Goal: Communication & Community: Answer question/provide support

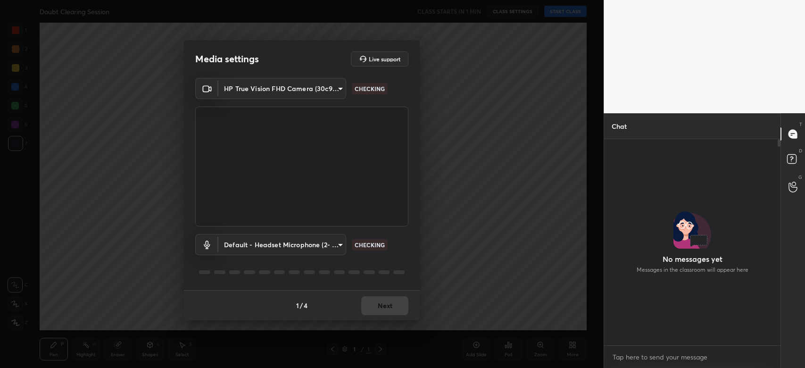
scroll to position [3, 3]
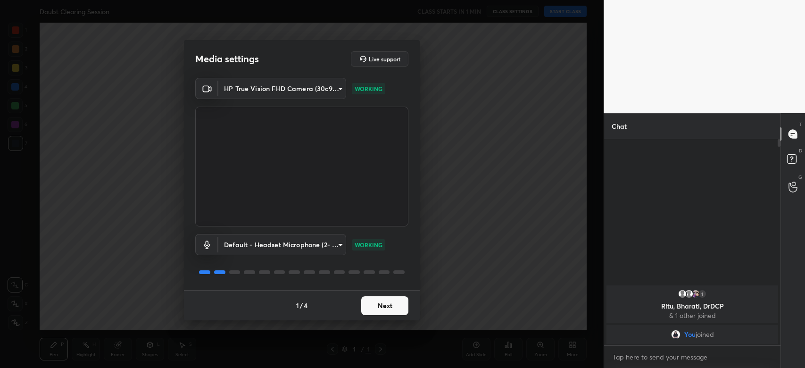
click at [400, 307] on button "Next" at bounding box center [384, 305] width 47 height 19
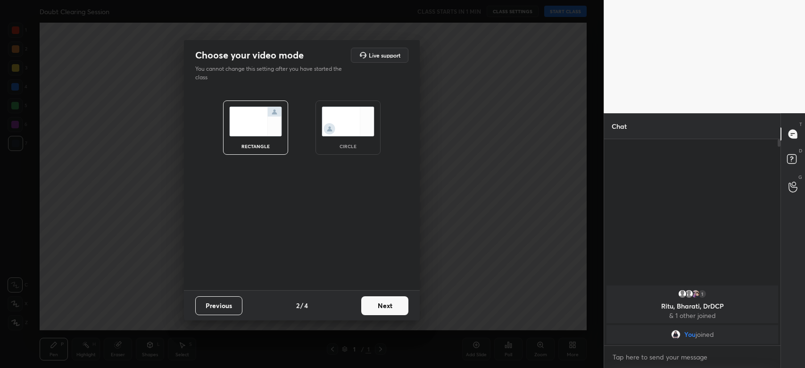
click at [400, 309] on button "Next" at bounding box center [384, 305] width 47 height 19
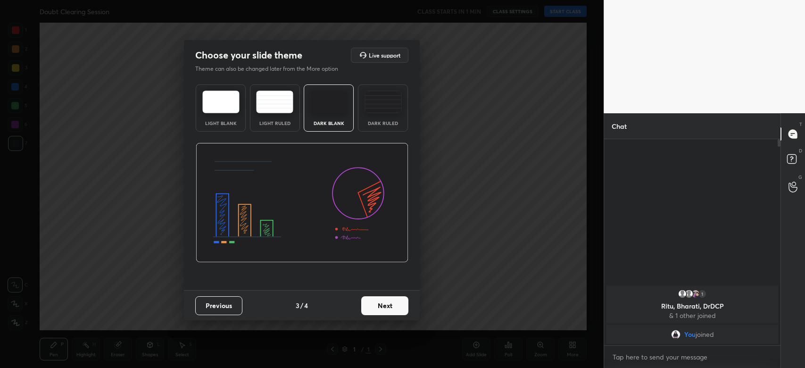
click at [401, 310] on button "Next" at bounding box center [384, 305] width 47 height 19
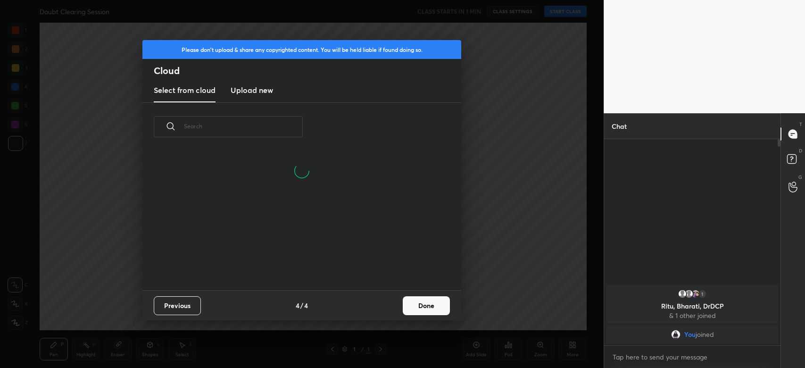
click at [418, 308] on button "Done" at bounding box center [426, 305] width 47 height 19
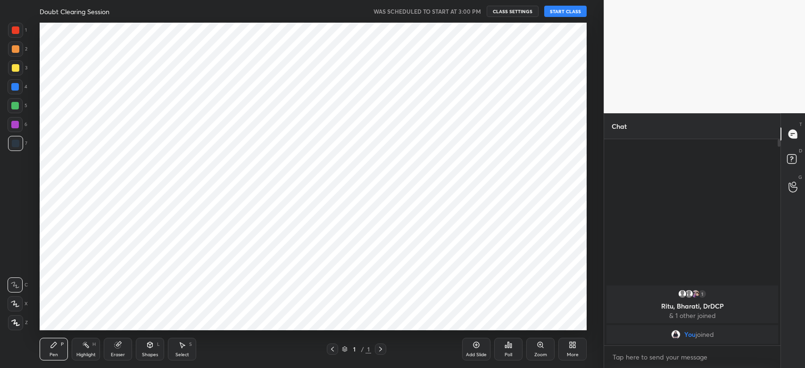
scroll to position [0, 0]
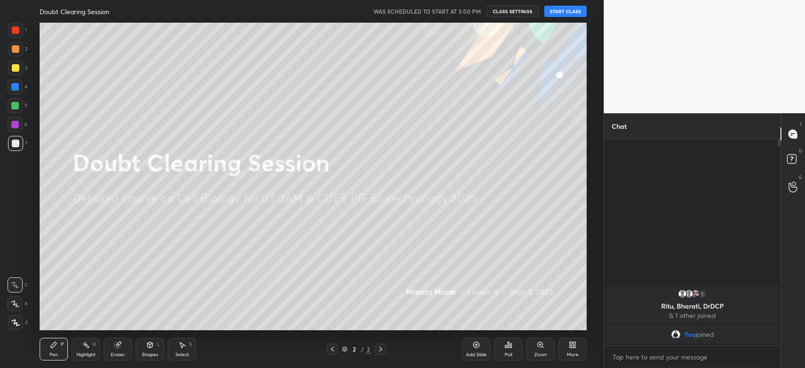
click at [572, 11] on button "START CLASS" at bounding box center [565, 11] width 42 height 11
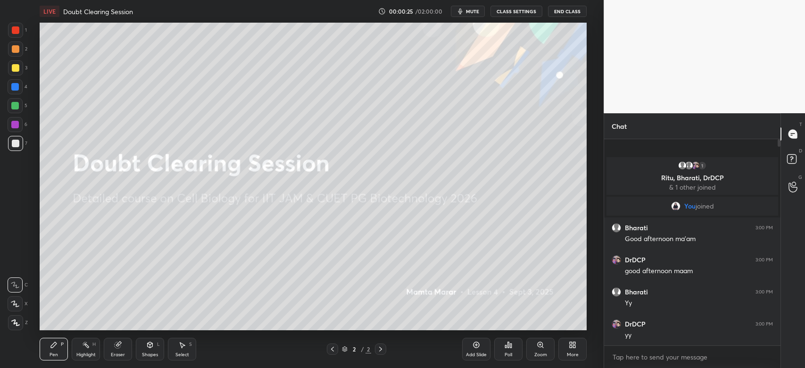
click at [577, 349] on div "More" at bounding box center [572, 349] width 28 height 23
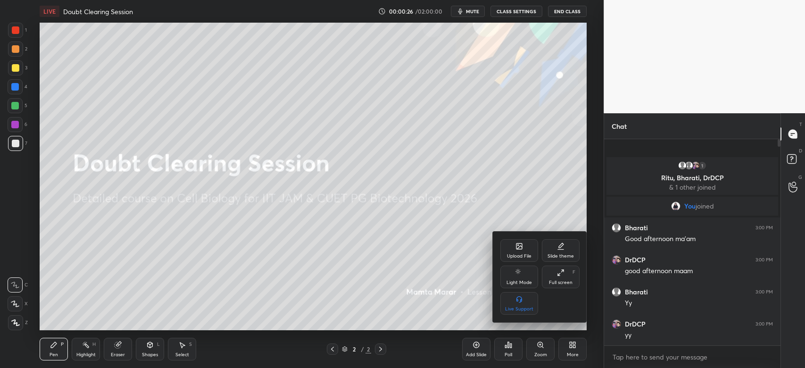
click at [520, 255] on div "Upload File" at bounding box center [519, 256] width 25 height 5
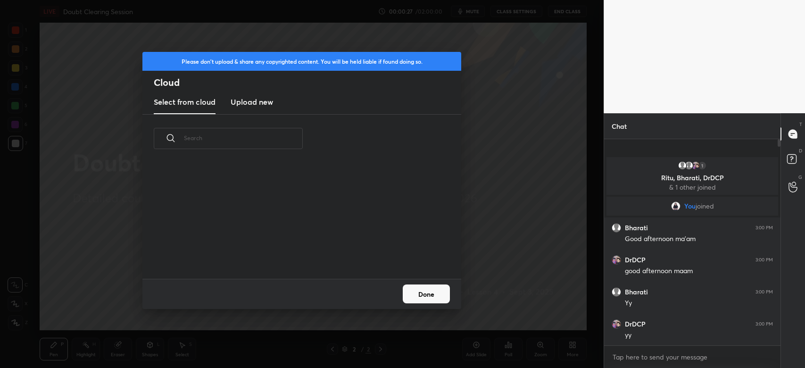
scroll to position [116, 302]
click at [252, 97] on h3 "Upload new" at bounding box center [252, 101] width 42 height 11
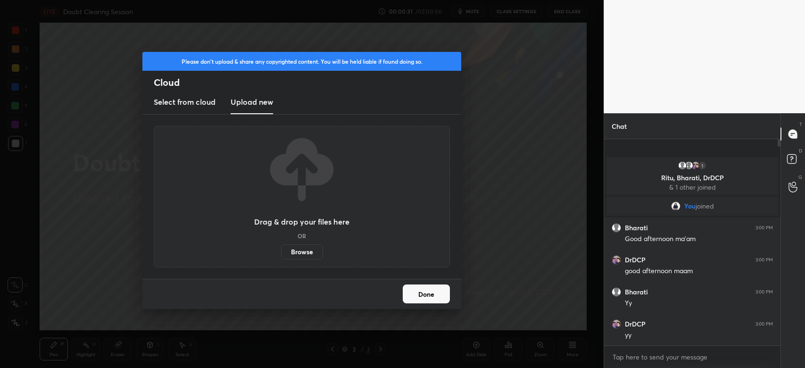
click at [298, 250] on label "Browse" at bounding box center [302, 251] width 42 height 15
click at [281, 250] on input "Browse" at bounding box center [281, 251] width 0 height 15
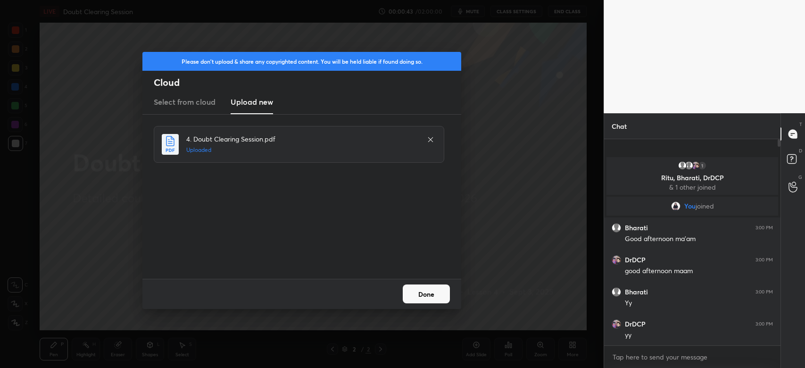
click at [423, 292] on button "Done" at bounding box center [426, 293] width 47 height 19
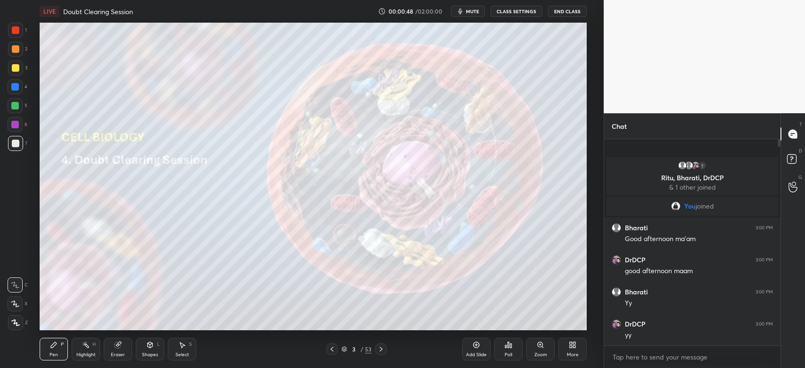
click at [344, 351] on icon at bounding box center [344, 349] width 6 height 6
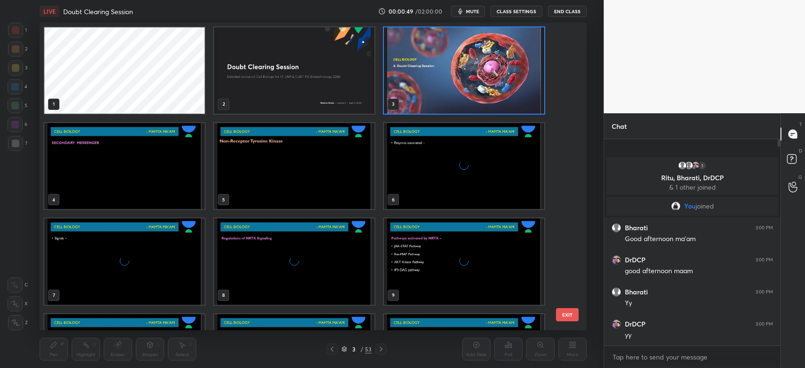
scroll to position [305, 542]
drag, startPoint x: 570, startPoint y: 62, endPoint x: 569, endPoint y: 91, distance: 28.8
click at [569, 92] on div "1 2 3 4 5 6 7 8 9 10 11 12 13 14 15 EXIT" at bounding box center [313, 176] width 547 height 307
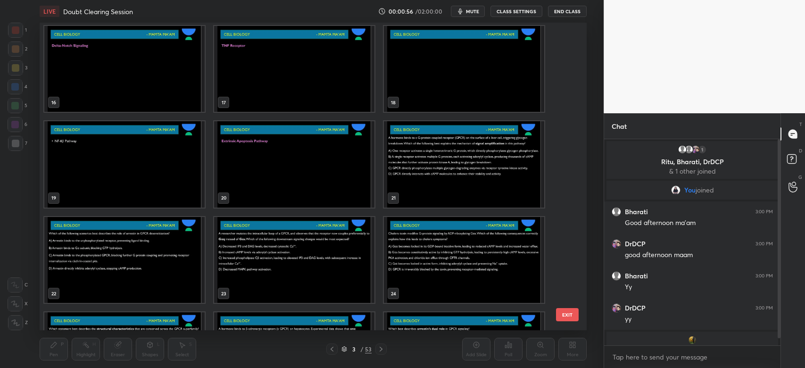
scroll to position [463, 0]
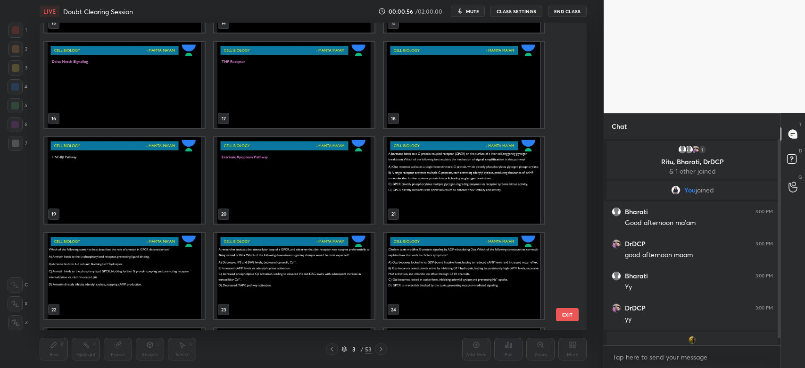
click at [464, 189] on img "grid" at bounding box center [464, 180] width 160 height 86
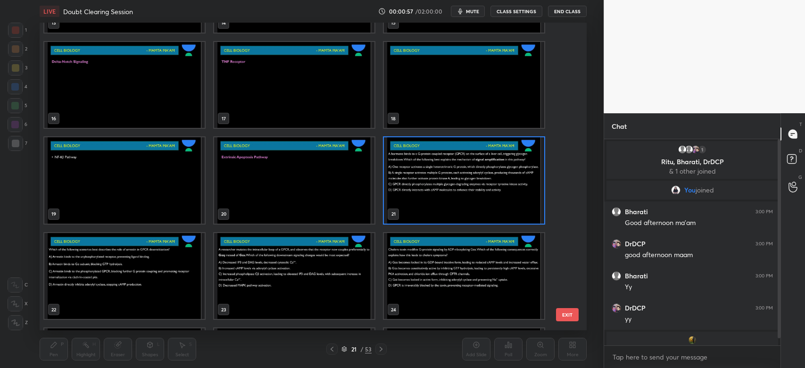
click at [474, 190] on img "grid" at bounding box center [464, 180] width 160 height 86
click at [475, 190] on img "grid" at bounding box center [464, 180] width 160 height 86
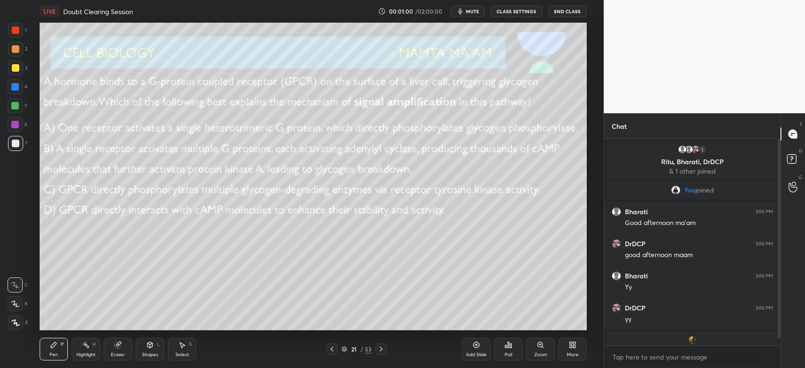
click at [346, 349] on icon at bounding box center [344, 349] width 5 height 1
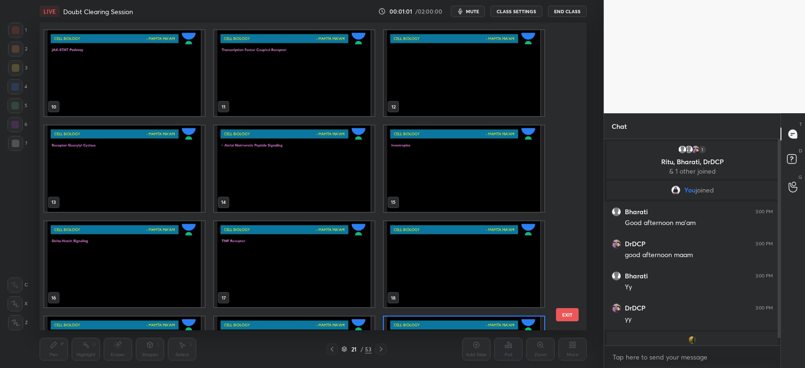
scroll to position [0, 0]
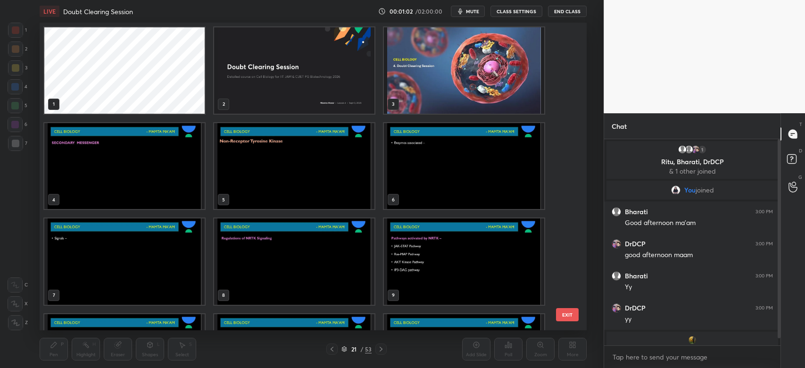
click at [434, 83] on img "grid" at bounding box center [464, 70] width 160 height 86
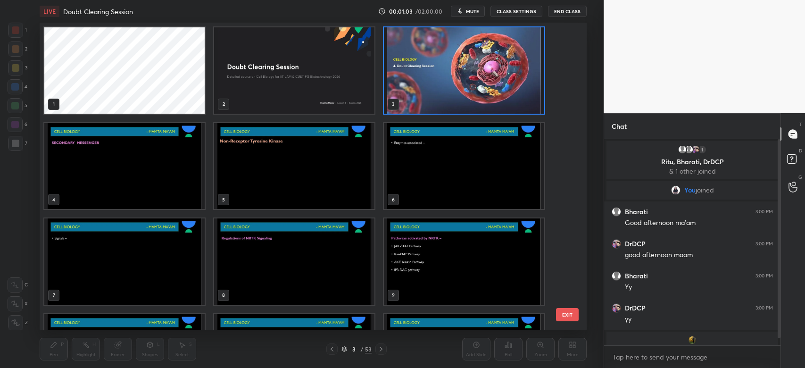
click at [426, 90] on img "grid" at bounding box center [464, 70] width 160 height 86
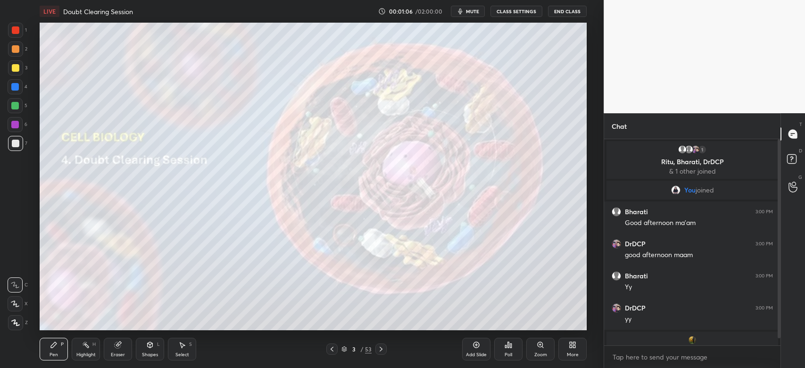
scroll to position [18, 0]
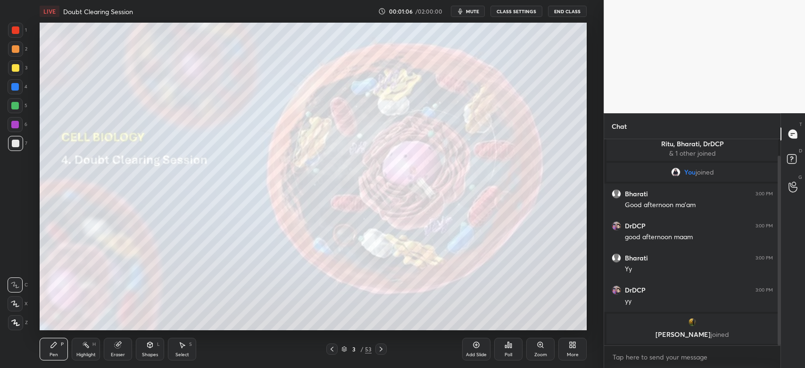
drag, startPoint x: 779, startPoint y: 295, endPoint x: 782, endPoint y: 344, distance: 49.1
click at [782, 344] on div "Chat 1 Ritu, Bharati, DrDCP & 1 other joined You joined Bharati 3:00 PM Good af…" at bounding box center [703, 240] width 201 height 255
click at [381, 348] on icon at bounding box center [380, 348] width 3 height 5
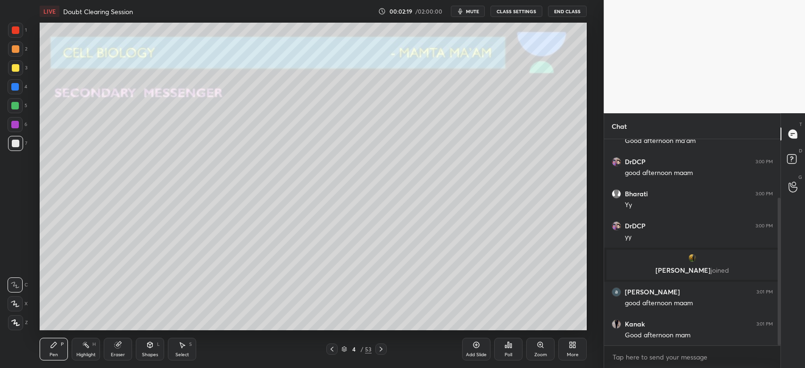
scroll to position [114, 0]
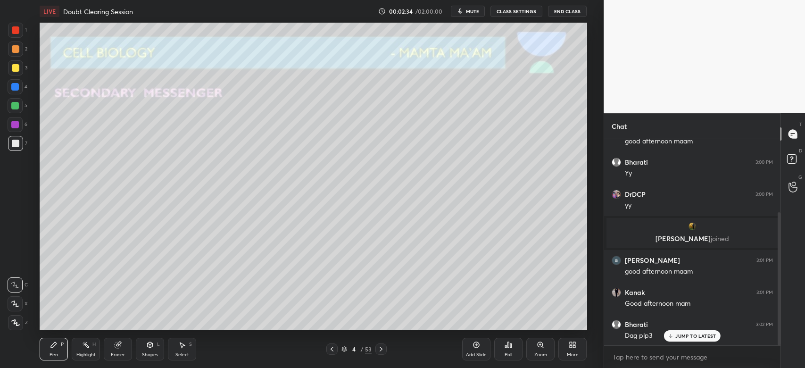
click at [13, 70] on div at bounding box center [16, 68] width 8 height 8
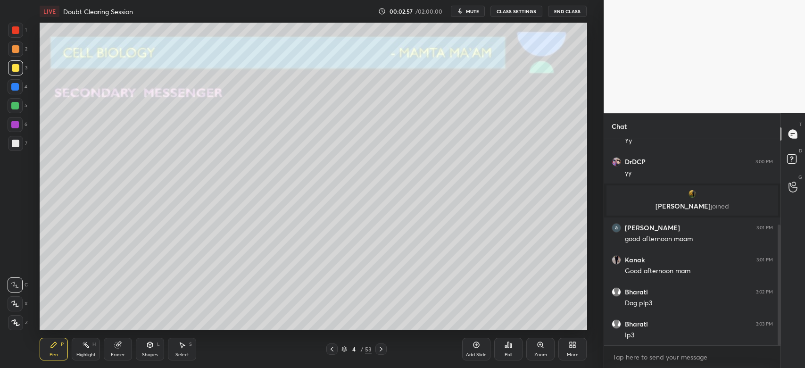
click at [20, 43] on div at bounding box center [15, 48] width 15 height 15
click at [18, 145] on div at bounding box center [16, 144] width 8 height 8
click at [117, 344] on icon at bounding box center [118, 345] width 8 height 8
click at [53, 345] on icon at bounding box center [54, 345] width 6 height 6
click at [16, 325] on icon at bounding box center [16, 323] width 8 height 6
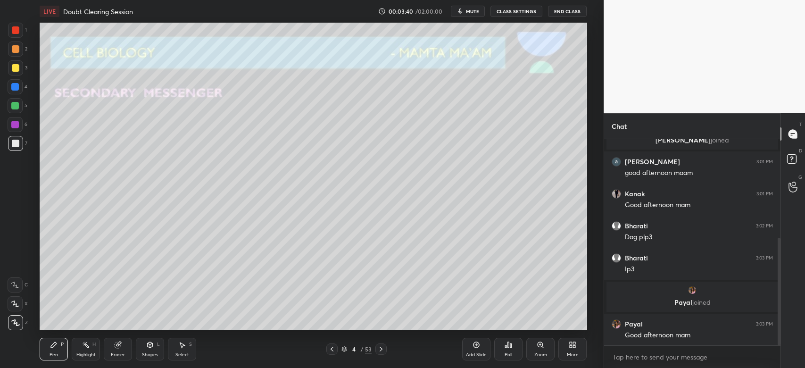
scroll to position [223, 0]
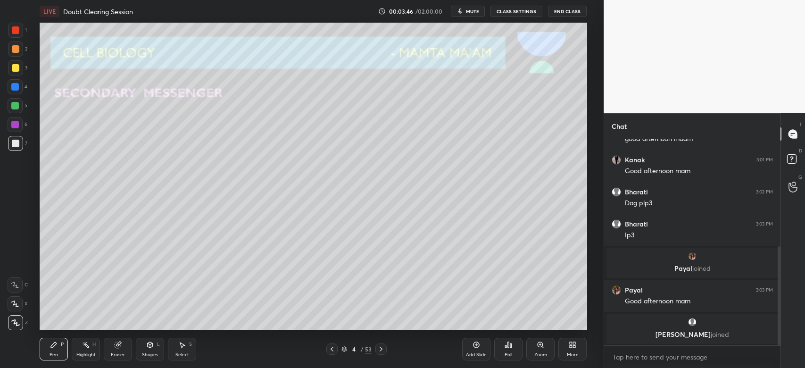
click at [680, 333] on p "[PERSON_NAME] joined" at bounding box center [692, 334] width 160 height 8
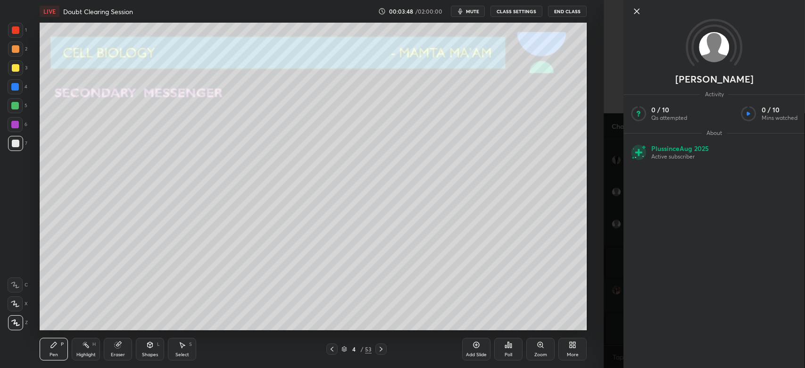
click at [640, 11] on icon at bounding box center [636, 11] width 11 height 11
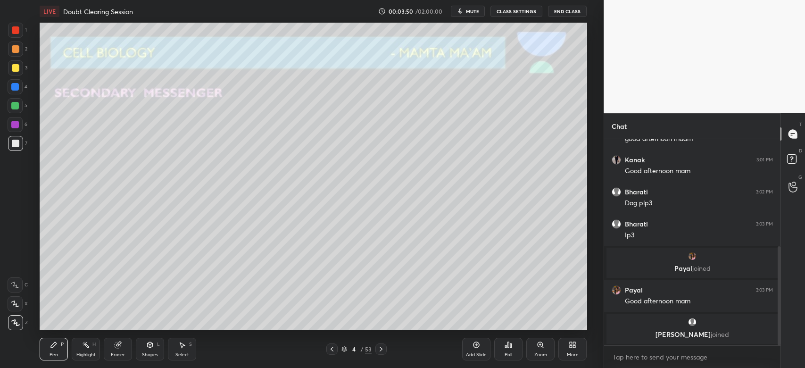
click at [17, 70] on div at bounding box center [16, 68] width 8 height 8
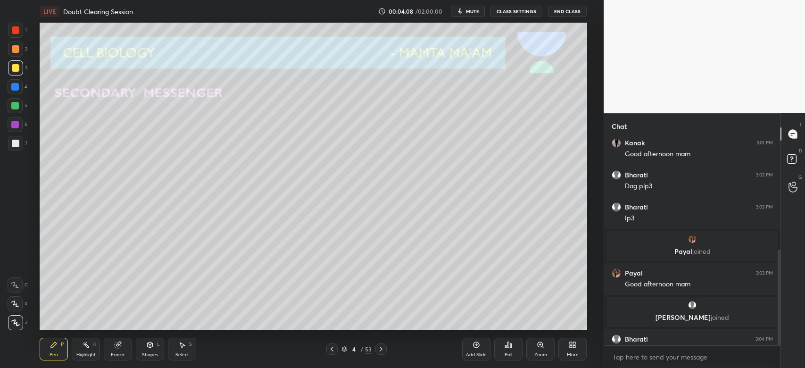
scroll to position [238, 0]
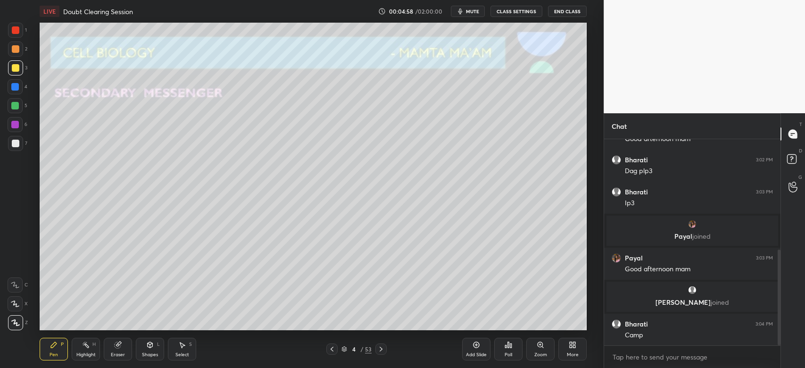
click at [16, 51] on div at bounding box center [16, 49] width 8 height 8
click at [17, 67] on div at bounding box center [16, 68] width 8 height 8
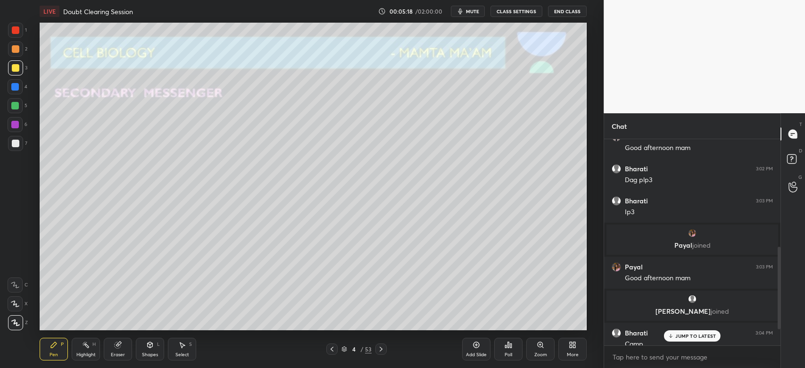
click at [706, 335] on p "JUMP TO LATEST" at bounding box center [695, 336] width 41 height 6
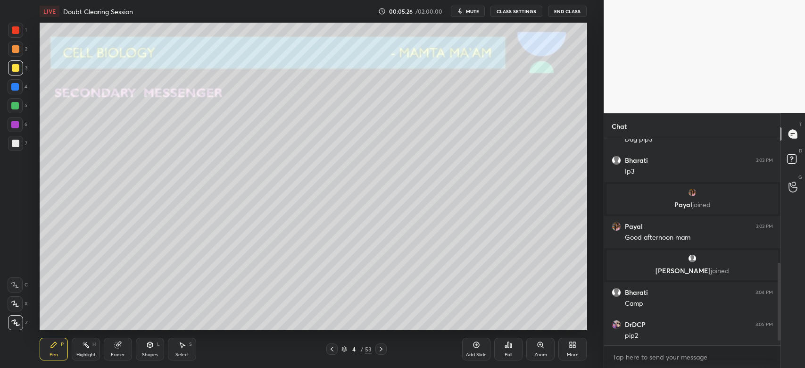
scroll to position [342, 0]
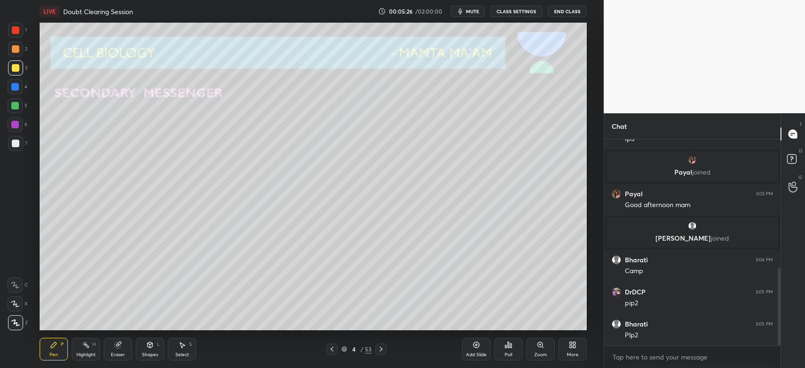
click at [15, 106] on div at bounding box center [15, 106] width 8 height 8
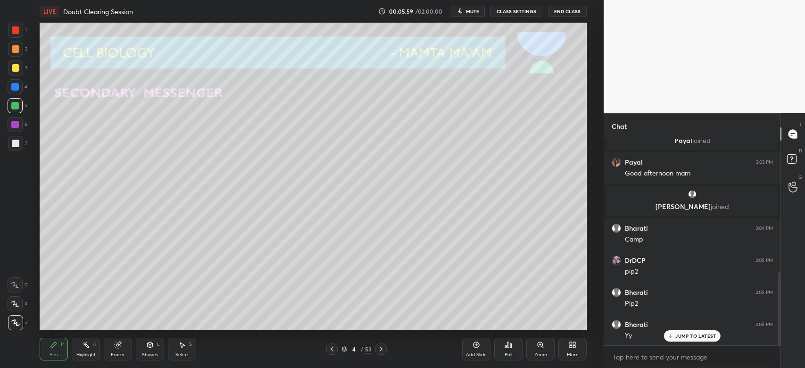
click at [115, 353] on div "Eraser" at bounding box center [118, 354] width 14 height 5
click at [382, 349] on icon at bounding box center [381, 349] width 8 height 8
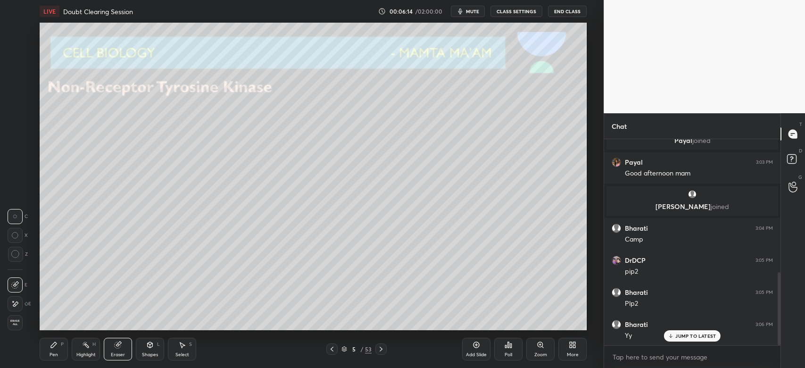
click at [58, 353] on div "Pen" at bounding box center [53, 354] width 8 height 5
click at [19, 64] on div at bounding box center [15, 67] width 15 height 15
click at [12, 144] on div at bounding box center [16, 144] width 8 height 8
drag, startPoint x: 18, startPoint y: 302, endPoint x: 15, endPoint y: 296, distance: 6.5
click at [17, 301] on icon at bounding box center [15, 303] width 8 height 7
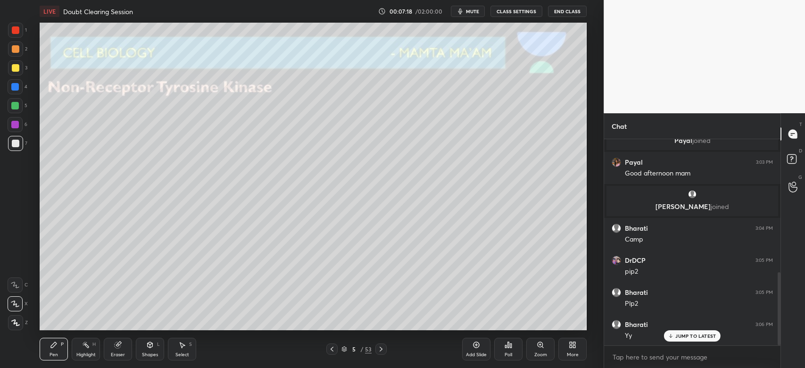
click at [120, 347] on icon at bounding box center [118, 345] width 6 height 6
click at [62, 344] on div "P" at bounding box center [62, 344] width 3 height 5
click at [147, 349] on div "Shapes L" at bounding box center [150, 349] width 28 height 23
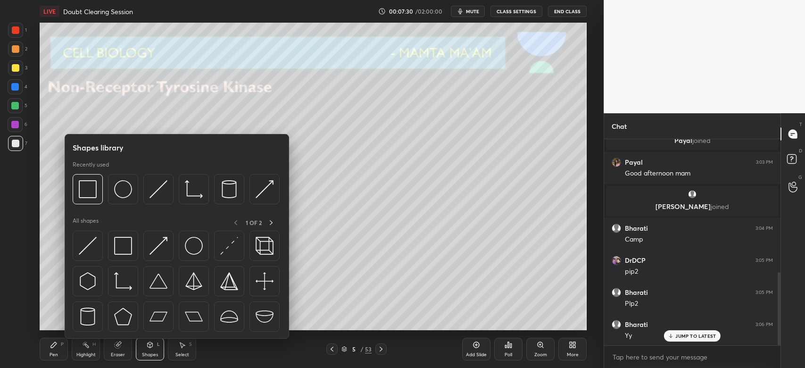
click at [16, 109] on div at bounding box center [15, 106] width 8 height 8
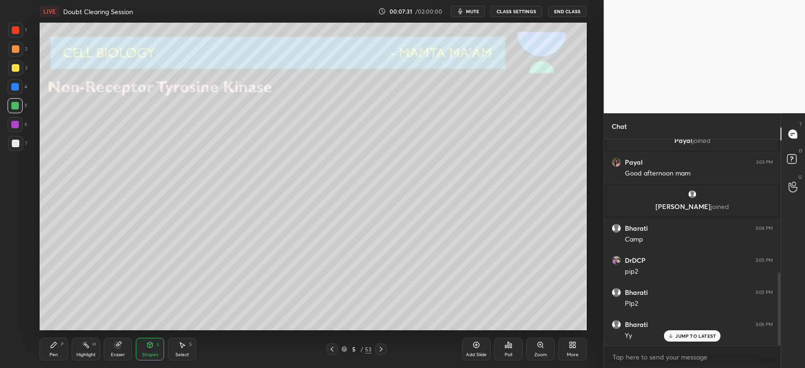
drag, startPoint x: 119, startPoint y: 360, endPoint x: 124, endPoint y: 353, distance: 9.2
click at [121, 356] on div "Pen P Highlight H Eraser Shapes L Select S 5 / 53 Add Slide Poll Zoom More" at bounding box center [313, 349] width 547 height 38
click at [140, 348] on div "Shapes L" at bounding box center [150, 349] width 28 height 23
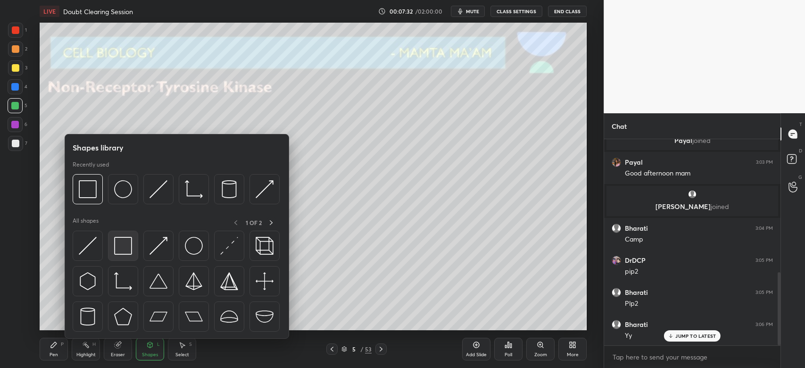
click at [126, 247] on img at bounding box center [123, 246] width 18 height 18
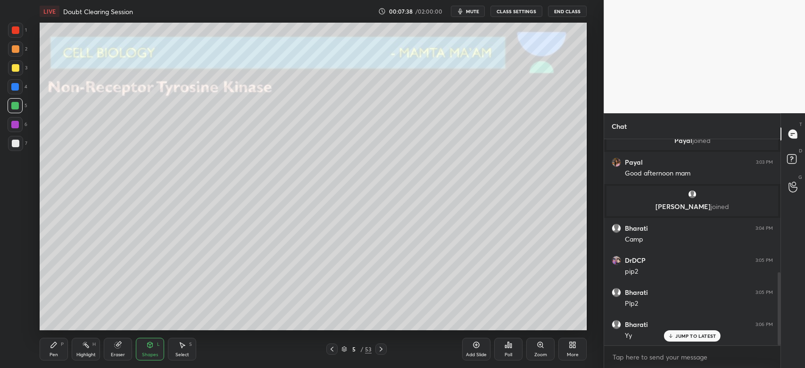
click at [121, 351] on div "Eraser" at bounding box center [118, 349] width 28 height 23
click at [57, 347] on icon at bounding box center [54, 345] width 8 height 8
click at [11, 76] on div "3" at bounding box center [17, 69] width 19 height 19
click at [113, 348] on div "Eraser" at bounding box center [118, 349] width 28 height 23
click at [53, 351] on div "Pen P" at bounding box center [54, 349] width 28 height 23
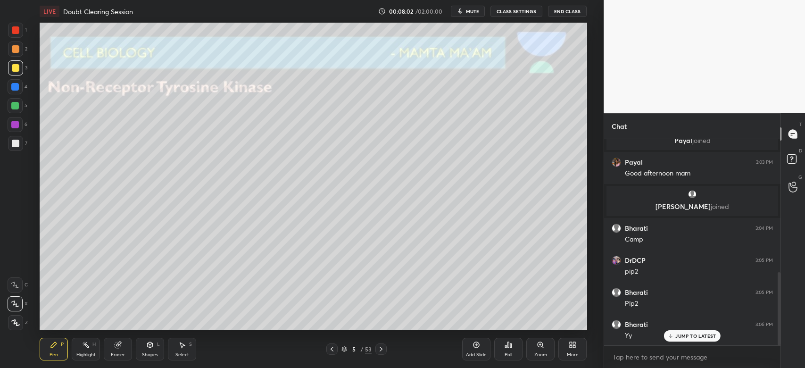
click at [13, 49] on div at bounding box center [16, 49] width 8 height 8
click at [18, 104] on div at bounding box center [15, 106] width 8 height 8
click at [17, 89] on div at bounding box center [15, 87] width 8 height 8
click at [117, 350] on div "Eraser" at bounding box center [118, 349] width 28 height 23
click at [55, 343] on icon at bounding box center [54, 345] width 6 height 6
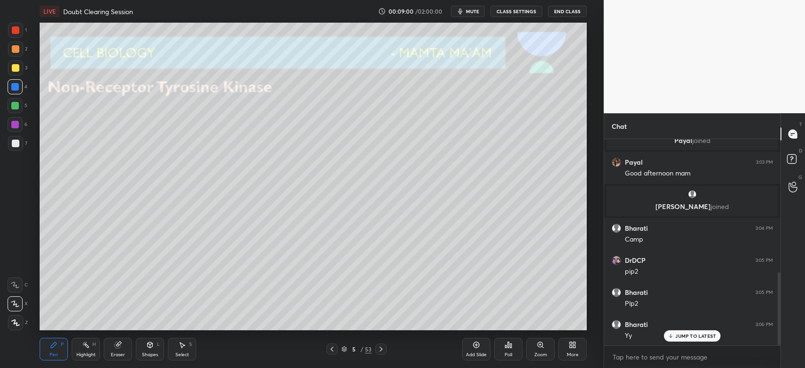
click at [18, 107] on div at bounding box center [15, 106] width 8 height 8
click at [15, 51] on div at bounding box center [16, 49] width 8 height 8
click at [16, 109] on div at bounding box center [15, 105] width 15 height 15
click at [16, 145] on div at bounding box center [16, 144] width 8 height 8
click at [381, 349] on icon at bounding box center [380, 348] width 3 height 5
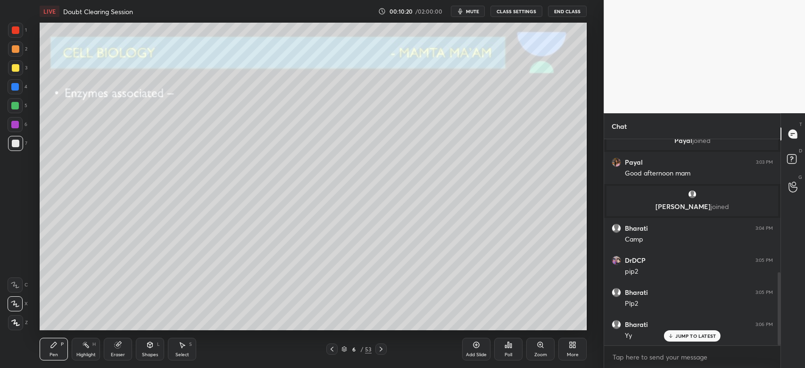
click at [330, 349] on icon at bounding box center [331, 348] width 3 height 5
click at [382, 349] on icon at bounding box center [381, 349] width 8 height 8
click at [11, 74] on div at bounding box center [15, 67] width 15 height 15
drag, startPoint x: 12, startPoint y: 53, endPoint x: 18, endPoint y: 72, distance: 20.0
click at [12, 54] on div at bounding box center [15, 48] width 15 height 15
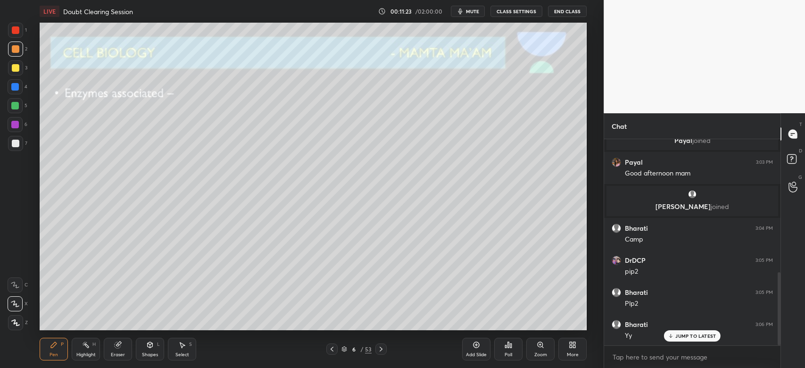
click at [332, 350] on icon at bounding box center [332, 349] width 8 height 8
drag, startPoint x: 15, startPoint y: 88, endPoint x: 29, endPoint y: 93, distance: 15.1
click at [16, 88] on div at bounding box center [15, 87] width 8 height 8
drag, startPoint x: 117, startPoint y: 347, endPoint x: 122, endPoint y: 343, distance: 7.0
click at [116, 347] on icon at bounding box center [118, 345] width 6 height 6
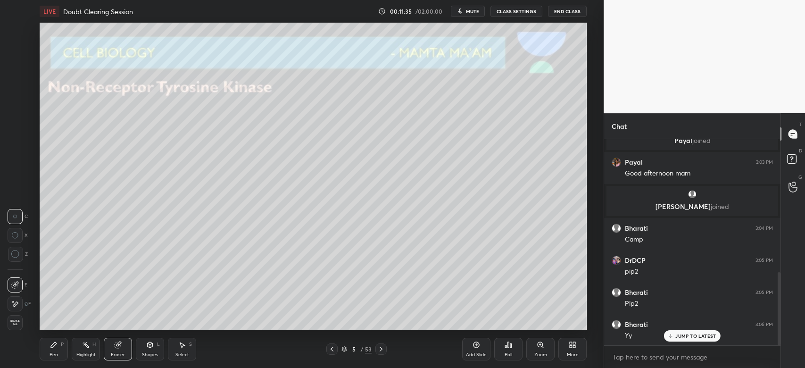
click at [50, 350] on div "Pen P" at bounding box center [54, 349] width 28 height 23
click at [386, 345] on div at bounding box center [380, 348] width 11 height 11
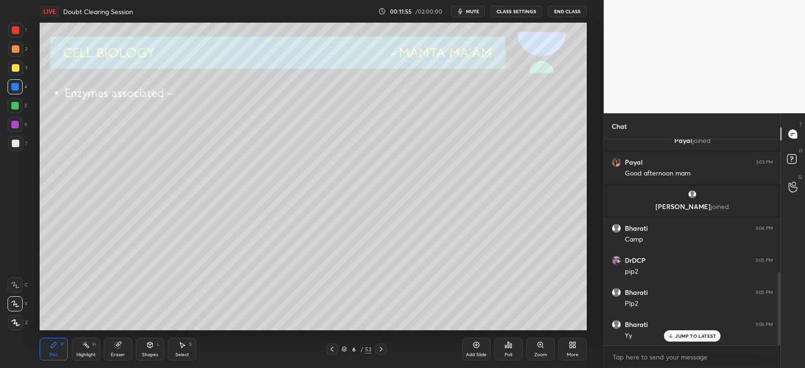
click at [382, 350] on icon at bounding box center [381, 349] width 8 height 8
click at [16, 146] on div at bounding box center [16, 144] width 8 height 8
click at [14, 67] on div at bounding box center [16, 68] width 8 height 8
click at [382, 350] on icon at bounding box center [381, 349] width 8 height 8
click at [19, 90] on div at bounding box center [15, 86] width 15 height 15
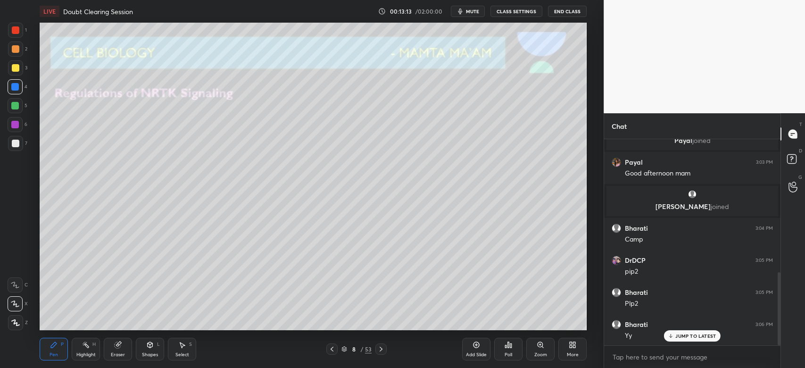
click at [143, 347] on div "Shapes L" at bounding box center [150, 349] width 28 height 23
click at [19, 145] on div at bounding box center [15, 143] width 15 height 15
click at [153, 344] on div "Shapes L" at bounding box center [150, 349] width 28 height 23
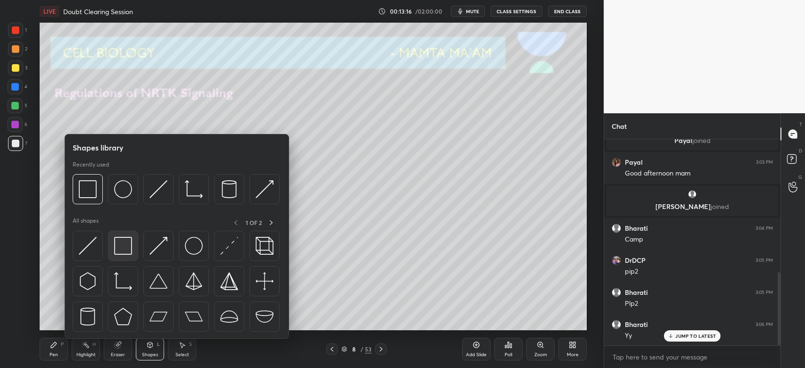
click at [126, 243] on img at bounding box center [123, 246] width 18 height 18
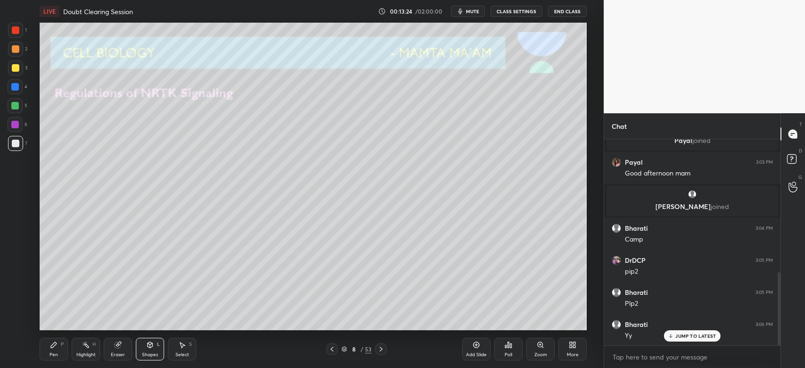
click at [123, 346] on div "Eraser" at bounding box center [118, 349] width 28 height 23
click at [55, 353] on div "Pen" at bounding box center [53, 354] width 8 height 5
click at [14, 67] on div at bounding box center [16, 68] width 8 height 8
click at [115, 349] on div "Eraser" at bounding box center [118, 349] width 28 height 23
click at [52, 352] on div "Pen" at bounding box center [53, 354] width 8 height 5
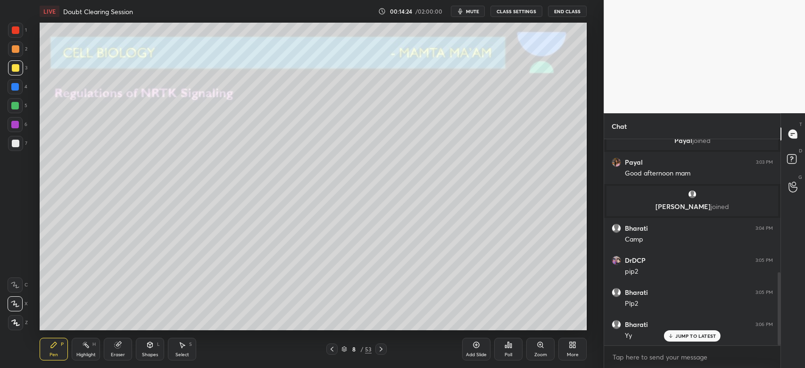
drag, startPoint x: 15, startPoint y: 121, endPoint x: 19, endPoint y: 129, distance: 8.9
click at [16, 123] on div at bounding box center [15, 125] width 8 height 8
click at [19, 45] on div at bounding box center [15, 48] width 15 height 15
click at [538, 349] on div "Zoom" at bounding box center [540, 349] width 28 height 23
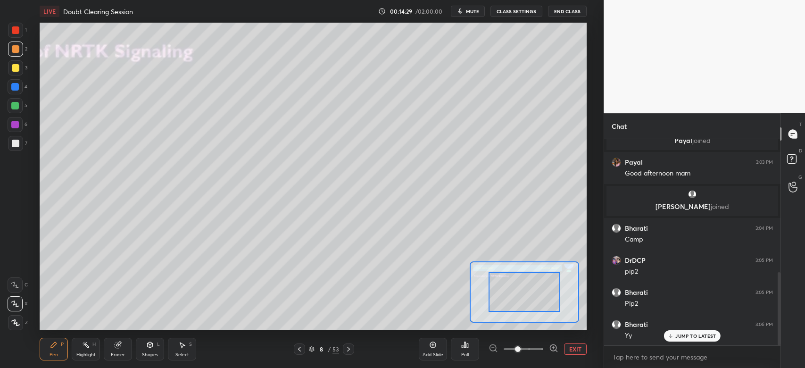
click at [542, 350] on span at bounding box center [523, 349] width 40 height 14
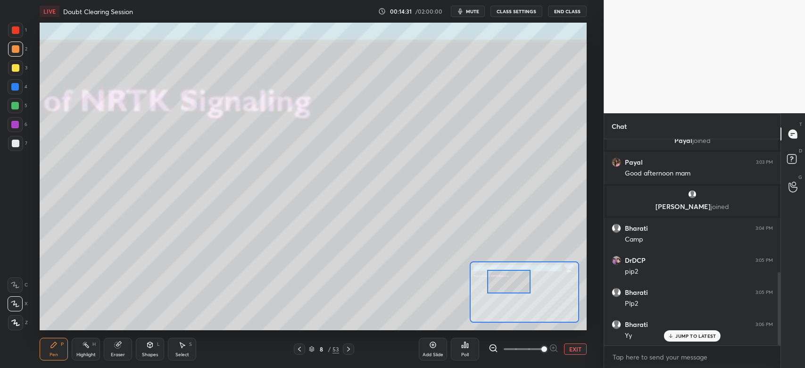
drag, startPoint x: 524, startPoint y: 292, endPoint x: 518, endPoint y: 282, distance: 12.0
click at [513, 280] on div at bounding box center [508, 282] width 43 height 24
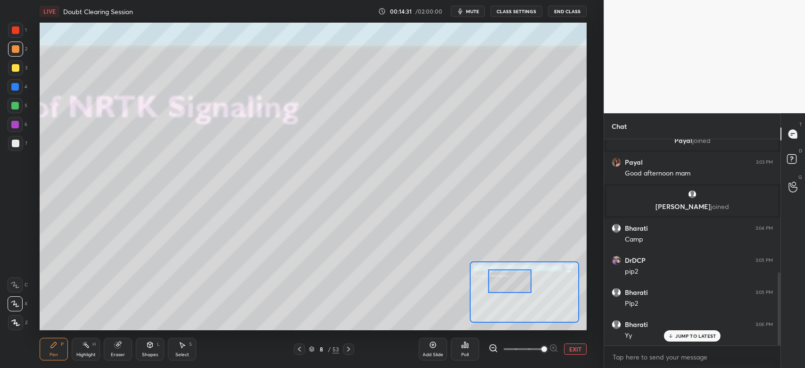
click at [0, 148] on div "1 2 3 4 5 6 7 C X Z C X Z E E Erase all H H" at bounding box center [15, 176] width 30 height 307
click at [18, 145] on div at bounding box center [15, 143] width 15 height 15
click at [16, 282] on icon at bounding box center [15, 284] width 8 height 7
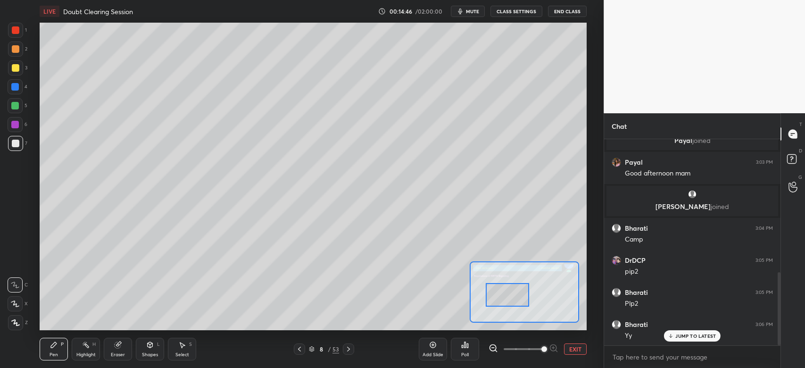
drag, startPoint x: 514, startPoint y: 284, endPoint x: 509, endPoint y: 297, distance: 14.4
click at [509, 297] on div at bounding box center [507, 295] width 43 height 24
drag, startPoint x: 517, startPoint y: 299, endPoint x: 505, endPoint y: 304, distance: 12.1
click at [505, 307] on div at bounding box center [491, 304] width 43 height 24
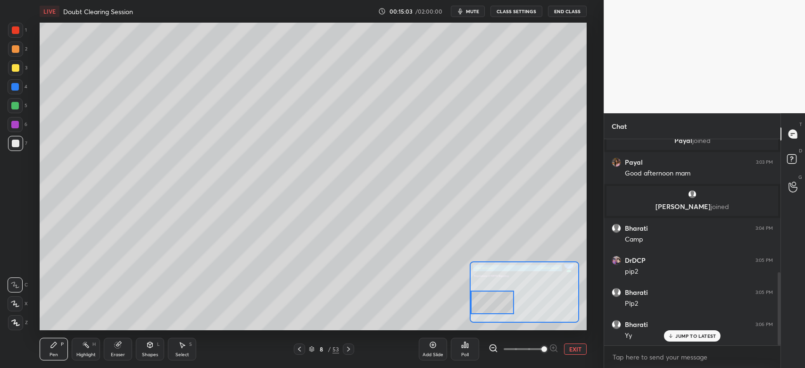
click at [10, 89] on div at bounding box center [15, 86] width 15 height 15
drag, startPoint x: 19, startPoint y: 142, endPoint x: 18, endPoint y: 149, distance: 7.1
click at [19, 143] on div at bounding box center [16, 144] width 8 height 8
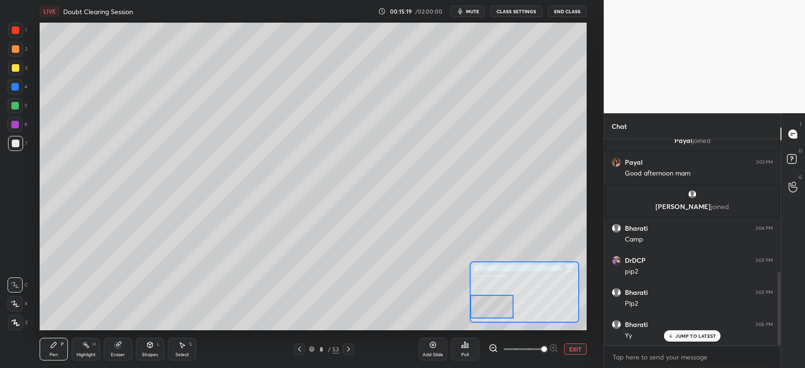
drag, startPoint x: 487, startPoint y: 306, endPoint x: 476, endPoint y: 312, distance: 12.9
click at [476, 312] on div at bounding box center [491, 307] width 43 height 24
click at [15, 70] on div at bounding box center [16, 68] width 8 height 8
click at [14, 49] on div at bounding box center [16, 49] width 8 height 8
drag, startPoint x: 119, startPoint y: 346, endPoint x: 124, endPoint y: 335, distance: 12.3
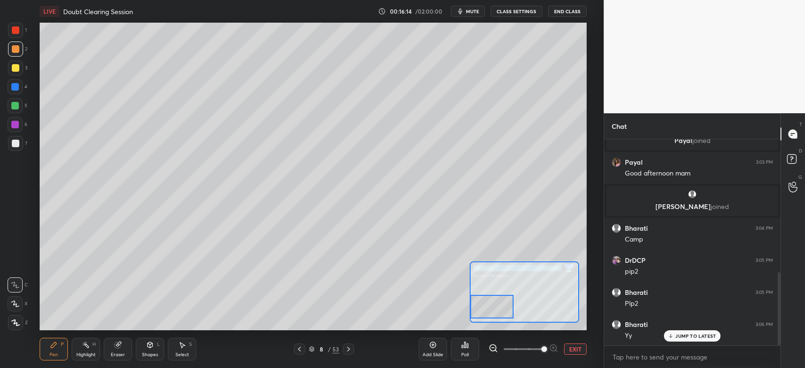
click at [120, 344] on g at bounding box center [118, 344] width 7 height 7
click at [56, 347] on icon at bounding box center [54, 345] width 8 height 8
click at [15, 67] on div at bounding box center [16, 68] width 8 height 8
click at [570, 348] on button "EXIT" at bounding box center [575, 348] width 23 height 11
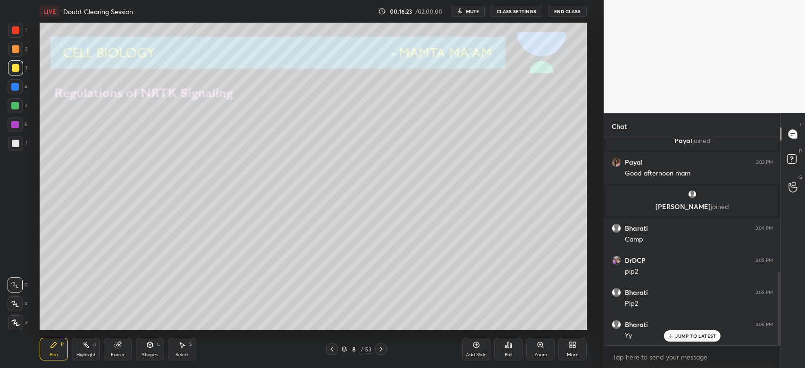
click at [16, 51] on div at bounding box center [16, 49] width 8 height 8
click at [20, 32] on div at bounding box center [15, 30] width 15 height 15
drag, startPoint x: 16, startPoint y: 84, endPoint x: 22, endPoint y: 92, distance: 10.4
click at [16, 85] on div at bounding box center [15, 87] width 8 height 8
click at [15, 53] on div at bounding box center [15, 48] width 15 height 15
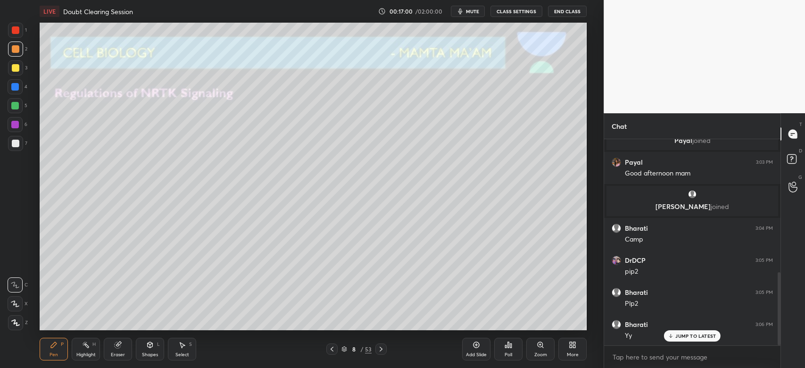
click at [531, 347] on div "Zoom" at bounding box center [540, 349] width 28 height 23
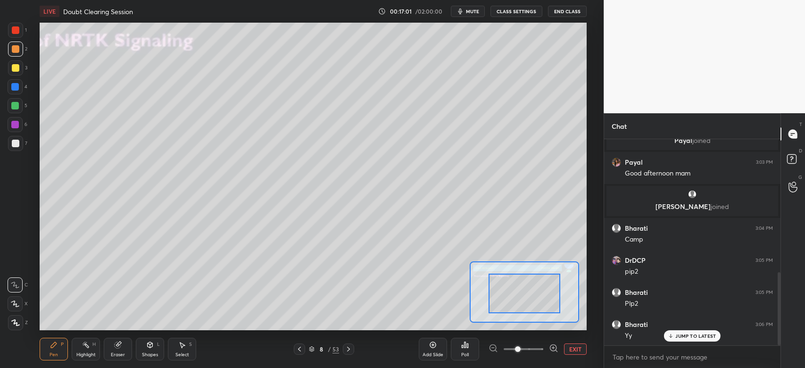
drag, startPoint x: 526, startPoint y: 300, endPoint x: 528, endPoint y: 326, distance: 26.0
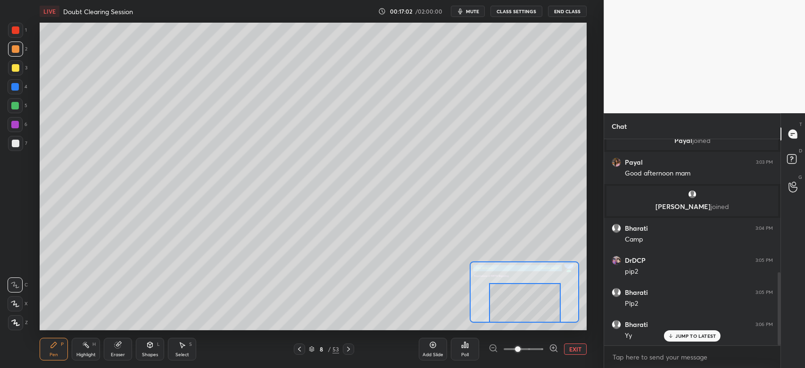
click at [533, 326] on div "LIVE Doubt Clearing Session 00:17:02 / 02:00:00 mute CLASS SETTINGS End Class S…" at bounding box center [313, 184] width 566 height 368
click at [122, 352] on div "Eraser" at bounding box center [118, 354] width 14 height 5
click at [57, 351] on div "Pen P" at bounding box center [54, 349] width 28 height 23
drag, startPoint x: 515, startPoint y: 308, endPoint x: 536, endPoint y: 305, distance: 21.4
click at [536, 307] on div at bounding box center [543, 303] width 72 height 40
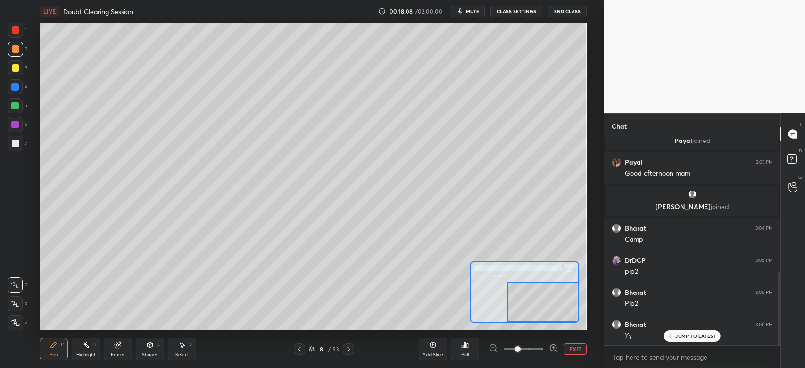
click at [16, 89] on div at bounding box center [15, 87] width 8 height 8
click at [558, 307] on div at bounding box center [543, 302] width 72 height 40
click at [578, 349] on button "EXIT" at bounding box center [575, 348] width 23 height 11
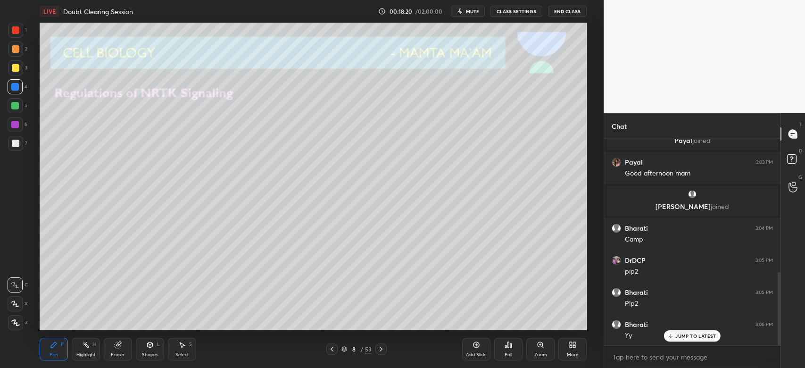
click at [15, 104] on div at bounding box center [15, 106] width 8 height 8
click at [14, 91] on div at bounding box center [15, 86] width 15 height 15
click at [15, 107] on div at bounding box center [15, 106] width 8 height 8
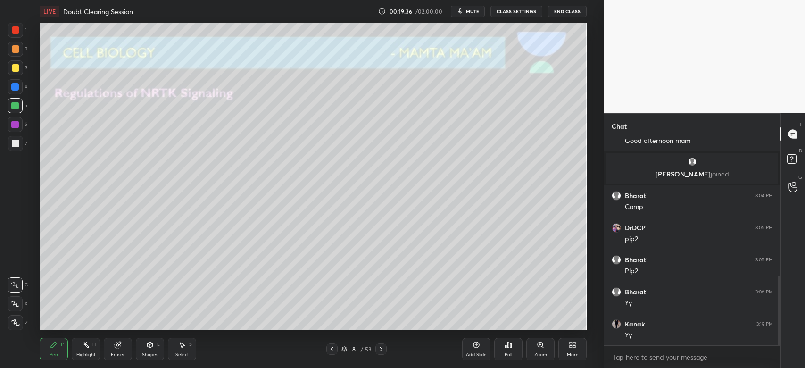
click at [385, 348] on div "8 / 53" at bounding box center [356, 348] width 211 height 11
click at [379, 351] on icon at bounding box center [381, 349] width 8 height 8
click at [332, 352] on icon at bounding box center [332, 349] width 8 height 8
click at [384, 349] on icon at bounding box center [381, 349] width 8 height 8
drag, startPoint x: 13, startPoint y: 69, endPoint x: 23, endPoint y: 77, distance: 12.7
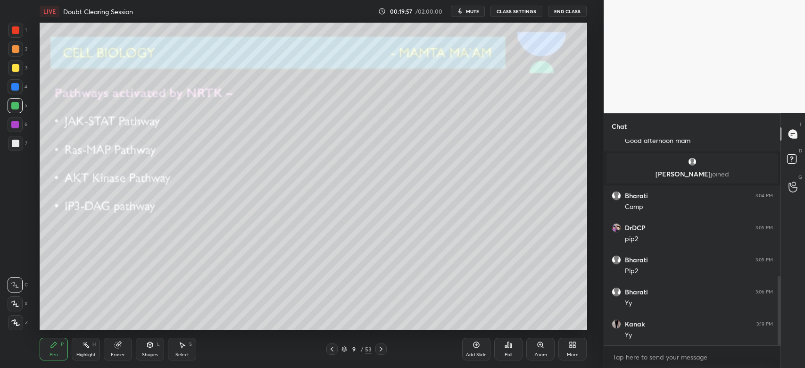
click at [15, 69] on div at bounding box center [16, 68] width 8 height 8
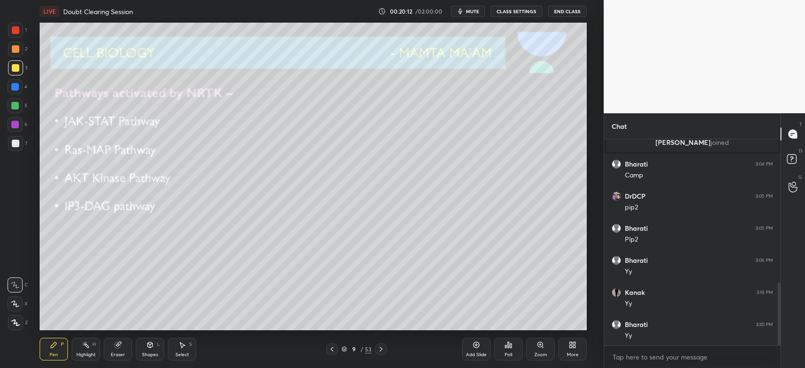
scroll to position [470, 0]
click at [381, 344] on div at bounding box center [380, 348] width 11 height 11
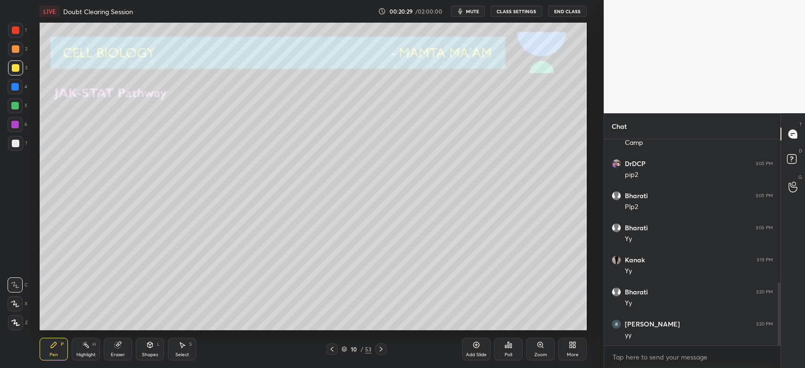
click at [18, 143] on div at bounding box center [16, 144] width 8 height 8
click at [20, 65] on div at bounding box center [15, 67] width 15 height 15
drag, startPoint x: 20, startPoint y: 88, endPoint x: 30, endPoint y: 98, distance: 13.7
click at [21, 88] on div at bounding box center [15, 86] width 15 height 15
click at [383, 347] on icon at bounding box center [381, 349] width 8 height 8
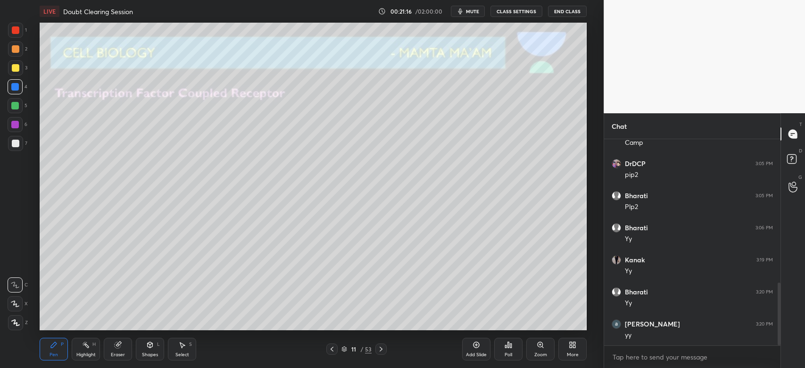
click at [334, 347] on icon at bounding box center [332, 349] width 8 height 8
click at [475, 349] on div "Add Slide" at bounding box center [476, 349] width 28 height 23
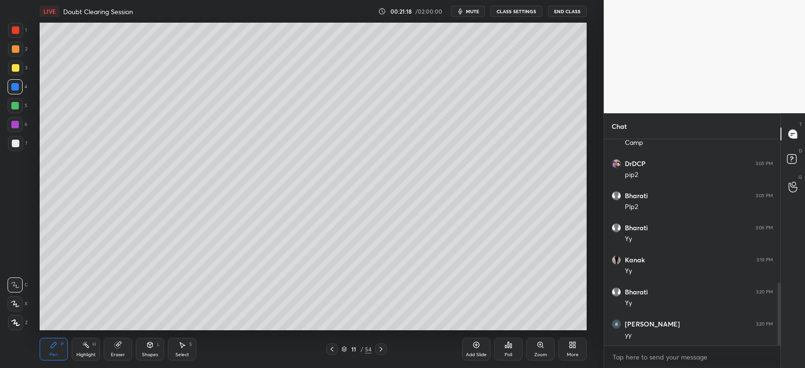
click at [12, 152] on div "7" at bounding box center [17, 145] width 19 height 19
click at [151, 351] on div "Shapes L" at bounding box center [150, 349] width 28 height 23
click at [109, 354] on div "Eraser" at bounding box center [118, 349] width 28 height 23
click at [57, 352] on div "Pen" at bounding box center [53, 354] width 8 height 5
click at [16, 69] on div at bounding box center [16, 68] width 8 height 8
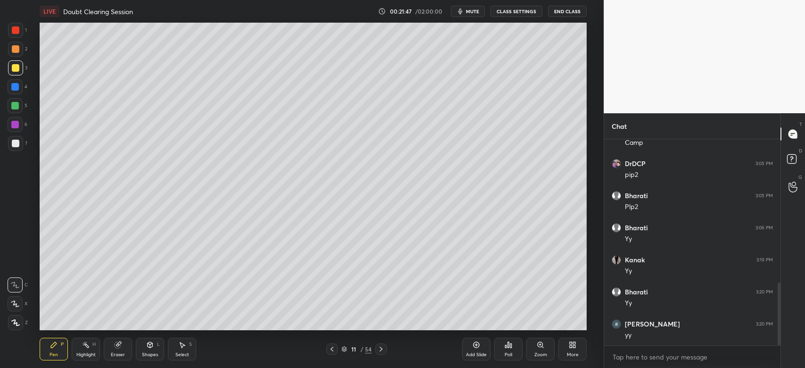
click at [14, 90] on div at bounding box center [15, 87] width 8 height 8
drag, startPoint x: 14, startPoint y: 52, endPoint x: 24, endPoint y: 68, distance: 18.7
click at [14, 53] on div at bounding box center [15, 48] width 15 height 15
click at [15, 67] on div at bounding box center [16, 68] width 8 height 8
drag, startPoint x: 16, startPoint y: 314, endPoint x: 19, endPoint y: 300, distance: 14.4
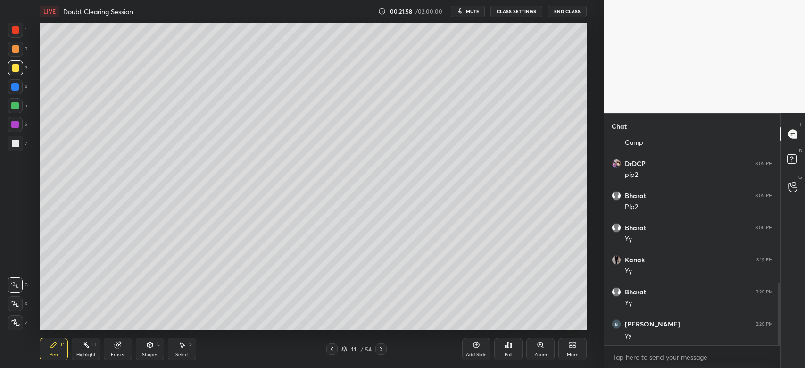
click at [19, 315] on div "Z" at bounding box center [18, 320] width 20 height 19
click at [17, 303] on icon at bounding box center [15, 303] width 8 height 7
click at [15, 84] on div at bounding box center [15, 86] width 15 height 15
click at [15, 32] on div at bounding box center [16, 30] width 8 height 8
click at [15, 109] on div at bounding box center [15, 106] width 8 height 8
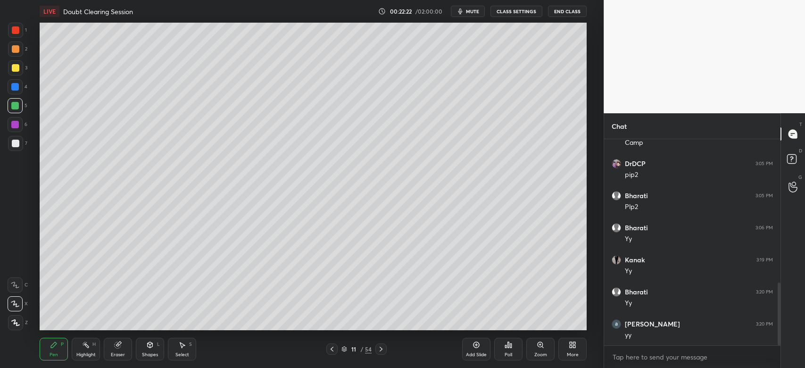
click at [16, 127] on div at bounding box center [15, 125] width 8 height 8
click at [15, 66] on div at bounding box center [16, 68] width 8 height 8
click at [15, 89] on div at bounding box center [15, 87] width 8 height 8
click at [540, 352] on div "Zoom" at bounding box center [540, 354] width 13 height 5
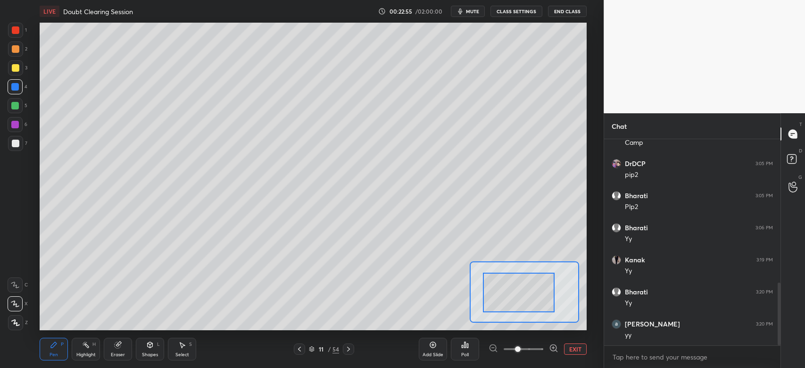
drag, startPoint x: 517, startPoint y: 289, endPoint x: 502, endPoint y: 291, distance: 15.3
drag, startPoint x: 515, startPoint y: 293, endPoint x: 502, endPoint y: 292, distance: 13.2
click at [502, 294] on div at bounding box center [506, 293] width 72 height 40
click at [532, 349] on span at bounding box center [523, 349] width 40 height 14
drag, startPoint x: 509, startPoint y: 295, endPoint x: 513, endPoint y: 306, distance: 12.4
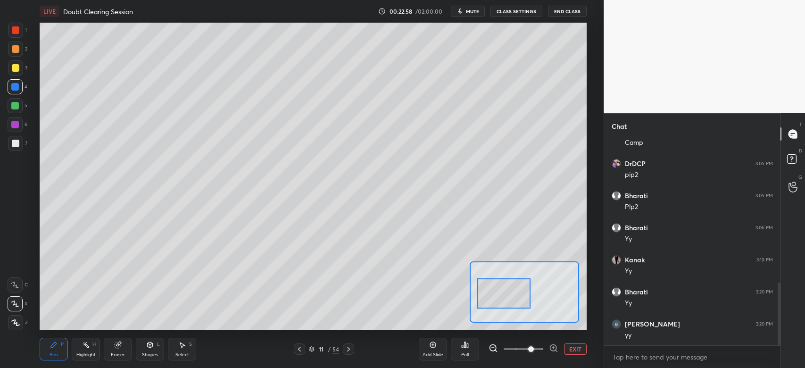
click at [509, 296] on div at bounding box center [504, 293] width 54 height 30
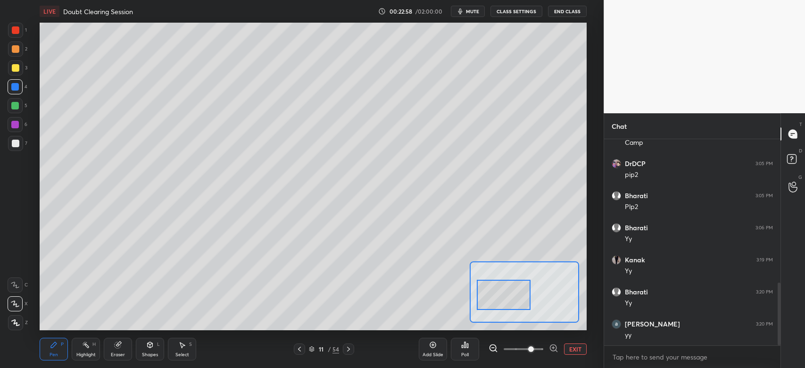
click at [520, 351] on span at bounding box center [523, 349] width 40 height 14
click at [16, 110] on div at bounding box center [15, 105] width 15 height 15
click at [17, 105] on div at bounding box center [15, 106] width 8 height 8
click at [16, 90] on div at bounding box center [15, 86] width 15 height 15
click at [15, 111] on div at bounding box center [15, 105] width 15 height 15
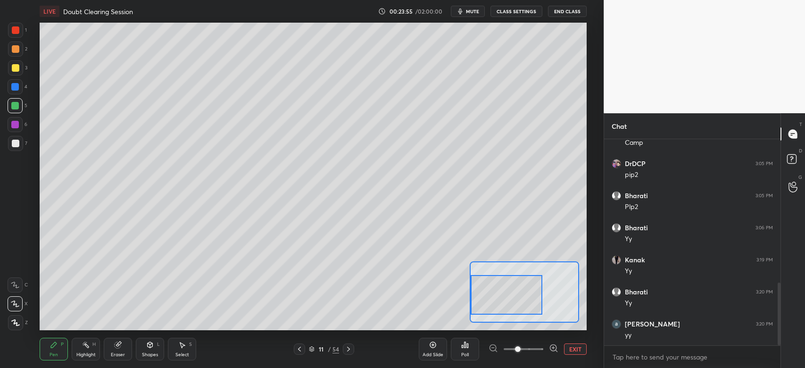
click at [20, 84] on div at bounding box center [15, 86] width 15 height 15
click at [567, 345] on button "EXIT" at bounding box center [575, 348] width 23 height 11
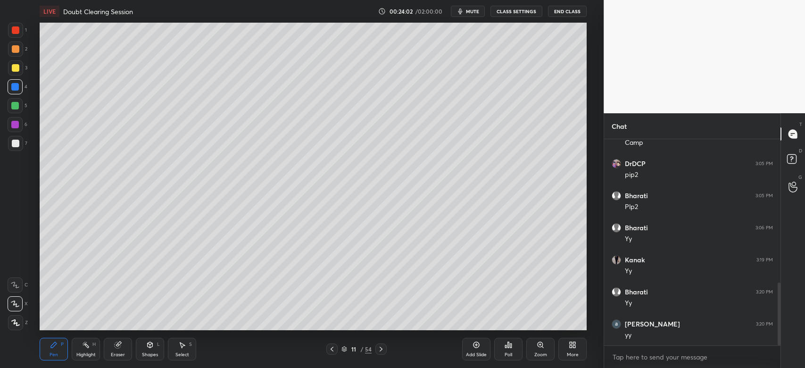
click at [22, 144] on div at bounding box center [15, 143] width 15 height 15
click at [125, 353] on div "Eraser" at bounding box center [118, 349] width 28 height 23
click at [117, 353] on div "Eraser" at bounding box center [118, 354] width 14 height 5
click at [54, 355] on div "Pen" at bounding box center [53, 354] width 8 height 5
click at [234, 330] on div "LIVE Doubt Clearing Session 00:24:19 / 02:00:00 mute CLASS SETTINGS End Class S…" at bounding box center [313, 184] width 566 height 368
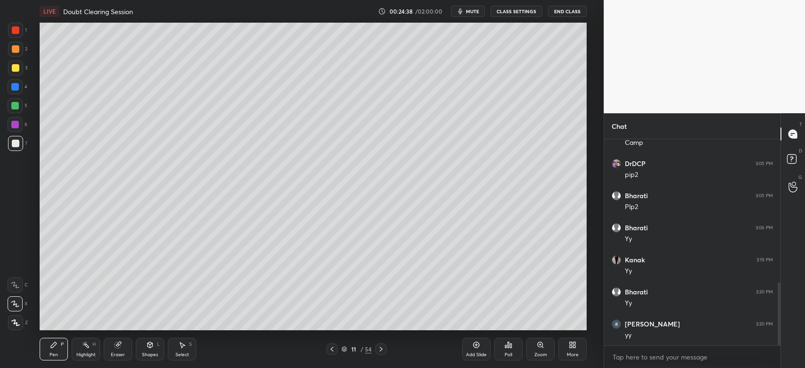
click at [11, 70] on div at bounding box center [15, 67] width 15 height 15
click at [18, 126] on div at bounding box center [15, 125] width 8 height 8
click at [11, 101] on div at bounding box center [15, 105] width 15 height 15
click at [16, 55] on div at bounding box center [15, 48] width 15 height 15
drag, startPoint x: 17, startPoint y: 112, endPoint x: 28, endPoint y: 108, distance: 11.5
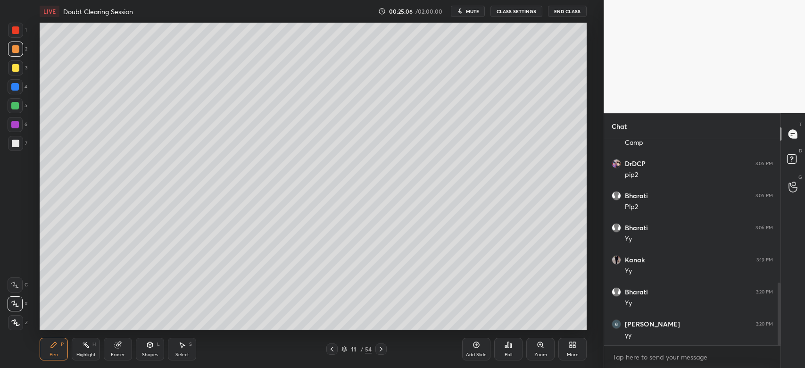
click at [17, 113] on div "5" at bounding box center [18, 107] width 20 height 19
click at [330, 347] on icon at bounding box center [332, 349] width 8 height 8
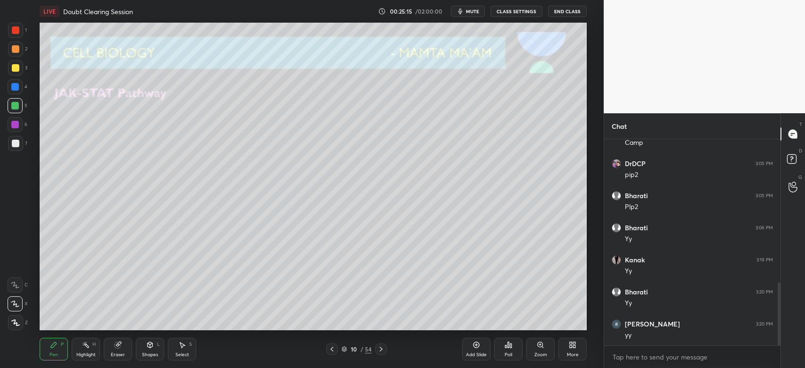
click at [380, 351] on icon at bounding box center [381, 349] width 8 height 8
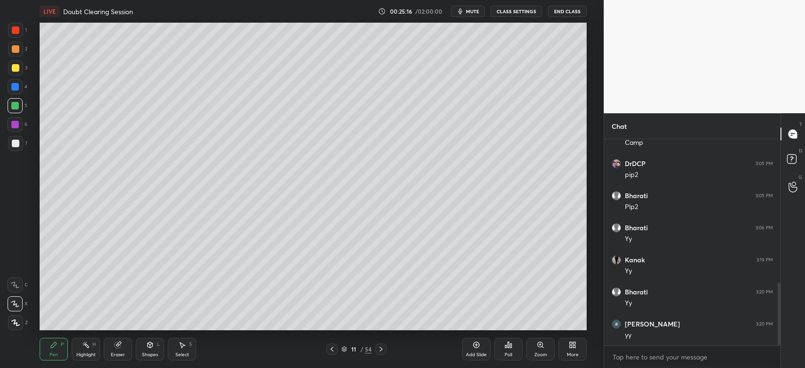
click at [12, 108] on div at bounding box center [15, 106] width 8 height 8
click at [16, 91] on div at bounding box center [15, 86] width 15 height 15
click at [23, 148] on div "7" at bounding box center [17, 143] width 19 height 15
click at [548, 353] on div "Zoom" at bounding box center [540, 349] width 28 height 23
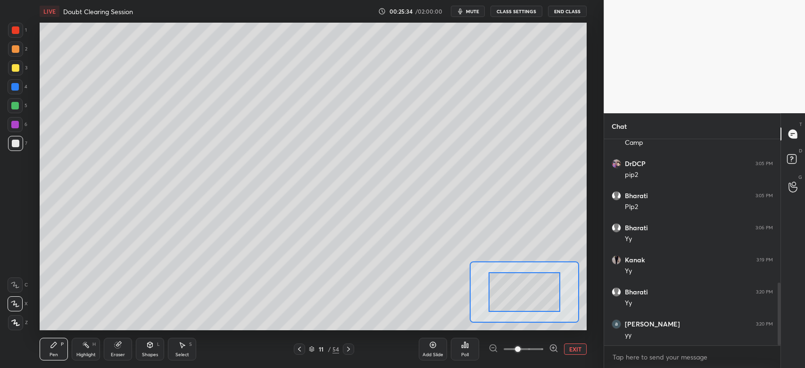
click at [546, 354] on div at bounding box center [523, 348] width 70 height 11
click at [541, 349] on span at bounding box center [523, 349] width 40 height 14
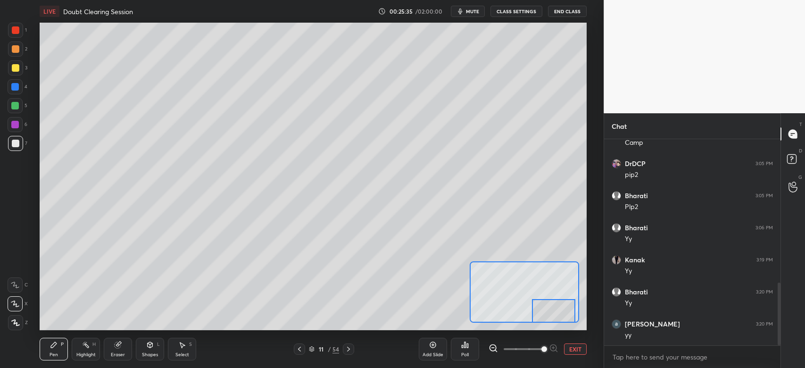
drag, startPoint x: 530, startPoint y: 295, endPoint x: 563, endPoint y: 326, distance: 45.7
click at [562, 326] on div "LIVE Doubt Clearing Session 00:25:35 / 02:00:00 mute CLASS SETTINGS End Class S…" at bounding box center [313, 184] width 566 height 368
click at [525, 349] on span at bounding box center [523, 349] width 40 height 14
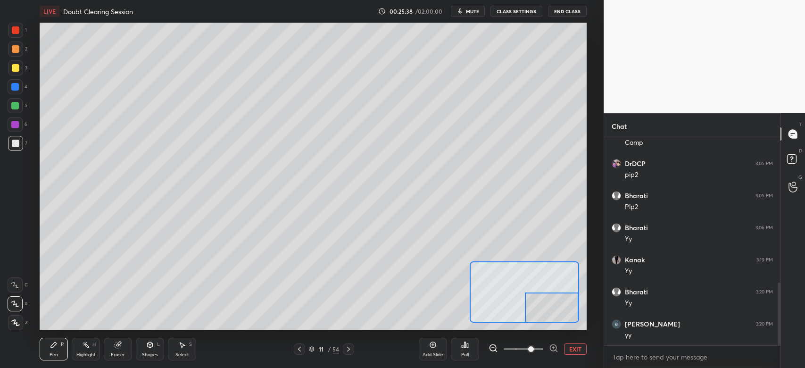
drag, startPoint x: 539, startPoint y: 321, endPoint x: 541, endPoint y: 328, distance: 6.9
click at [541, 328] on div "LIVE Doubt Clearing Session 00:25:38 / 02:00:00 mute CLASS SETTINGS End Class S…" at bounding box center [313, 184] width 566 height 368
drag, startPoint x: 554, startPoint y: 300, endPoint x: 558, endPoint y: 293, distance: 7.8
click at [558, 296] on div at bounding box center [552, 306] width 54 height 30
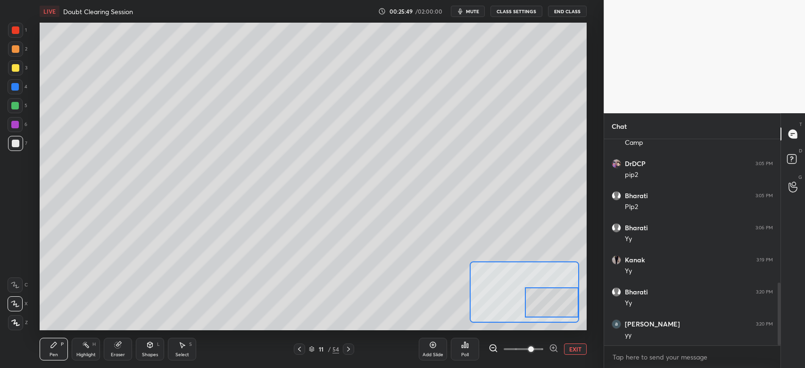
drag, startPoint x: 532, startPoint y: 297, endPoint x: 538, endPoint y: 332, distance: 35.3
click at [539, 333] on div "LIVE Doubt Clearing Session 00:25:49 / 02:00:00 mute CLASS SETTINGS End Class S…" at bounding box center [313, 184] width 566 height 368
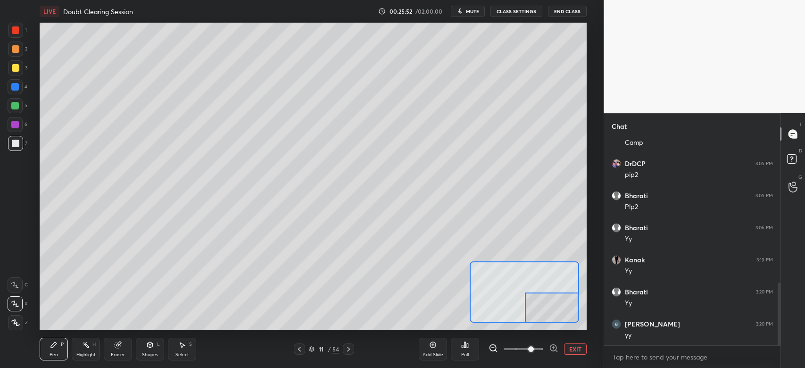
click at [574, 349] on button "EXIT" at bounding box center [575, 348] width 23 height 11
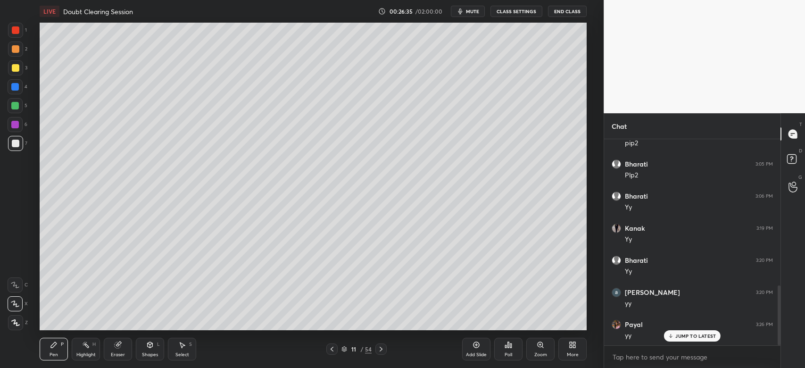
scroll to position [535, 0]
click at [380, 351] on icon at bounding box center [381, 349] width 8 height 8
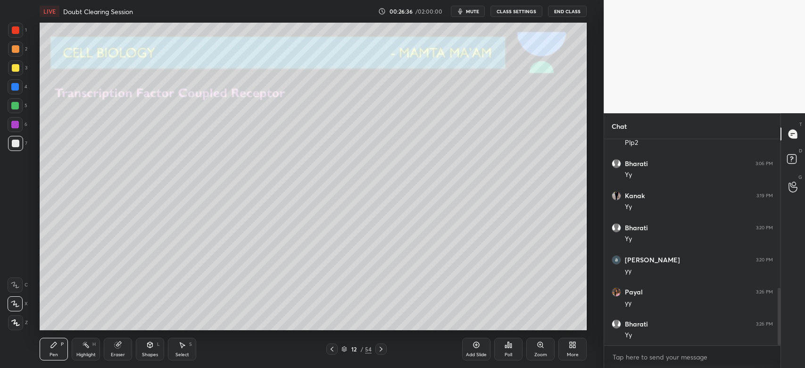
scroll to position [566, 0]
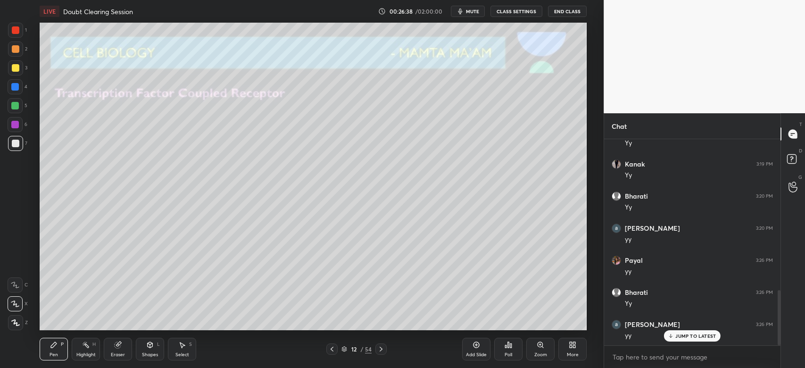
click at [19, 70] on div at bounding box center [15, 67] width 15 height 15
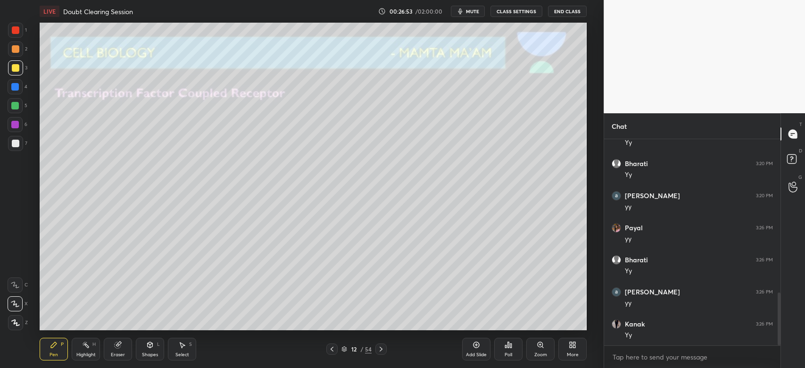
click at [11, 91] on div at bounding box center [15, 86] width 15 height 15
click at [16, 145] on div at bounding box center [16, 144] width 8 height 8
drag, startPoint x: 15, startPoint y: 47, endPoint x: 28, endPoint y: 61, distance: 19.3
click at [12, 51] on div at bounding box center [16, 49] width 8 height 8
click at [11, 73] on div at bounding box center [15, 67] width 15 height 15
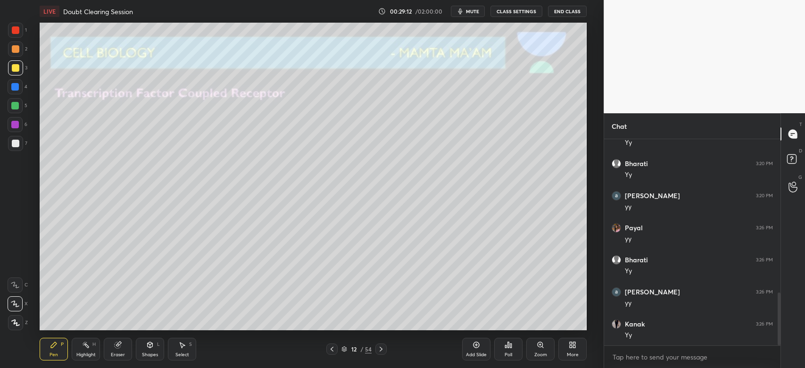
click at [379, 347] on icon at bounding box center [381, 349] width 8 height 8
click at [331, 345] on icon at bounding box center [332, 349] width 8 height 8
click at [484, 352] on div "Add Slide" at bounding box center [476, 354] width 21 height 5
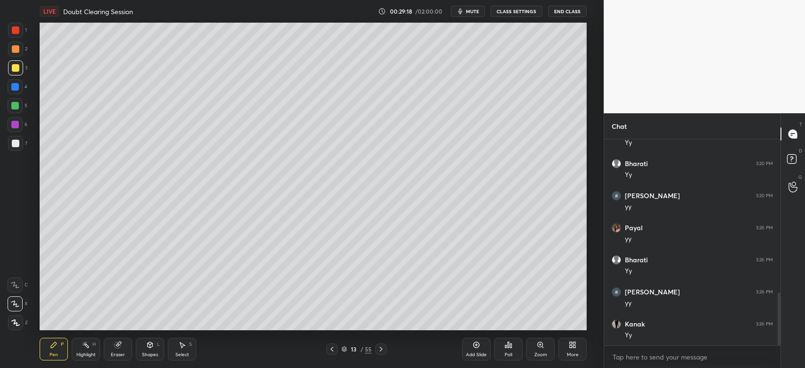
drag, startPoint x: 16, startPoint y: 145, endPoint x: 22, endPoint y: 143, distance: 6.3
click at [16, 144] on div at bounding box center [16, 144] width 8 height 8
click at [145, 349] on div "Shapes L" at bounding box center [150, 349] width 28 height 23
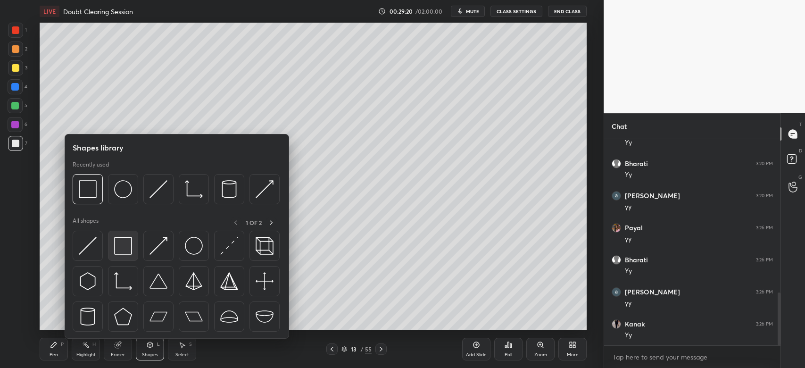
click at [116, 248] on img at bounding box center [123, 246] width 18 height 18
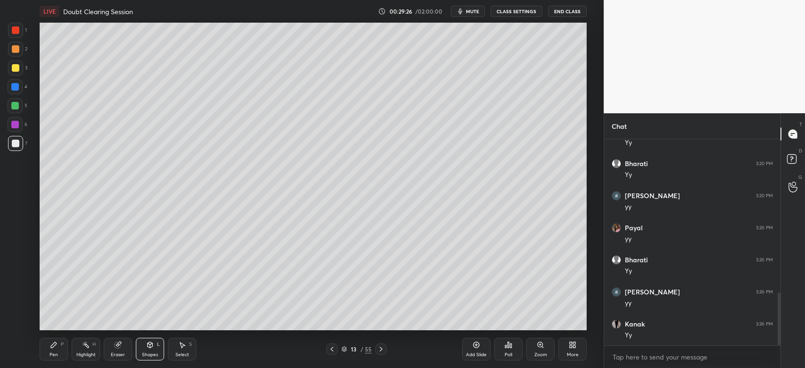
drag, startPoint x: 116, startPoint y: 348, endPoint x: 115, endPoint y: 342, distance: 6.2
click at [116, 346] on icon at bounding box center [118, 345] width 6 height 6
click at [57, 346] on icon at bounding box center [54, 345] width 8 height 8
click at [9, 105] on div at bounding box center [15, 105] width 15 height 15
click at [17, 69] on div at bounding box center [16, 68] width 8 height 8
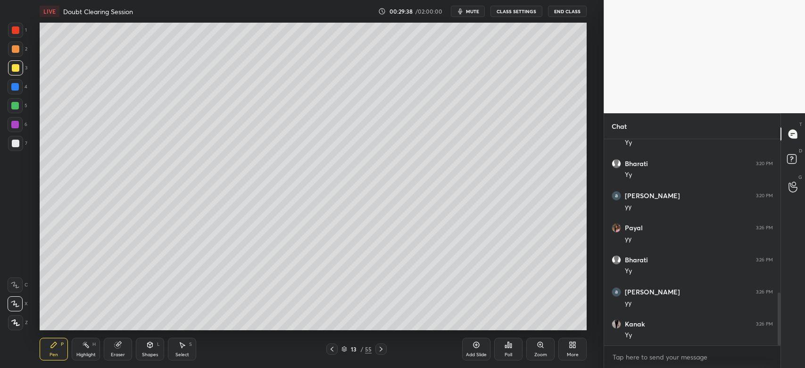
click at [123, 354] on div "Eraser" at bounding box center [118, 354] width 14 height 5
click at [16, 323] on span "Erase all" at bounding box center [15, 322] width 14 height 7
click at [14, 145] on div at bounding box center [16, 144] width 8 height 8
click at [152, 352] on div "Shapes" at bounding box center [150, 354] width 16 height 5
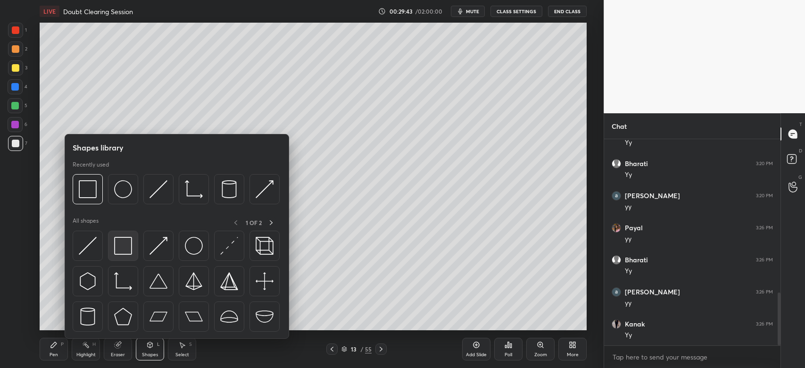
click at [125, 241] on img at bounding box center [123, 246] width 18 height 18
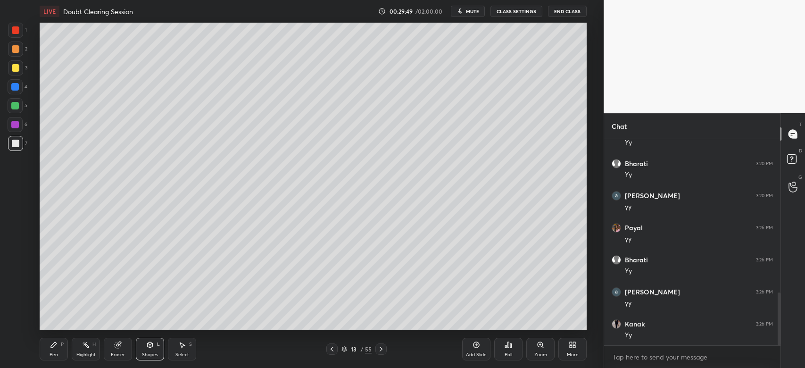
click at [118, 359] on div "Eraser" at bounding box center [118, 349] width 28 height 23
click at [57, 346] on icon at bounding box center [54, 345] width 8 height 8
click at [14, 107] on div at bounding box center [15, 106] width 8 height 8
click at [13, 51] on div at bounding box center [16, 49] width 8 height 8
click at [13, 70] on div at bounding box center [16, 68] width 8 height 8
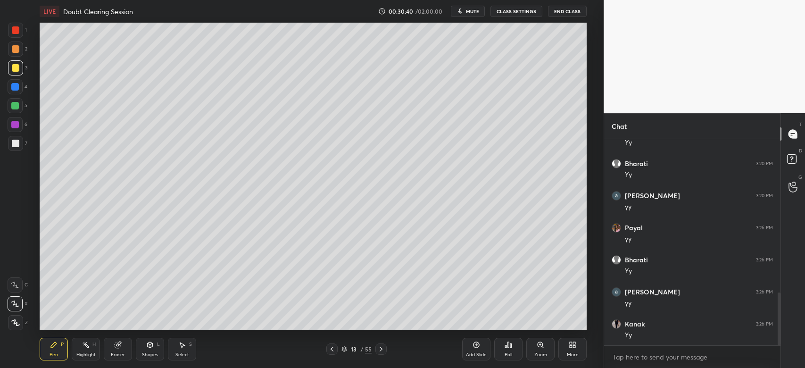
click at [14, 87] on div at bounding box center [15, 87] width 8 height 8
click at [16, 65] on div at bounding box center [16, 68] width 8 height 8
click at [15, 70] on div at bounding box center [16, 68] width 8 height 8
click at [19, 144] on div at bounding box center [15, 143] width 15 height 15
click at [117, 350] on div "Eraser" at bounding box center [118, 349] width 28 height 23
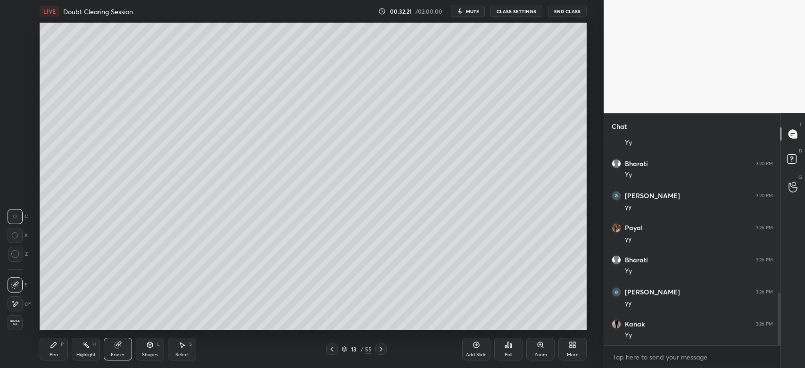
click at [56, 351] on div "Pen P" at bounding box center [54, 349] width 28 height 23
click at [17, 74] on div at bounding box center [15, 67] width 15 height 15
click at [14, 48] on div at bounding box center [16, 49] width 8 height 8
click at [25, 85] on div "1 2 3 4 5 6 7" at bounding box center [18, 89] width 20 height 132
click at [15, 86] on div at bounding box center [15, 87] width 8 height 8
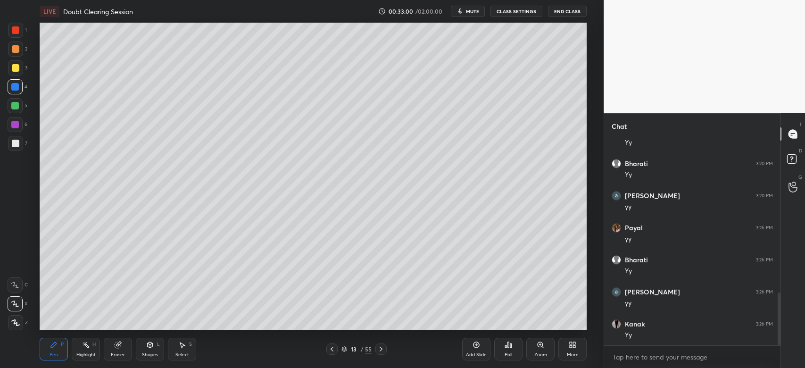
drag, startPoint x: 8, startPoint y: 102, endPoint x: 20, endPoint y: 105, distance: 13.0
click at [8, 103] on div at bounding box center [15, 105] width 15 height 15
click at [13, 70] on div at bounding box center [16, 68] width 8 height 8
click at [16, 107] on div at bounding box center [15, 106] width 8 height 8
click at [17, 141] on div at bounding box center [16, 144] width 8 height 8
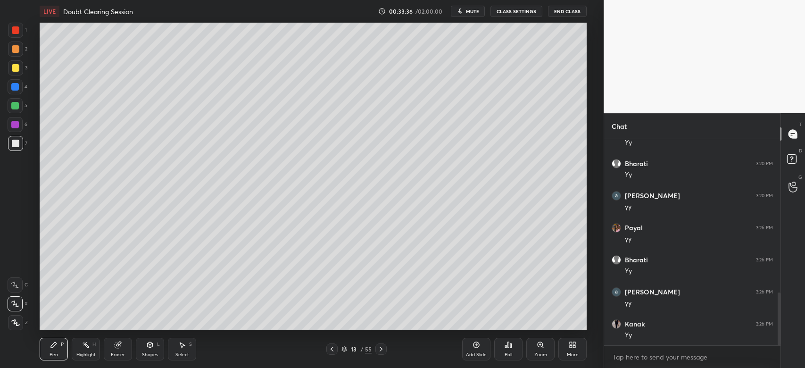
click at [17, 78] on div "3" at bounding box center [17, 69] width 19 height 19
click at [16, 58] on div "2" at bounding box center [17, 50] width 19 height 19
click at [12, 92] on div at bounding box center [15, 86] width 15 height 15
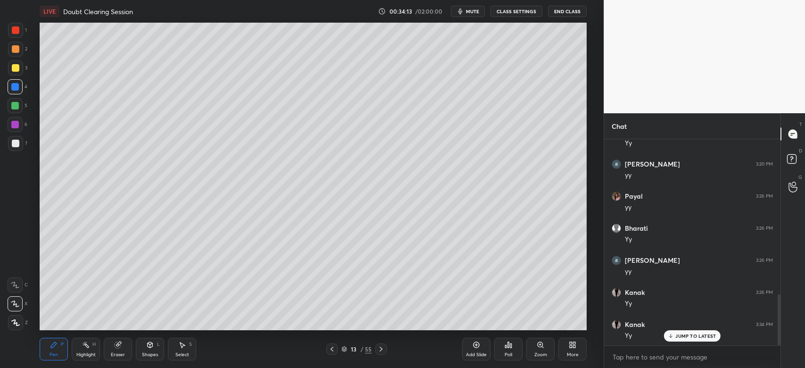
click at [382, 349] on icon at bounding box center [381, 349] width 8 height 8
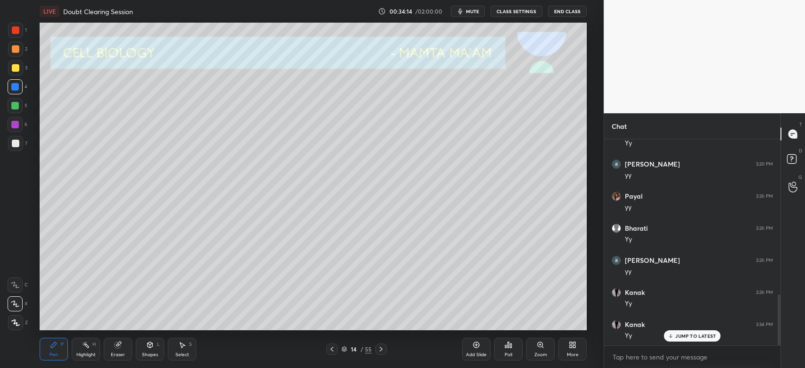
click at [20, 67] on div at bounding box center [15, 67] width 15 height 15
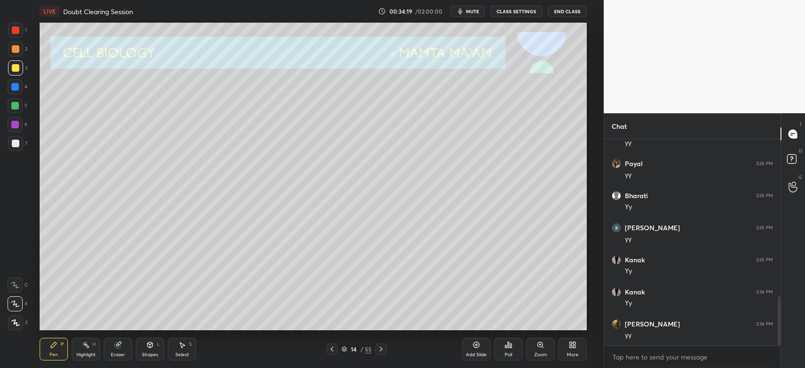
click at [330, 351] on icon at bounding box center [332, 349] width 8 height 8
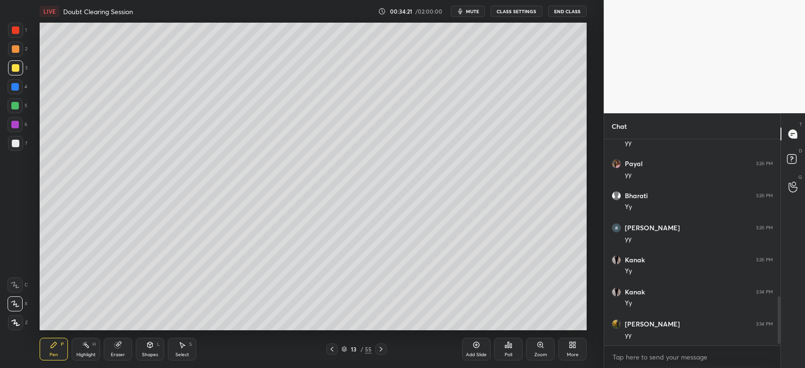
scroll to position [694, 0]
click at [380, 349] on icon at bounding box center [381, 349] width 8 height 8
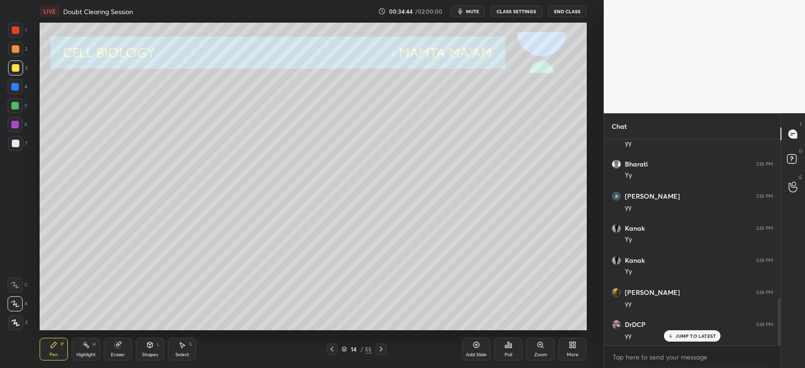
click at [13, 50] on div at bounding box center [16, 49] width 8 height 8
click at [13, 78] on div "1 2 3 4 5 6 7" at bounding box center [18, 89] width 20 height 132
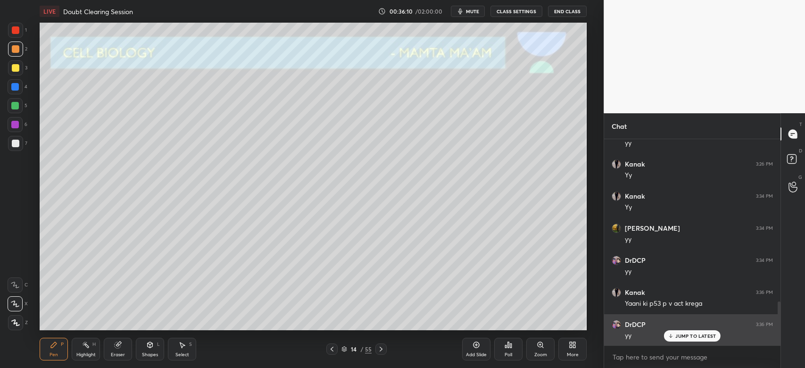
click at [694, 332] on div "JUMP TO LATEST" at bounding box center [692, 335] width 57 height 11
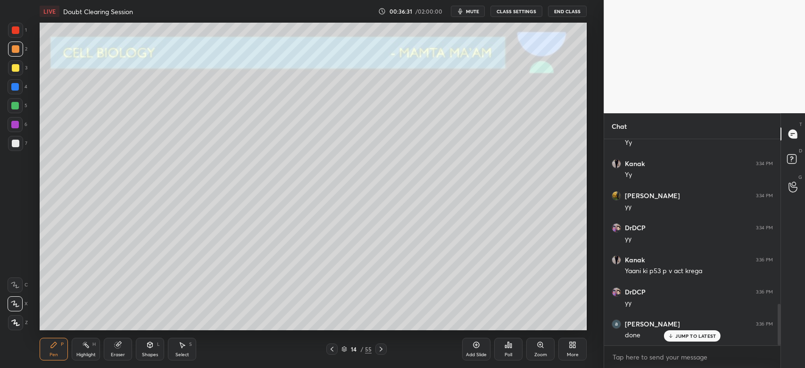
scroll to position [823, 0]
click at [380, 350] on icon at bounding box center [381, 349] width 8 height 8
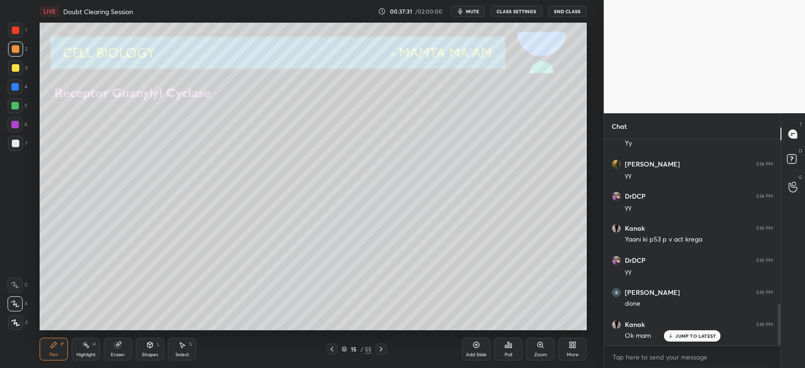
click at [10, 74] on div at bounding box center [15, 67] width 15 height 15
click at [13, 149] on div at bounding box center [15, 143] width 15 height 15
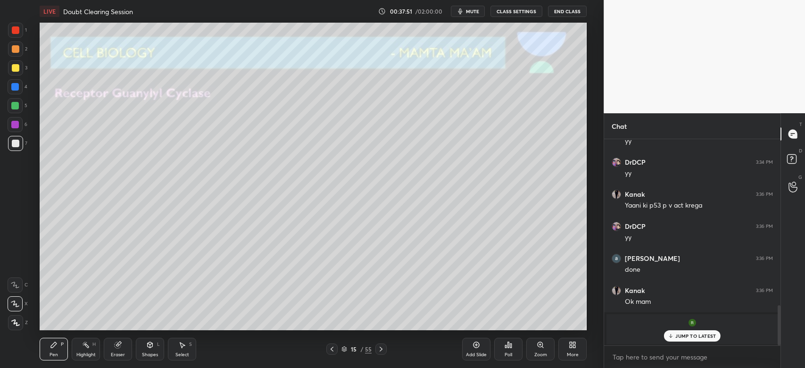
click at [708, 334] on p "JUMP TO LATEST" at bounding box center [695, 336] width 41 height 6
click at [680, 343] on div "[PERSON_NAME] joined" at bounding box center [692, 329] width 172 height 30
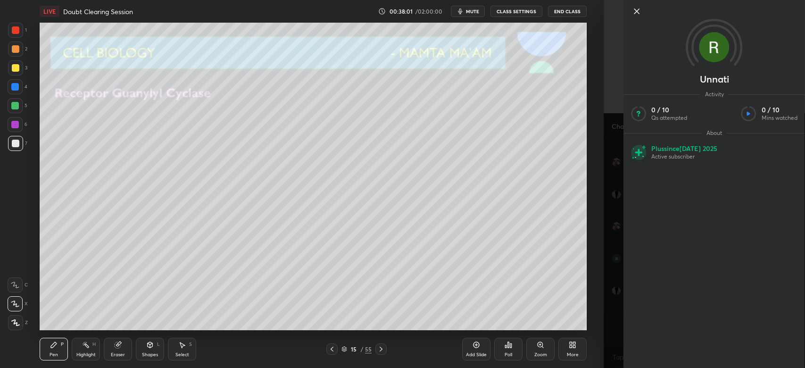
click at [637, 9] on icon at bounding box center [636, 11] width 11 height 11
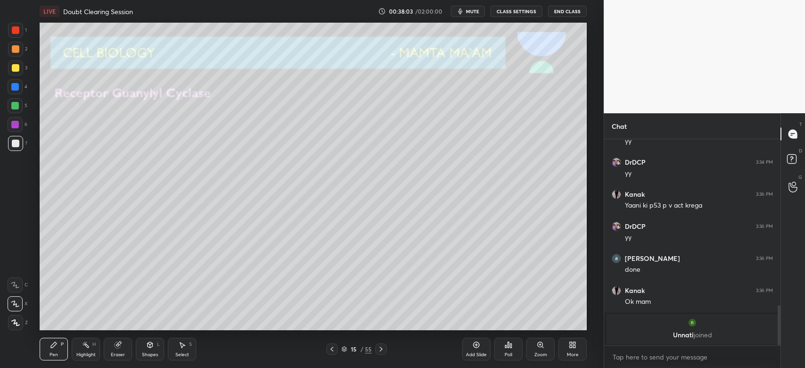
click at [17, 70] on div at bounding box center [16, 68] width 8 height 8
click at [16, 46] on div at bounding box center [16, 49] width 8 height 8
click at [18, 106] on div at bounding box center [15, 106] width 8 height 8
click at [378, 346] on icon at bounding box center [381, 349] width 8 height 8
click at [337, 349] on div at bounding box center [331, 348] width 11 height 11
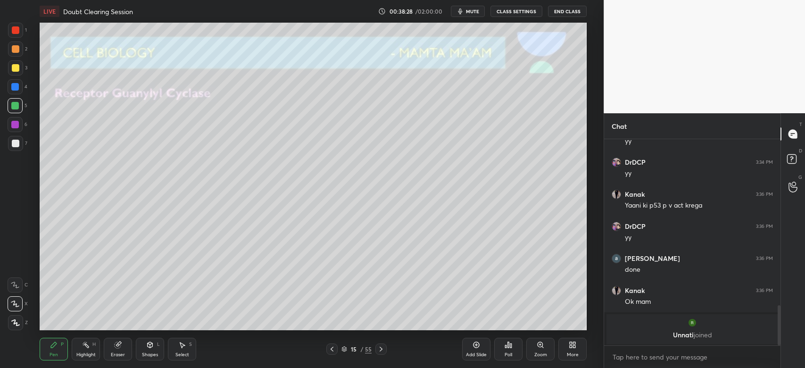
drag, startPoint x: 476, startPoint y: 350, endPoint x: 477, endPoint y: 342, distance: 8.1
click at [475, 349] on div "Add Slide" at bounding box center [476, 349] width 28 height 23
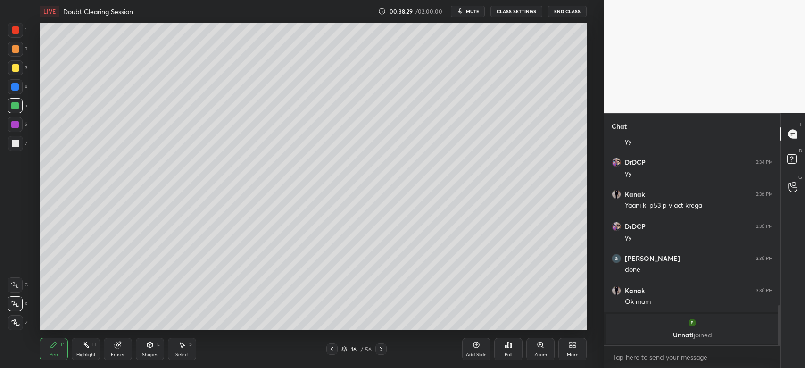
drag, startPoint x: 13, startPoint y: 66, endPoint x: 32, endPoint y: 70, distance: 19.3
click at [12, 67] on div at bounding box center [16, 68] width 8 height 8
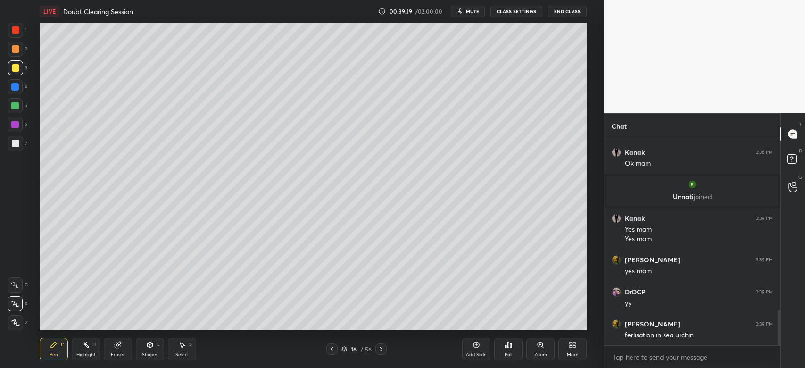
scroll to position [1026, 0]
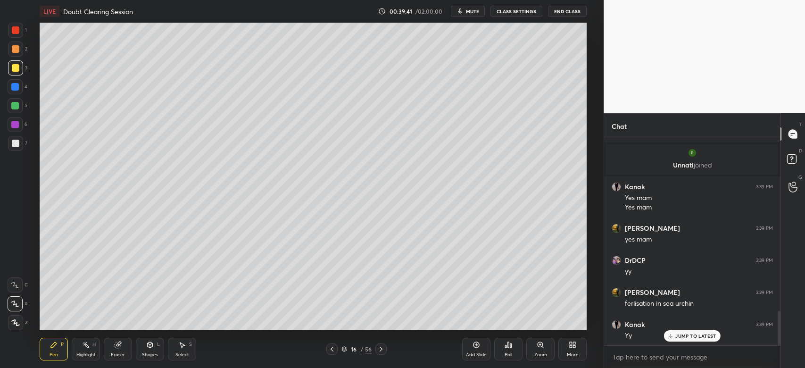
click at [333, 351] on icon at bounding box center [332, 349] width 8 height 8
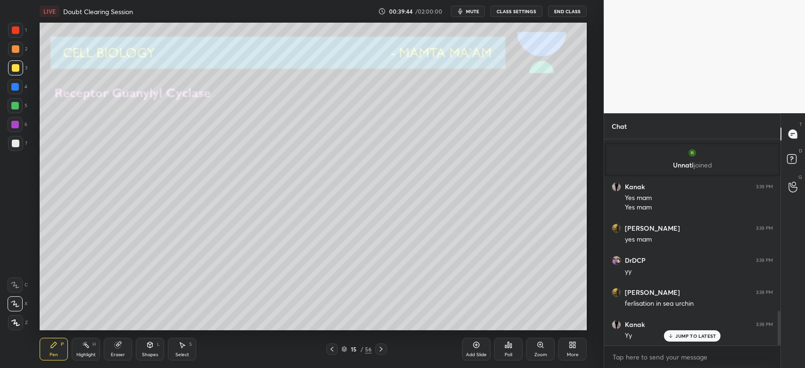
click at [380, 353] on div at bounding box center [380, 348] width 11 height 11
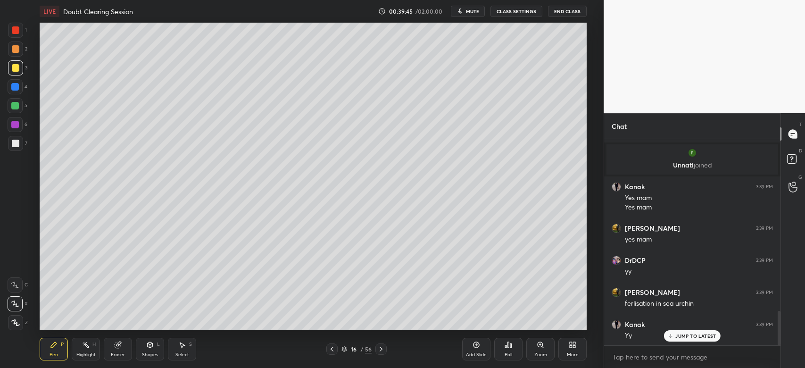
click at [381, 348] on icon at bounding box center [381, 349] width 8 height 8
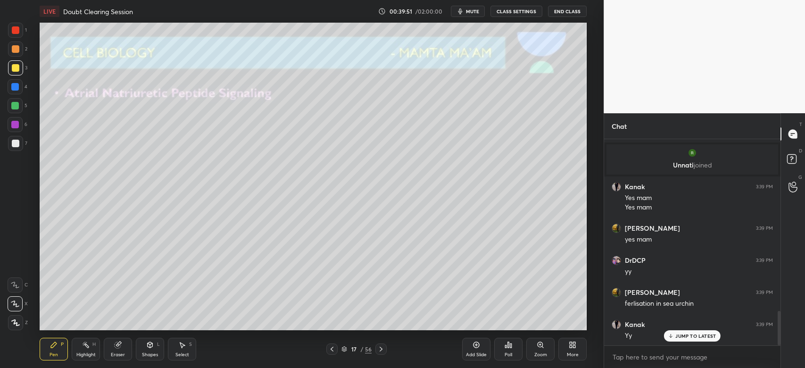
click at [332, 349] on icon at bounding box center [332, 349] width 8 height 8
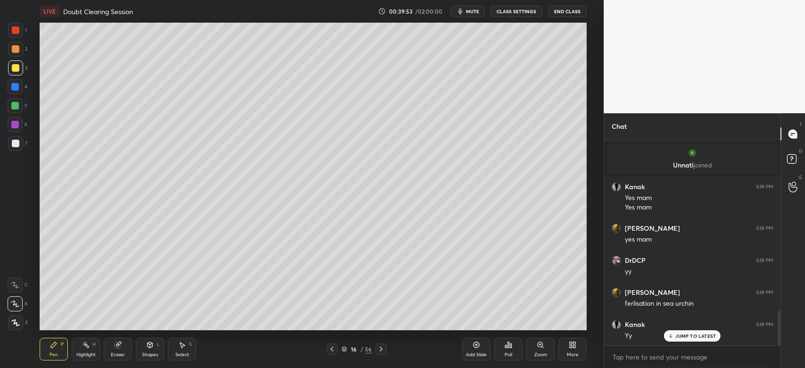
click at [379, 345] on div at bounding box center [380, 348] width 11 height 11
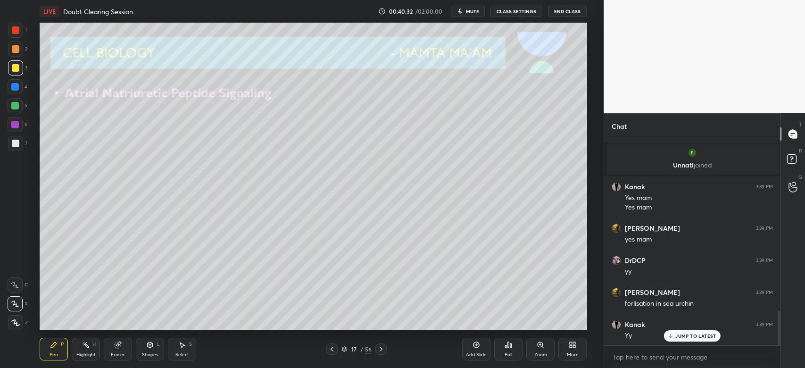
click at [13, 143] on div at bounding box center [16, 144] width 8 height 8
click at [381, 350] on icon at bounding box center [381, 349] width 8 height 8
drag, startPoint x: 329, startPoint y: 349, endPoint x: 341, endPoint y: 348, distance: 12.3
click at [330, 349] on icon at bounding box center [332, 349] width 8 height 8
click at [474, 348] on icon at bounding box center [476, 345] width 8 height 8
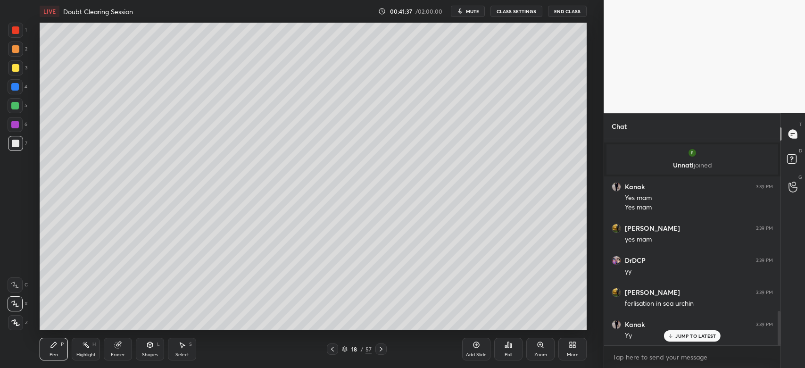
click at [12, 74] on div at bounding box center [15, 67] width 15 height 15
click at [543, 356] on div "Zoom" at bounding box center [540, 354] width 13 height 5
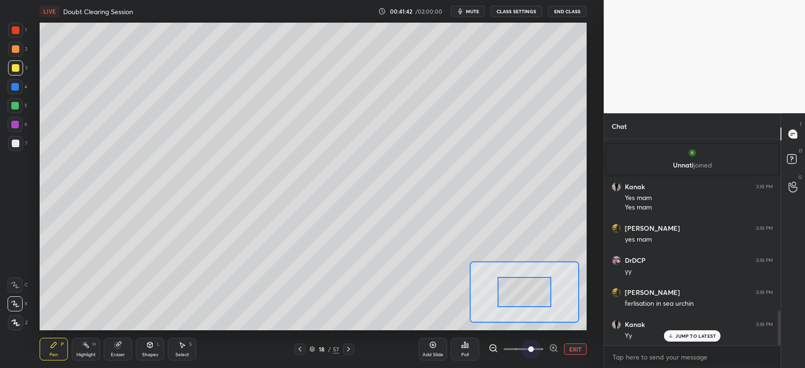
click at [529, 346] on span at bounding box center [523, 349] width 40 height 14
click at [508, 296] on div at bounding box center [524, 291] width 109 height 61
drag, startPoint x: 486, startPoint y: 294, endPoint x: 483, endPoint y: 277, distance: 17.2
click at [480, 277] on div at bounding box center [497, 277] width 54 height 30
click at [15, 72] on div at bounding box center [15, 67] width 15 height 15
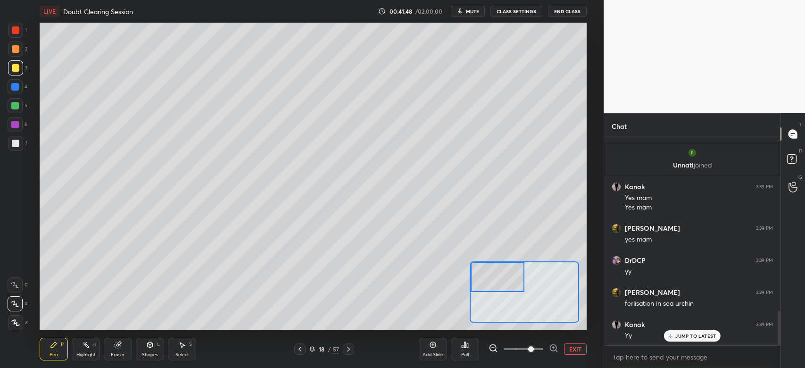
click at [16, 285] on icon at bounding box center [15, 284] width 8 height 7
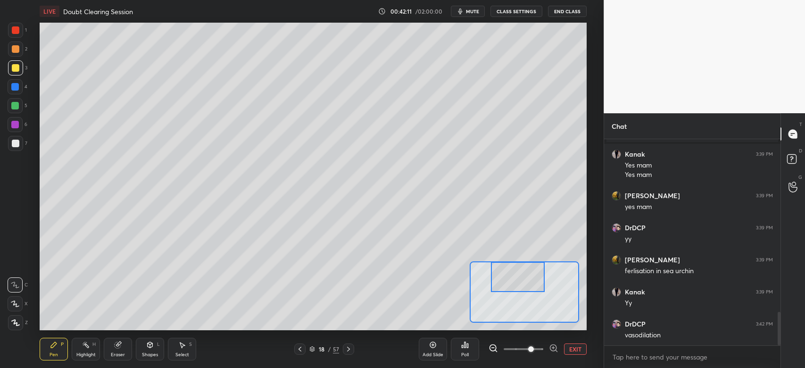
drag, startPoint x: 503, startPoint y: 285, endPoint x: 511, endPoint y: 262, distance: 24.7
click at [525, 280] on div at bounding box center [518, 277] width 54 height 30
drag, startPoint x: 513, startPoint y: 282, endPoint x: 519, endPoint y: 276, distance: 8.3
click at [519, 283] on div at bounding box center [524, 278] width 54 height 30
drag, startPoint x: 519, startPoint y: 281, endPoint x: 517, endPoint y: 273, distance: 7.9
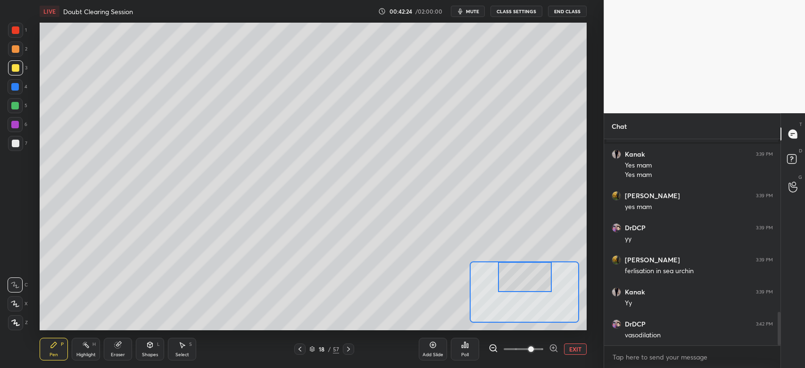
click at [518, 274] on div at bounding box center [525, 277] width 54 height 30
drag, startPoint x: 515, startPoint y: 284, endPoint x: 510, endPoint y: 272, distance: 13.3
click at [517, 284] on div at bounding box center [528, 277] width 54 height 30
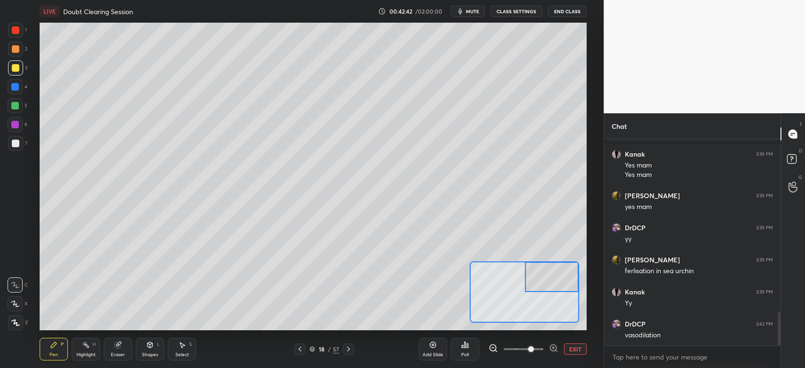
drag, startPoint x: 528, startPoint y: 279, endPoint x: 552, endPoint y: 269, distance: 25.8
click at [555, 278] on div at bounding box center [552, 277] width 54 height 30
drag, startPoint x: 15, startPoint y: 51, endPoint x: 16, endPoint y: 57, distance: 5.7
click at [16, 51] on div at bounding box center [16, 49] width 8 height 8
click at [21, 107] on div at bounding box center [15, 105] width 15 height 15
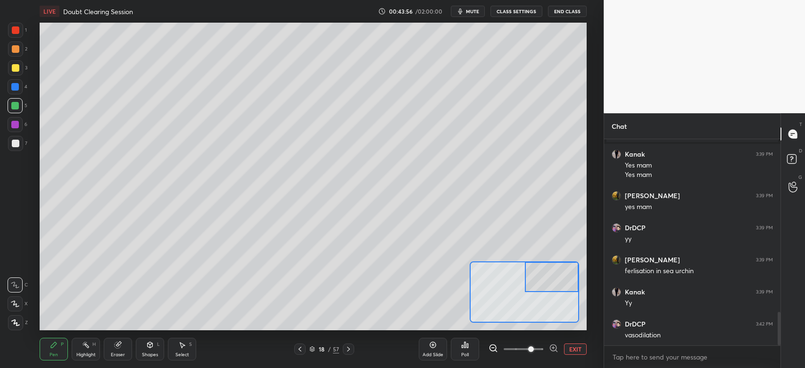
click at [569, 349] on button "EXIT" at bounding box center [575, 348] width 23 height 11
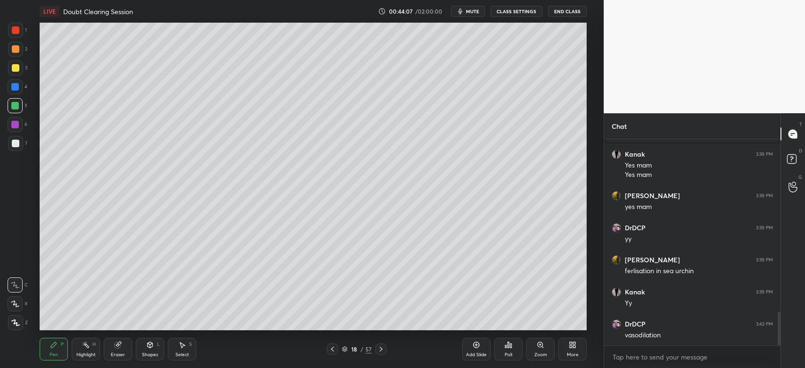
drag, startPoint x: 16, startPoint y: 141, endPoint x: 29, endPoint y: 157, distance: 20.5
click at [19, 145] on div at bounding box center [15, 143] width 15 height 15
click at [157, 346] on div "L" at bounding box center [158, 344] width 3 height 5
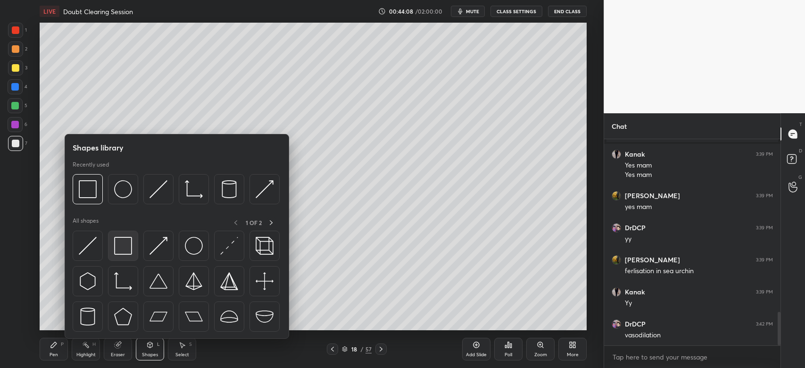
click at [124, 254] on div at bounding box center [123, 246] width 30 height 30
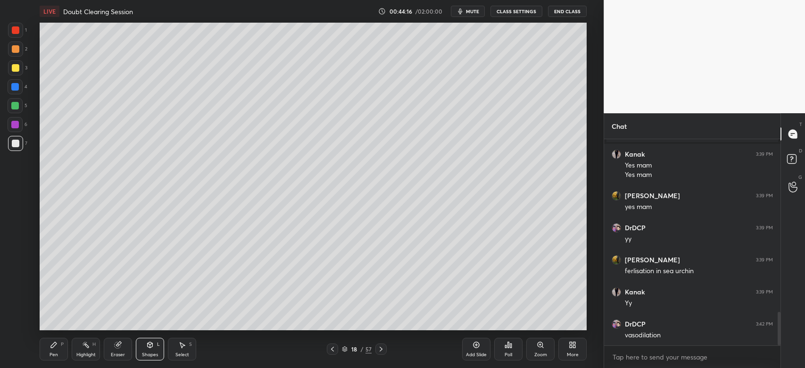
click at [15, 87] on div at bounding box center [15, 87] width 8 height 8
click at [55, 352] on div "Pen" at bounding box center [53, 354] width 8 height 5
click at [543, 350] on div "Zoom" at bounding box center [540, 349] width 28 height 23
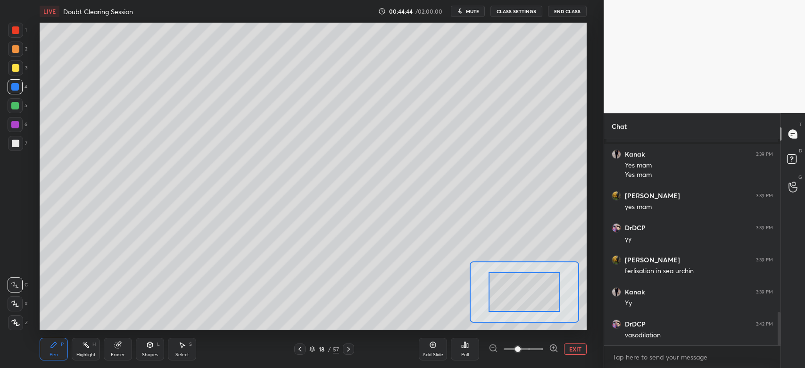
click at [531, 348] on span at bounding box center [523, 349] width 40 height 14
drag, startPoint x: 520, startPoint y: 293, endPoint x: 532, endPoint y: 282, distance: 16.0
click at [545, 286] on div at bounding box center [546, 287] width 54 height 30
click at [155, 349] on div "Shapes L" at bounding box center [150, 349] width 28 height 23
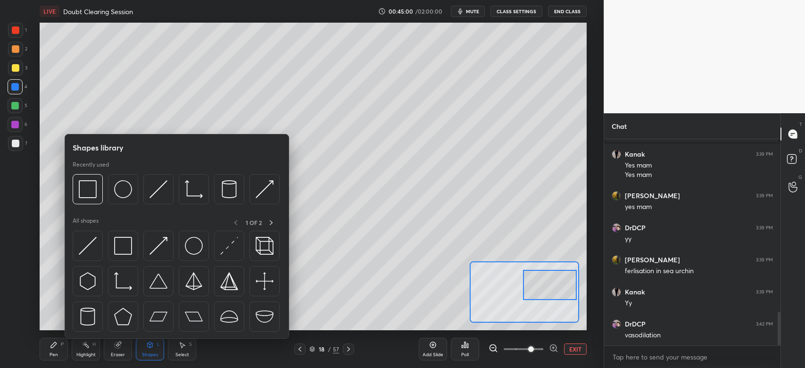
click at [117, 347] on icon at bounding box center [118, 345] width 6 height 6
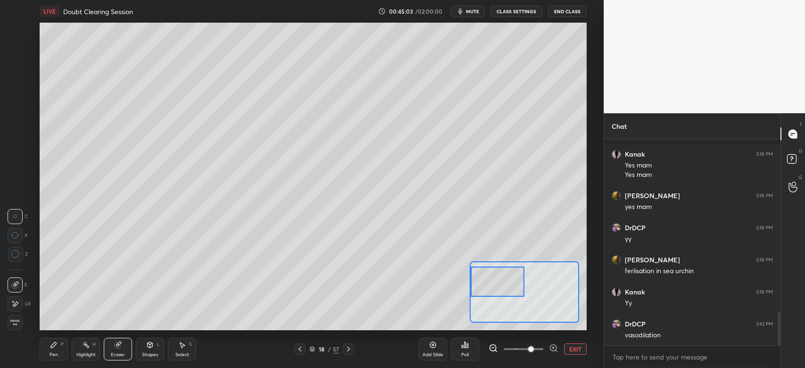
click at [455, 286] on div "Setting up your live class Poll for secs No correct answer Start poll" at bounding box center [313, 176] width 547 height 307
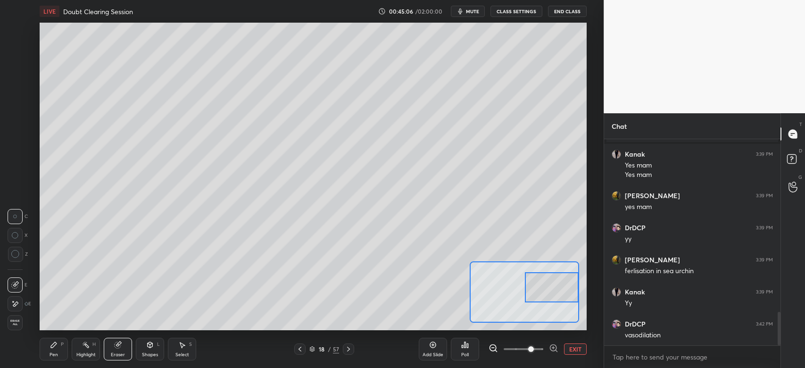
drag, startPoint x: 508, startPoint y: 295, endPoint x: 561, endPoint y: 289, distance: 53.6
click at [562, 290] on div at bounding box center [552, 287] width 54 height 30
click at [51, 348] on icon at bounding box center [54, 345] width 8 height 8
click at [16, 48] on div at bounding box center [16, 49] width 8 height 8
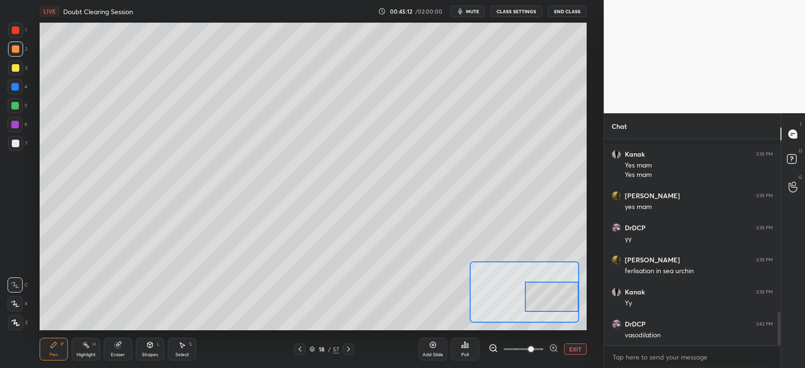
drag, startPoint x: 548, startPoint y: 294, endPoint x: 535, endPoint y: 293, distance: 12.8
click at [548, 301] on div at bounding box center [552, 296] width 54 height 30
click at [516, 348] on span at bounding box center [523, 349] width 40 height 14
click at [14, 72] on div at bounding box center [15, 67] width 15 height 15
drag, startPoint x: 540, startPoint y: 288, endPoint x: 536, endPoint y: 277, distance: 11.9
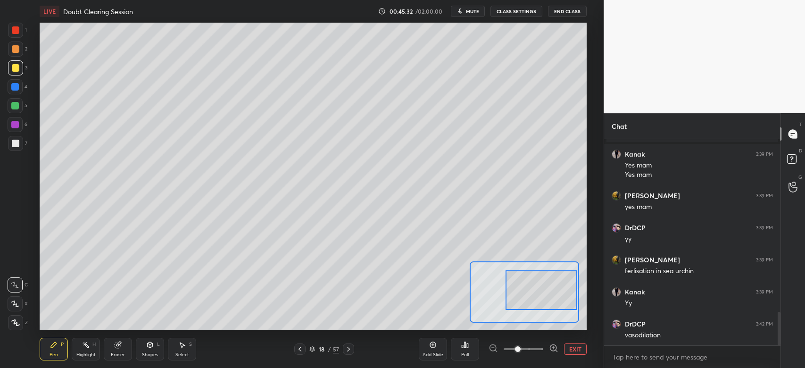
click at [539, 280] on div at bounding box center [541, 290] width 72 height 40
click at [20, 109] on div at bounding box center [15, 105] width 15 height 15
click at [91, 349] on div "Highlight H" at bounding box center [86, 349] width 28 height 23
drag, startPoint x: 12, startPoint y: 322, endPoint x: 31, endPoint y: 322, distance: 18.9
click at [14, 322] on icon at bounding box center [15, 323] width 8 height 8
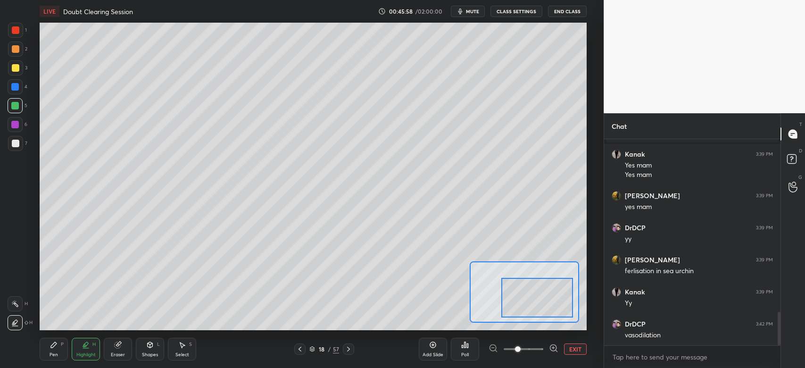
drag, startPoint x: 541, startPoint y: 292, endPoint x: 536, endPoint y: 299, distance: 8.5
click at [537, 300] on div at bounding box center [537, 298] width 72 height 40
click at [12, 51] on div at bounding box center [16, 49] width 8 height 8
click at [58, 349] on div "Pen P" at bounding box center [54, 349] width 28 height 23
drag, startPoint x: 541, startPoint y: 299, endPoint x: 534, endPoint y: 294, distance: 8.4
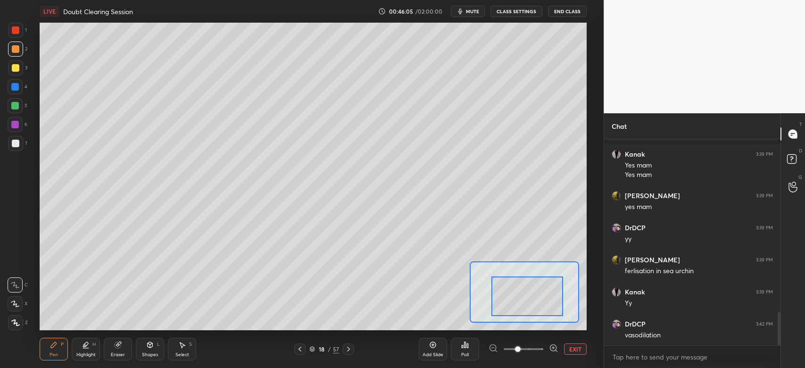
click at [534, 296] on div at bounding box center [527, 296] width 72 height 40
click at [9, 107] on div at bounding box center [15, 105] width 15 height 15
click at [16, 30] on div at bounding box center [16, 30] width 8 height 8
click at [12, 49] on div at bounding box center [16, 49] width 8 height 8
drag, startPoint x: 9, startPoint y: 68, endPoint x: 19, endPoint y: 74, distance: 11.0
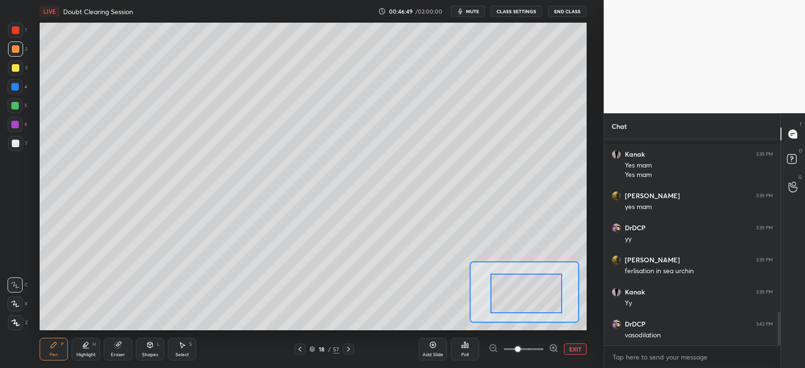
click at [10, 68] on div at bounding box center [15, 67] width 15 height 15
drag, startPoint x: 508, startPoint y: 289, endPoint x: 525, endPoint y: 298, distance: 19.0
click at [525, 319] on div at bounding box center [543, 303] width 72 height 40
click at [18, 140] on div at bounding box center [16, 144] width 8 height 8
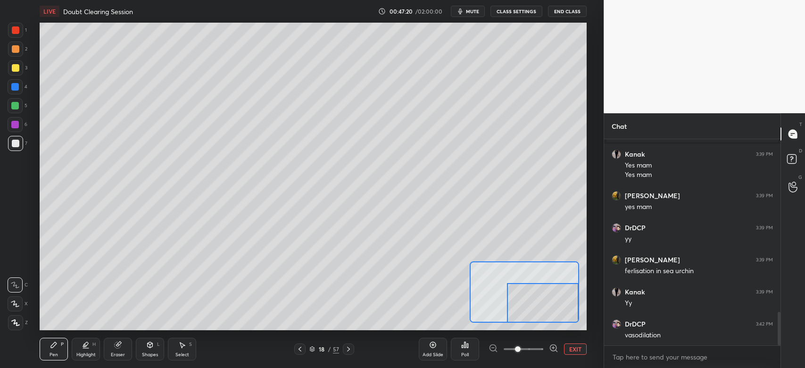
click at [528, 349] on span at bounding box center [523, 349] width 40 height 14
drag, startPoint x: 533, startPoint y: 315, endPoint x: 536, endPoint y: 308, distance: 7.6
click at [538, 322] on div at bounding box center [524, 291] width 109 height 61
drag, startPoint x: 553, startPoint y: 311, endPoint x: 561, endPoint y: 310, distance: 8.1
click at [561, 310] on div at bounding box center [548, 307] width 54 height 30
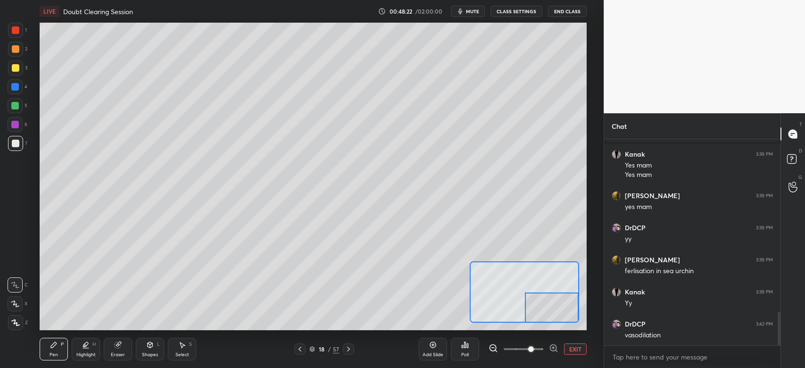
click at [571, 349] on button "EXIT" at bounding box center [575, 348] width 23 height 11
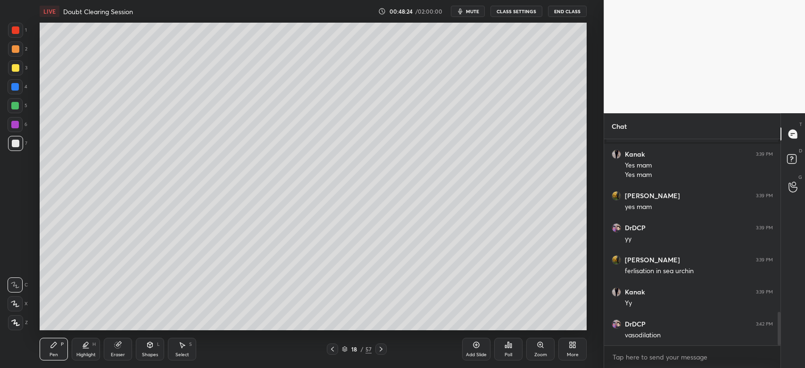
click at [16, 51] on div at bounding box center [16, 49] width 8 height 8
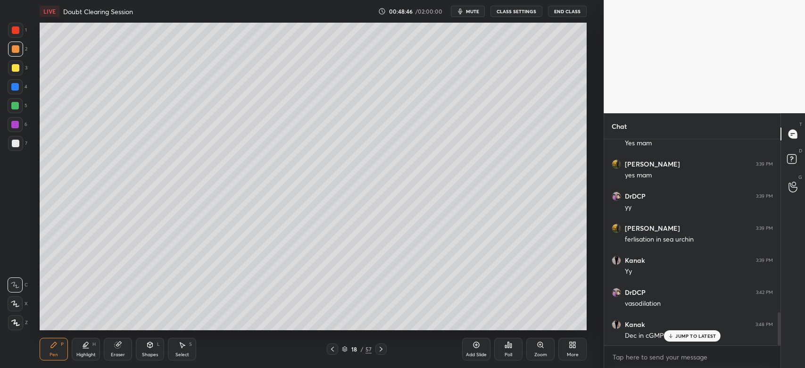
click at [114, 349] on div "Eraser" at bounding box center [118, 349] width 28 height 23
click at [51, 354] on div "Pen" at bounding box center [53, 354] width 8 height 5
click at [23, 144] on div "7" at bounding box center [17, 143] width 19 height 15
click at [543, 354] on div "Zoom" at bounding box center [540, 354] width 13 height 5
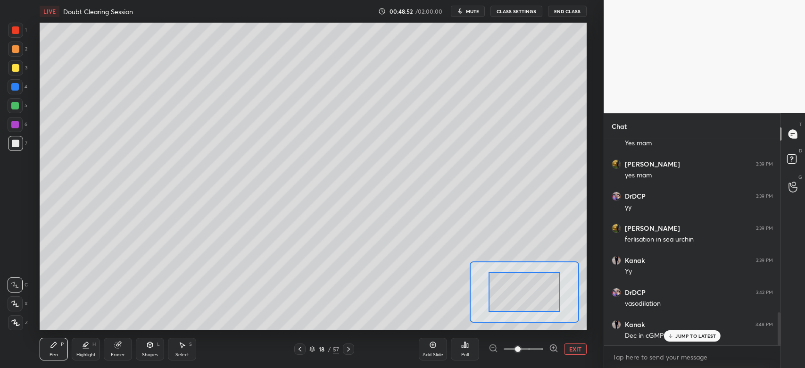
click at [531, 352] on span at bounding box center [523, 349] width 40 height 14
click at [541, 337] on div "LIVE Doubt Clearing Session 00:48:53 / 02:00:00 mute CLASS SETTINGS End Class S…" at bounding box center [313, 184] width 566 height 368
drag, startPoint x: 540, startPoint y: 307, endPoint x: 556, endPoint y: 316, distance: 18.0
click at [555, 320] on div at bounding box center [538, 307] width 54 height 30
click at [575, 344] on button "EXIT" at bounding box center [575, 348] width 23 height 11
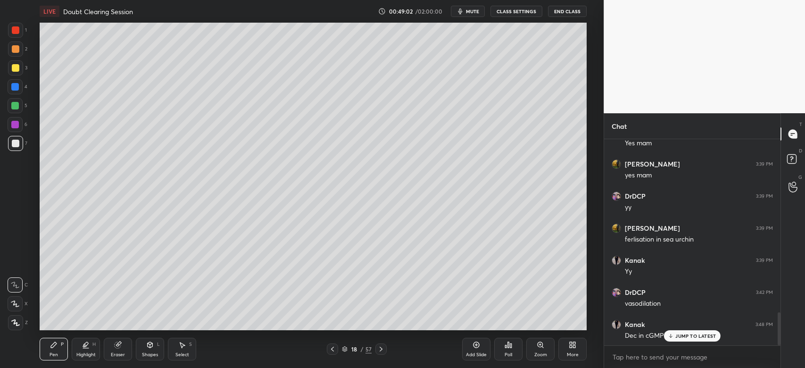
click at [675, 335] on div "JUMP TO LATEST" at bounding box center [692, 335] width 57 height 11
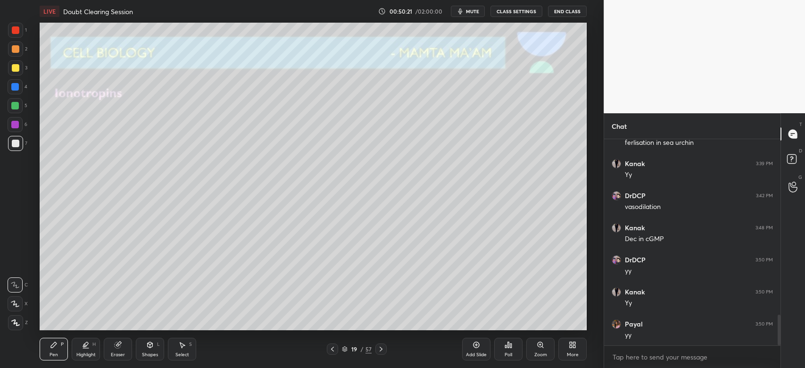
click at [17, 70] on div at bounding box center [16, 68] width 8 height 8
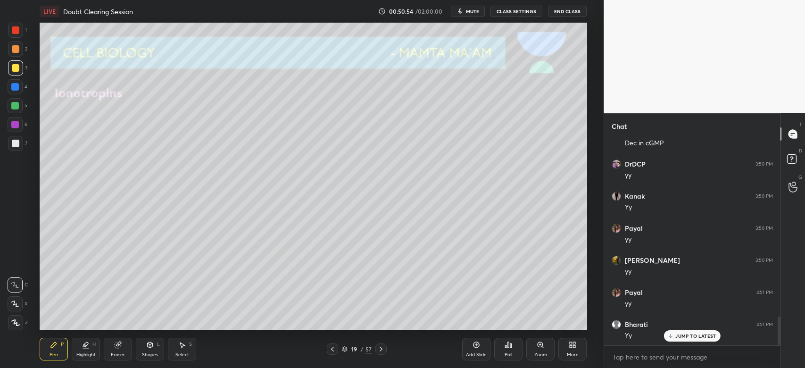
click at [15, 88] on div at bounding box center [15, 87] width 8 height 8
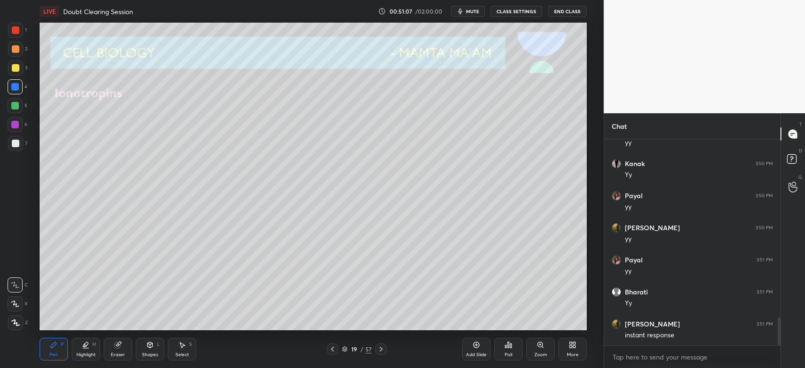
click at [16, 68] on div at bounding box center [16, 68] width 8 height 8
click at [117, 347] on div "Eraser" at bounding box center [118, 349] width 28 height 23
drag, startPoint x: 57, startPoint y: 348, endPoint x: 56, endPoint y: 338, distance: 10.9
click at [57, 346] on icon at bounding box center [54, 345] width 8 height 8
click at [17, 145] on div at bounding box center [16, 144] width 8 height 8
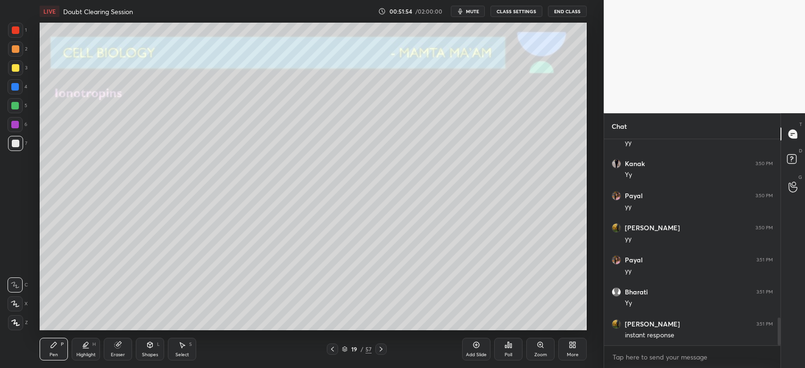
click at [380, 348] on icon at bounding box center [381, 349] width 8 height 8
click at [332, 348] on icon at bounding box center [332, 348] width 3 height 5
click at [471, 344] on div "Add Slide" at bounding box center [476, 349] width 28 height 23
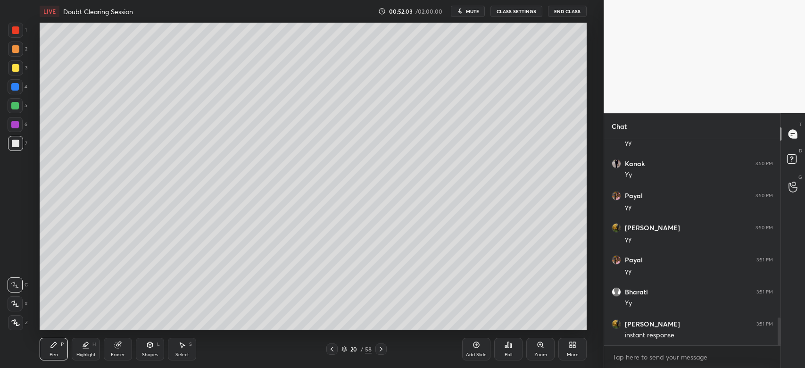
drag, startPoint x: 16, startPoint y: 69, endPoint x: 38, endPoint y: 96, distance: 34.9
click at [17, 71] on div at bounding box center [16, 68] width 8 height 8
click at [146, 346] on icon at bounding box center [150, 345] width 8 height 8
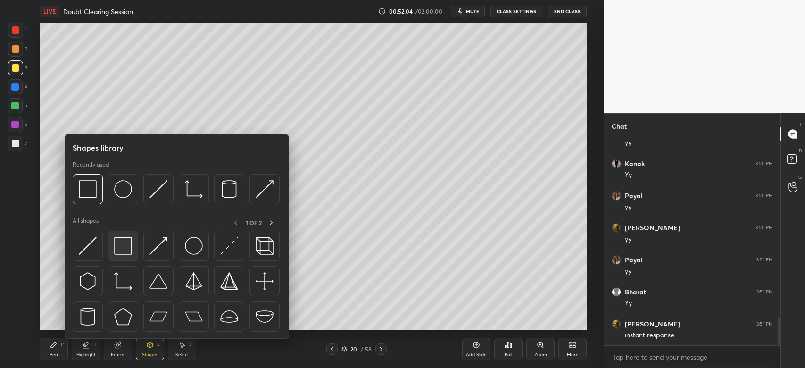
click at [127, 253] on img at bounding box center [123, 246] width 18 height 18
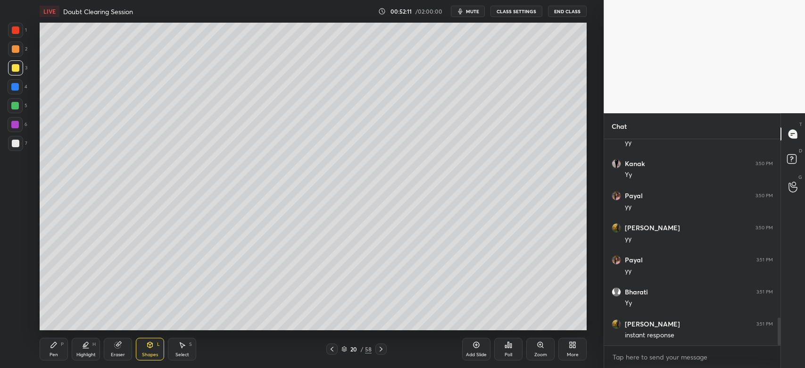
click at [121, 353] on div "Eraser" at bounding box center [118, 354] width 14 height 5
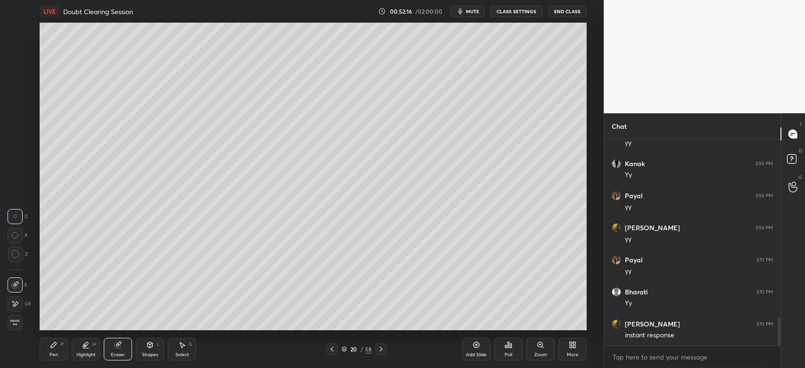
click at [53, 345] on icon at bounding box center [54, 345] width 6 height 6
click at [14, 50] on div at bounding box center [16, 49] width 8 height 8
click at [15, 30] on div at bounding box center [16, 30] width 8 height 8
click at [16, 87] on div at bounding box center [15, 87] width 8 height 8
click at [18, 147] on div at bounding box center [16, 144] width 8 height 8
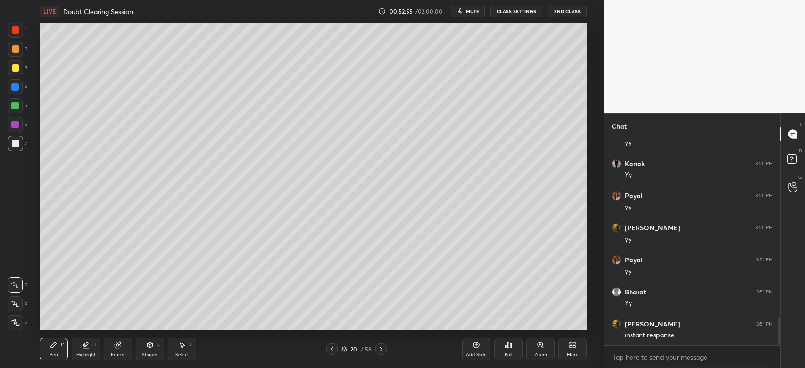
click at [15, 90] on div at bounding box center [15, 87] width 8 height 8
click at [18, 50] on div at bounding box center [16, 49] width 8 height 8
click at [15, 144] on div at bounding box center [16, 144] width 8 height 8
drag, startPoint x: 17, startPoint y: 109, endPoint x: 19, endPoint y: 115, distance: 6.0
click at [16, 110] on div at bounding box center [15, 105] width 15 height 15
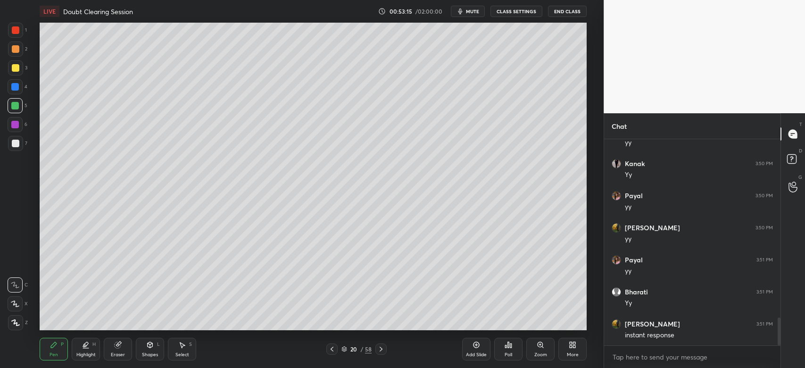
click at [538, 354] on div "Zoom" at bounding box center [540, 354] width 13 height 5
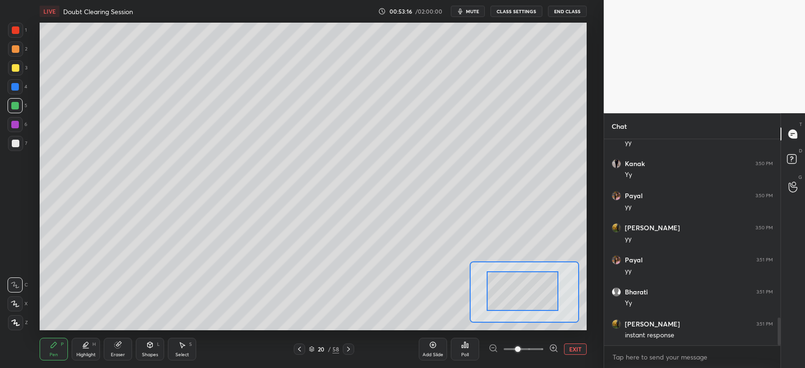
drag, startPoint x: 524, startPoint y: 291, endPoint x: 518, endPoint y: 287, distance: 7.7
drag, startPoint x: 518, startPoint y: 287, endPoint x: 513, endPoint y: 270, distance: 17.3
click at [513, 270] on div at bounding box center [520, 285] width 72 height 40
drag, startPoint x: 13, startPoint y: 47, endPoint x: 38, endPoint y: 67, distance: 32.2
click at [13, 48] on div at bounding box center [16, 49] width 8 height 8
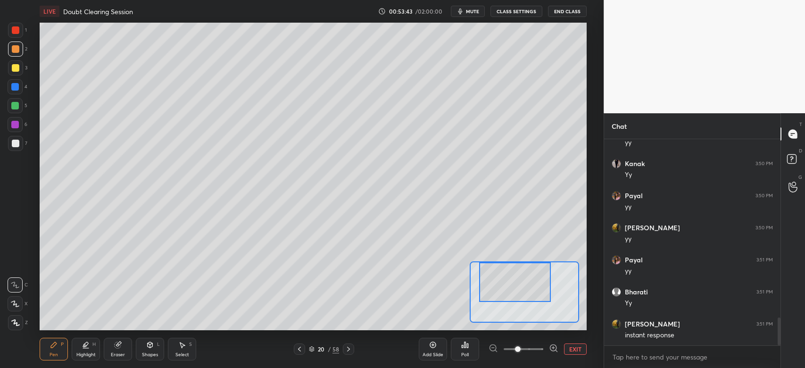
click at [16, 105] on div at bounding box center [15, 106] width 8 height 8
click at [12, 53] on div at bounding box center [15, 48] width 15 height 15
click at [16, 126] on div at bounding box center [15, 125] width 8 height 8
click at [13, 50] on div at bounding box center [16, 49] width 8 height 8
click at [528, 286] on div at bounding box center [515, 282] width 72 height 40
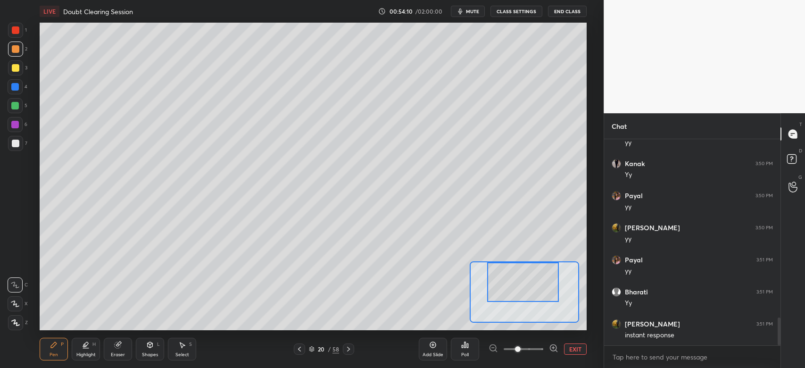
drag, startPoint x: 15, startPoint y: 105, endPoint x: 15, endPoint y: 109, distance: 4.7
click at [15, 106] on div at bounding box center [15, 106] width 8 height 8
click at [14, 90] on div at bounding box center [15, 87] width 8 height 8
click at [525, 297] on div at bounding box center [524, 292] width 72 height 40
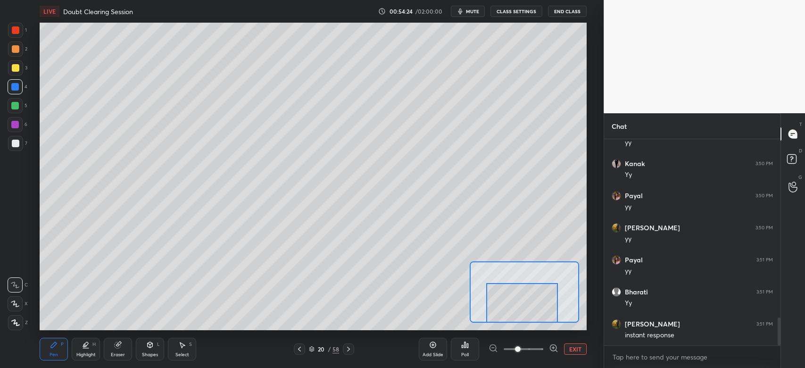
drag, startPoint x: 528, startPoint y: 300, endPoint x: 519, endPoint y: 305, distance: 9.3
click at [521, 313] on div at bounding box center [522, 303] width 72 height 40
drag, startPoint x: 520, startPoint y: 315, endPoint x: 542, endPoint y: 324, distance: 23.9
click at [540, 318] on div at bounding box center [535, 299] width 72 height 40
click at [564, 351] on button "EXIT" at bounding box center [575, 348] width 23 height 11
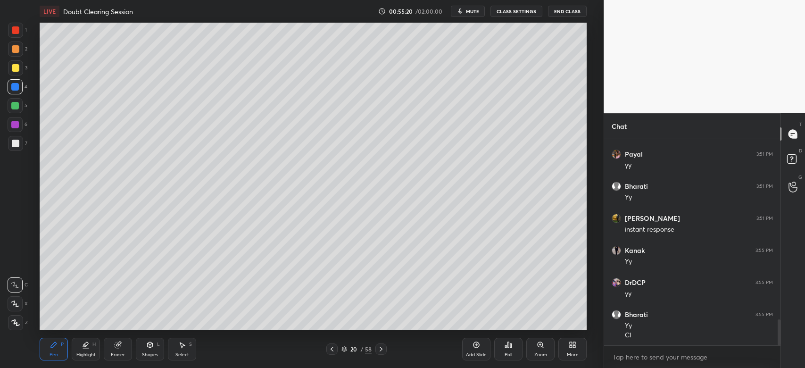
scroll to position [1452, 0]
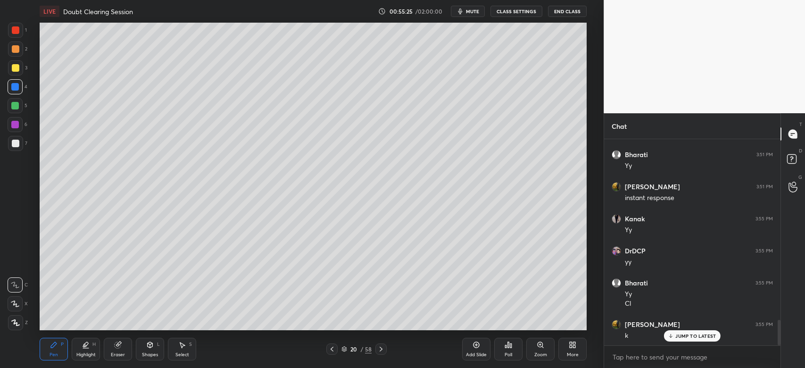
click at [16, 131] on div "6" at bounding box center [18, 126] width 20 height 19
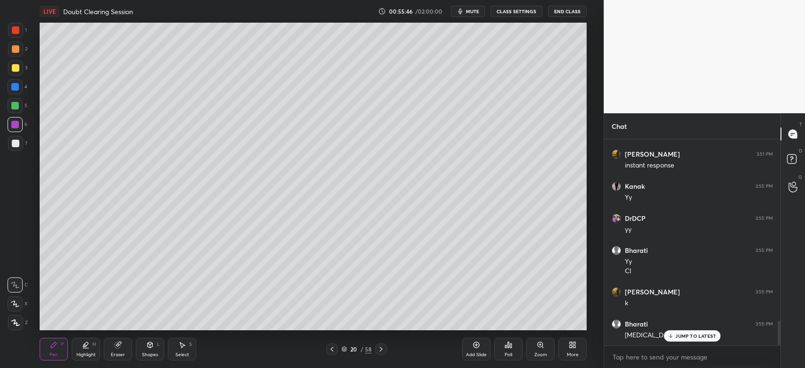
scroll to position [1517, 0]
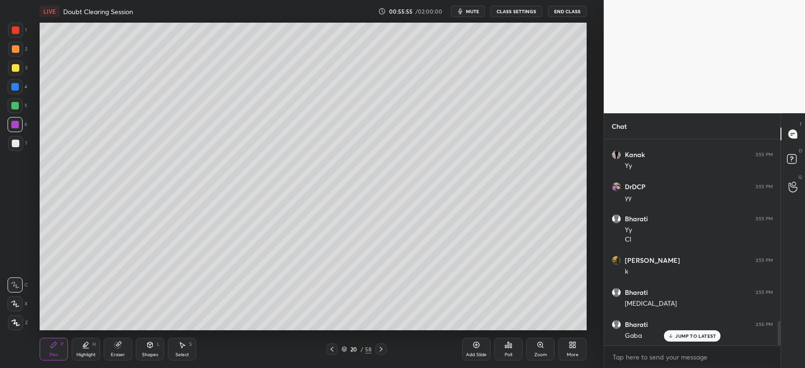
click at [17, 48] on div at bounding box center [16, 49] width 8 height 8
click at [12, 141] on div at bounding box center [16, 144] width 8 height 8
drag, startPoint x: 124, startPoint y: 354, endPoint x: 130, endPoint y: 345, distance: 11.6
click at [123, 354] on div "Eraser" at bounding box center [118, 354] width 14 height 5
click at [51, 352] on div "Pen" at bounding box center [53, 354] width 8 height 5
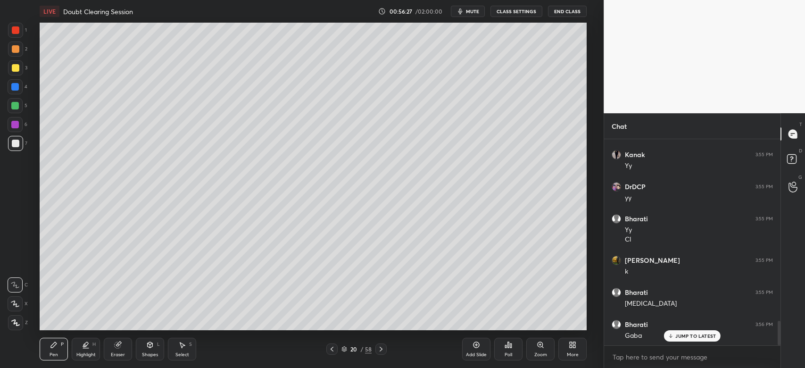
click at [15, 70] on div at bounding box center [16, 68] width 8 height 8
click at [15, 148] on div at bounding box center [15, 143] width 15 height 15
click at [117, 351] on div "Eraser" at bounding box center [118, 349] width 28 height 23
click at [58, 345] on div "Pen P" at bounding box center [54, 349] width 28 height 23
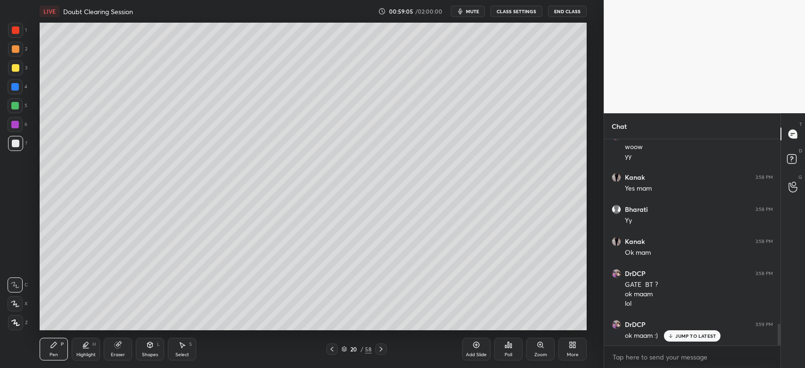
scroll to position [1802, 0]
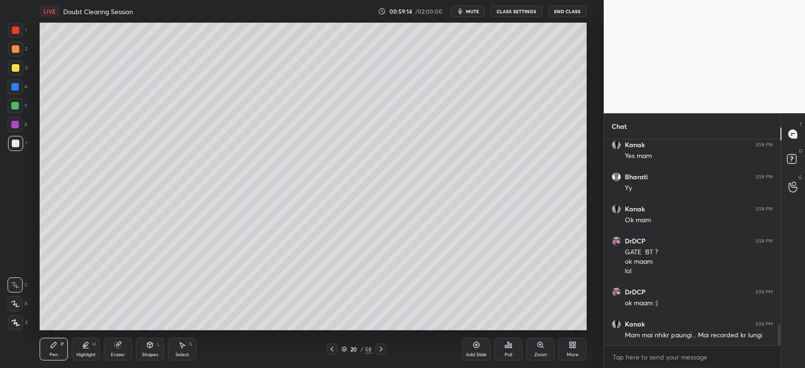
click at [17, 304] on icon at bounding box center [15, 303] width 8 height 7
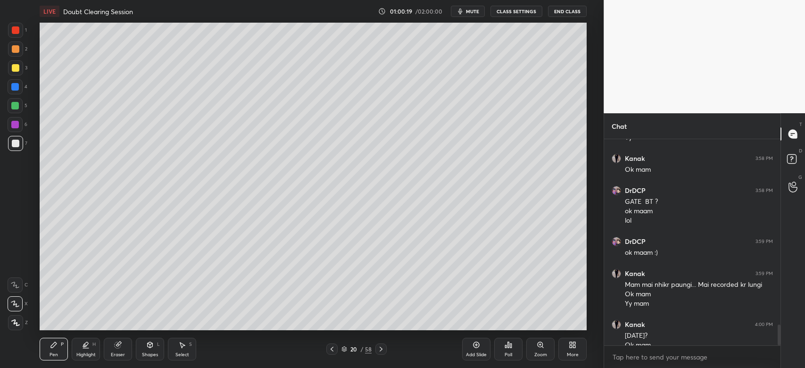
scroll to position [1862, 0]
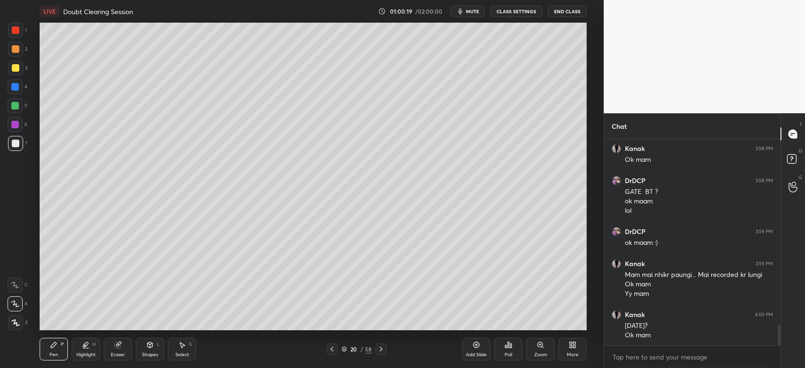
click at [679, 333] on div "Bharati 3:58 PM Yy Kanak 3:58 PM Ok mam DrDCP 3:58 PM GATE BT ? ok maam lol DrD…" at bounding box center [692, 242] width 176 height 206
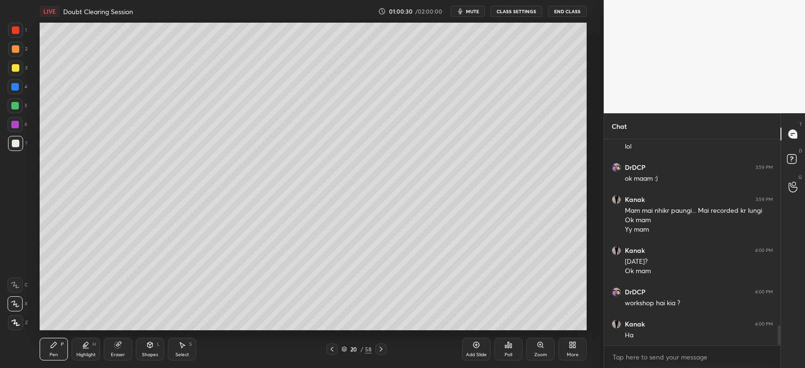
scroll to position [1958, 0]
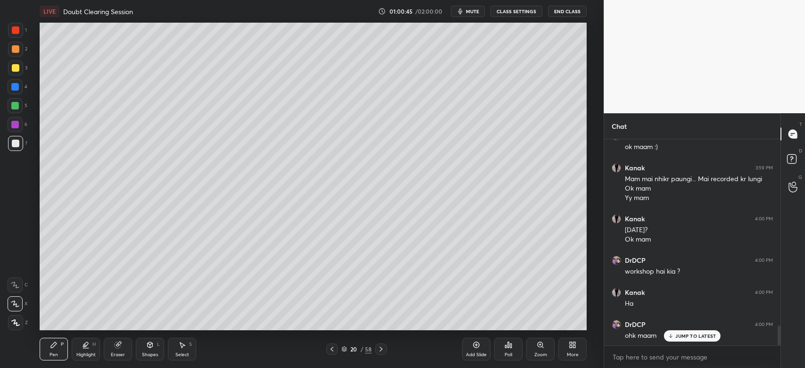
click at [382, 352] on icon at bounding box center [381, 349] width 8 height 8
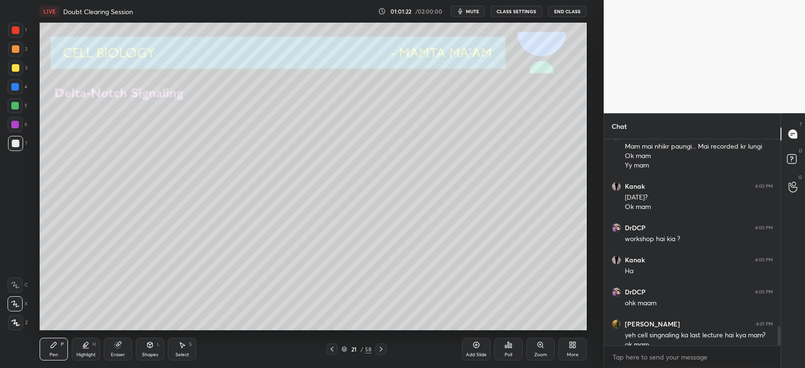
scroll to position [1999, 0]
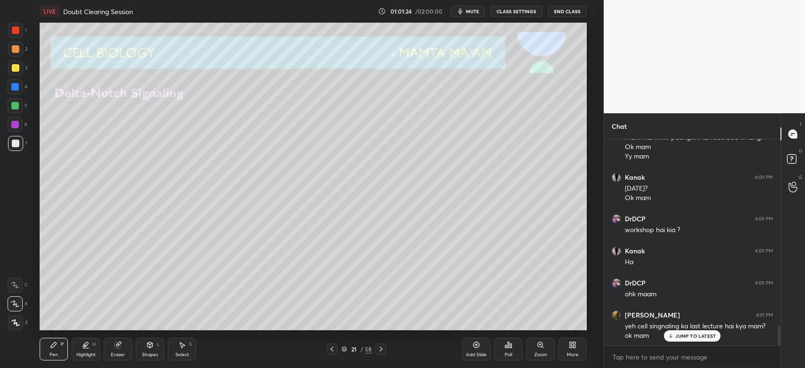
click at [673, 333] on icon at bounding box center [671, 336] width 6 height 6
click at [15, 67] on div at bounding box center [16, 68] width 8 height 8
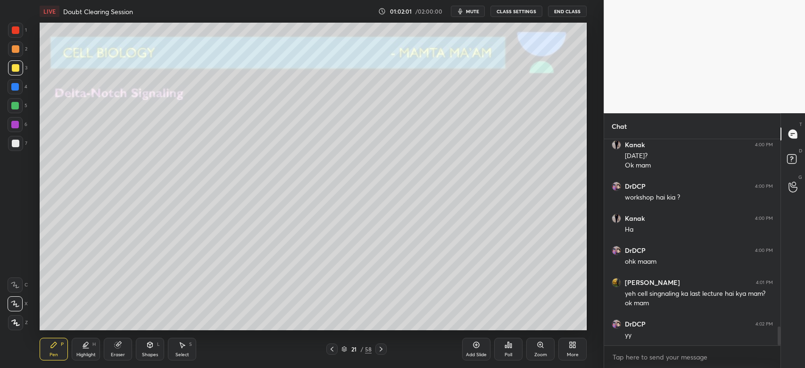
click at [14, 126] on div at bounding box center [15, 125] width 8 height 8
drag, startPoint x: 18, startPoint y: 68, endPoint x: 26, endPoint y: 69, distance: 8.1
click at [18, 66] on div at bounding box center [16, 68] width 8 height 8
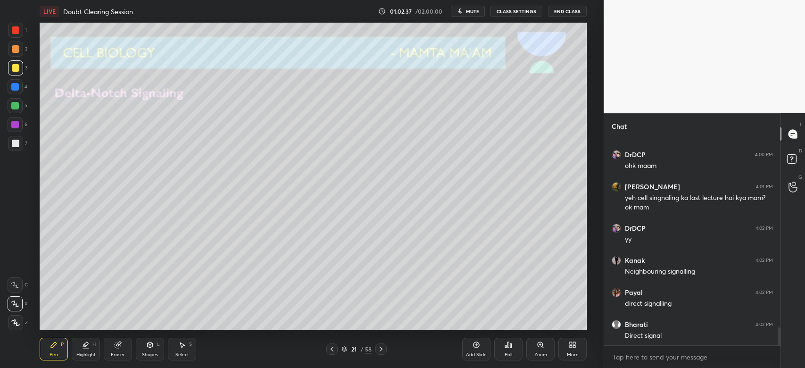
scroll to position [2160, 0]
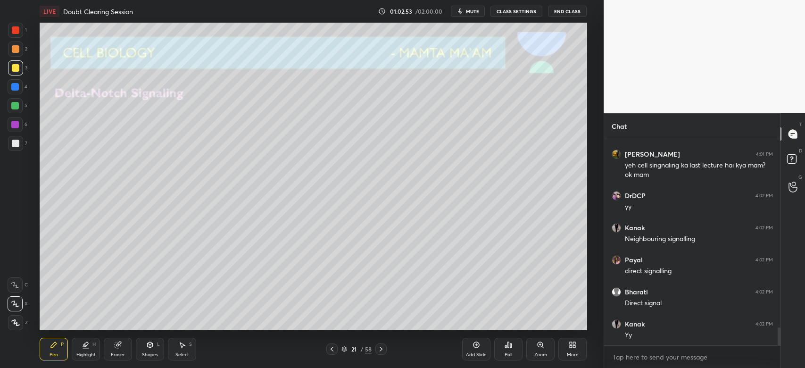
drag, startPoint x: 15, startPoint y: 51, endPoint x: 30, endPoint y: 86, distance: 38.4
click at [15, 55] on div at bounding box center [15, 48] width 15 height 15
click at [380, 348] on icon at bounding box center [381, 349] width 8 height 8
click at [334, 349] on icon at bounding box center [332, 349] width 8 height 8
click at [466, 351] on div "Add Slide" at bounding box center [476, 349] width 28 height 23
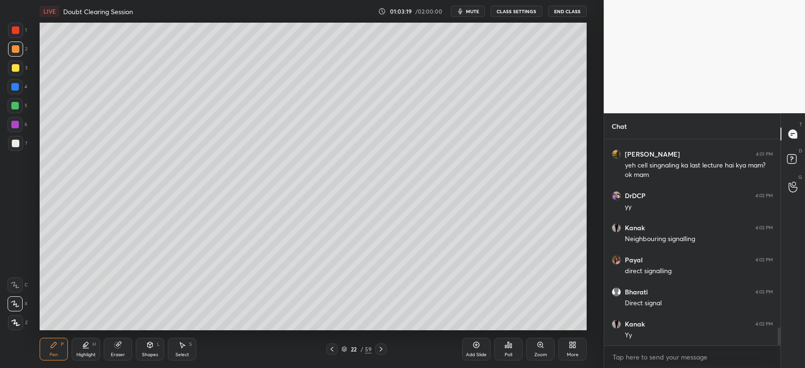
click at [15, 145] on div at bounding box center [16, 144] width 8 height 8
drag, startPoint x: 143, startPoint y: 352, endPoint x: 144, endPoint y: 340, distance: 11.3
click at [143, 351] on div "Shapes L" at bounding box center [150, 349] width 28 height 23
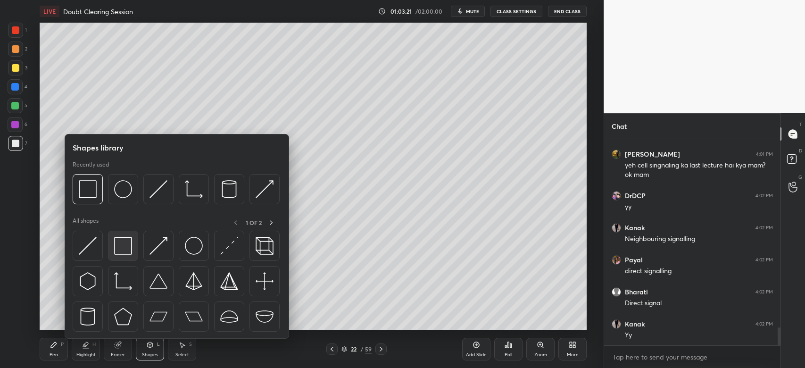
click at [129, 253] on div at bounding box center [123, 246] width 30 height 30
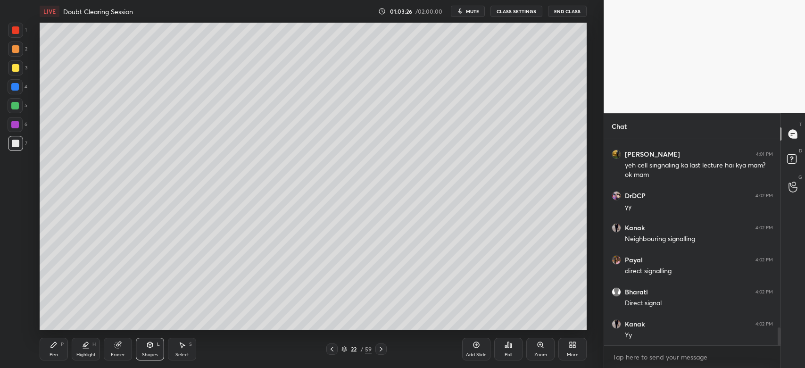
click at [12, 72] on div at bounding box center [15, 67] width 15 height 15
click at [14, 47] on div at bounding box center [16, 49] width 8 height 8
click at [57, 354] on div "Pen" at bounding box center [53, 354] width 8 height 5
click at [15, 141] on div at bounding box center [16, 144] width 8 height 8
click at [16, 74] on div at bounding box center [15, 67] width 15 height 15
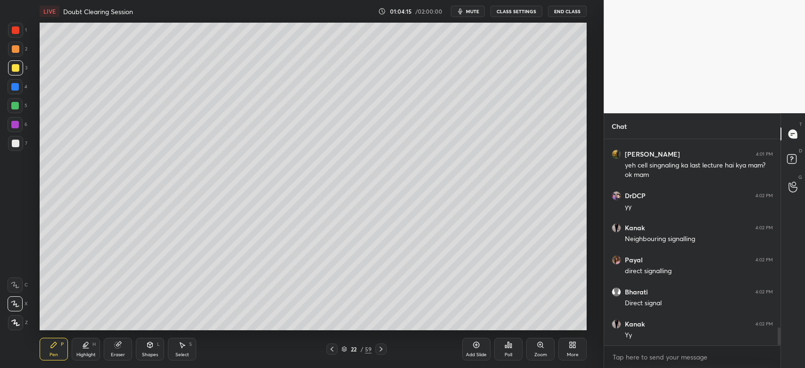
click at [19, 106] on div at bounding box center [15, 105] width 15 height 15
click at [17, 52] on div at bounding box center [16, 49] width 8 height 8
click at [120, 342] on icon at bounding box center [118, 343] width 5 height 5
click at [64, 351] on div "Pen P" at bounding box center [54, 349] width 28 height 23
click at [16, 107] on div at bounding box center [15, 106] width 8 height 8
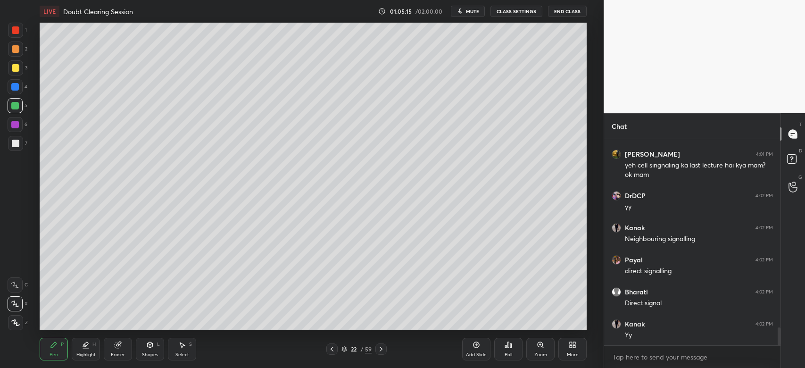
click at [18, 52] on div at bounding box center [15, 48] width 15 height 15
click at [11, 105] on div at bounding box center [15, 106] width 8 height 8
click at [18, 66] on div at bounding box center [16, 68] width 8 height 8
click at [332, 349] on icon at bounding box center [332, 349] width 8 height 8
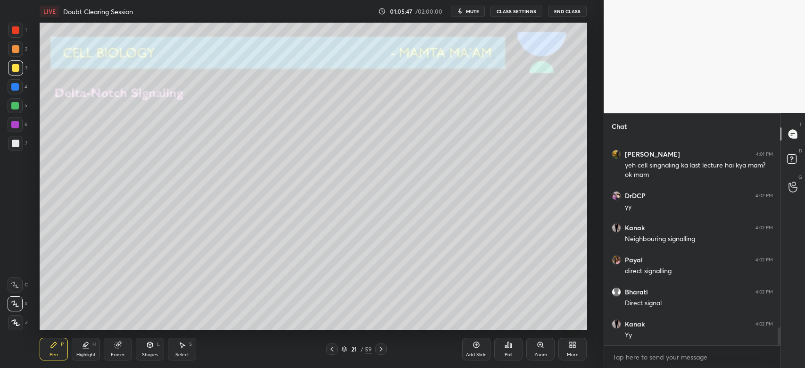
drag, startPoint x: 15, startPoint y: 145, endPoint x: 19, endPoint y: 142, distance: 4.9
click at [18, 143] on div at bounding box center [16, 144] width 8 height 8
drag, startPoint x: 13, startPoint y: 47, endPoint x: 31, endPoint y: 53, distance: 18.9
click at [14, 47] on div at bounding box center [16, 49] width 8 height 8
click at [380, 349] on icon at bounding box center [381, 349] width 8 height 8
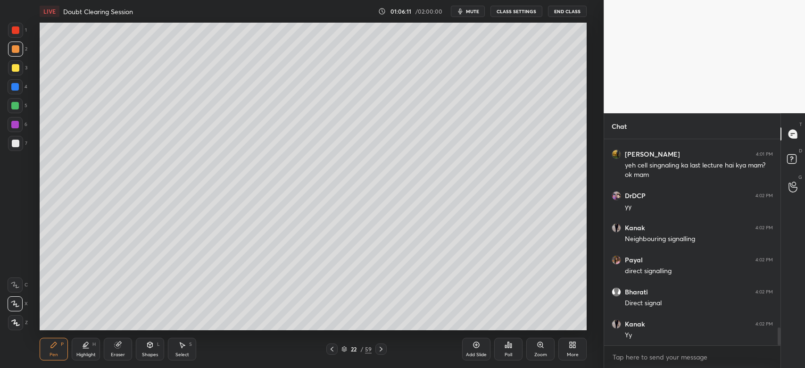
click at [10, 89] on div at bounding box center [15, 86] width 15 height 15
click at [17, 130] on div at bounding box center [15, 124] width 15 height 15
click at [9, 112] on div at bounding box center [15, 105] width 15 height 15
click at [117, 351] on div "Eraser" at bounding box center [118, 349] width 28 height 23
click at [52, 353] on div "Pen" at bounding box center [53, 354] width 8 height 5
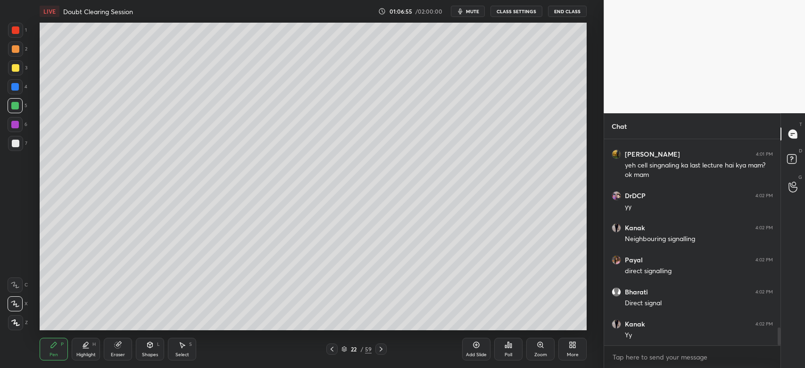
click at [551, 353] on div "Zoom" at bounding box center [540, 349] width 28 height 23
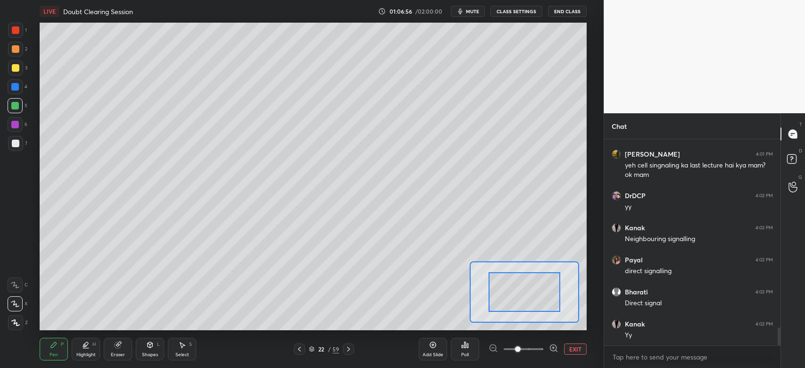
click at [520, 349] on span at bounding box center [518, 349] width 6 height 6
drag, startPoint x: 531, startPoint y: 315, endPoint x: 547, endPoint y: 321, distance: 16.8
click at [552, 327] on div "LIVE Doubt Clearing Session 01:06:57 / 02:00:00 mute CLASS SETTINGS End Class S…" at bounding box center [313, 184] width 566 height 368
drag, startPoint x: 540, startPoint y: 311, endPoint x: 512, endPoint y: 315, distance: 28.6
click at [528, 313] on div at bounding box center [538, 307] width 54 height 30
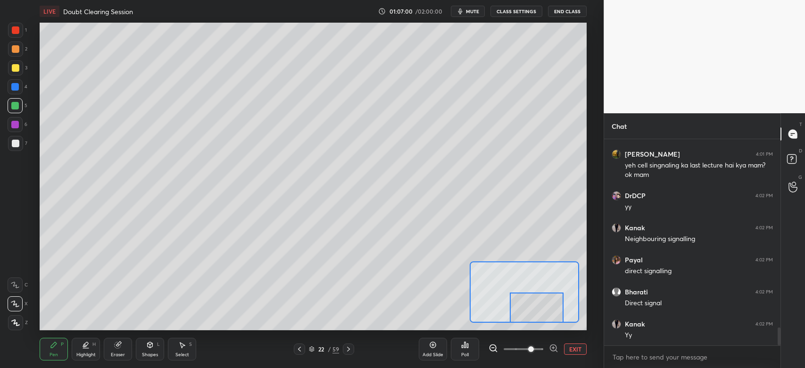
click at [120, 346] on icon at bounding box center [118, 345] width 6 height 6
click at [59, 343] on div "Pen P" at bounding box center [54, 349] width 28 height 23
click at [13, 288] on icon at bounding box center [15, 284] width 8 height 7
click at [147, 352] on div "Shapes" at bounding box center [150, 354] width 16 height 5
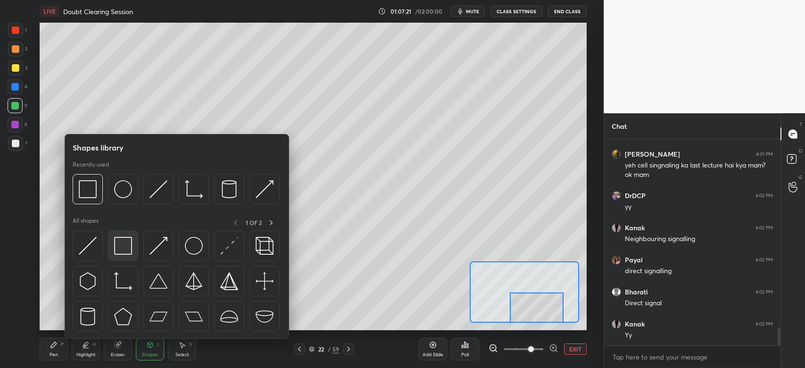
click at [129, 246] on img at bounding box center [123, 246] width 18 height 18
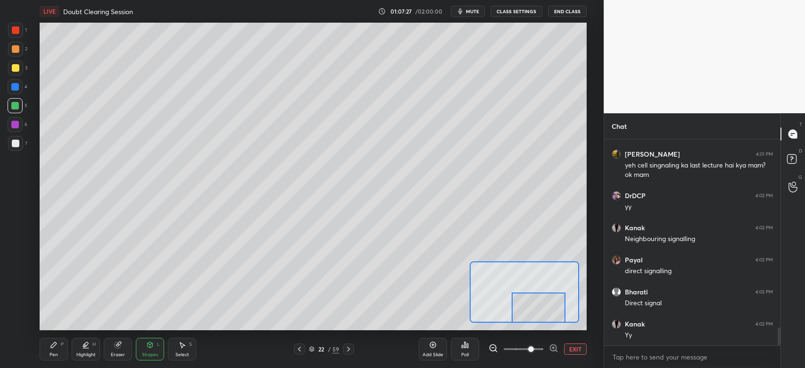
click at [551, 305] on div at bounding box center [538, 307] width 54 height 30
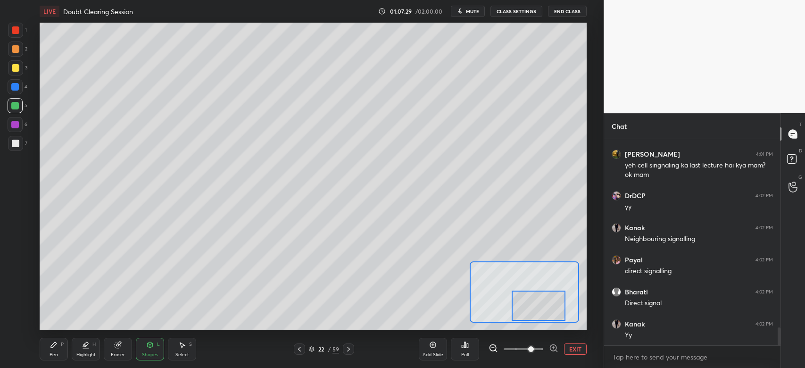
click at [577, 348] on button "EXIT" at bounding box center [575, 348] width 23 height 11
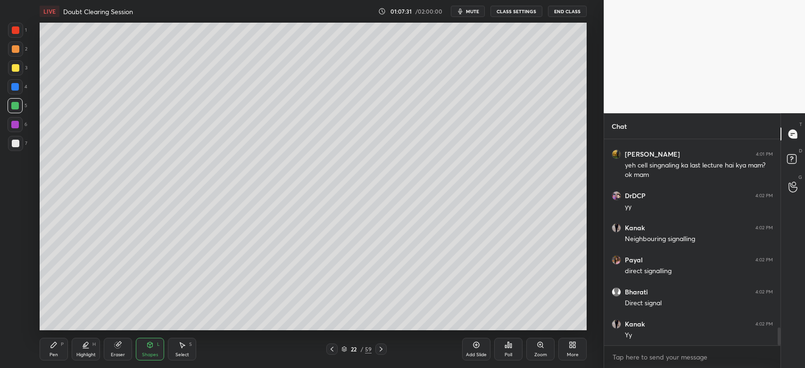
click at [18, 141] on div at bounding box center [16, 144] width 8 height 8
click at [45, 348] on div "Pen P" at bounding box center [54, 349] width 28 height 23
click at [170, 311] on div "LIVE Doubt Clearing Session 01:07:35 / 02:00:00 mute CLASS SETTINGS End Class S…" at bounding box center [313, 184] width 566 height 368
click at [164, 314] on div "LIVE Doubt Clearing Session 01:07:36 / 02:00:00 mute CLASS SETTINGS End Class S…" at bounding box center [313, 184] width 566 height 368
drag, startPoint x: 134, startPoint y: 330, endPoint x: 527, endPoint y: 322, distance: 392.8
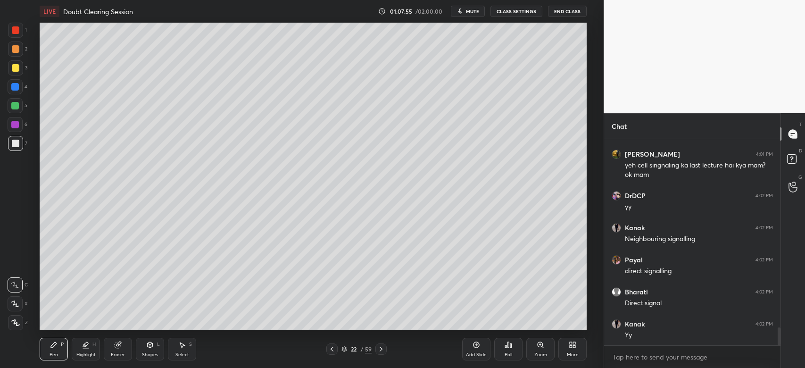
click at [528, 323] on div "LIVE Doubt Clearing Session 01:07:55 / 02:00:00 mute CLASS SETTINGS End Class S…" at bounding box center [313, 184] width 566 height 368
click at [548, 329] on div "LIVE Doubt Clearing Session 01:07:59 / 02:00:00 mute CLASS SETTINGS End Class S…" at bounding box center [313, 184] width 566 height 368
click at [15, 92] on div at bounding box center [15, 86] width 15 height 15
click at [500, 351] on div "Poll" at bounding box center [508, 349] width 28 height 23
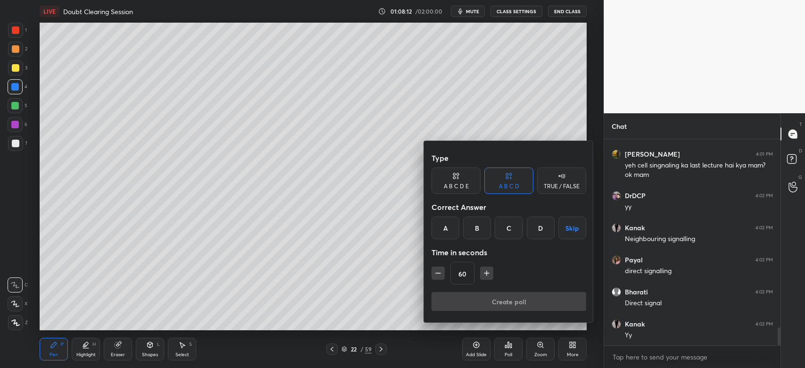
click at [549, 352] on div at bounding box center [402, 184] width 805 height 368
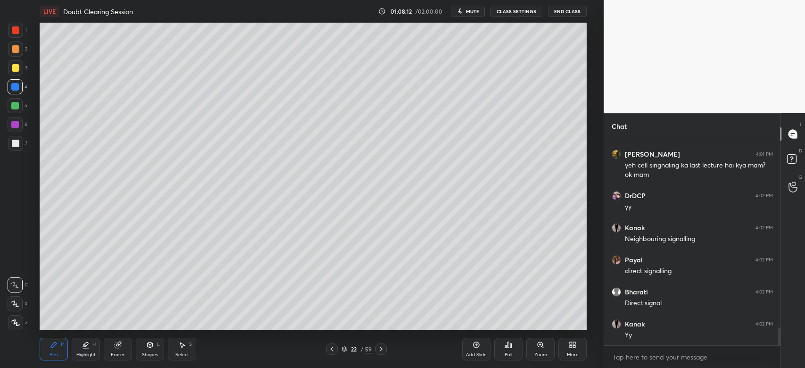
click at [540, 354] on div "Type A B C D E A B C D TRUE / FALSE Correct Answer A B C D Skip Time in seconds…" at bounding box center [402, 184] width 805 height 368
click at [540, 354] on div "Zoom" at bounding box center [540, 354] width 13 height 5
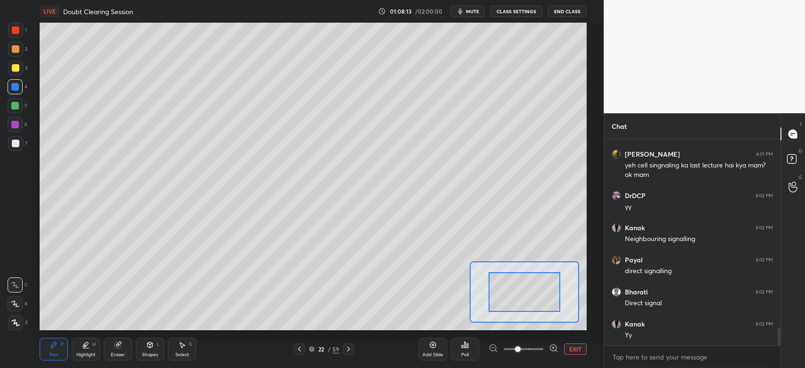
drag, startPoint x: 540, startPoint y: 354, endPoint x: 542, endPoint y: 348, distance: 6.4
click at [542, 351] on span at bounding box center [523, 349] width 40 height 14
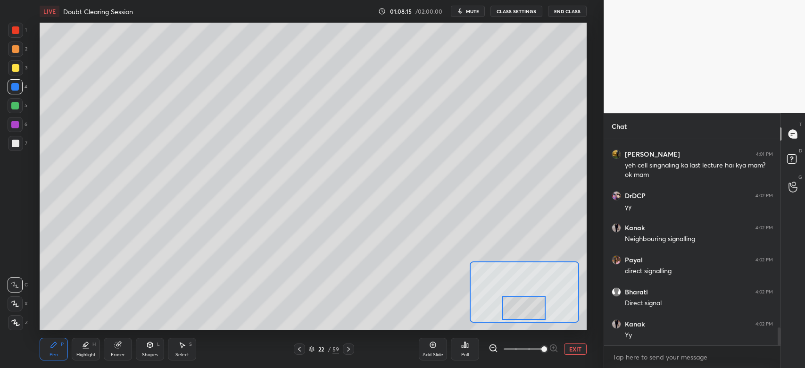
drag, startPoint x: 525, startPoint y: 299, endPoint x: 522, endPoint y: 307, distance: 8.9
click at [522, 310] on div at bounding box center [523, 308] width 43 height 24
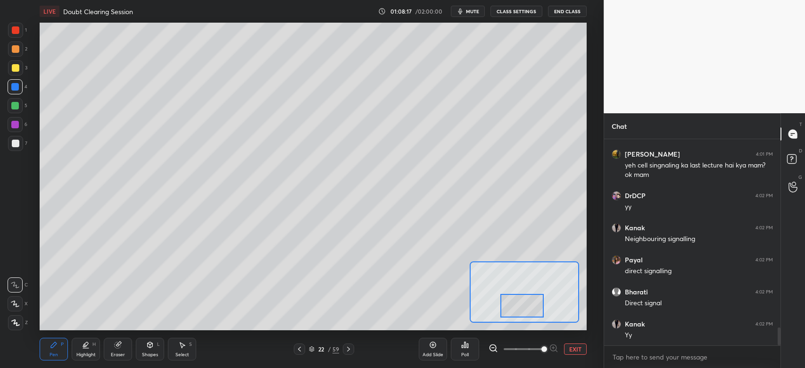
click at [115, 354] on div "Eraser" at bounding box center [118, 354] width 14 height 5
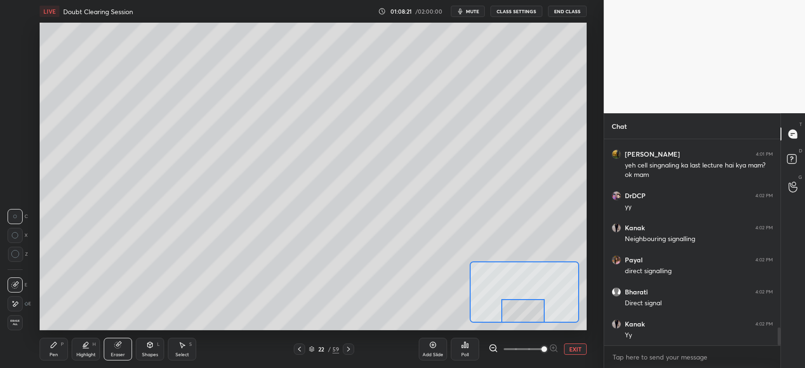
drag, startPoint x: 530, startPoint y: 305, endPoint x: 524, endPoint y: 321, distance: 17.3
click at [524, 323] on div "LIVE Doubt Clearing Session 01:08:21 / 02:00:00 mute CLASS SETTINGS End Class S…" at bounding box center [313, 184] width 566 height 368
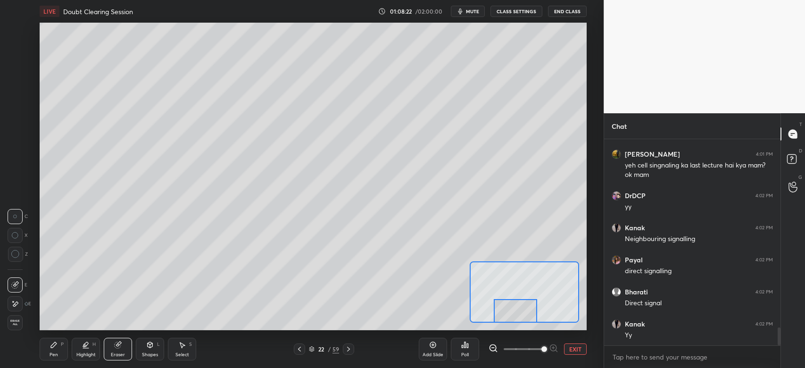
click at [55, 353] on div "Pen" at bounding box center [53, 354] width 8 height 5
click at [13, 91] on div at bounding box center [15, 86] width 15 height 15
click at [12, 85] on div at bounding box center [15, 87] width 8 height 8
click at [524, 304] on div at bounding box center [515, 311] width 43 height 24
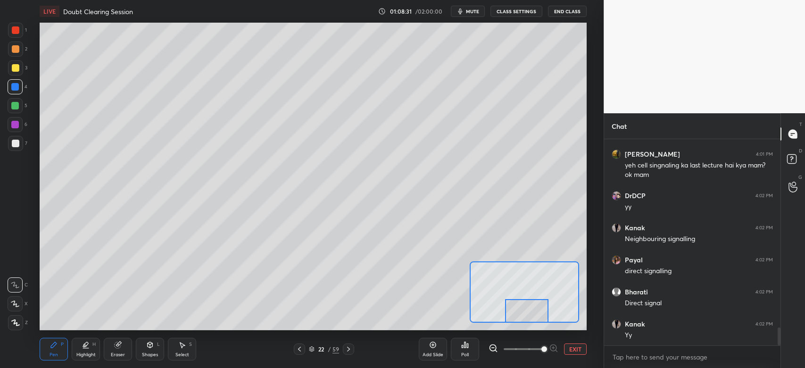
drag, startPoint x: 523, startPoint y: 305, endPoint x: 524, endPoint y: 299, distance: 5.7
click at [538, 305] on div at bounding box center [526, 311] width 43 height 24
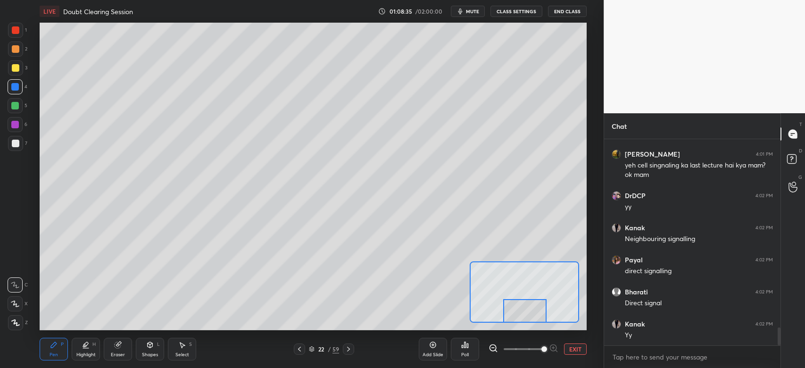
click at [537, 319] on div at bounding box center [524, 311] width 43 height 24
click at [17, 101] on div at bounding box center [15, 105] width 15 height 15
drag, startPoint x: 15, startPoint y: 88, endPoint x: 20, endPoint y: 95, distance: 8.4
click at [15, 89] on div at bounding box center [15, 87] width 8 height 8
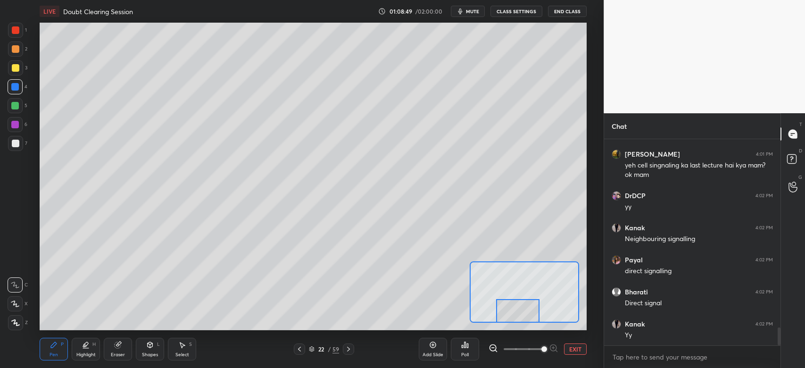
drag, startPoint x: 535, startPoint y: 312, endPoint x: 528, endPoint y: 312, distance: 7.1
click at [528, 312] on div at bounding box center [517, 311] width 43 height 24
click at [18, 31] on div at bounding box center [16, 30] width 8 height 8
click at [18, 106] on div at bounding box center [15, 106] width 8 height 8
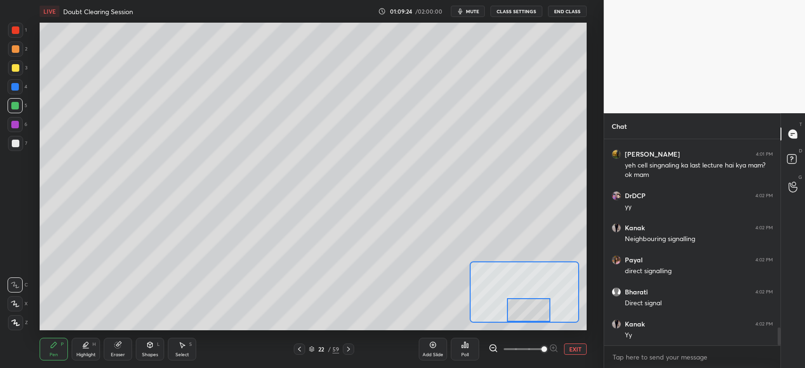
drag, startPoint x: 528, startPoint y: 312, endPoint x: 539, endPoint y: 307, distance: 12.1
click at [534, 310] on div at bounding box center [528, 310] width 43 height 24
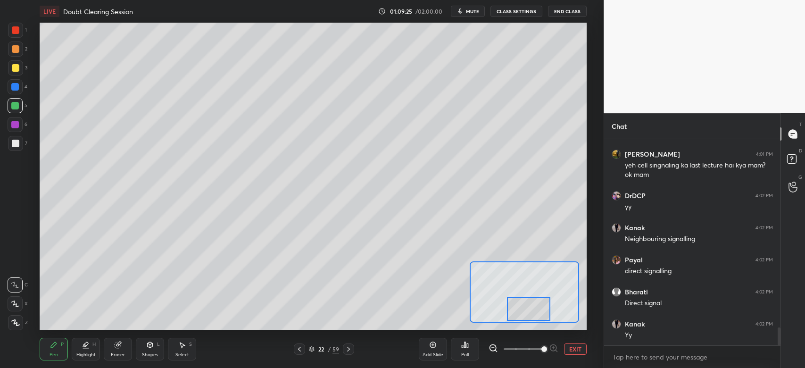
click at [15, 70] on div at bounding box center [16, 68] width 8 height 8
drag, startPoint x: 530, startPoint y: 312, endPoint x: 537, endPoint y: 307, distance: 8.2
click at [536, 311] on div at bounding box center [536, 309] width 43 height 24
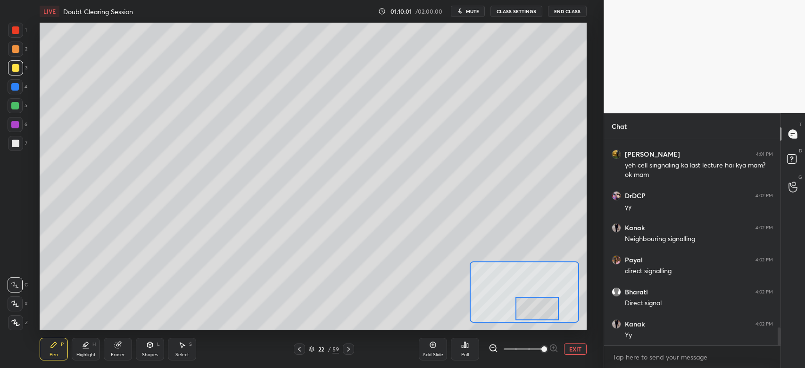
click at [527, 347] on span at bounding box center [523, 349] width 40 height 14
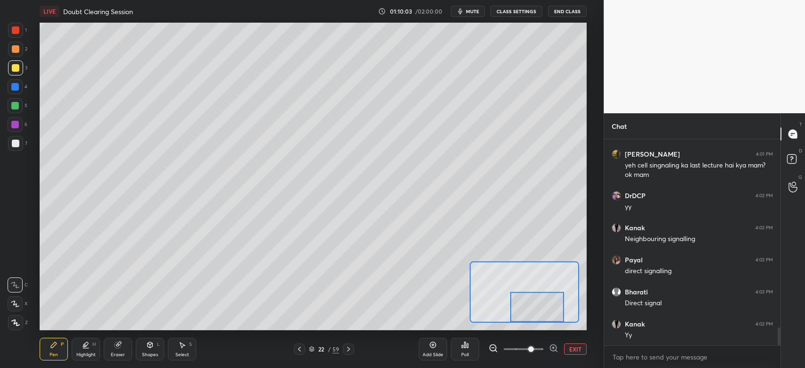
click at [514, 350] on span at bounding box center [523, 349] width 40 height 14
drag, startPoint x: 539, startPoint y: 316, endPoint x: 550, endPoint y: 315, distance: 10.5
click at [550, 315] on div at bounding box center [543, 300] width 72 height 40
click at [568, 346] on button "EXIT" at bounding box center [575, 348] width 23 height 11
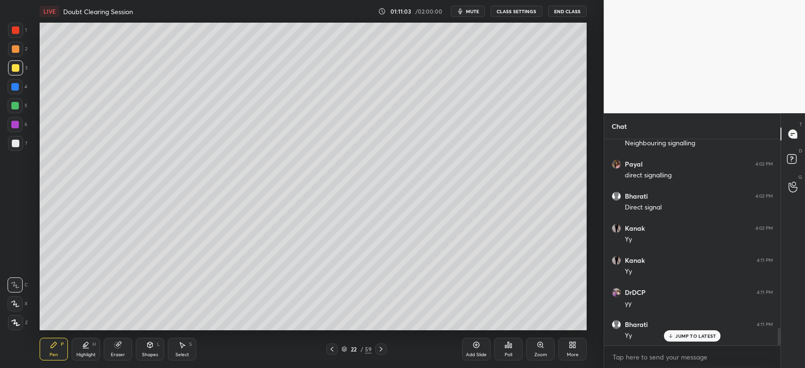
scroll to position [2288, 0]
click at [384, 350] on icon at bounding box center [381, 349] width 8 height 8
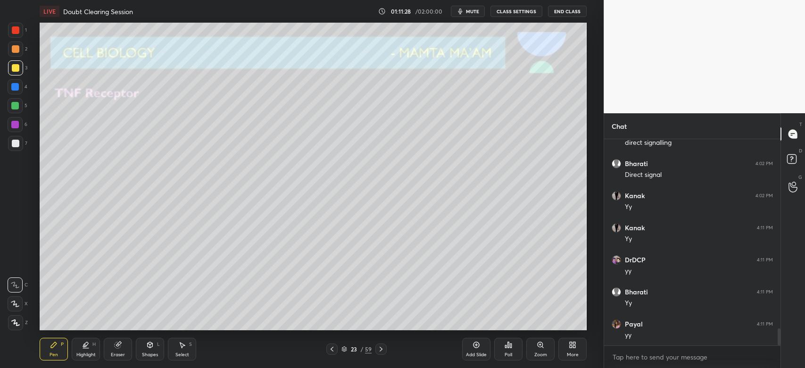
click at [14, 51] on div at bounding box center [16, 49] width 8 height 8
click at [9, 74] on div at bounding box center [15, 67] width 15 height 15
click at [18, 322] on icon at bounding box center [15, 322] width 8 height 7
click at [15, 305] on icon at bounding box center [15, 303] width 8 height 7
click at [17, 148] on div at bounding box center [15, 143] width 15 height 15
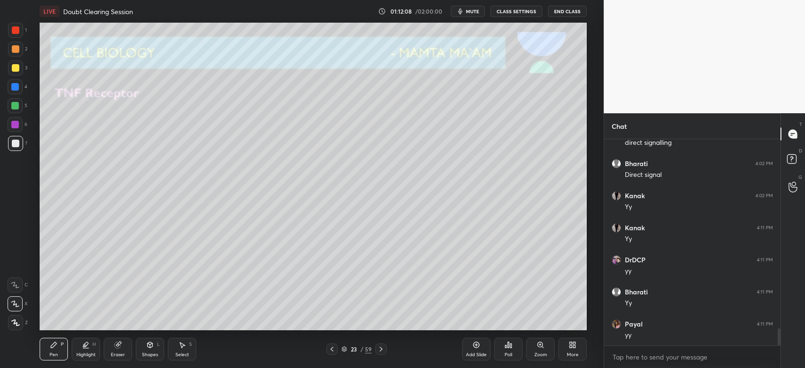
click at [17, 63] on div at bounding box center [15, 67] width 15 height 15
click at [19, 144] on div at bounding box center [15, 143] width 15 height 15
click at [384, 348] on icon at bounding box center [381, 349] width 8 height 8
click at [385, 350] on div at bounding box center [380, 348] width 11 height 11
click at [329, 352] on icon at bounding box center [332, 349] width 8 height 8
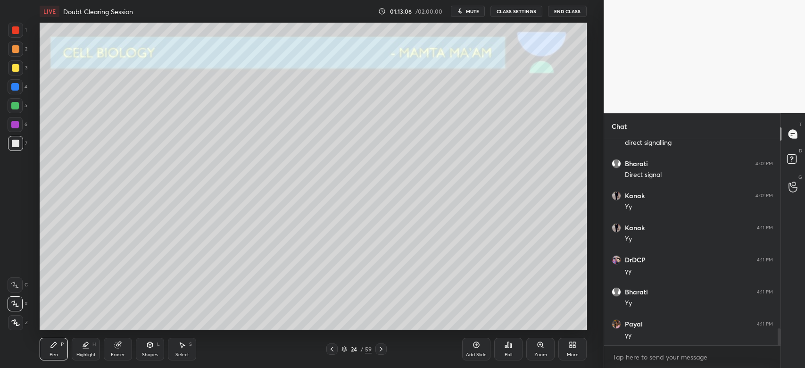
click at [17, 70] on div at bounding box center [16, 68] width 8 height 8
click at [15, 144] on div at bounding box center [16, 144] width 8 height 8
click at [385, 347] on div at bounding box center [380, 348] width 11 height 11
drag, startPoint x: 13, startPoint y: 61, endPoint x: 31, endPoint y: 79, distance: 25.7
click at [14, 63] on div at bounding box center [15, 67] width 15 height 15
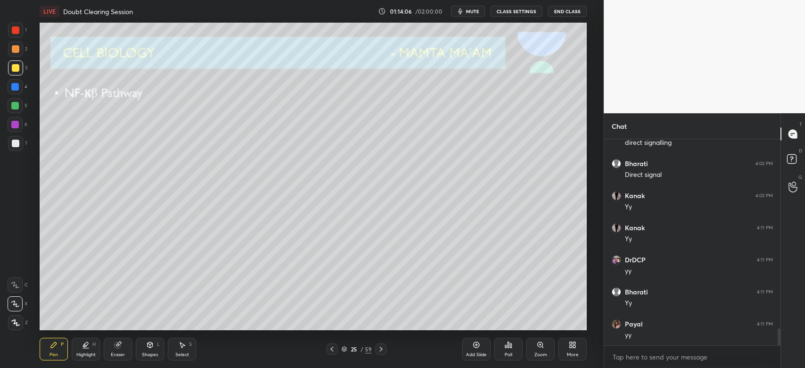
click at [116, 344] on icon at bounding box center [118, 345] width 6 height 6
drag, startPoint x: 46, startPoint y: 355, endPoint x: 49, endPoint y: 338, distance: 18.1
click at [47, 354] on div "Pen P" at bounding box center [54, 349] width 28 height 23
click at [11, 141] on div at bounding box center [15, 143] width 15 height 15
click at [120, 348] on div "Eraser" at bounding box center [118, 349] width 28 height 23
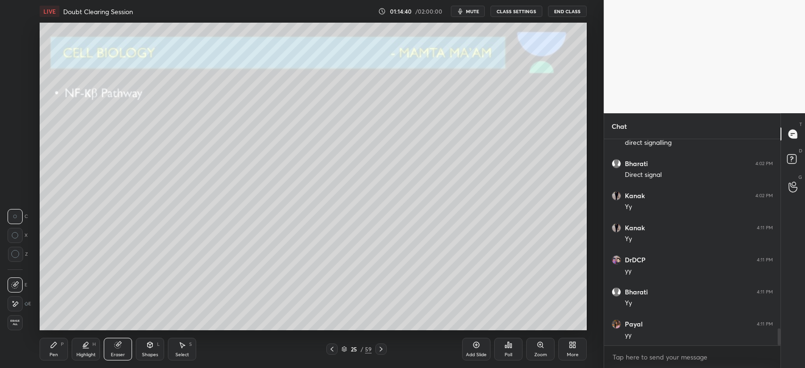
drag, startPoint x: 56, startPoint y: 353, endPoint x: 54, endPoint y: 333, distance: 19.9
click at [58, 349] on div "Pen P" at bounding box center [54, 349] width 28 height 23
drag, startPoint x: 16, startPoint y: 106, endPoint x: 21, endPoint y: 112, distance: 7.7
click at [16, 105] on div at bounding box center [15, 106] width 8 height 8
click at [385, 345] on div at bounding box center [380, 348] width 11 height 11
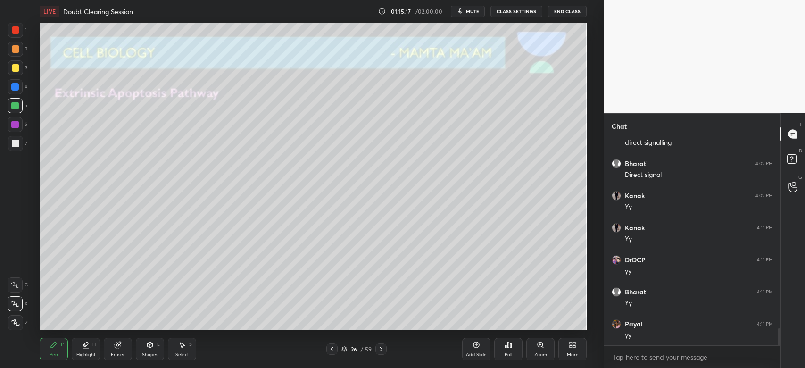
click at [334, 346] on icon at bounding box center [332, 349] width 8 height 8
click at [471, 354] on div "Add Slide" at bounding box center [476, 354] width 21 height 5
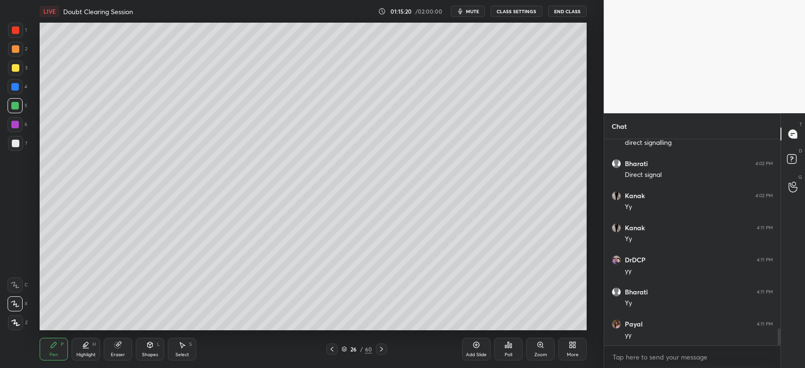
click at [332, 352] on icon at bounding box center [332, 349] width 8 height 8
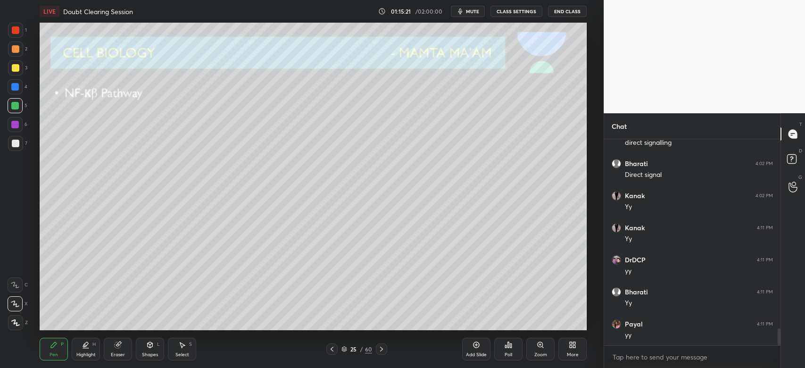
click at [16, 68] on div at bounding box center [16, 68] width 8 height 8
click at [537, 349] on div "Zoom" at bounding box center [540, 349] width 28 height 23
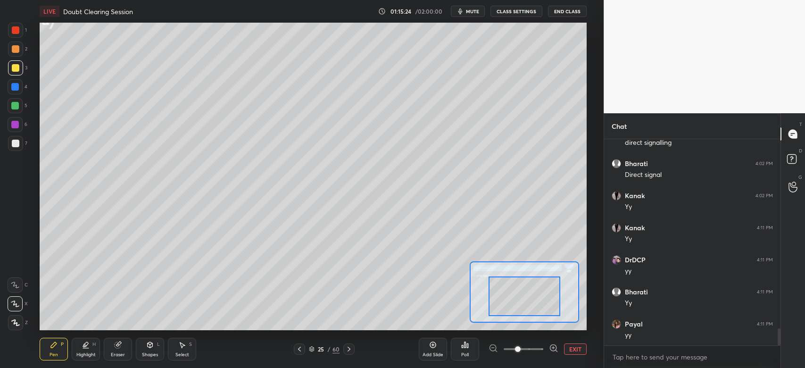
drag, startPoint x: 523, startPoint y: 299, endPoint x: 515, endPoint y: 327, distance: 29.4
drag, startPoint x: 522, startPoint y: 319, endPoint x: 507, endPoint y: 319, distance: 15.6
click at [507, 319] on div at bounding box center [510, 303] width 72 height 40
click at [15, 111] on div at bounding box center [15, 105] width 15 height 15
drag, startPoint x: 120, startPoint y: 341, endPoint x: 147, endPoint y: 337, distance: 27.2
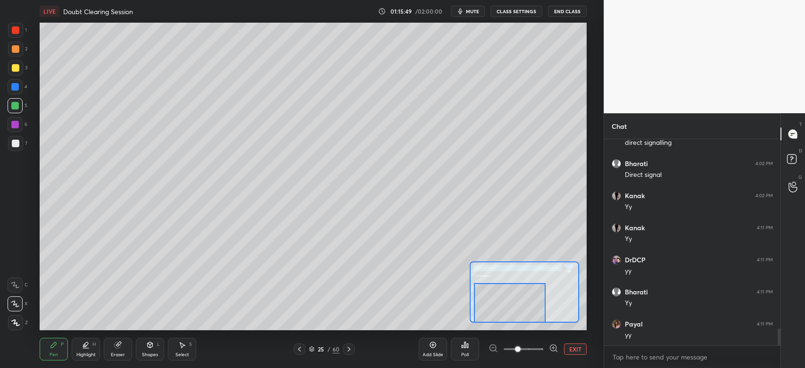
click at [120, 341] on icon at bounding box center [118, 345] width 8 height 8
click at [47, 348] on div "Pen P" at bounding box center [54, 349] width 28 height 23
click at [575, 350] on button "EXIT" at bounding box center [575, 348] width 23 height 11
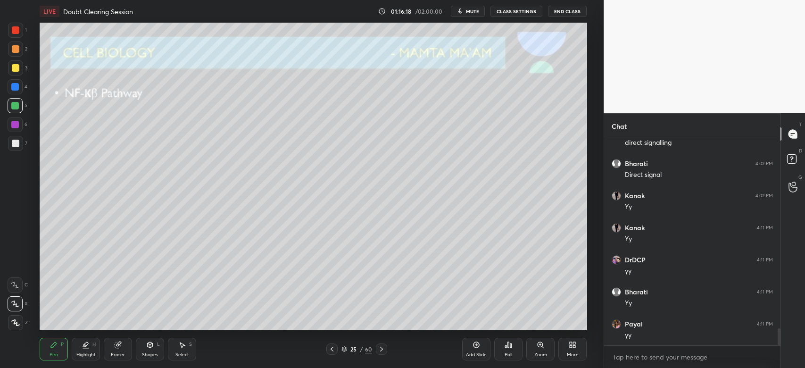
drag, startPoint x: 373, startPoint y: 345, endPoint x: 381, endPoint y: 347, distance: 7.9
click at [374, 345] on div "25 / 60" at bounding box center [356, 348] width 61 height 11
click at [380, 349] on icon at bounding box center [382, 349] width 8 height 8
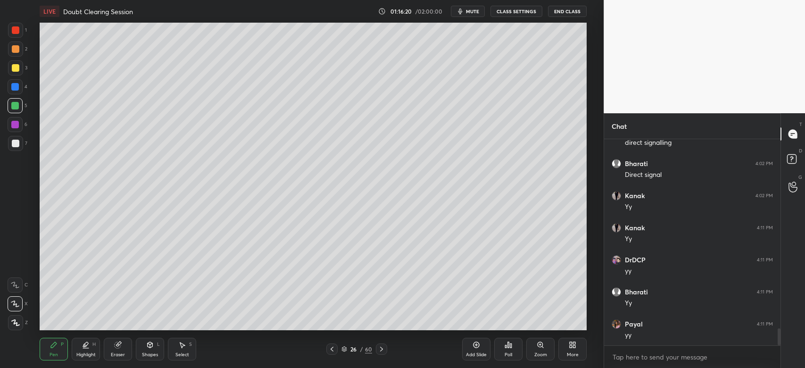
click at [15, 74] on div at bounding box center [15, 67] width 15 height 15
click at [123, 354] on div "Eraser" at bounding box center [118, 354] width 14 height 5
click at [150, 351] on div "Shapes L" at bounding box center [150, 349] width 28 height 23
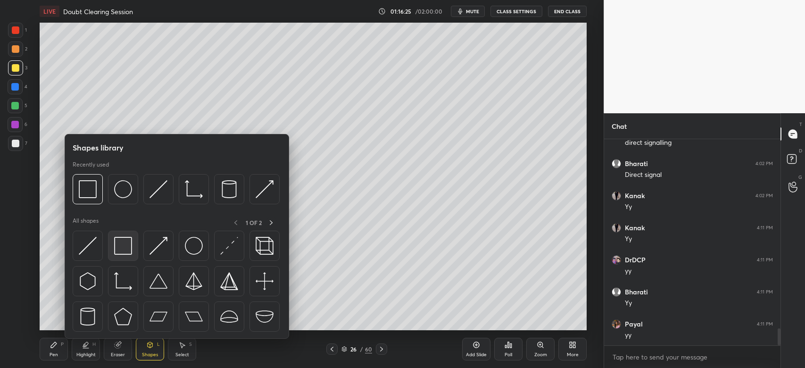
click at [127, 247] on img at bounding box center [123, 246] width 18 height 18
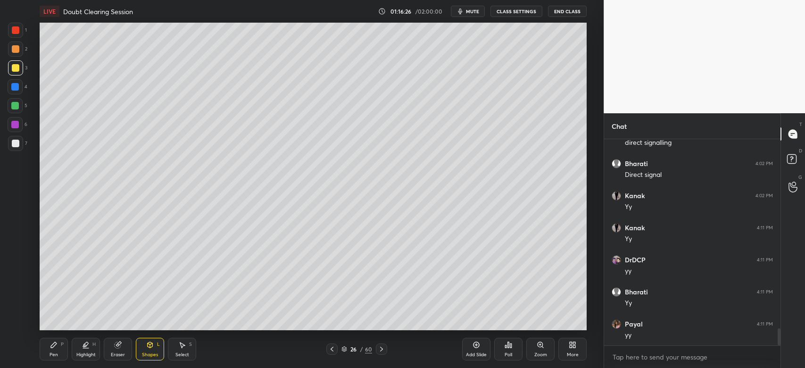
click at [17, 142] on div at bounding box center [16, 144] width 8 height 8
click at [118, 355] on div "Eraser" at bounding box center [118, 354] width 14 height 5
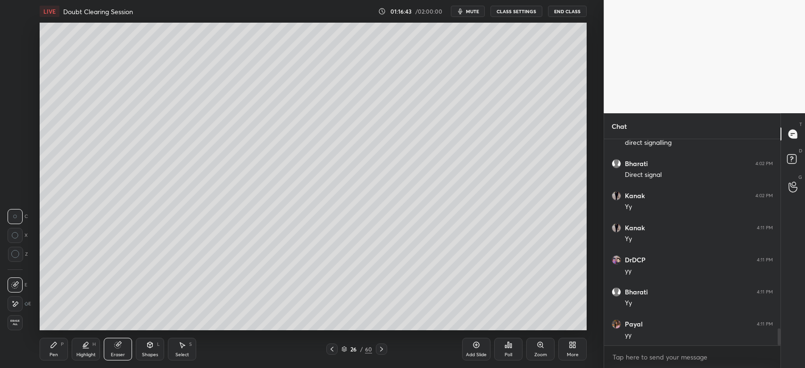
drag, startPoint x: 54, startPoint y: 350, endPoint x: 54, endPoint y: 330, distance: 20.3
click at [54, 349] on div "Pen P" at bounding box center [54, 349] width 28 height 23
click at [12, 69] on div at bounding box center [16, 68] width 8 height 8
click at [146, 349] on div "Shapes L" at bounding box center [150, 349] width 28 height 23
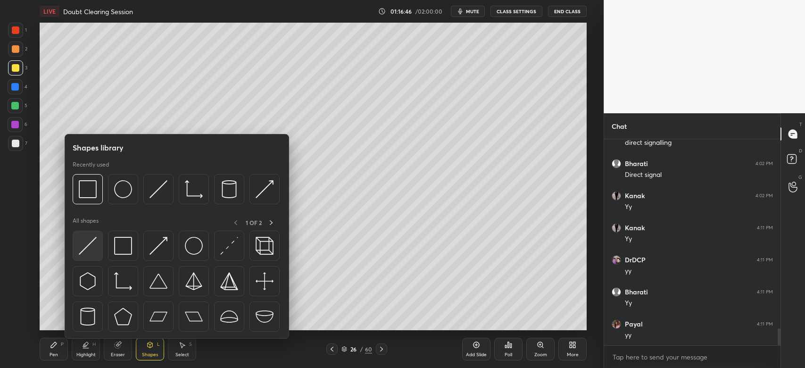
click at [91, 243] on img at bounding box center [88, 246] width 18 height 18
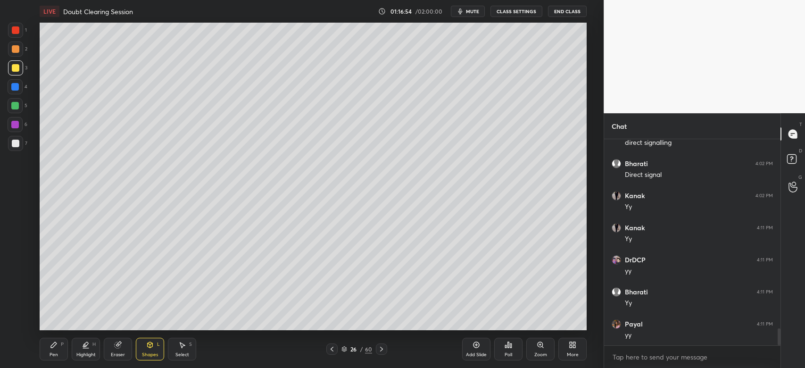
click at [18, 85] on div at bounding box center [15, 86] width 15 height 15
click at [11, 139] on div at bounding box center [15, 143] width 15 height 15
click at [117, 353] on div "Eraser" at bounding box center [118, 354] width 14 height 5
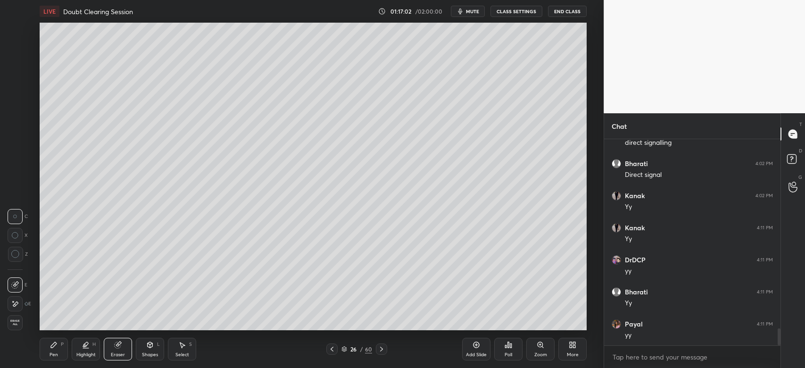
click at [53, 341] on icon at bounding box center [54, 345] width 8 height 8
click at [124, 354] on div "Eraser" at bounding box center [118, 354] width 14 height 5
click at [49, 347] on div "Pen P" at bounding box center [54, 349] width 28 height 23
click at [11, 72] on div at bounding box center [15, 67] width 15 height 15
drag, startPoint x: 13, startPoint y: 51, endPoint x: 18, endPoint y: 53, distance: 5.7
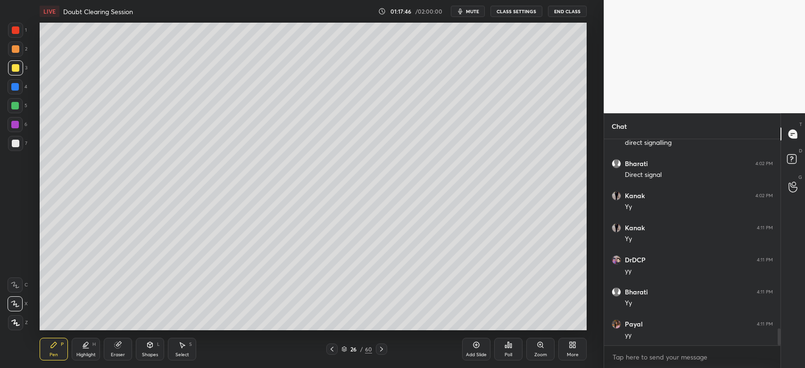
click at [13, 52] on div at bounding box center [16, 49] width 8 height 8
click at [115, 357] on div "Eraser" at bounding box center [118, 354] width 14 height 5
click at [57, 346] on div "Pen P" at bounding box center [54, 349] width 28 height 23
click at [535, 356] on div "Zoom" at bounding box center [540, 354] width 13 height 5
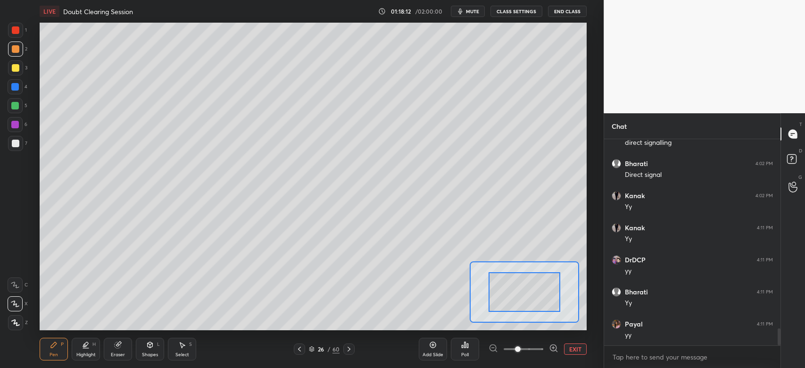
click at [532, 352] on span at bounding box center [523, 349] width 40 height 14
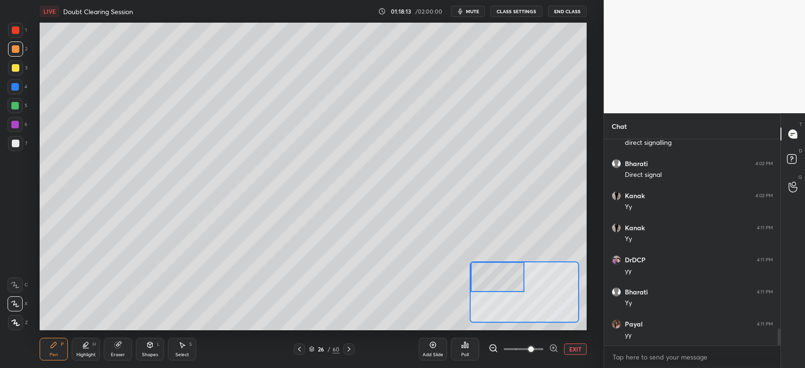
click at [486, 256] on div "Setting up your live class Poll for secs No correct answer Start poll" at bounding box center [313, 176] width 547 height 307
drag, startPoint x: 110, startPoint y: 349, endPoint x: 111, endPoint y: 343, distance: 5.7
click at [111, 348] on div "Eraser" at bounding box center [118, 349] width 28 height 23
click at [49, 351] on div "Pen P" at bounding box center [54, 349] width 28 height 23
drag, startPoint x: 14, startPoint y: 100, endPoint x: 13, endPoint y: 92, distance: 8.1
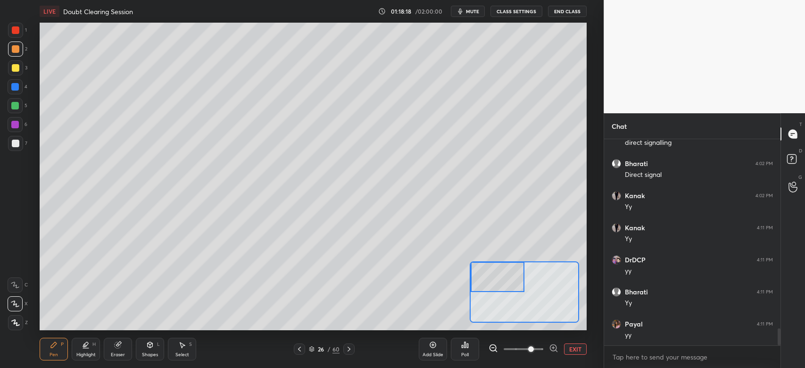
click at [13, 100] on div at bounding box center [15, 105] width 15 height 15
drag, startPoint x: 14, startPoint y: 85, endPoint x: 22, endPoint y: 81, distance: 9.5
click at [15, 85] on div at bounding box center [15, 87] width 8 height 8
click at [21, 147] on div at bounding box center [15, 143] width 15 height 15
drag, startPoint x: 12, startPoint y: 285, endPoint x: 19, endPoint y: 276, distance: 11.4
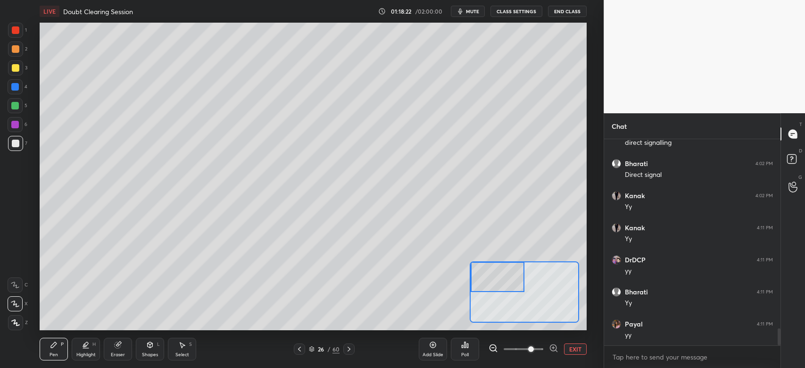
click at [15, 285] on icon at bounding box center [15, 284] width 8 height 7
click at [492, 296] on div at bounding box center [501, 285] width 54 height 30
click at [23, 86] on div at bounding box center [15, 86] width 15 height 15
click at [16, 123] on div at bounding box center [15, 125] width 8 height 8
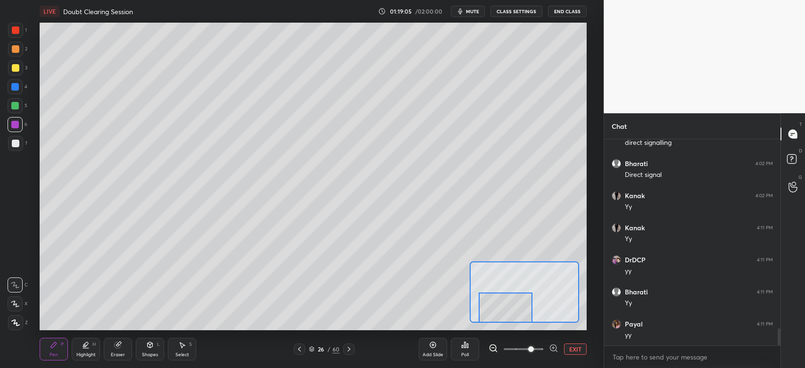
drag, startPoint x: 492, startPoint y: 295, endPoint x: 496, endPoint y: 323, distance: 28.6
click at [495, 322] on div "LIVE Doubt Clearing Session 01:19:05 / 02:00:00 mute CLASS SETTINGS End Class S…" at bounding box center [313, 184] width 566 height 368
click at [583, 348] on button "EXIT" at bounding box center [575, 348] width 23 height 11
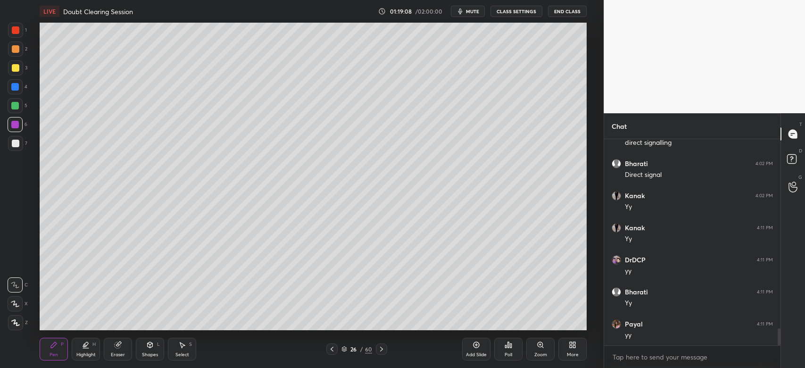
click at [120, 353] on div "Eraser" at bounding box center [118, 354] width 14 height 5
click at [56, 349] on div "Pen P" at bounding box center [54, 349] width 28 height 23
click at [14, 91] on div at bounding box center [15, 86] width 15 height 15
click at [118, 349] on div "Eraser" at bounding box center [118, 349] width 28 height 23
click at [52, 344] on icon at bounding box center [54, 345] width 6 height 6
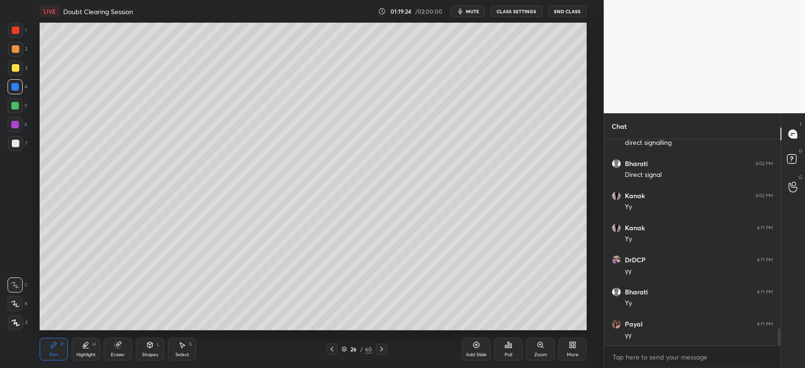
click at [16, 90] on div at bounding box center [15, 86] width 15 height 15
click at [16, 128] on div at bounding box center [15, 124] width 15 height 15
click at [17, 146] on div at bounding box center [16, 144] width 8 height 8
click at [538, 352] on div "Zoom" at bounding box center [540, 354] width 13 height 5
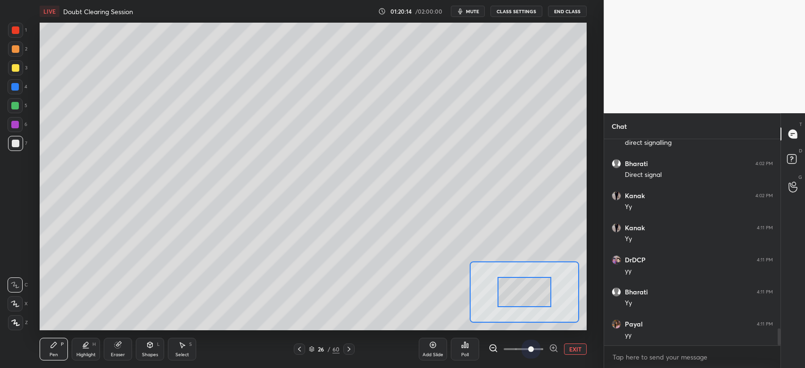
click at [528, 351] on span at bounding box center [523, 349] width 40 height 14
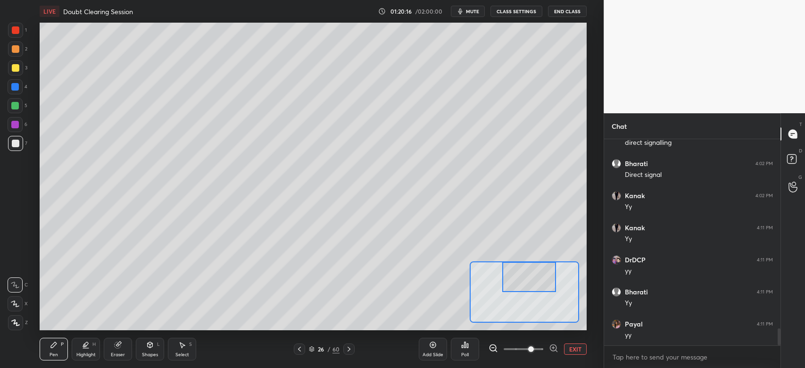
click at [539, 245] on div "Setting up your live class Poll for secs No correct answer Start poll" at bounding box center [313, 176] width 547 height 307
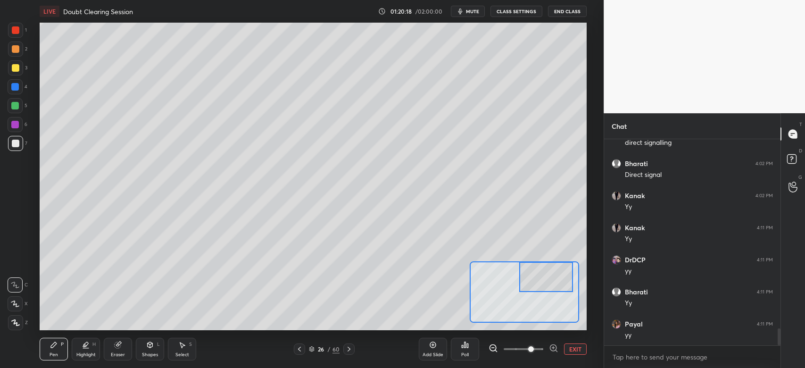
drag, startPoint x: 529, startPoint y: 282, endPoint x: 541, endPoint y: 278, distance: 12.5
click at [542, 280] on div at bounding box center [546, 277] width 54 height 30
click at [17, 85] on div at bounding box center [15, 87] width 8 height 8
click at [19, 54] on div at bounding box center [15, 48] width 15 height 15
click at [19, 123] on div at bounding box center [15, 124] width 15 height 15
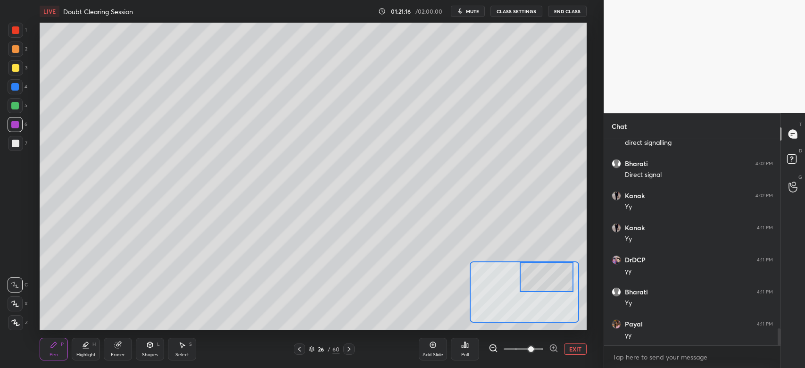
click at [19, 99] on div at bounding box center [15, 105] width 15 height 15
drag, startPoint x: 526, startPoint y: 277, endPoint x: 526, endPoint y: 284, distance: 7.1
click at [526, 284] on div at bounding box center [546, 284] width 54 height 30
click at [15, 65] on div at bounding box center [16, 68] width 8 height 8
click at [570, 349] on button "EXIT" at bounding box center [575, 348] width 23 height 11
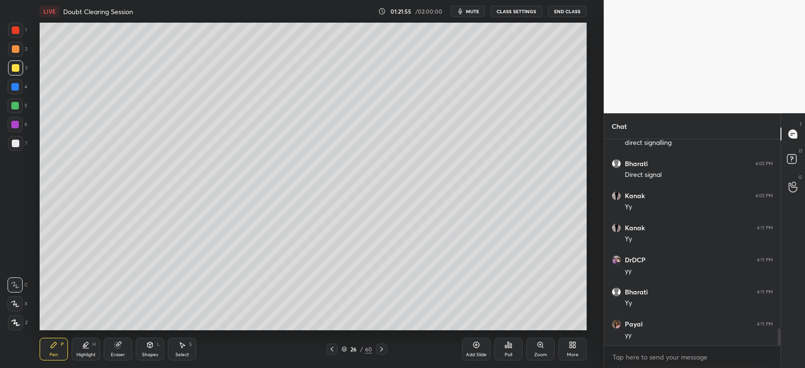
click at [19, 126] on div at bounding box center [15, 124] width 15 height 15
click at [15, 67] on div at bounding box center [16, 68] width 8 height 8
click at [535, 346] on div "Zoom" at bounding box center [540, 349] width 28 height 23
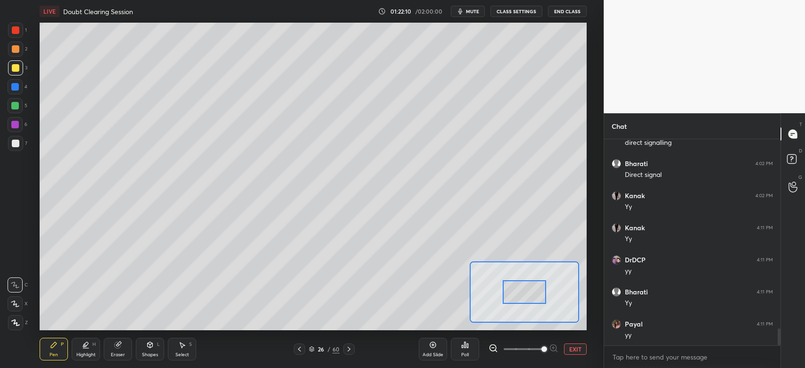
click at [539, 349] on span at bounding box center [523, 349] width 40 height 14
click at [528, 347] on span at bounding box center [523, 349] width 40 height 14
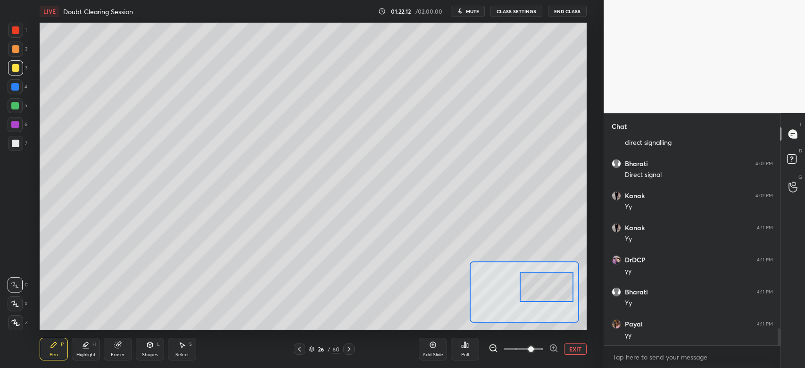
drag, startPoint x: 524, startPoint y: 303, endPoint x: 543, endPoint y: 288, distance: 23.9
click at [546, 294] on div at bounding box center [546, 287] width 54 height 30
drag, startPoint x: 543, startPoint y: 285, endPoint x: 553, endPoint y: 289, distance: 11.5
click at [553, 289] on div at bounding box center [552, 291] width 54 height 30
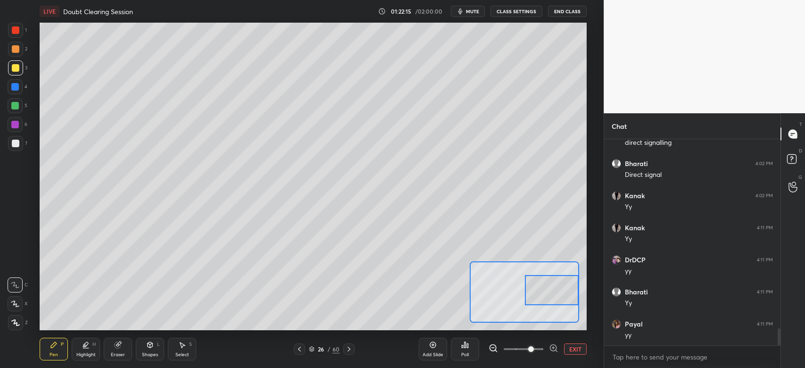
click at [21, 104] on div at bounding box center [15, 105] width 15 height 15
click at [15, 54] on div at bounding box center [15, 48] width 15 height 15
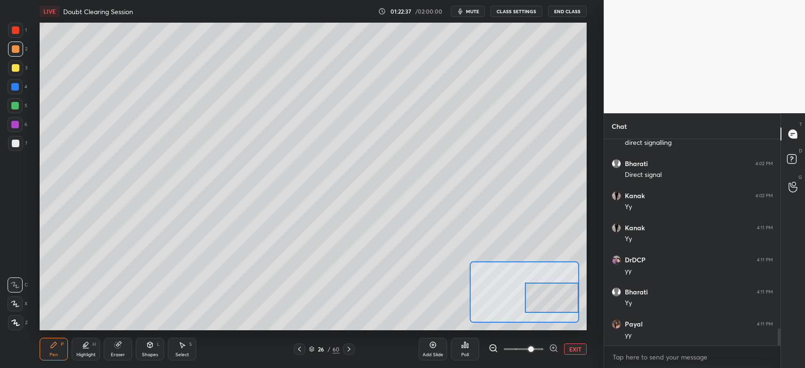
drag, startPoint x: 558, startPoint y: 296, endPoint x: 562, endPoint y: 304, distance: 8.9
click at [562, 304] on div at bounding box center [552, 297] width 54 height 30
click at [148, 353] on div "Shapes" at bounding box center [150, 354] width 16 height 5
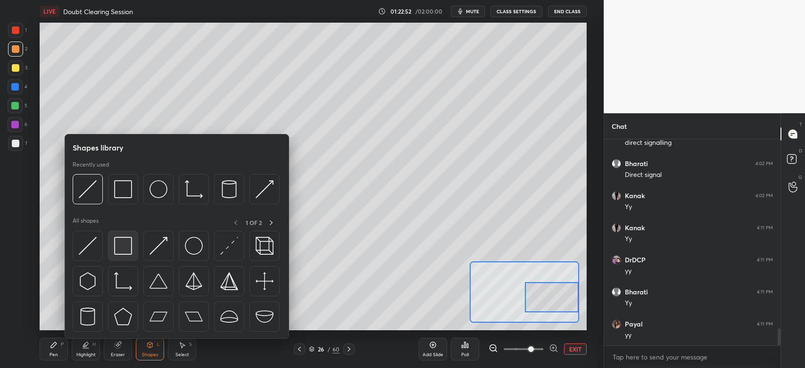
click at [128, 253] on img at bounding box center [123, 246] width 18 height 18
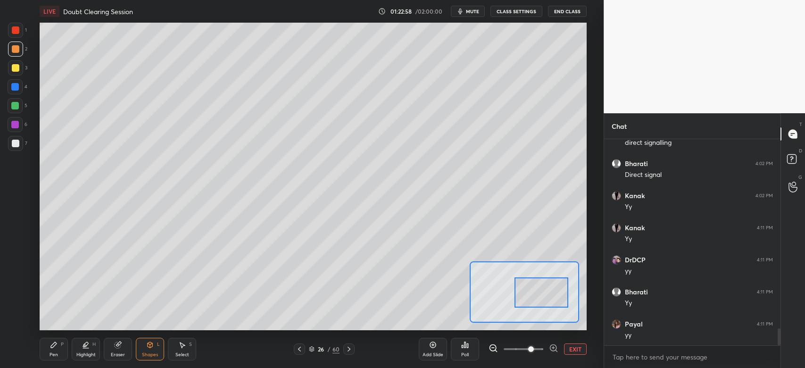
drag, startPoint x: 552, startPoint y: 308, endPoint x: 538, endPoint y: 301, distance: 15.6
click at [541, 302] on div at bounding box center [541, 292] width 54 height 30
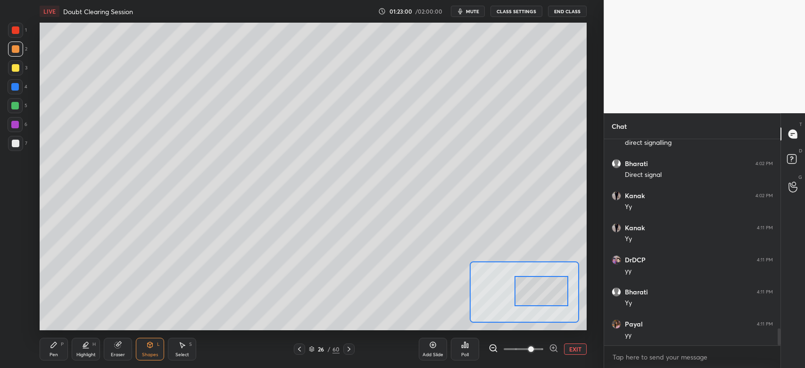
click at [17, 89] on div at bounding box center [15, 87] width 8 height 8
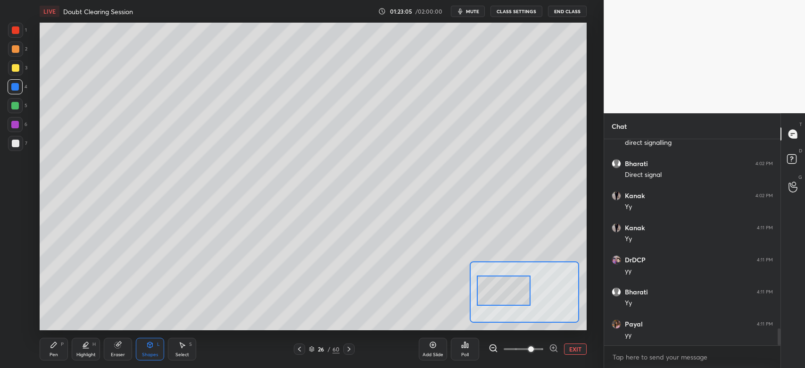
drag, startPoint x: 537, startPoint y: 302, endPoint x: 514, endPoint y: 297, distance: 23.7
click at [510, 301] on div at bounding box center [504, 290] width 54 height 30
click at [51, 350] on div "Pen P" at bounding box center [54, 349] width 28 height 23
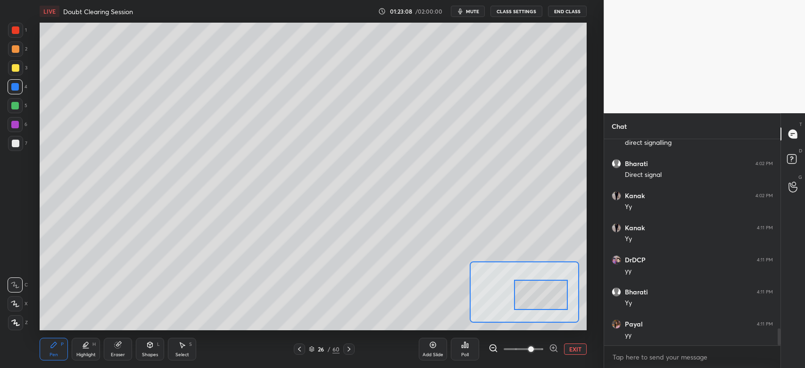
drag, startPoint x: 519, startPoint y: 291, endPoint x: 563, endPoint y: 292, distance: 43.8
click at [561, 294] on div at bounding box center [541, 295] width 54 height 30
click at [561, 315] on div at bounding box center [548, 307] width 54 height 30
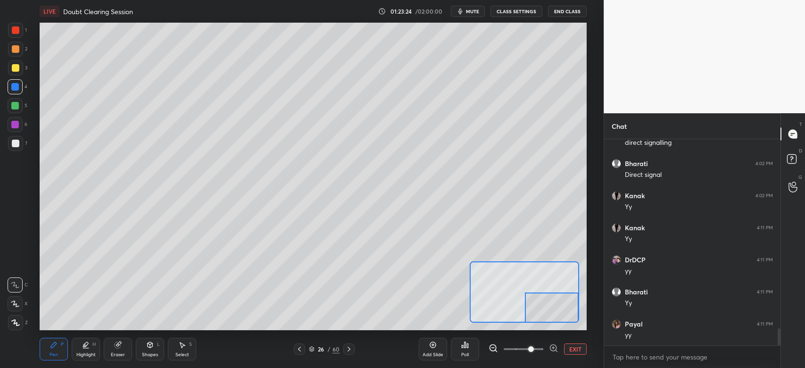
drag, startPoint x: 557, startPoint y: 305, endPoint x: 594, endPoint y: 311, distance: 37.7
click at [594, 313] on div "Setting up your live class Poll for secs No correct answer Start poll" at bounding box center [313, 176] width 566 height 307
click at [23, 141] on div at bounding box center [15, 143] width 15 height 15
click at [14, 92] on div at bounding box center [15, 86] width 15 height 15
click at [13, 70] on div at bounding box center [16, 68] width 8 height 8
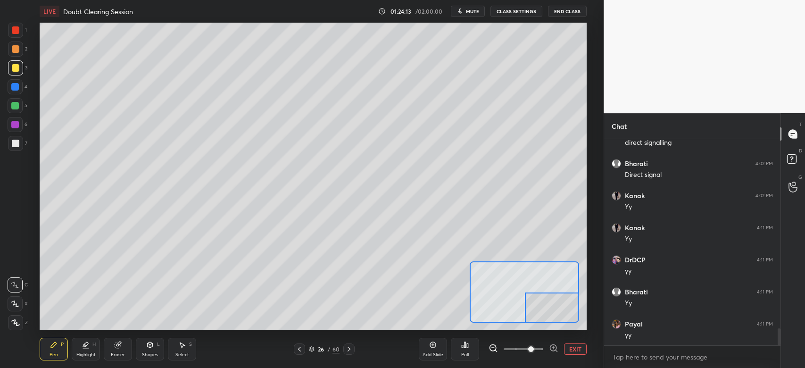
drag, startPoint x: 554, startPoint y: 312, endPoint x: 565, endPoint y: 311, distance: 10.9
click at [560, 312] on div at bounding box center [552, 307] width 54 height 30
drag, startPoint x: 12, startPoint y: 69, endPoint x: 34, endPoint y: 89, distance: 29.4
click at [14, 70] on div at bounding box center [16, 68] width 8 height 8
click at [572, 353] on button "EXIT" at bounding box center [575, 348] width 23 height 11
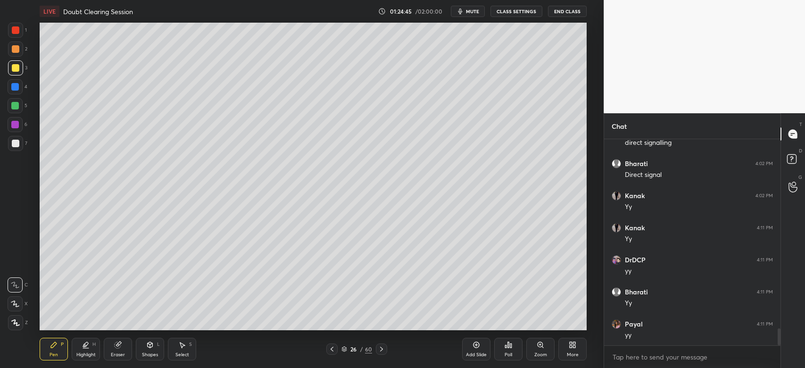
click at [471, 323] on div "LIVE Doubt Clearing Session 01:24:45 / 02:00:00 mute CLASS SETTINGS End Class S…" at bounding box center [313, 184] width 566 height 368
click at [470, 327] on div "LIVE Doubt Clearing Session 01:24:47 / 02:00:00 mute CLASS SETTINGS End Class S…" at bounding box center [313, 184] width 566 height 368
click at [380, 350] on icon at bounding box center [382, 349] width 8 height 8
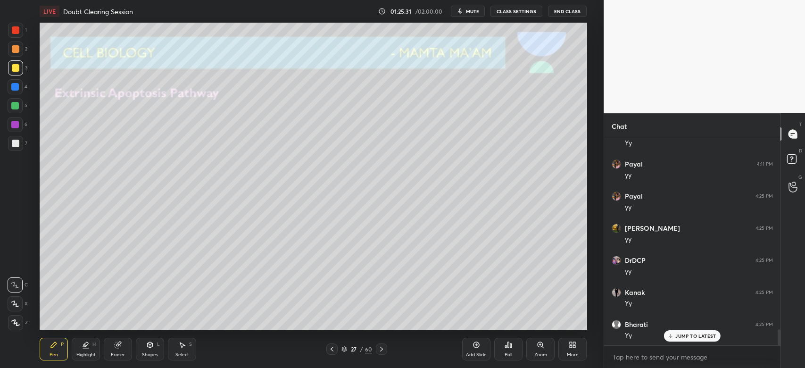
click at [380, 346] on icon at bounding box center [382, 349] width 8 height 8
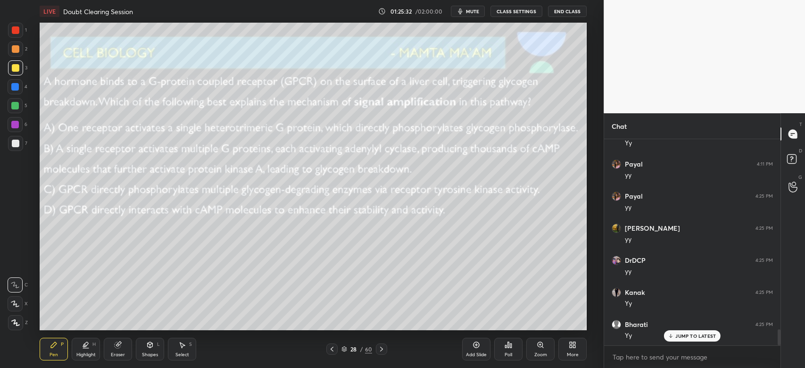
click at [332, 349] on icon at bounding box center [332, 349] width 8 height 8
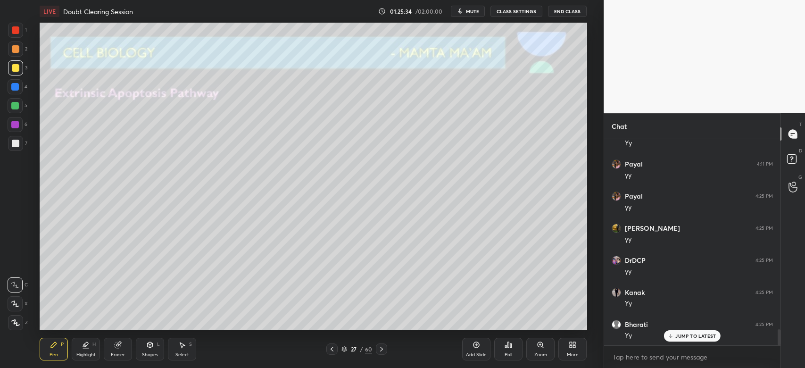
click at [11, 70] on div at bounding box center [15, 67] width 15 height 15
drag, startPoint x: 18, startPoint y: 134, endPoint x: 19, endPoint y: 142, distance: 8.1
click at [18, 134] on div "6" at bounding box center [18, 126] width 20 height 19
drag, startPoint x: 16, startPoint y: 146, endPoint x: 37, endPoint y: 145, distance: 20.3
click at [18, 145] on div at bounding box center [16, 144] width 8 height 8
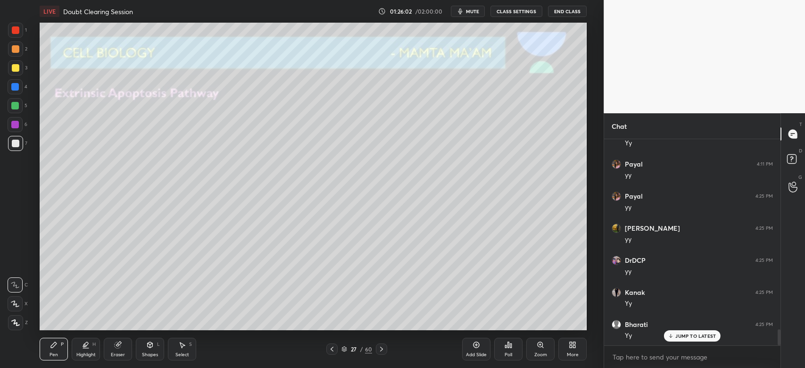
click at [13, 55] on div at bounding box center [15, 48] width 15 height 15
click at [13, 68] on div at bounding box center [16, 68] width 8 height 8
drag, startPoint x: 10, startPoint y: 52, endPoint x: 17, endPoint y: 52, distance: 7.1
click at [11, 52] on div at bounding box center [15, 48] width 15 height 15
click at [379, 351] on icon at bounding box center [382, 349] width 8 height 8
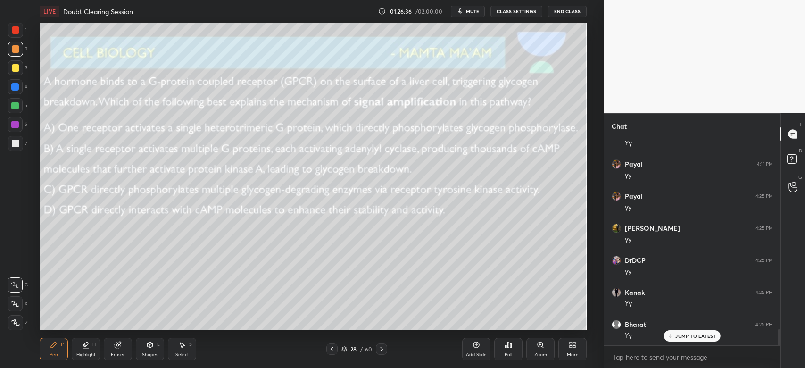
click at [334, 349] on icon at bounding box center [332, 349] width 8 height 8
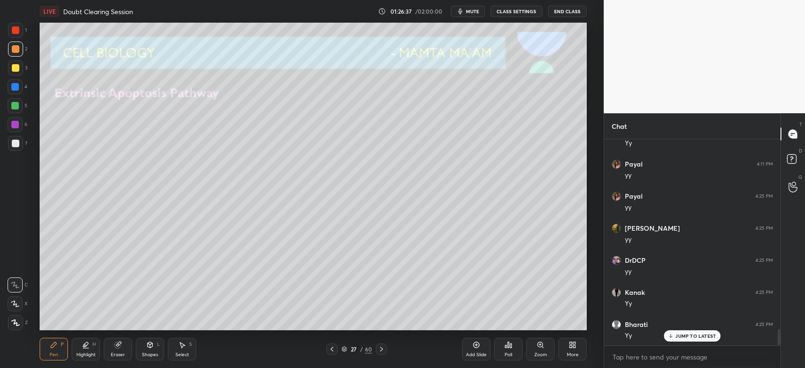
click at [478, 346] on icon at bounding box center [476, 345] width 8 height 8
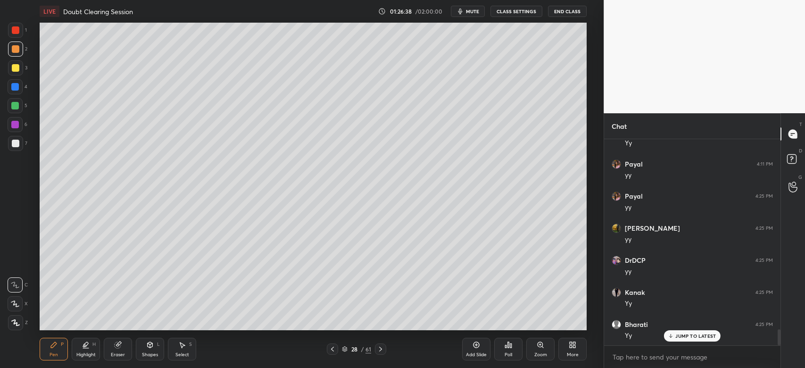
click at [13, 67] on div at bounding box center [16, 68] width 8 height 8
click at [128, 350] on div "Eraser" at bounding box center [118, 349] width 28 height 23
drag, startPoint x: 54, startPoint y: 355, endPoint x: 59, endPoint y: 344, distance: 11.8
click at [56, 353] on div "Pen" at bounding box center [53, 354] width 8 height 5
click at [121, 359] on div "Pen P Highlight H Eraser Shapes L Select S 28 / 61 Add Slide Poll Zoom More" at bounding box center [313, 349] width 547 height 38
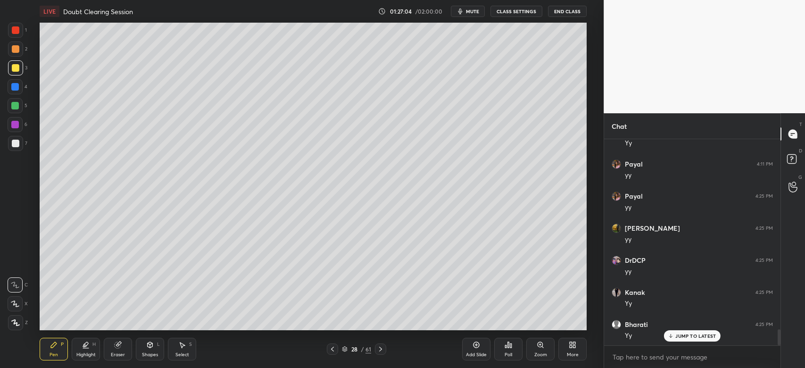
click at [120, 349] on div "Eraser" at bounding box center [118, 349] width 28 height 23
click at [53, 341] on div "Pen P" at bounding box center [54, 349] width 28 height 23
click at [28, 302] on div "1 2 3 4 5 6 7 C X Z C X Z E E Erase all H H LIVE Doubt Clearing Session 01:27:1…" at bounding box center [298, 184] width 596 height 368
click at [16, 323] on icon at bounding box center [15, 322] width 8 height 7
click at [121, 345] on div "Eraser" at bounding box center [118, 349] width 28 height 23
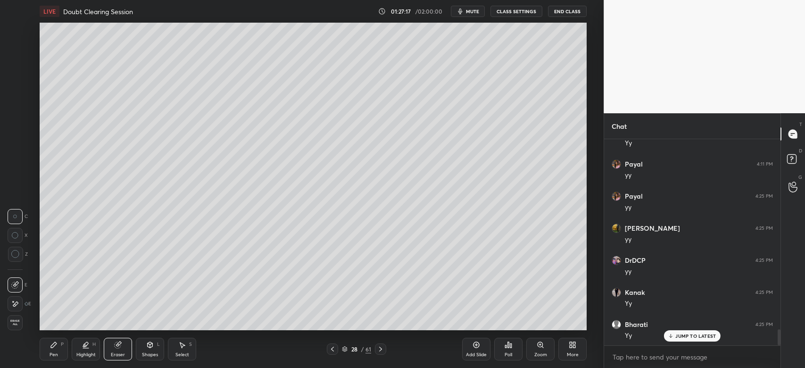
drag, startPoint x: 56, startPoint y: 354, endPoint x: 57, endPoint y: 347, distance: 6.1
click at [57, 352] on div "Pen" at bounding box center [53, 354] width 8 height 5
drag, startPoint x: 116, startPoint y: 345, endPoint x: 123, endPoint y: 332, distance: 14.3
click at [123, 332] on div "Pen P Highlight H Eraser Shapes L Select S 28 / 61 Add Slide Poll Zoom More" at bounding box center [313, 349] width 547 height 38
click at [123, 337] on div "Pen P Highlight H Eraser Shapes L Select S 28 / 61 Add Slide Poll Zoom More" at bounding box center [313, 349] width 547 height 38
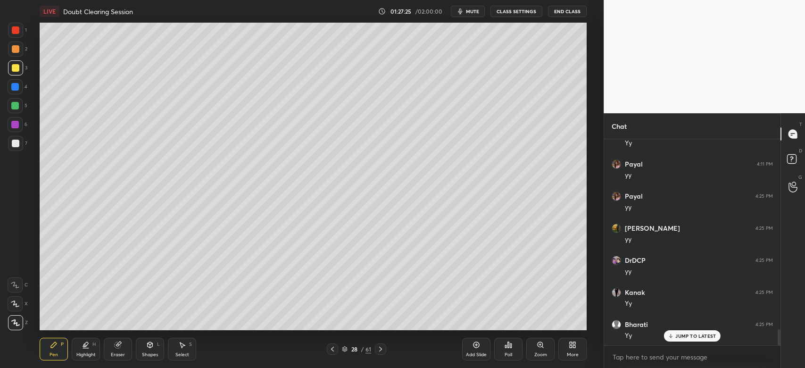
click at [115, 345] on icon at bounding box center [118, 345] width 6 height 6
drag, startPoint x: 52, startPoint y: 359, endPoint x: 58, endPoint y: 338, distance: 22.4
click at [52, 358] on div "Pen P" at bounding box center [54, 349] width 28 height 23
drag, startPoint x: 15, startPoint y: 104, endPoint x: 18, endPoint y: 94, distance: 10.9
click at [15, 104] on div at bounding box center [15, 106] width 8 height 8
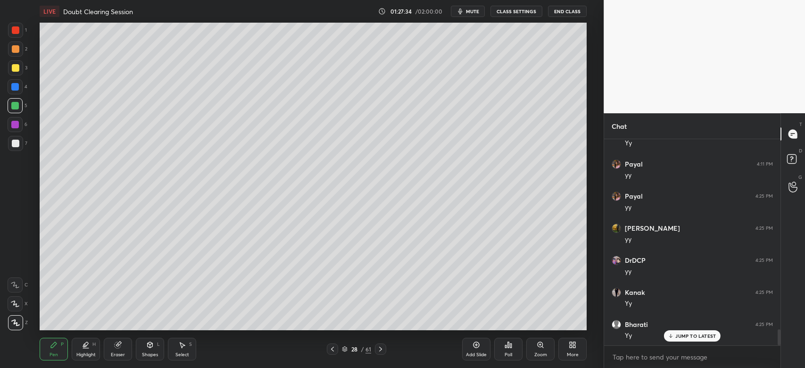
click at [17, 85] on div at bounding box center [15, 87] width 8 height 8
click at [535, 352] on div "Zoom" at bounding box center [540, 354] width 13 height 5
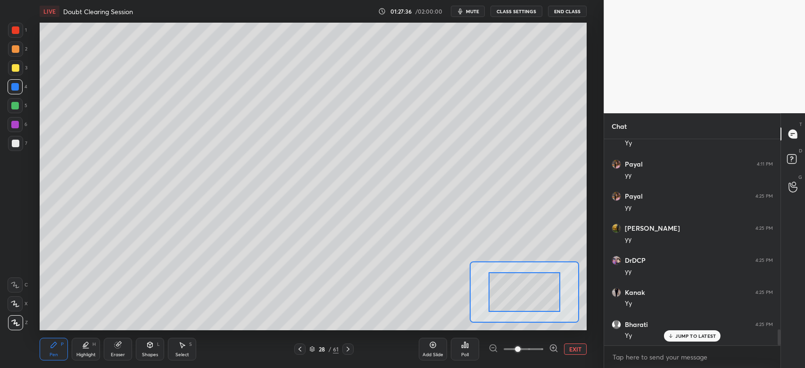
click at [528, 345] on span at bounding box center [523, 349] width 40 height 14
drag, startPoint x: 519, startPoint y: 300, endPoint x: 510, endPoint y: 290, distance: 13.7
click at [510, 290] on div at bounding box center [508, 279] width 54 height 30
drag, startPoint x: 520, startPoint y: 291, endPoint x: 526, endPoint y: 283, distance: 10.5
click at [524, 286] on div at bounding box center [512, 277] width 54 height 30
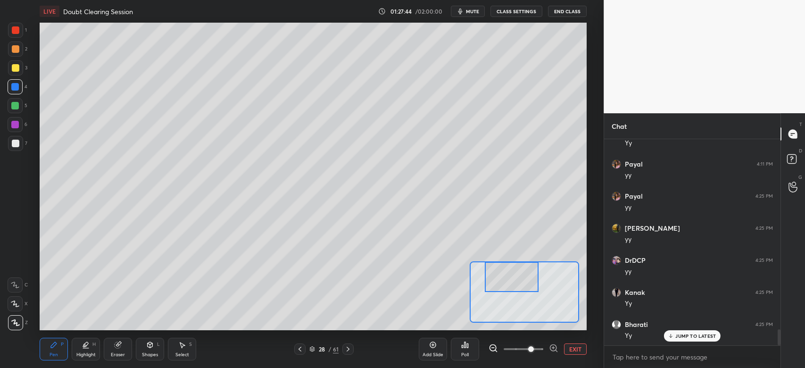
click at [17, 283] on icon at bounding box center [15, 284] width 8 height 7
click at [11, 45] on div at bounding box center [15, 48] width 15 height 15
drag, startPoint x: 20, startPoint y: 64, endPoint x: 12, endPoint y: 80, distance: 17.7
click at [20, 63] on div at bounding box center [15, 67] width 15 height 15
click at [516, 286] on div at bounding box center [512, 277] width 54 height 30
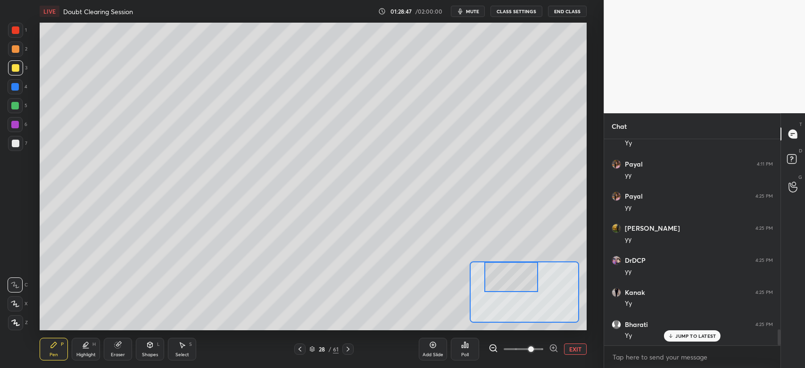
click at [15, 57] on div "2" at bounding box center [17, 50] width 19 height 19
drag, startPoint x: 513, startPoint y: 283, endPoint x: 516, endPoint y: 293, distance: 9.8
click at [516, 293] on div at bounding box center [513, 287] width 54 height 30
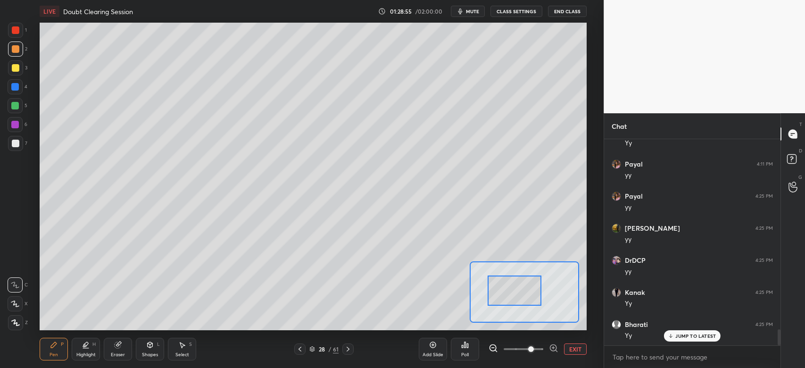
click at [17, 141] on div at bounding box center [16, 144] width 8 height 8
click at [123, 349] on div "Eraser" at bounding box center [118, 349] width 28 height 23
click at [55, 348] on icon at bounding box center [54, 345] width 8 height 8
click at [18, 45] on div at bounding box center [15, 48] width 15 height 15
click at [17, 87] on div at bounding box center [15, 87] width 8 height 8
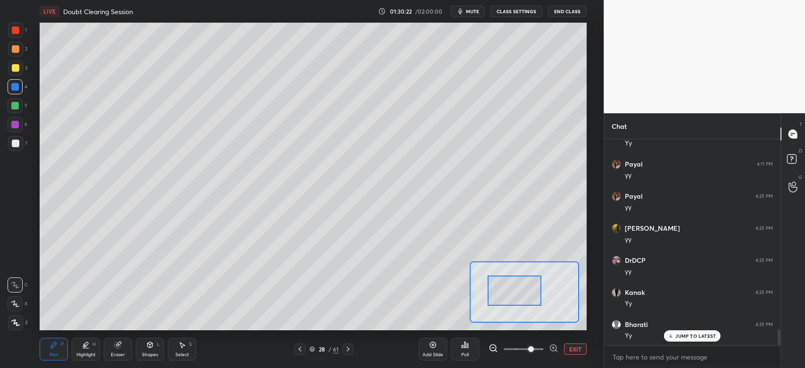
click at [15, 105] on div at bounding box center [15, 106] width 8 height 8
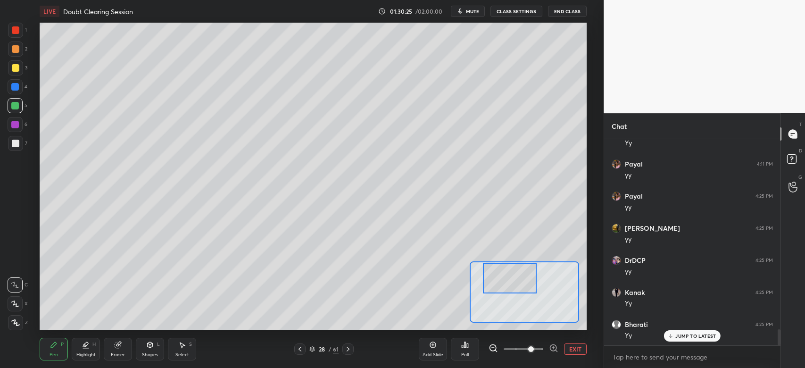
drag, startPoint x: 519, startPoint y: 285, endPoint x: 520, endPoint y: 268, distance: 17.0
click at [516, 273] on div at bounding box center [510, 278] width 54 height 30
click at [518, 349] on span at bounding box center [523, 349] width 40 height 14
click at [19, 68] on div at bounding box center [15, 67] width 15 height 15
click at [14, 62] on div at bounding box center [15, 67] width 15 height 15
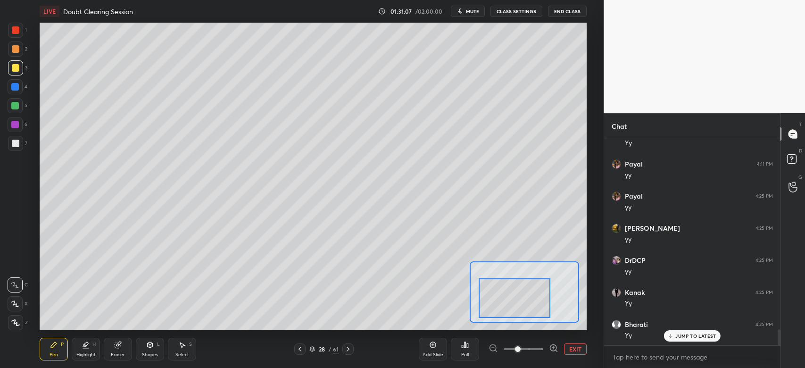
drag, startPoint x: 515, startPoint y: 297, endPoint x: 519, endPoint y: 307, distance: 11.6
click at [519, 307] on div at bounding box center [514, 298] width 72 height 40
drag, startPoint x: 505, startPoint y: 292, endPoint x: 499, endPoint y: 279, distance: 14.8
click at [500, 279] on div at bounding box center [509, 286] width 72 height 40
click at [14, 103] on div at bounding box center [15, 106] width 8 height 8
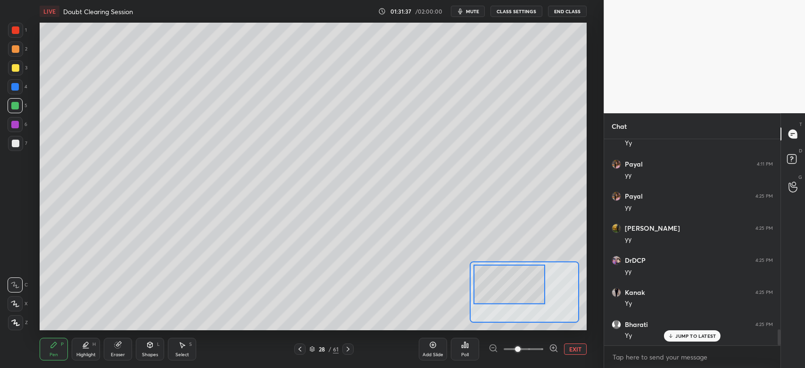
click at [15, 32] on div at bounding box center [16, 30] width 8 height 8
drag, startPoint x: 526, startPoint y: 296, endPoint x: 536, endPoint y: 282, distance: 17.8
click at [547, 292] on div at bounding box center [530, 284] width 72 height 40
drag, startPoint x: 118, startPoint y: 352, endPoint x: 117, endPoint y: 347, distance: 5.3
click at [117, 352] on div "Eraser" at bounding box center [118, 354] width 14 height 5
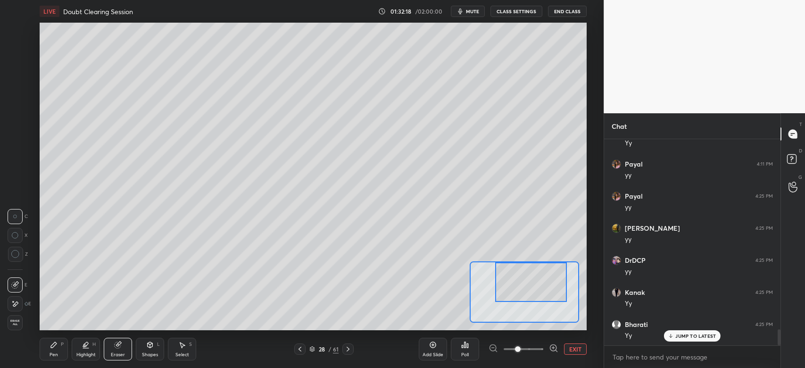
drag, startPoint x: 53, startPoint y: 347, endPoint x: 51, endPoint y: 337, distance: 10.1
click at [53, 345] on icon at bounding box center [54, 345] width 8 height 8
click at [14, 87] on div at bounding box center [15, 87] width 8 height 8
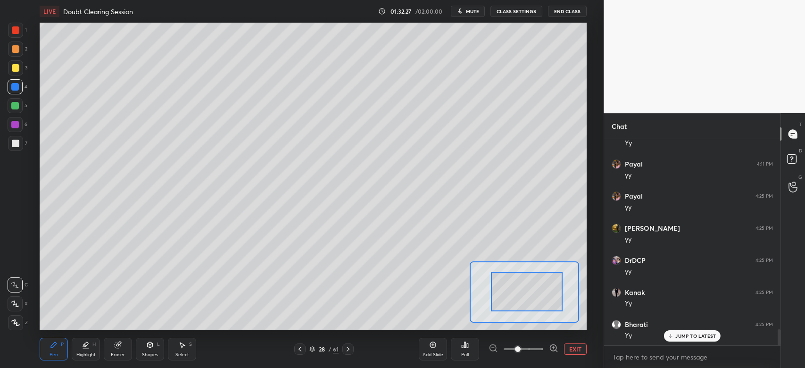
drag, startPoint x: 536, startPoint y: 296, endPoint x: 531, endPoint y: 298, distance: 6.3
click at [531, 298] on div at bounding box center [527, 292] width 72 height 40
click at [16, 68] on div at bounding box center [16, 68] width 8 height 8
click at [16, 88] on div at bounding box center [15, 87] width 8 height 8
click at [17, 152] on div "7" at bounding box center [17, 145] width 19 height 19
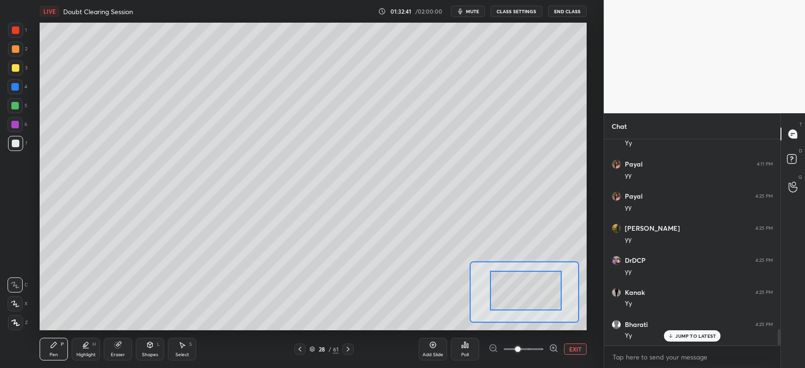
click at [16, 144] on div at bounding box center [16, 144] width 8 height 8
click at [16, 46] on div at bounding box center [16, 49] width 8 height 8
click at [114, 354] on div "Eraser" at bounding box center [118, 354] width 14 height 5
click at [18, 322] on span "Erase all" at bounding box center [15, 322] width 14 height 7
click at [302, 352] on icon at bounding box center [300, 349] width 8 height 8
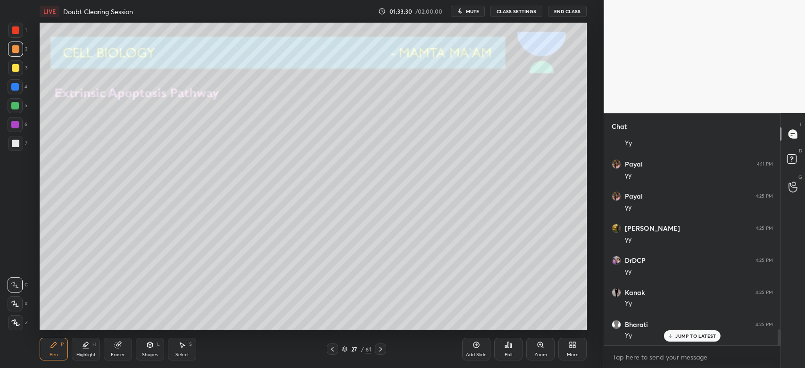
click at [381, 349] on icon at bounding box center [380, 348] width 3 height 5
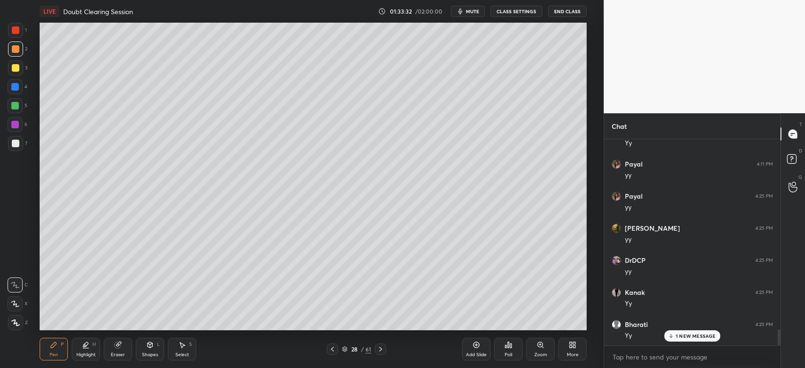
scroll to position [2481, 0]
click at [119, 356] on div "Eraser" at bounding box center [118, 354] width 14 height 5
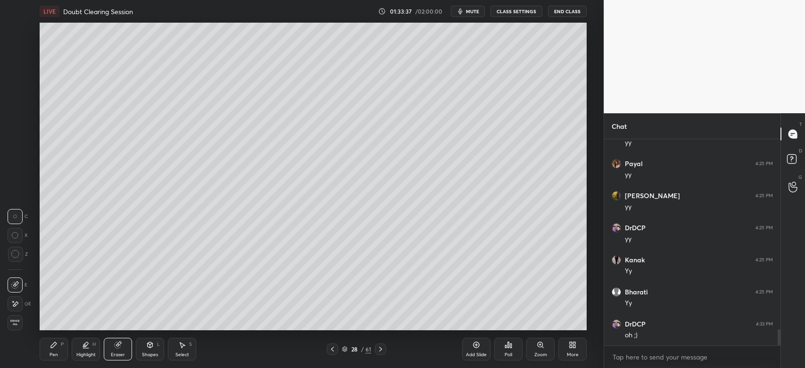
click at [19, 305] on div at bounding box center [15, 303] width 15 height 15
click at [54, 352] on div "Pen" at bounding box center [53, 354] width 8 height 5
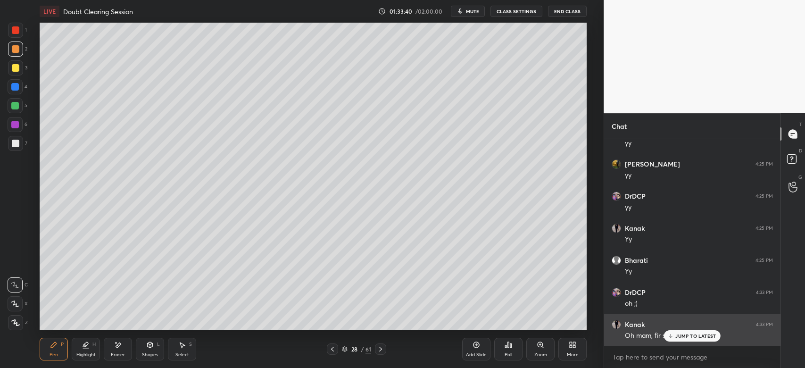
click at [675, 330] on div "[PERSON_NAME] 4:01 PM yeh cell singnaling ka last lecture hai kya mam? ok mam D…" at bounding box center [692, 242] width 176 height 206
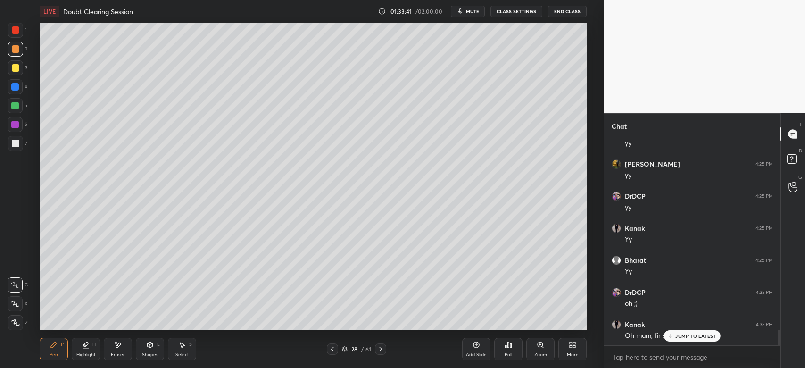
click at [690, 337] on p "JUMP TO LATEST" at bounding box center [695, 336] width 41 height 6
click at [334, 348] on icon at bounding box center [333, 349] width 8 height 8
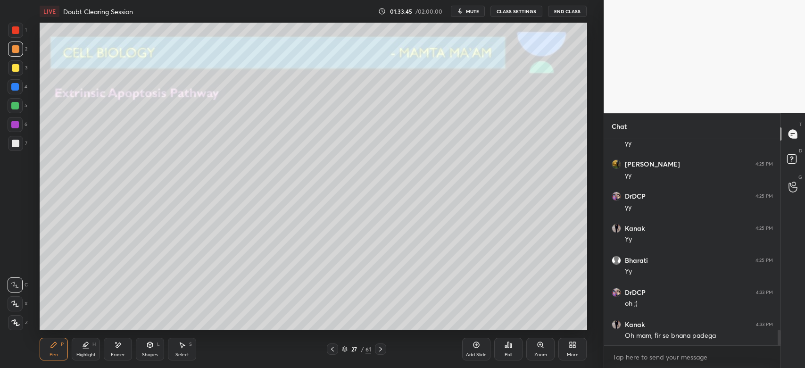
click at [382, 350] on icon at bounding box center [381, 349] width 8 height 8
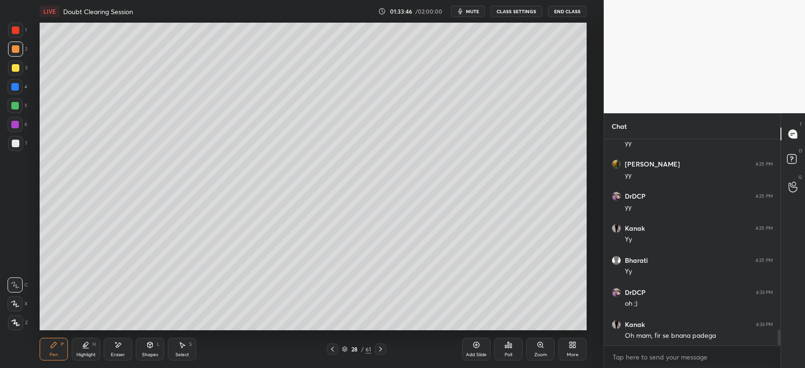
click at [15, 73] on div at bounding box center [15, 67] width 15 height 15
click at [149, 353] on div "Shapes" at bounding box center [150, 354] width 16 height 5
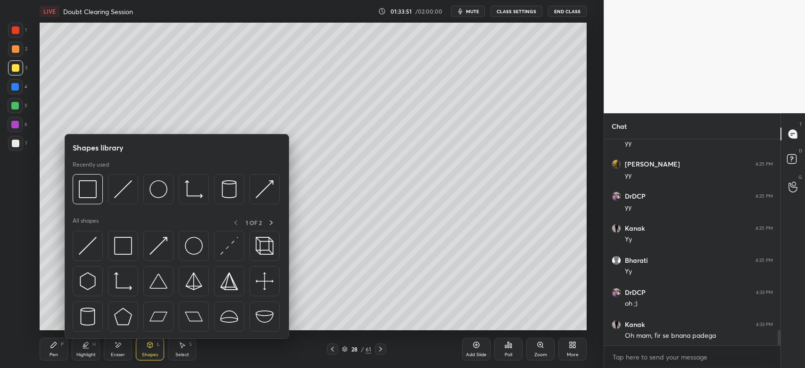
click at [50, 349] on div "Pen P" at bounding box center [54, 349] width 28 height 23
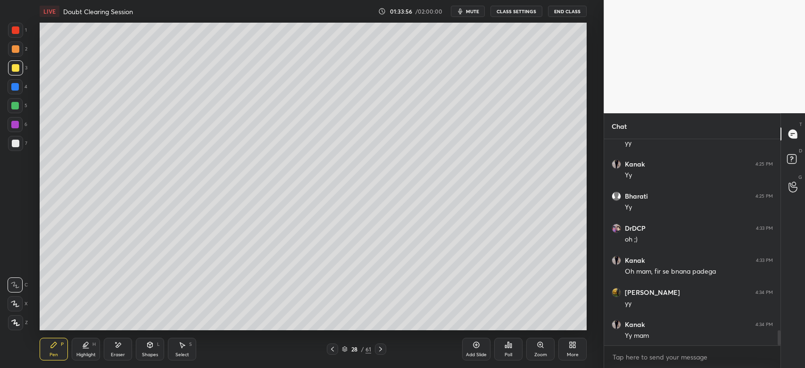
scroll to position [2609, 0]
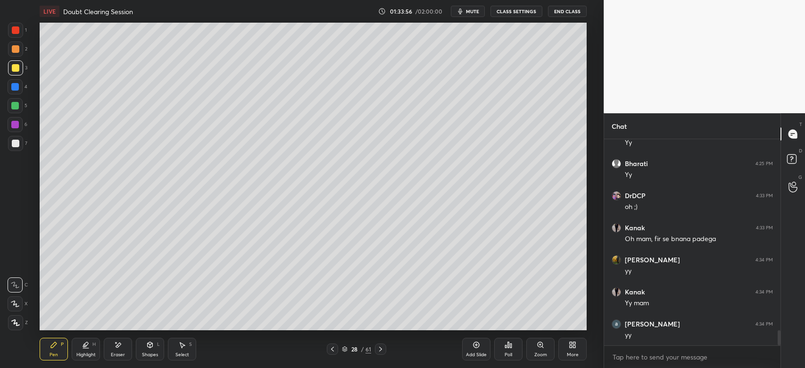
click at [117, 349] on div "Eraser" at bounding box center [118, 349] width 28 height 23
click at [13, 323] on span "Erase all" at bounding box center [15, 322] width 14 height 7
drag, startPoint x: 57, startPoint y: 349, endPoint x: 58, endPoint y: 344, distance: 5.7
click at [57, 349] on div "Pen P" at bounding box center [54, 349] width 28 height 23
click at [15, 91] on div at bounding box center [15, 86] width 15 height 15
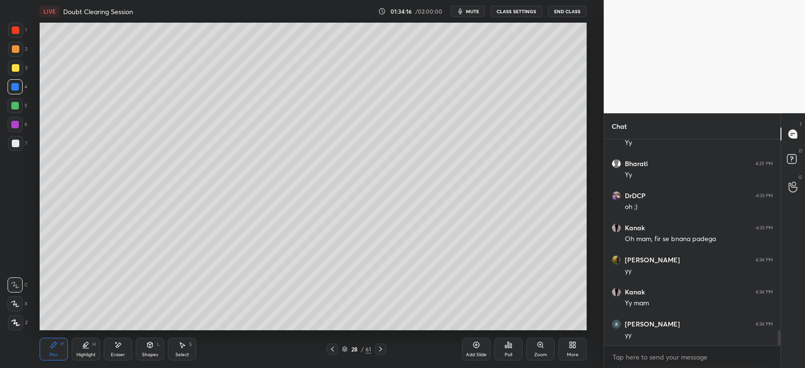
click at [13, 70] on div at bounding box center [16, 68] width 8 height 8
click at [18, 63] on div at bounding box center [15, 67] width 15 height 15
click at [539, 353] on div "Zoom" at bounding box center [540, 354] width 13 height 5
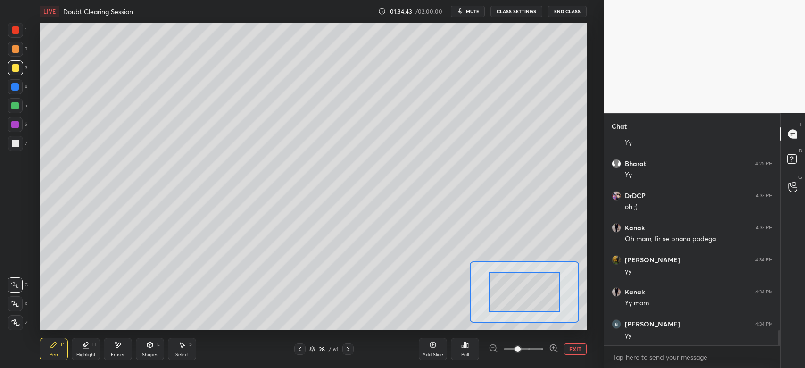
click at [527, 349] on span at bounding box center [523, 349] width 40 height 14
drag, startPoint x: 516, startPoint y: 274, endPoint x: 514, endPoint y: 265, distance: 9.5
click at [514, 265] on div at bounding box center [515, 277] width 54 height 30
click at [19, 85] on div at bounding box center [15, 86] width 15 height 15
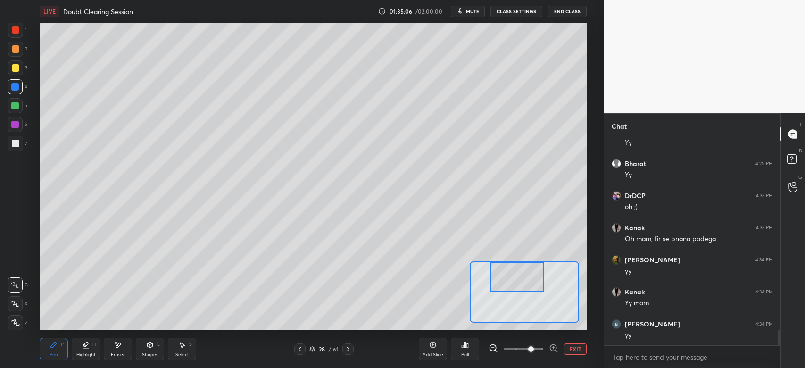
click at [15, 149] on div at bounding box center [15, 143] width 15 height 15
click at [522, 290] on div at bounding box center [516, 284] width 54 height 30
drag, startPoint x: 15, startPoint y: 51, endPoint x: 25, endPoint y: 51, distance: 9.4
click at [15, 51] on div at bounding box center [16, 49] width 8 height 8
click at [528, 348] on span at bounding box center [531, 349] width 6 height 6
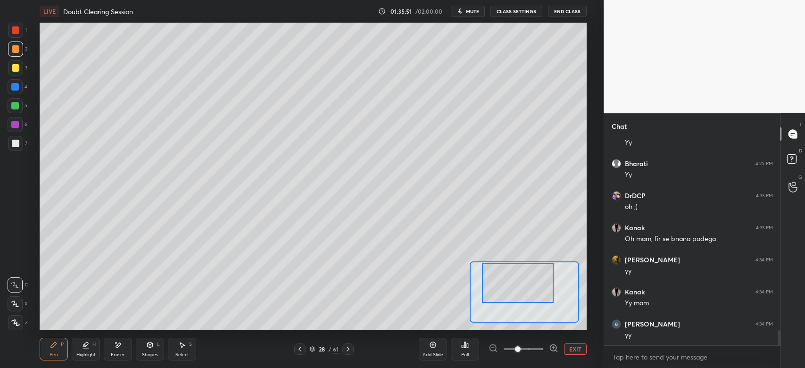
drag, startPoint x: 11, startPoint y: 90, endPoint x: 19, endPoint y: 90, distance: 8.0
click at [12, 90] on div at bounding box center [15, 87] width 8 height 8
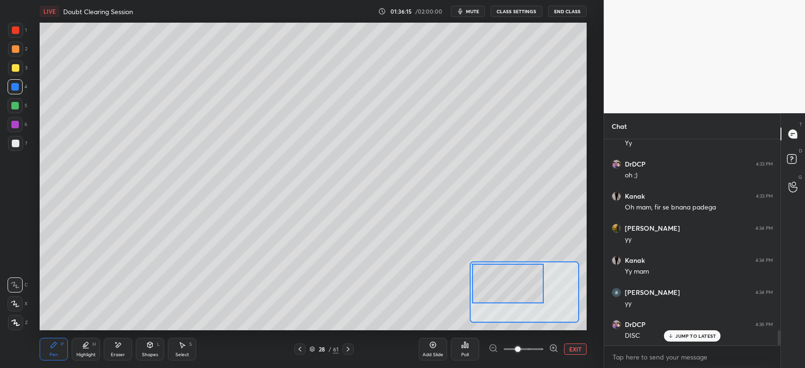
drag, startPoint x: 513, startPoint y: 289, endPoint x: 505, endPoint y: 289, distance: 7.6
click at [503, 289] on div at bounding box center [508, 284] width 72 height 40
click at [16, 47] on div at bounding box center [16, 49] width 8 height 8
drag, startPoint x: 18, startPoint y: 74, endPoint x: 15, endPoint y: 68, distance: 5.9
click at [18, 73] on div at bounding box center [15, 67] width 15 height 15
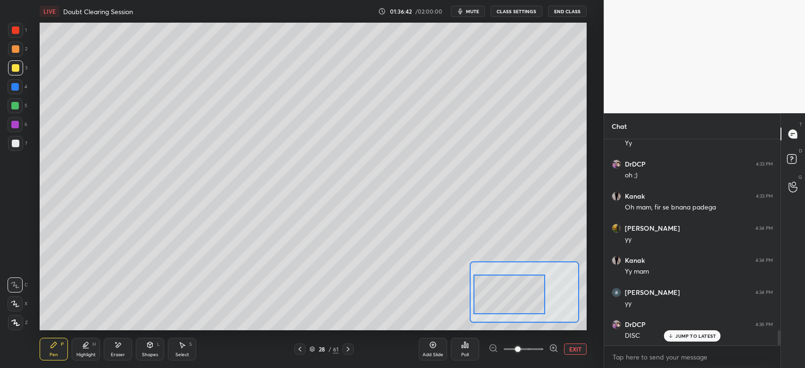
drag, startPoint x: 512, startPoint y: 286, endPoint x: 510, endPoint y: 292, distance: 6.6
click at [513, 296] on div at bounding box center [509, 294] width 72 height 40
click at [523, 300] on div at bounding box center [512, 293] width 72 height 40
click at [18, 82] on div at bounding box center [15, 86] width 15 height 15
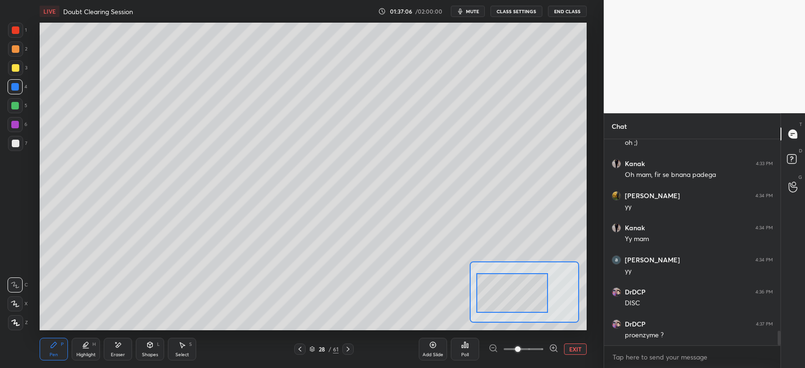
click at [19, 141] on div at bounding box center [15, 143] width 15 height 15
drag, startPoint x: 529, startPoint y: 311, endPoint x: 536, endPoint y: 307, distance: 7.4
click at [532, 311] on div at bounding box center [516, 300] width 72 height 40
click at [10, 89] on div at bounding box center [15, 86] width 15 height 15
click at [527, 270] on div "Setting up your live class Poll for secs No correct answer Start poll" at bounding box center [313, 176] width 547 height 307
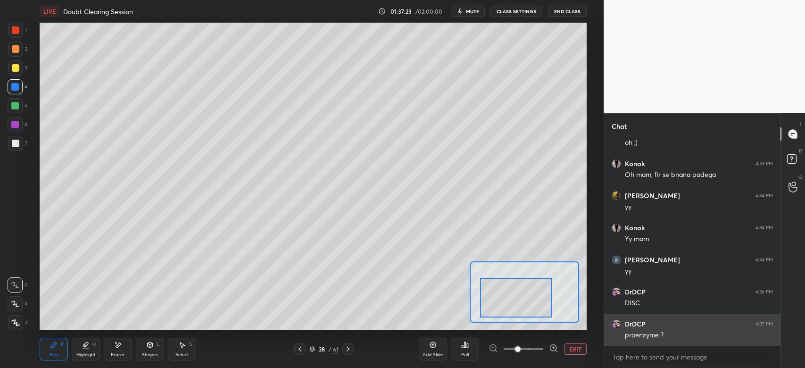
click at [652, 333] on div "1 2 3 4 5 6 7 C X Z E E Erase all H H LIVE Doubt Clearing Session 01:37:23 / 02…" at bounding box center [402, 184] width 805 height 368
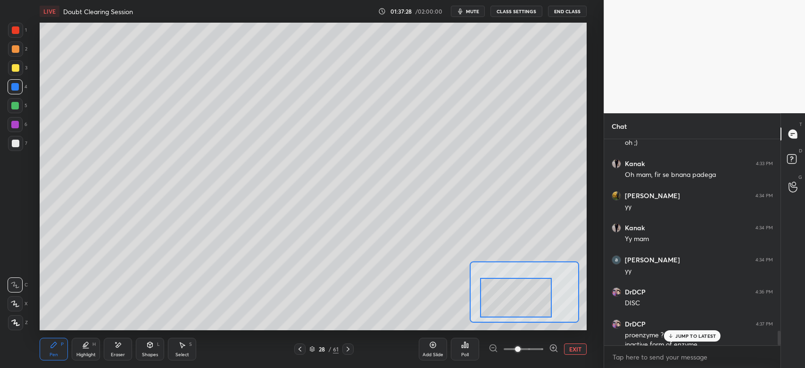
scroll to position [2682, 0]
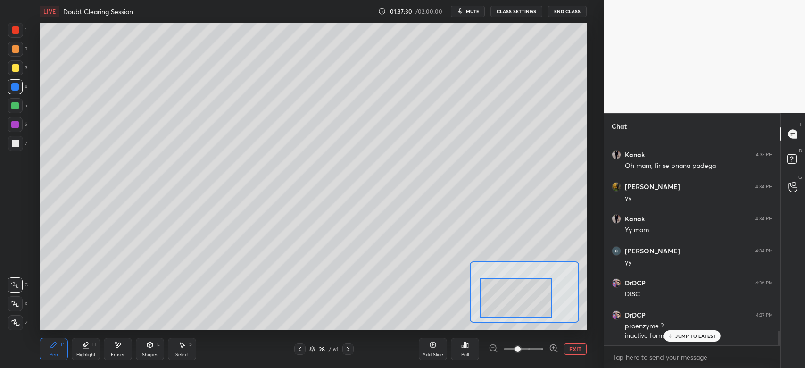
click at [679, 338] on p "JUMP TO LATEST" at bounding box center [695, 336] width 41 height 6
click at [576, 348] on button "EXIT" at bounding box center [575, 348] width 23 height 11
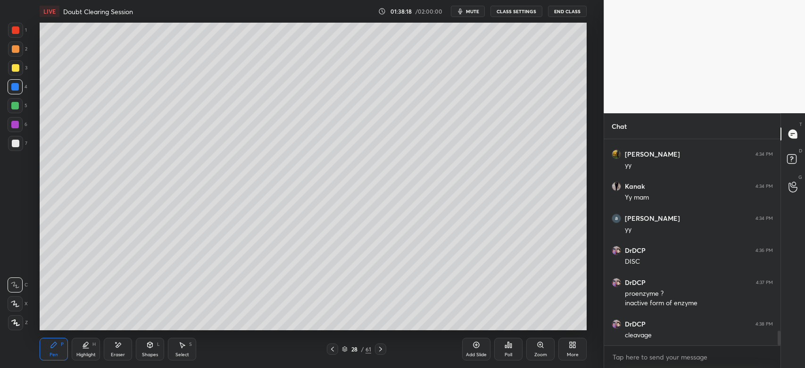
scroll to position [2723, 0]
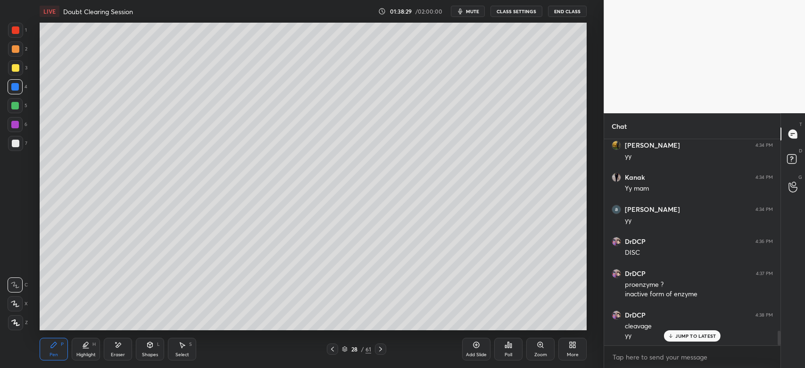
click at [18, 144] on div at bounding box center [16, 144] width 8 height 8
click at [111, 351] on div "Eraser" at bounding box center [118, 349] width 28 height 23
click at [16, 285] on icon at bounding box center [15, 285] width 8 height 8
click at [53, 344] on icon at bounding box center [54, 345] width 6 height 6
click at [15, 107] on div at bounding box center [15, 106] width 8 height 8
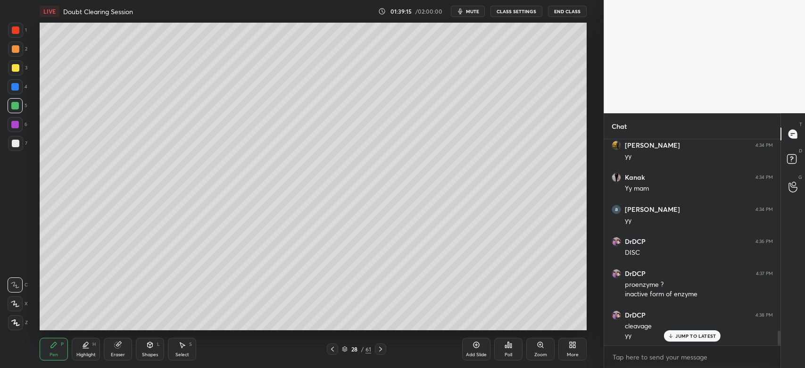
click at [535, 348] on div "Zoom" at bounding box center [540, 349] width 28 height 23
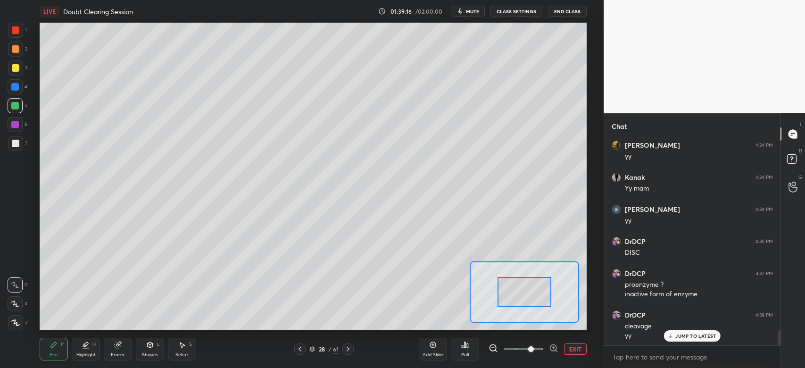
click at [528, 346] on span at bounding box center [531, 349] width 6 height 6
click at [508, 306] on div at bounding box center [512, 307] width 54 height 30
click at [117, 345] on icon at bounding box center [118, 345] width 6 height 6
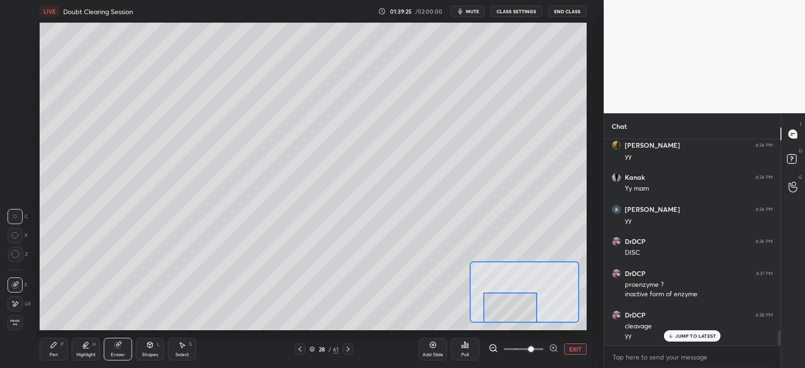
click at [58, 348] on div "Pen P" at bounding box center [54, 349] width 28 height 23
click at [580, 346] on button "EXIT" at bounding box center [575, 348] width 23 height 11
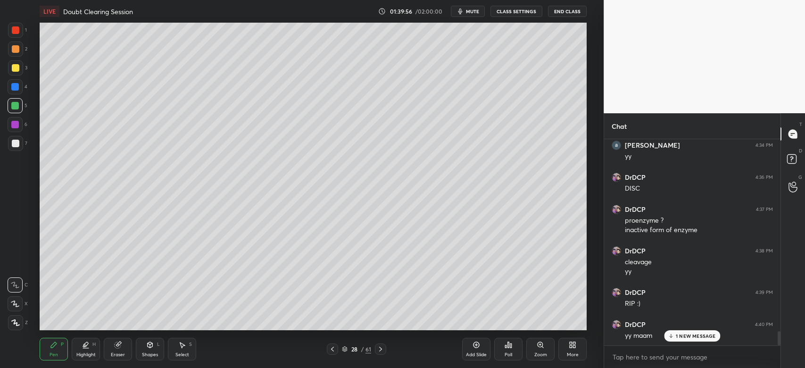
scroll to position [2820, 0]
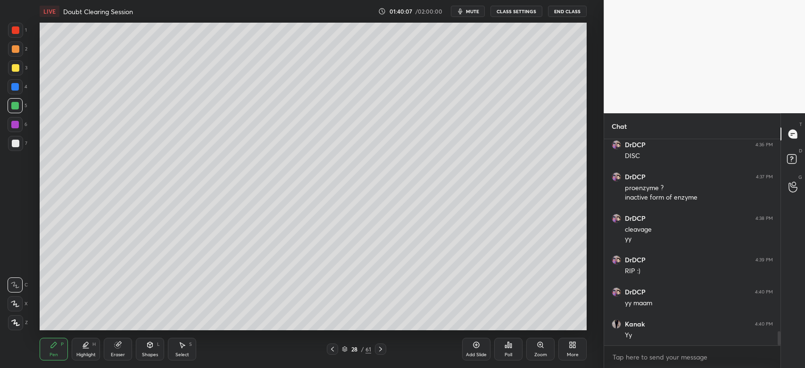
click at [380, 350] on icon at bounding box center [381, 349] width 8 height 8
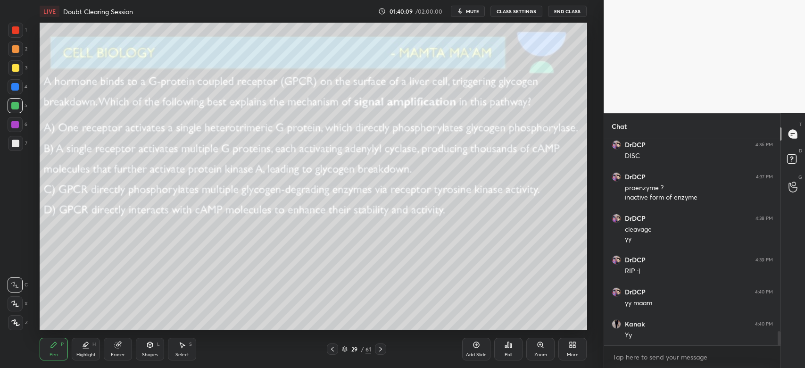
click at [335, 349] on icon at bounding box center [333, 349] width 8 height 8
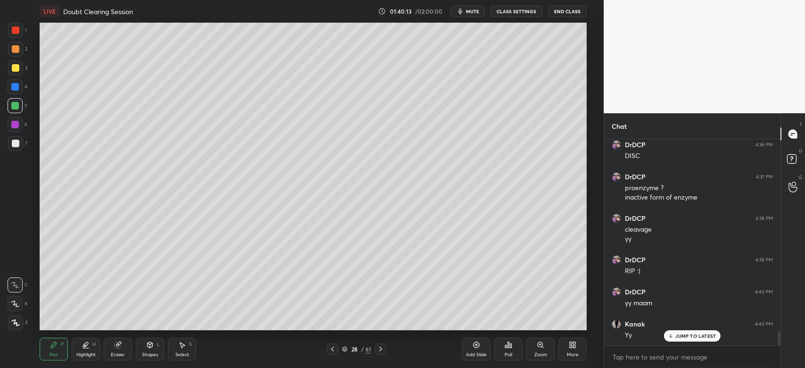
scroll to position [2852, 0]
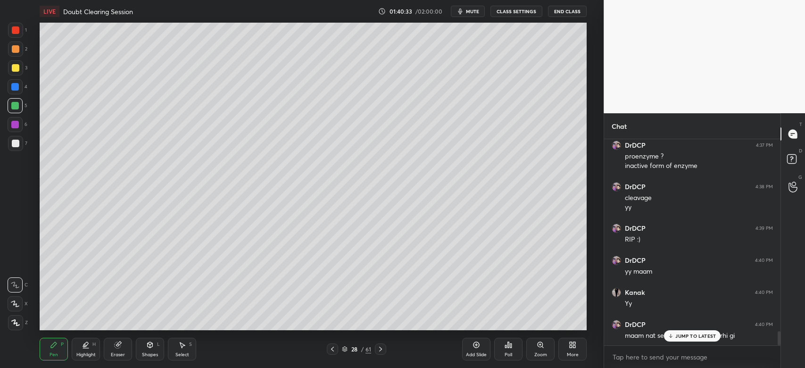
click at [701, 336] on p "JUMP TO LATEST" at bounding box center [695, 336] width 41 height 6
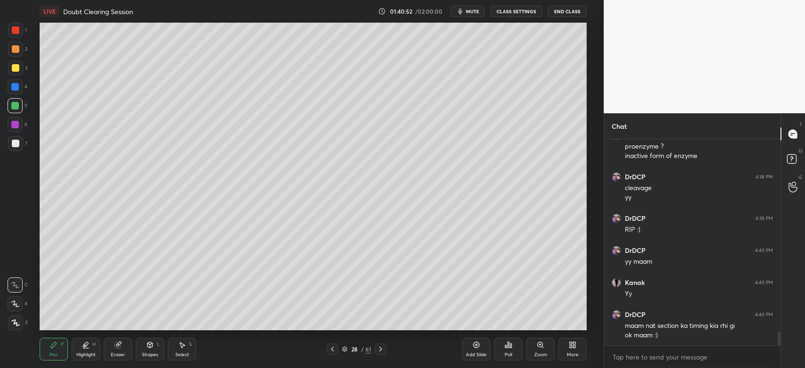
click at [380, 349] on icon at bounding box center [381, 349] width 8 height 8
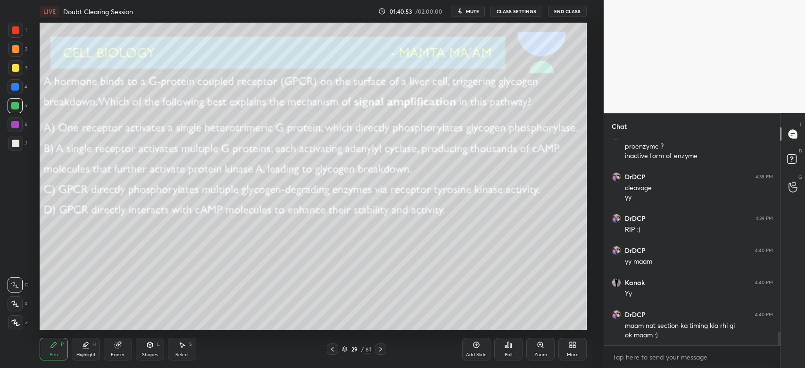
click at [504, 352] on div "Poll" at bounding box center [508, 354] width 8 height 5
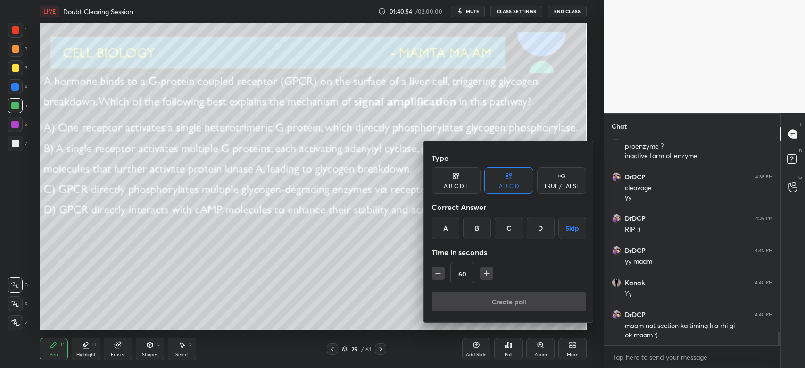
drag, startPoint x: 478, startPoint y: 232, endPoint x: 477, endPoint y: 237, distance: 4.9
click at [477, 232] on div "B" at bounding box center [477, 227] width 28 height 23
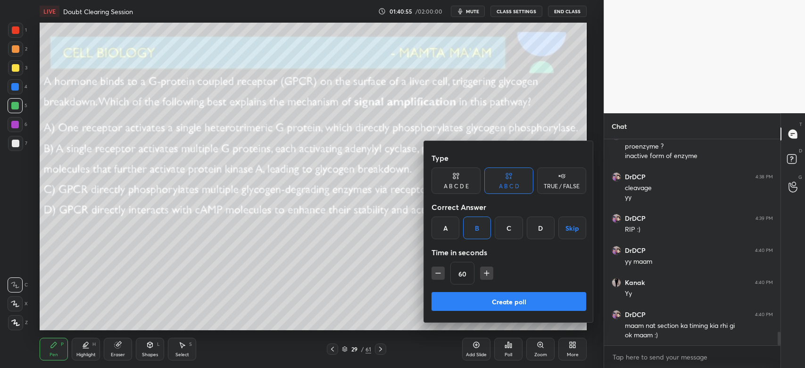
click at [483, 302] on button "Create poll" at bounding box center [508, 301] width 155 height 19
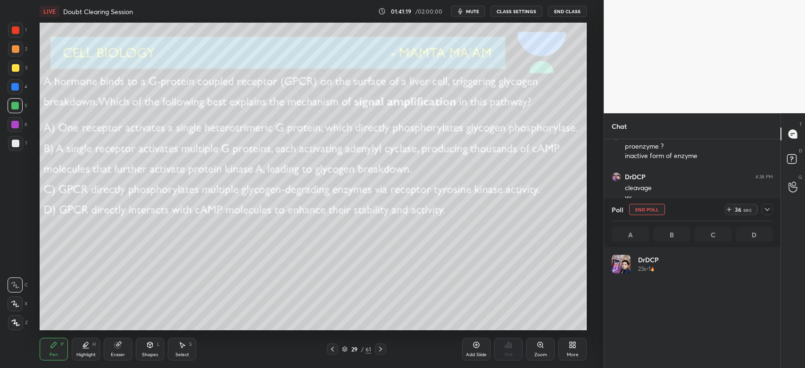
scroll to position [110, 158]
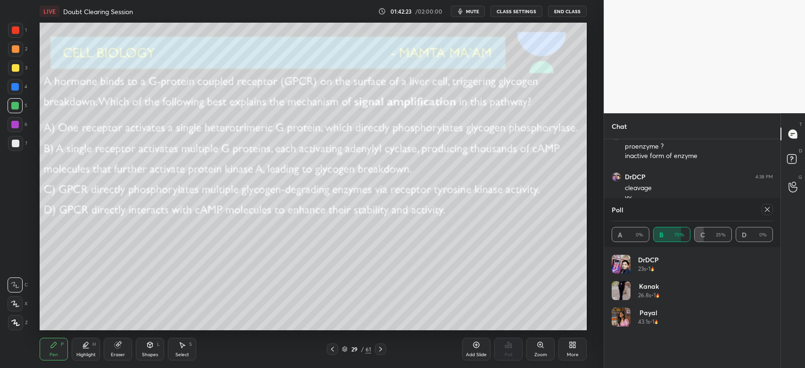
click at [14, 70] on div at bounding box center [16, 68] width 8 height 8
click at [383, 347] on icon at bounding box center [381, 349] width 8 height 8
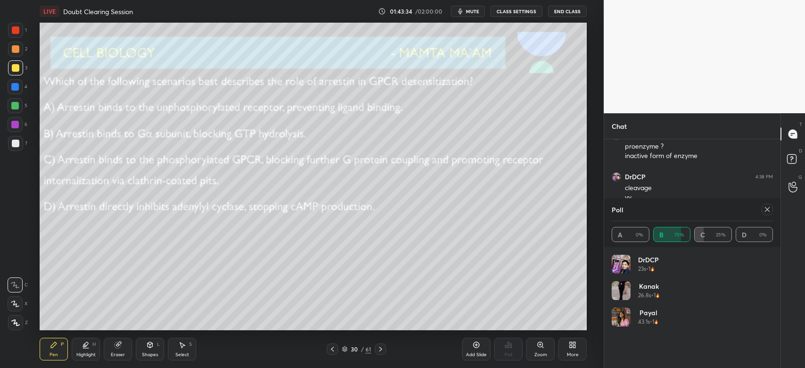
click at [768, 209] on icon at bounding box center [767, 210] width 8 height 8
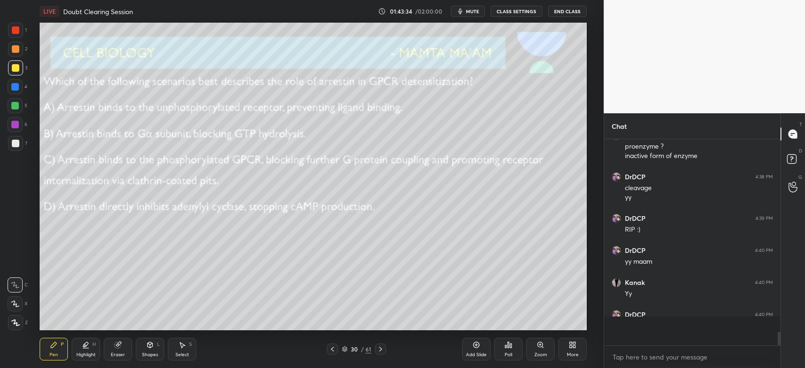
scroll to position [0, 0]
click at [514, 347] on div "Poll" at bounding box center [508, 349] width 28 height 23
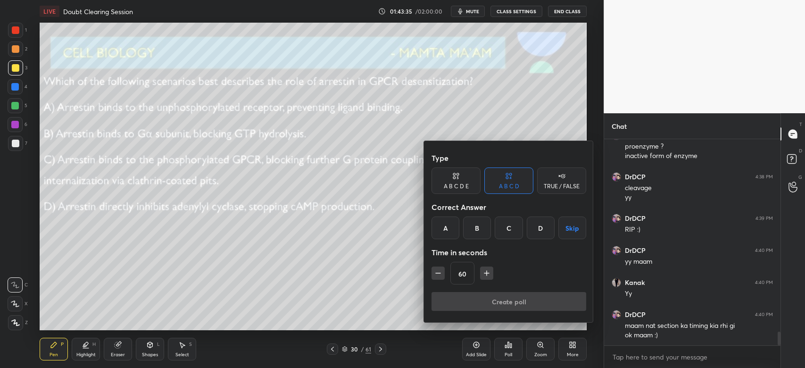
click at [509, 229] on div "C" at bounding box center [509, 227] width 28 height 23
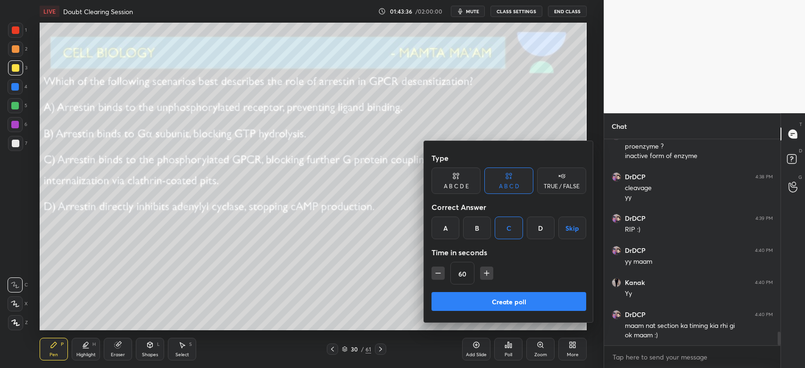
click at [517, 305] on button "Create poll" at bounding box center [508, 301] width 155 height 19
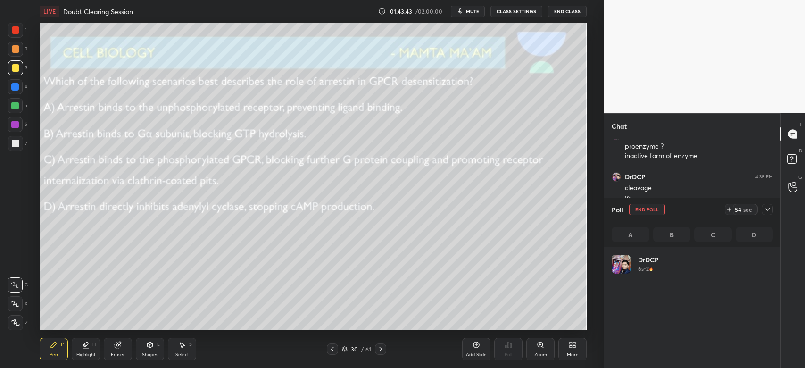
scroll to position [110, 158]
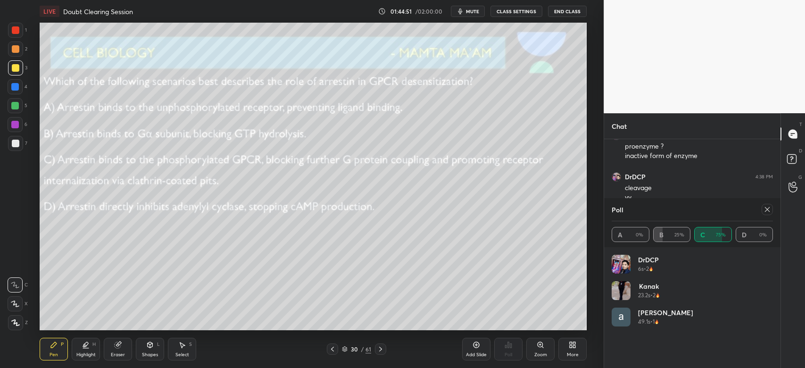
click at [17, 53] on div at bounding box center [15, 48] width 15 height 15
click at [767, 212] on icon at bounding box center [767, 210] width 8 height 8
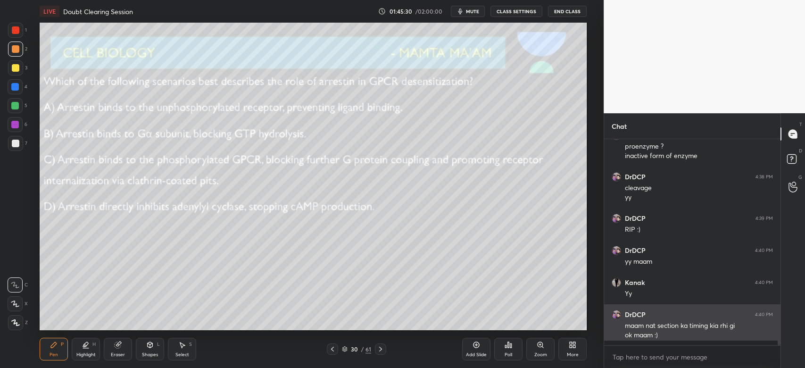
scroll to position [3, 3]
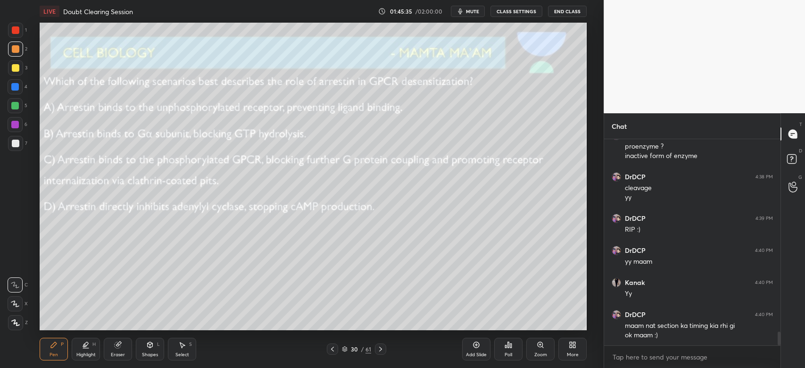
click at [381, 347] on icon at bounding box center [381, 349] width 8 height 8
click at [509, 349] on div "Poll" at bounding box center [508, 349] width 28 height 23
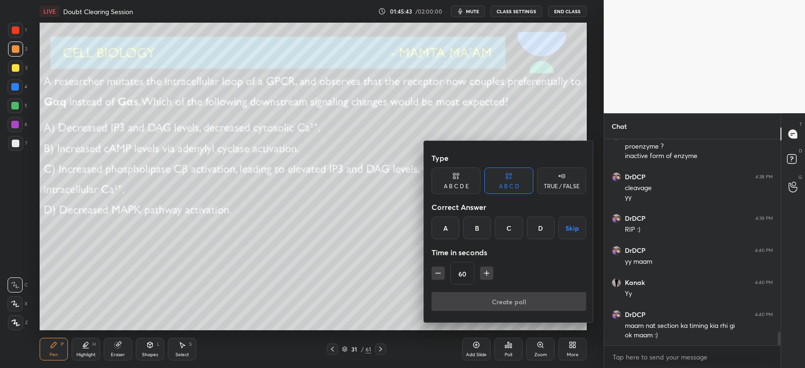
click at [513, 234] on div "C" at bounding box center [509, 227] width 28 height 23
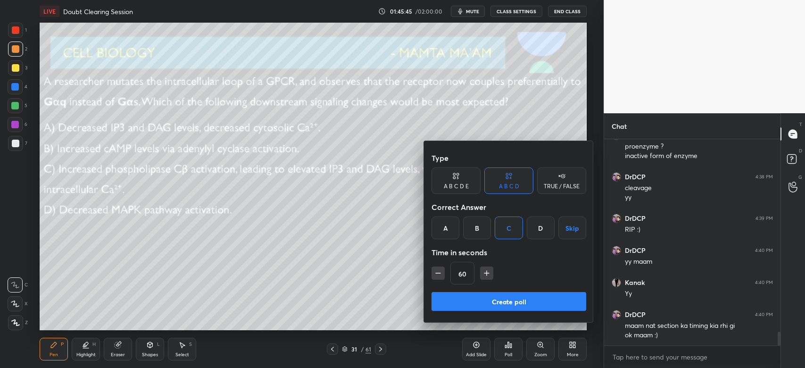
click at [472, 304] on button "Create poll" at bounding box center [508, 301] width 155 height 19
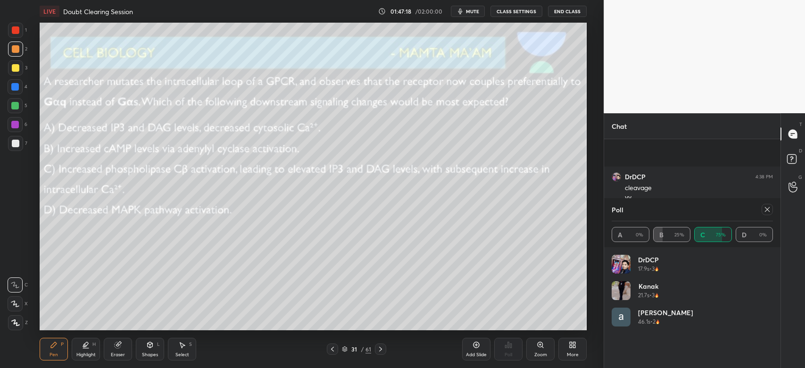
scroll to position [2944, 0]
click at [768, 209] on icon at bounding box center [767, 210] width 8 height 8
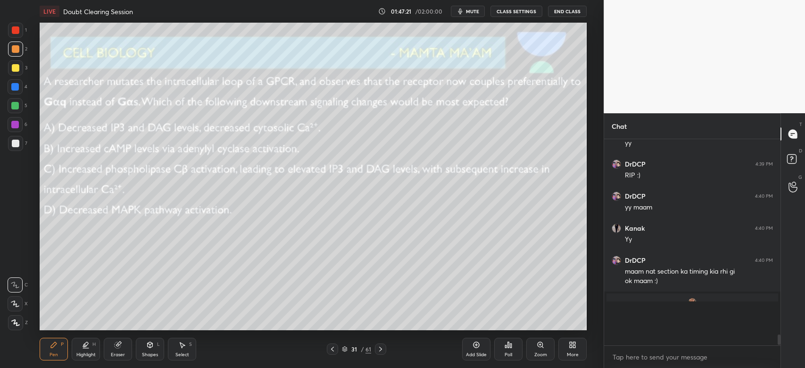
scroll to position [198, 173]
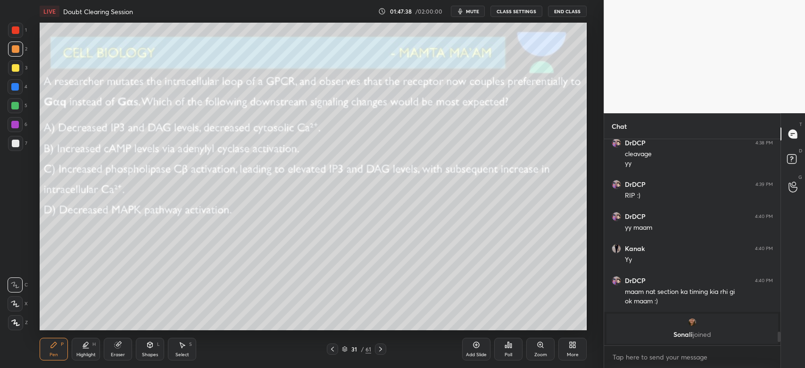
click at [75, 151] on div "Setting up your live class Poll for secs No correct answer Start poll" at bounding box center [313, 176] width 566 height 307
click at [381, 349] on icon at bounding box center [381, 349] width 8 height 8
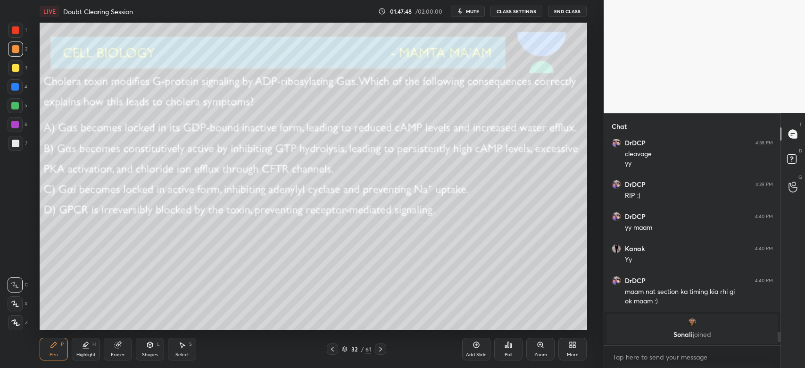
click at [510, 348] on div "Poll" at bounding box center [508, 349] width 28 height 23
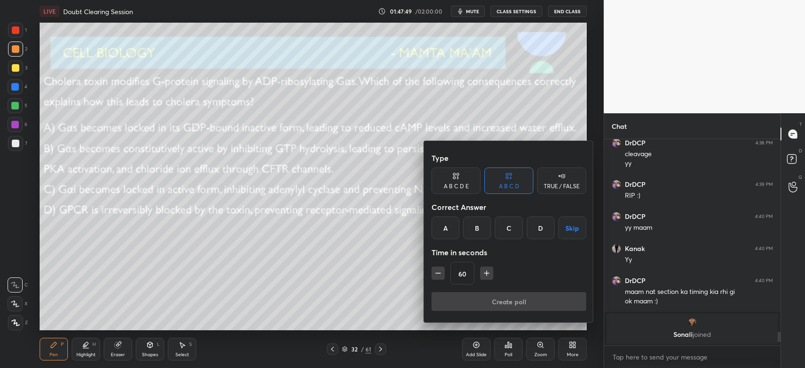
click at [478, 226] on div "B" at bounding box center [477, 227] width 28 height 23
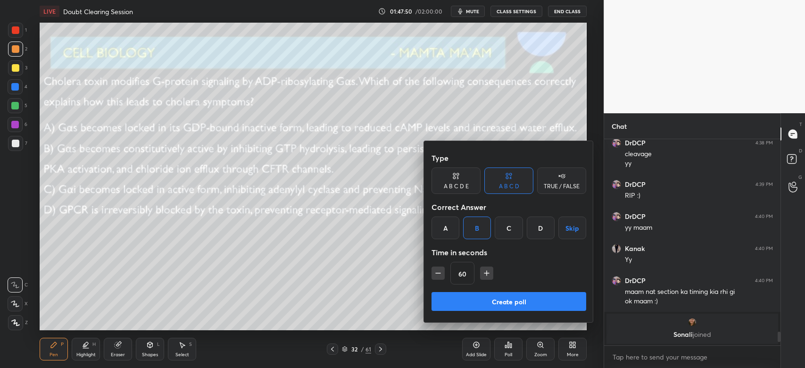
click at [473, 304] on button "Create poll" at bounding box center [508, 301] width 155 height 19
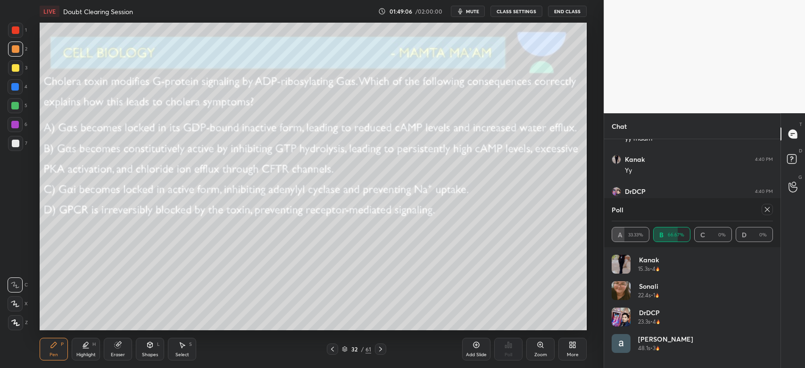
scroll to position [2273, 0]
click at [17, 70] on div at bounding box center [16, 68] width 8 height 8
click at [18, 124] on div at bounding box center [15, 125] width 8 height 8
click at [14, 77] on div "3" at bounding box center [17, 69] width 19 height 19
click at [768, 207] on icon at bounding box center [767, 210] width 8 height 8
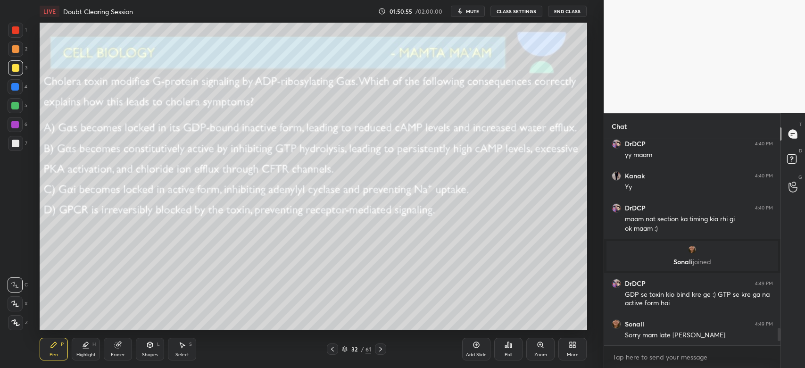
scroll to position [2256, 0]
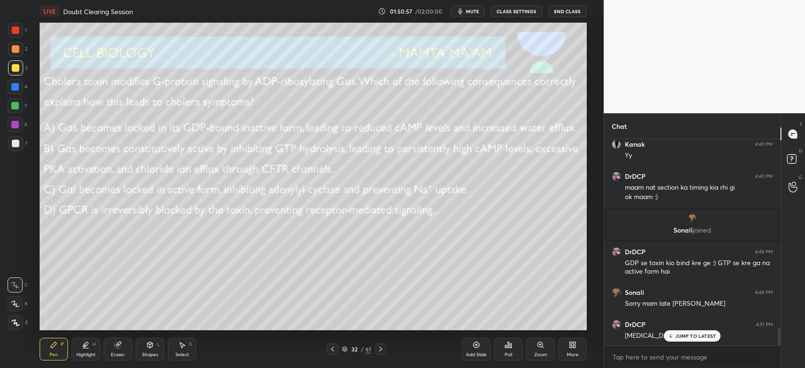
click at [692, 337] on p "JUMP TO LATEST" at bounding box center [695, 336] width 41 height 6
click at [379, 348] on icon at bounding box center [381, 349] width 8 height 8
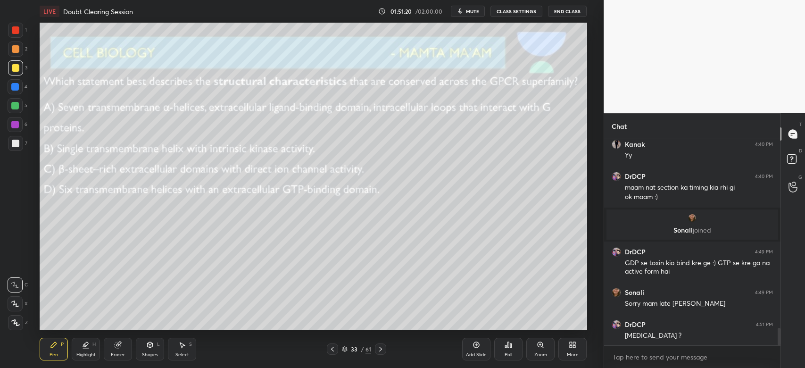
click at [509, 349] on div "Poll" at bounding box center [508, 349] width 28 height 23
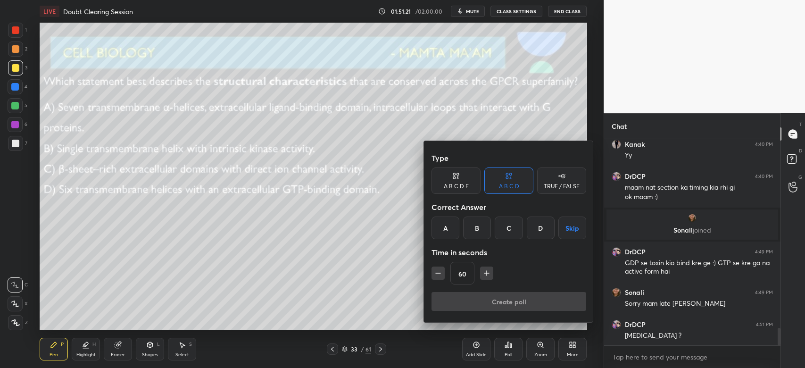
click at [447, 229] on div "A" at bounding box center [445, 227] width 28 height 23
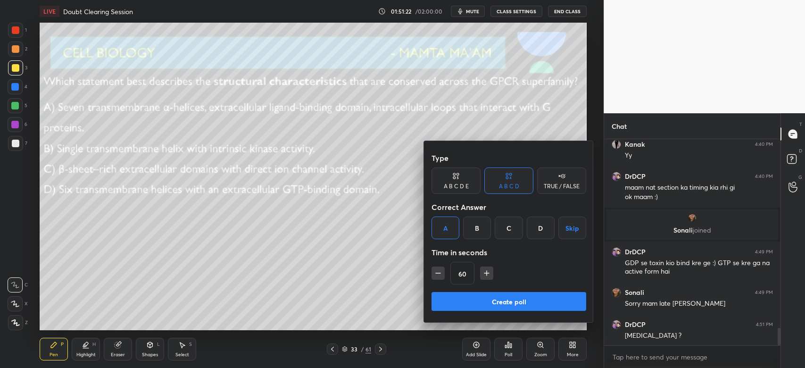
click at [477, 304] on button "Create poll" at bounding box center [508, 301] width 155 height 19
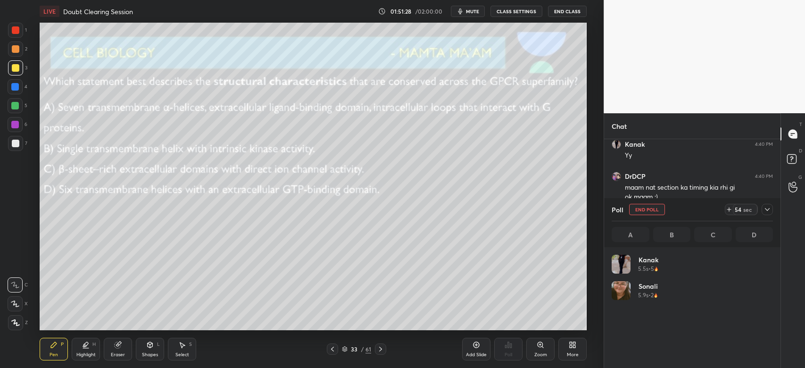
scroll to position [110, 158]
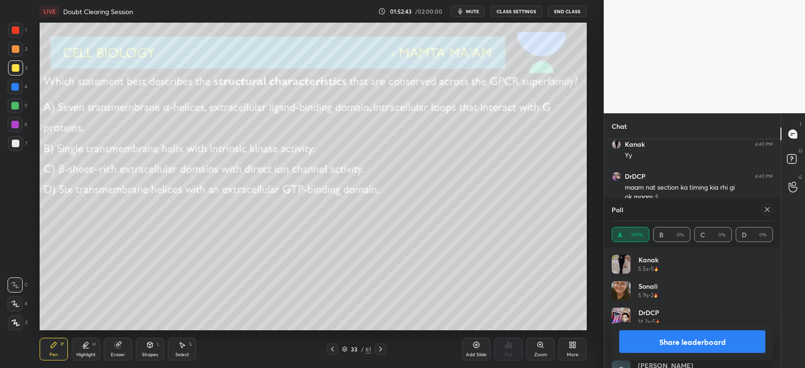
click at [379, 346] on icon at bounding box center [381, 349] width 8 height 8
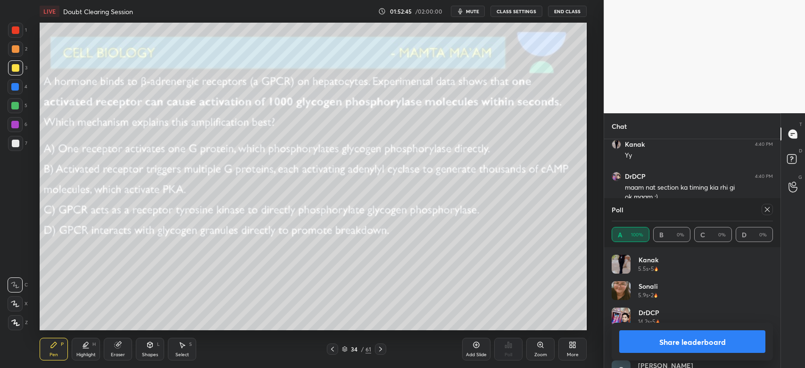
click at [766, 206] on icon at bounding box center [767, 210] width 8 height 8
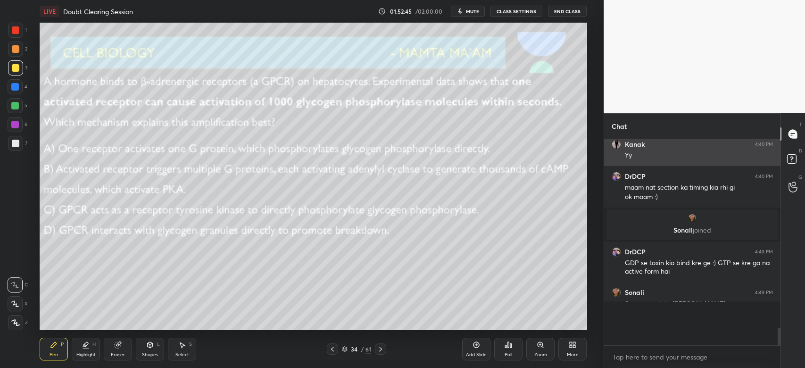
scroll to position [3, 3]
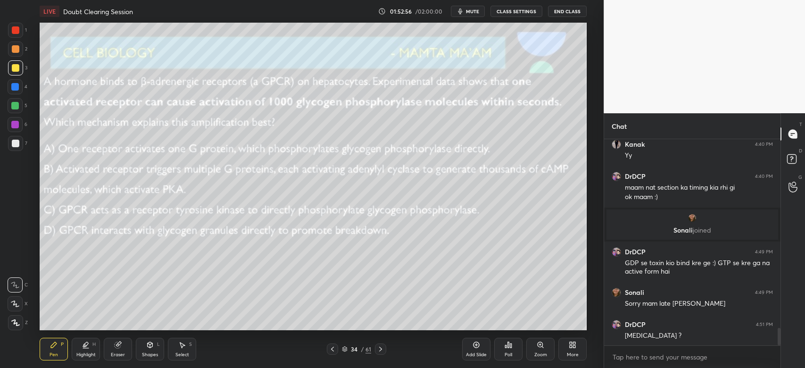
click at [507, 353] on div "Poll" at bounding box center [508, 354] width 8 height 5
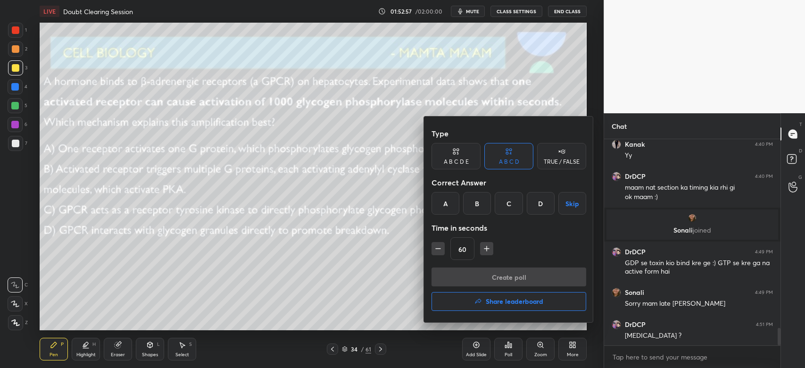
click at [473, 206] on div "B" at bounding box center [477, 203] width 28 height 23
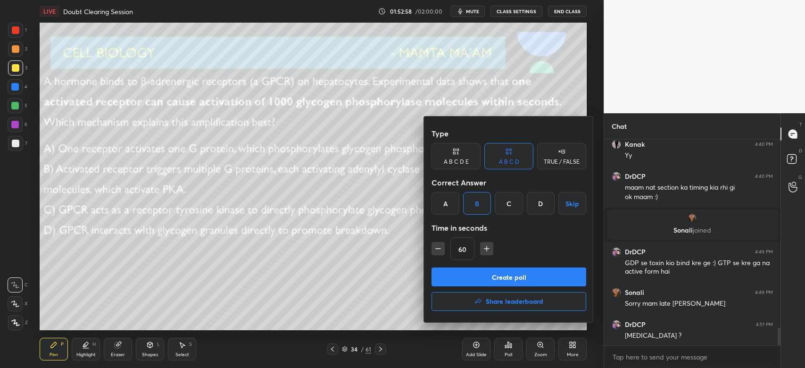
click at [477, 277] on button "Create poll" at bounding box center [508, 276] width 155 height 19
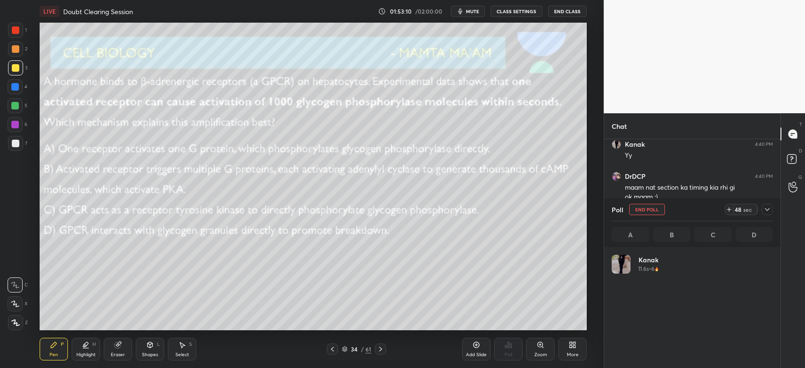
scroll to position [110, 158]
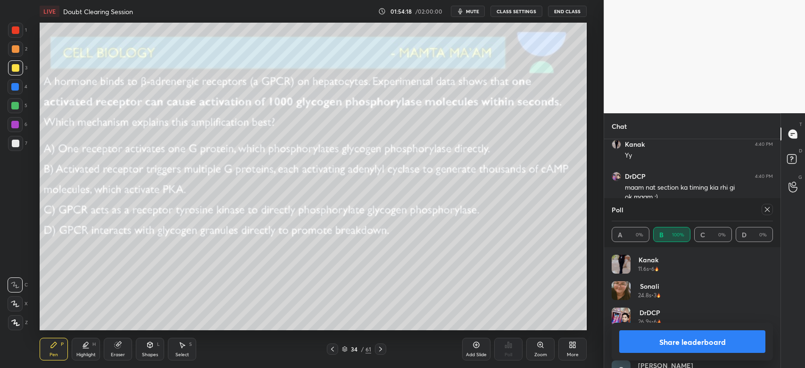
click at [381, 349] on icon at bounding box center [381, 349] width 8 height 8
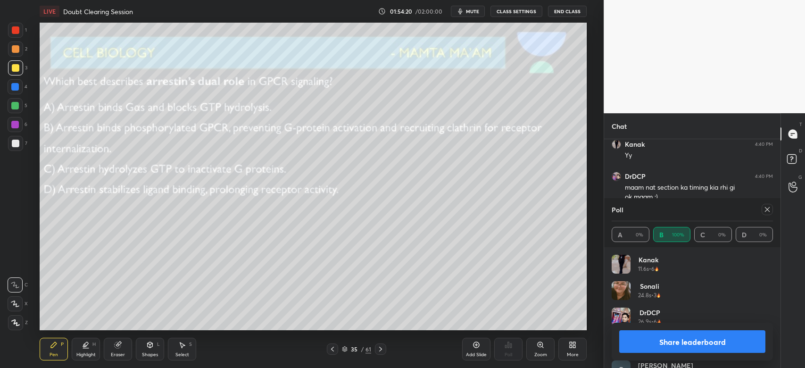
click at [764, 209] on icon at bounding box center [767, 210] width 8 height 8
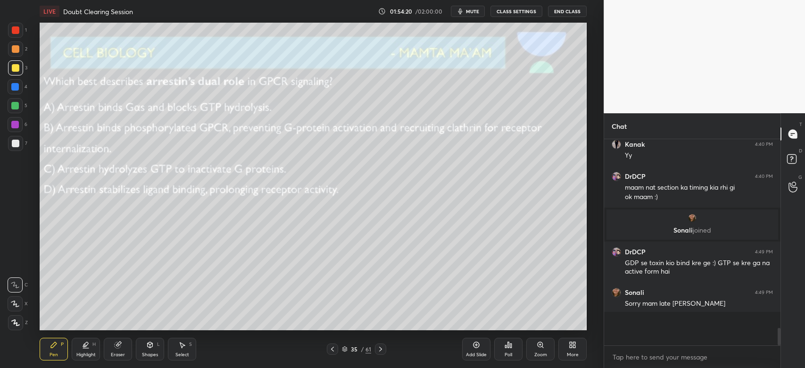
scroll to position [3, 3]
click at [509, 352] on div "Poll" at bounding box center [508, 354] width 8 height 5
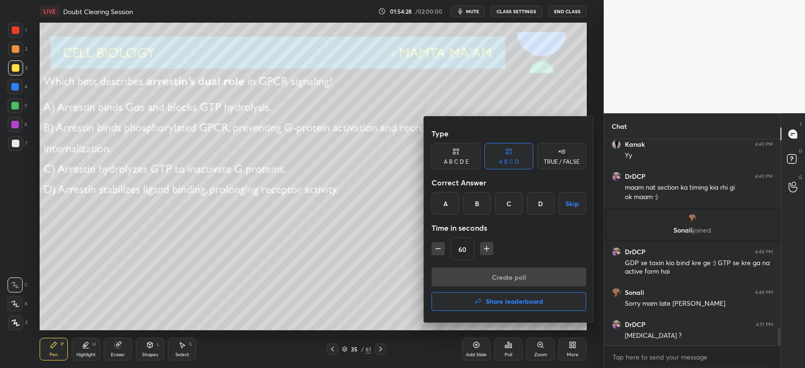
click at [476, 207] on div "B" at bounding box center [477, 203] width 28 height 23
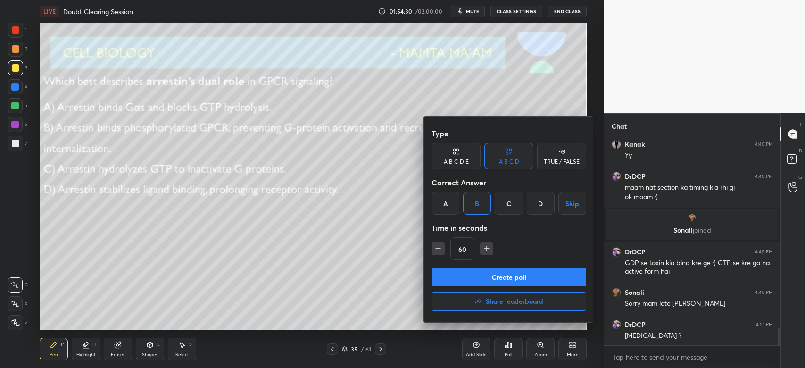
click at [478, 277] on button "Create poll" at bounding box center [508, 276] width 155 height 19
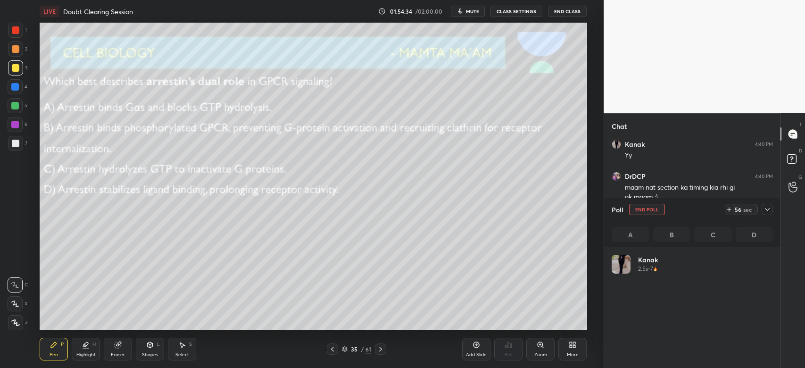
scroll to position [3, 3]
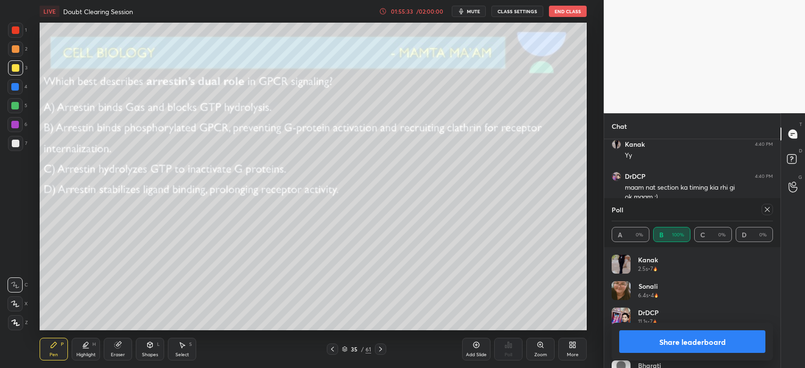
click at [7, 49] on div "1 2 3 4 5 6 7 C X Z C X Z E E Erase all H H" at bounding box center [15, 176] width 30 height 307
click at [16, 51] on div at bounding box center [16, 49] width 8 height 8
click at [411, 9] on div "01:55:41" at bounding box center [401, 11] width 26 height 6
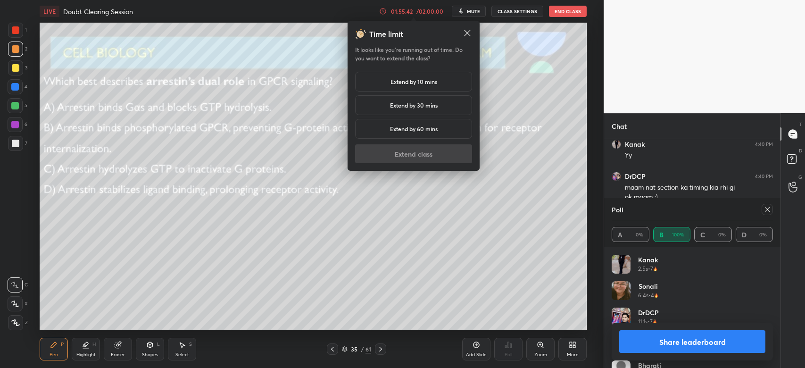
click at [404, 80] on h5 "Extend by 10 mins" at bounding box center [413, 81] width 47 height 8
click at [414, 156] on button "Extend class" at bounding box center [413, 153] width 117 height 19
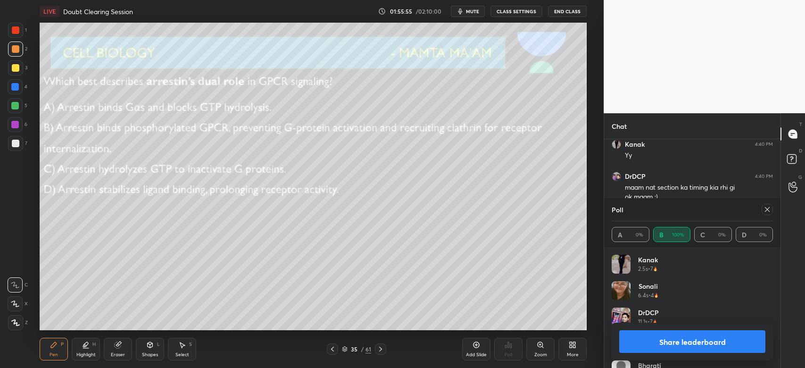
click at [381, 346] on icon at bounding box center [381, 349] width 8 height 8
click at [771, 210] on div at bounding box center [766, 209] width 11 height 11
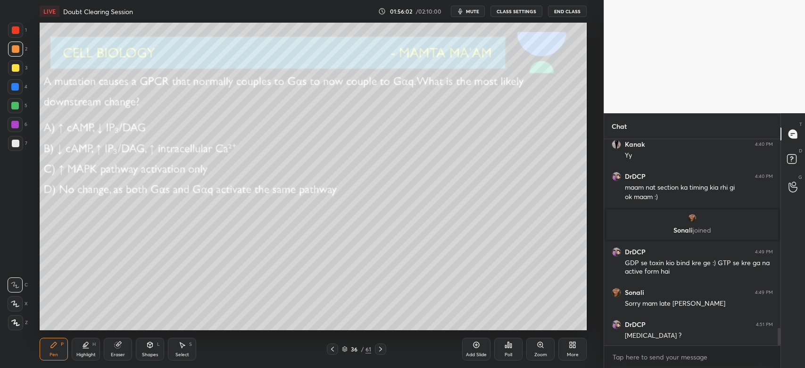
click at [511, 350] on div "Poll" at bounding box center [508, 349] width 28 height 23
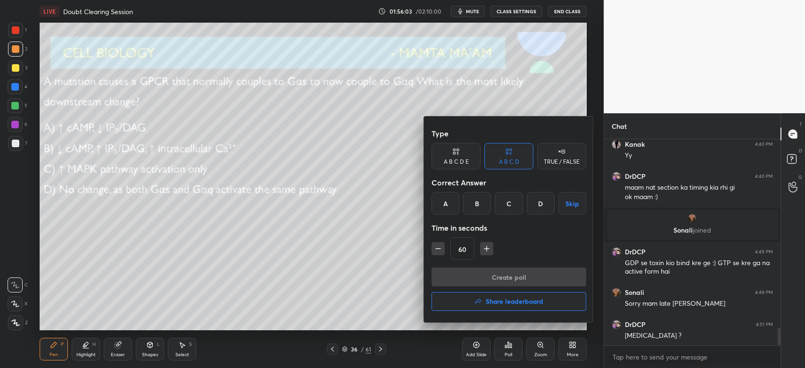
click at [473, 204] on div "B" at bounding box center [477, 203] width 28 height 23
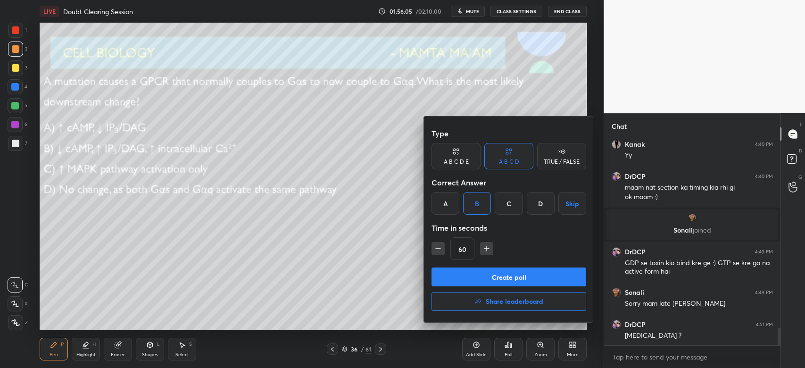
click at [479, 284] on button "Create poll" at bounding box center [508, 276] width 155 height 19
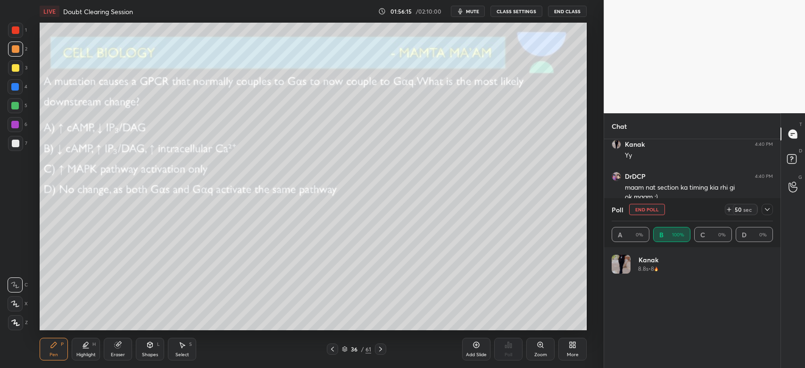
scroll to position [110, 158]
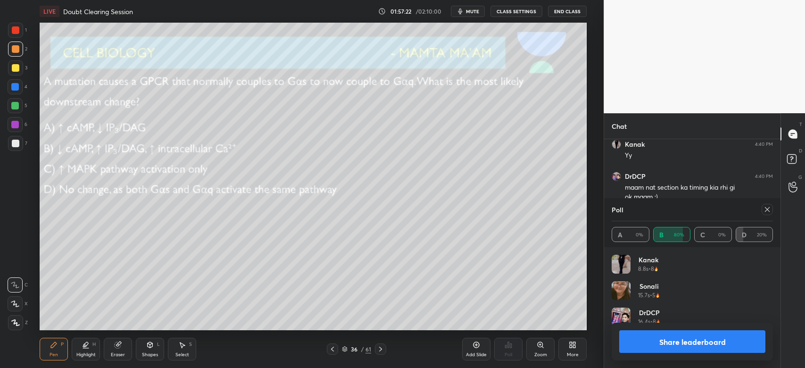
click at [45, 152] on div "Setting up your live class Poll for secs No correct answer Start poll" at bounding box center [313, 176] width 566 height 307
drag, startPoint x: 768, startPoint y: 209, endPoint x: 762, endPoint y: 210, distance: 6.3
click at [767, 209] on icon at bounding box center [767, 210] width 8 height 8
type textarea "x"
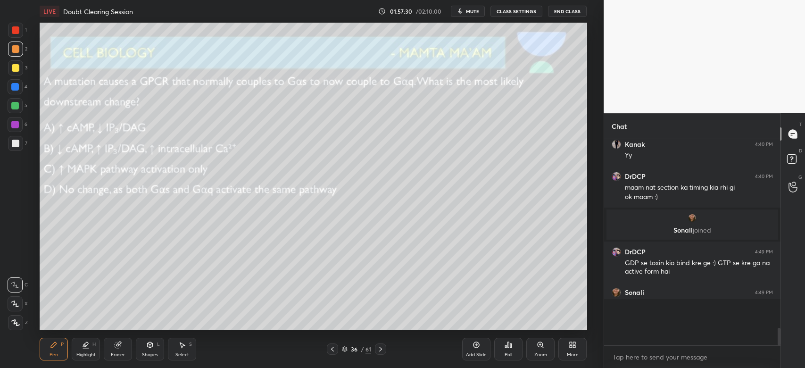
scroll to position [3, 3]
click at [377, 347] on icon at bounding box center [381, 349] width 8 height 8
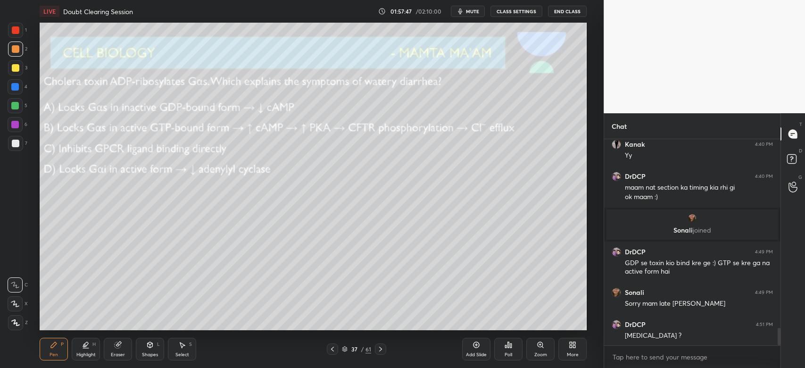
click at [509, 351] on div "Poll" at bounding box center [508, 349] width 28 height 23
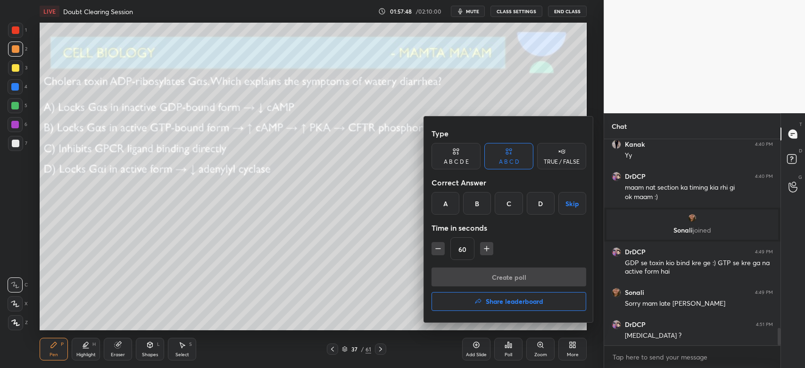
drag, startPoint x: 475, startPoint y: 211, endPoint x: 470, endPoint y: 214, distance: 5.7
click at [475, 210] on div "B" at bounding box center [477, 203] width 28 height 23
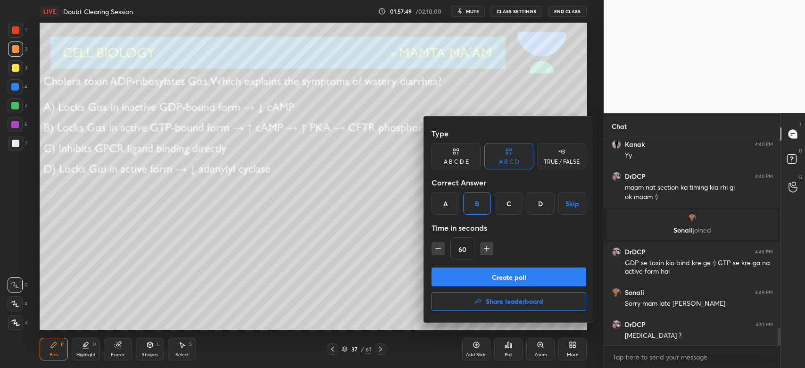
click at [437, 250] on icon "button" at bounding box center [437, 248] width 9 height 9
type input "45"
click at [450, 276] on button "Create poll" at bounding box center [508, 276] width 155 height 19
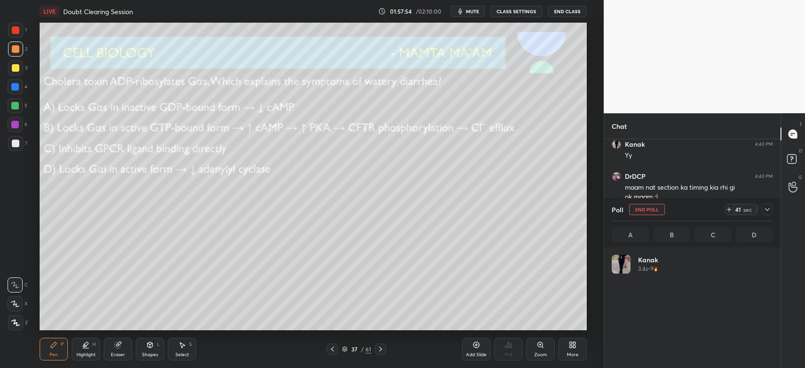
scroll to position [110, 158]
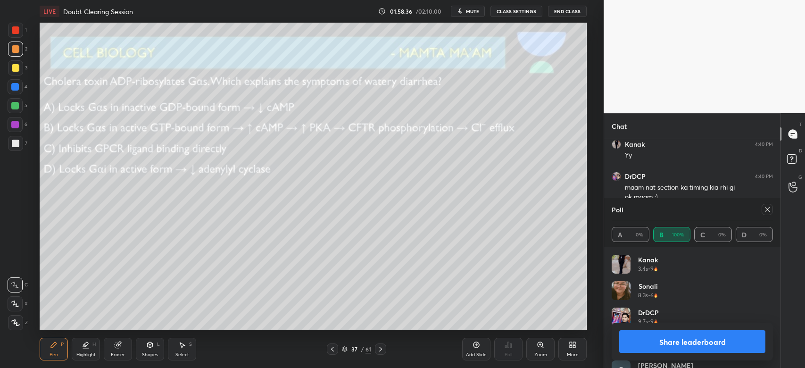
click at [15, 74] on div at bounding box center [15, 67] width 15 height 15
click at [68, 115] on div "Setting up your live class Poll for secs No correct answer Start poll" at bounding box center [313, 176] width 566 height 307
click at [768, 210] on icon at bounding box center [767, 210] width 8 height 8
type textarea "x"
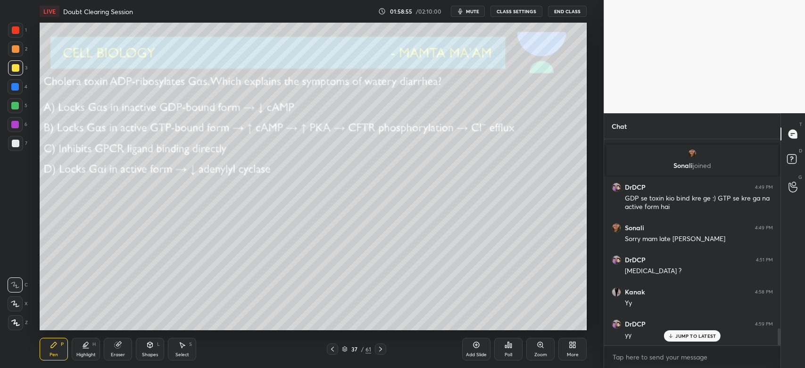
scroll to position [204, 173]
click at [381, 347] on icon at bounding box center [381, 349] width 8 height 8
click at [505, 350] on div "Poll" at bounding box center [508, 349] width 28 height 23
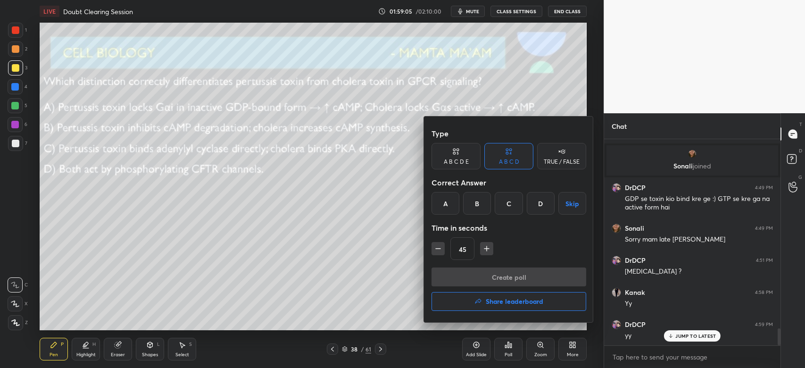
drag, startPoint x: 445, startPoint y: 199, endPoint x: 447, endPoint y: 223, distance: 23.6
click at [445, 199] on div "A" at bounding box center [445, 203] width 28 height 23
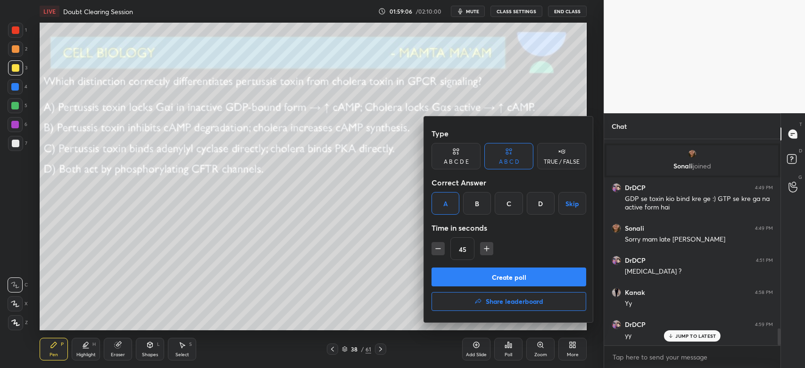
click at [486, 251] on icon "button" at bounding box center [486, 248] width 9 height 9
type input "60"
click at [481, 276] on button "Create poll" at bounding box center [508, 276] width 155 height 19
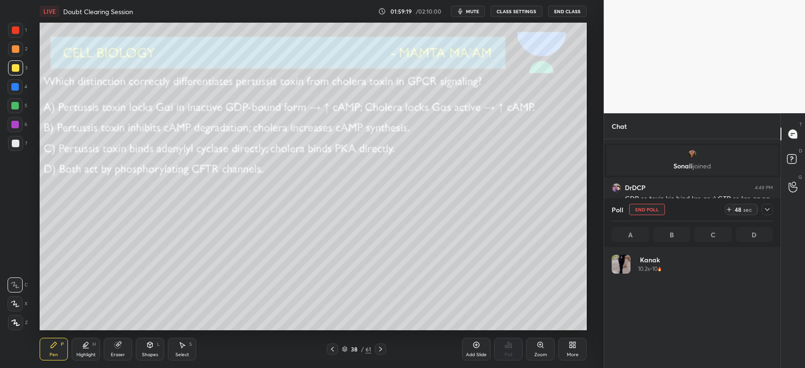
scroll to position [110, 158]
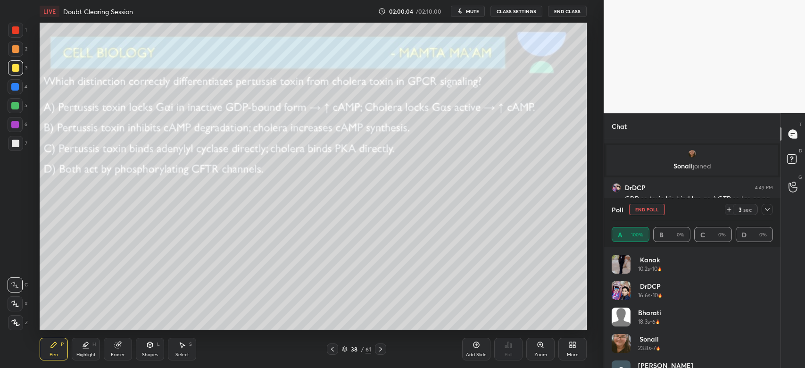
click at [15, 51] on div at bounding box center [16, 49] width 8 height 8
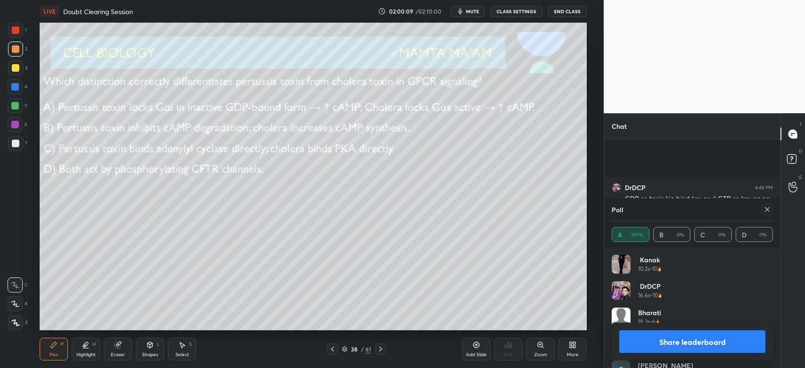
scroll to position [2401, 0]
click at [769, 209] on icon at bounding box center [767, 210] width 8 height 8
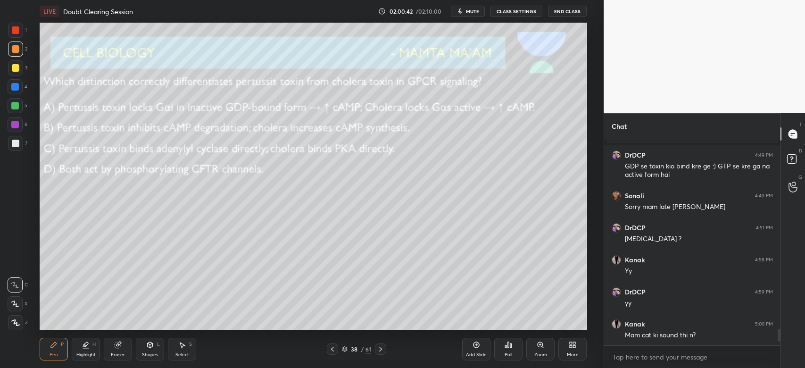
scroll to position [2392, 0]
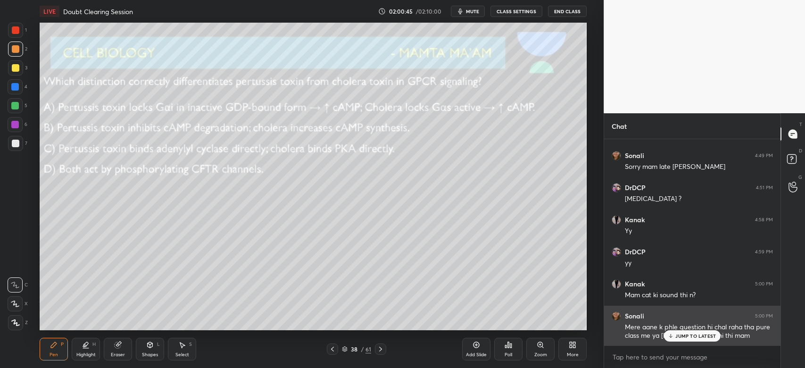
click at [676, 338] on p "JUMP TO LATEST" at bounding box center [695, 336] width 41 height 6
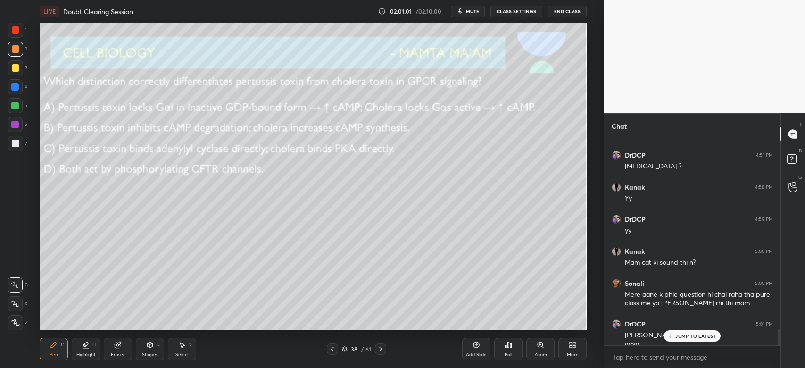
scroll to position [2434, 0]
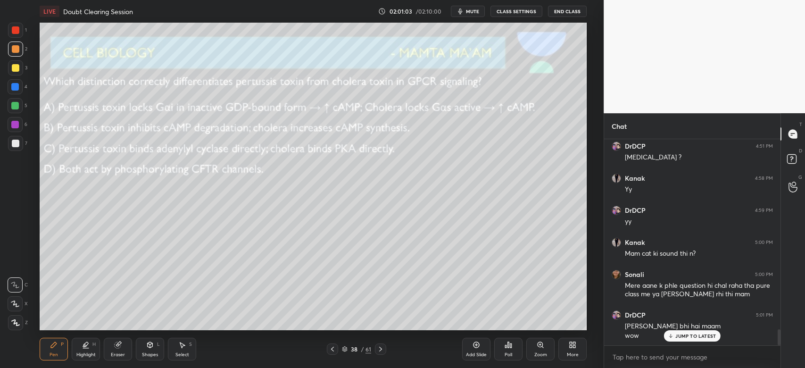
click at [677, 333] on p "JUMP TO LATEST" at bounding box center [695, 336] width 41 height 6
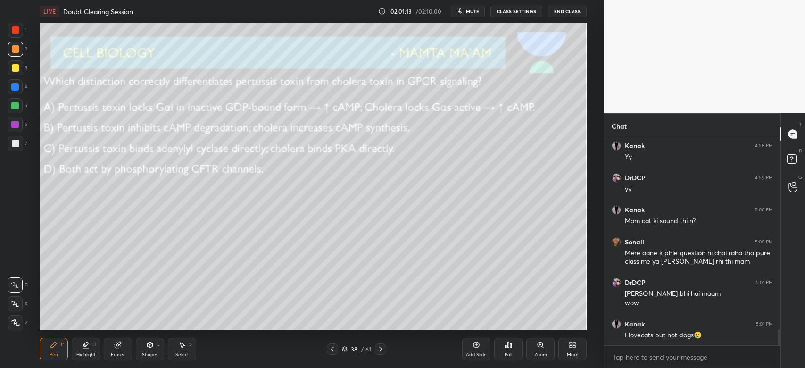
click at [346, 349] on icon at bounding box center [345, 349] width 6 height 6
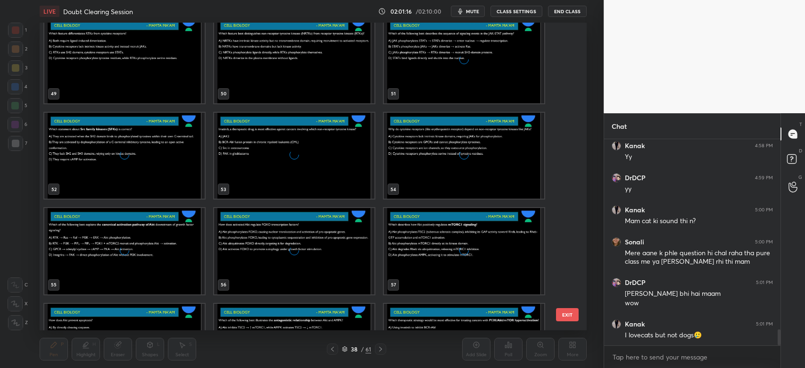
scroll to position [1697, 0]
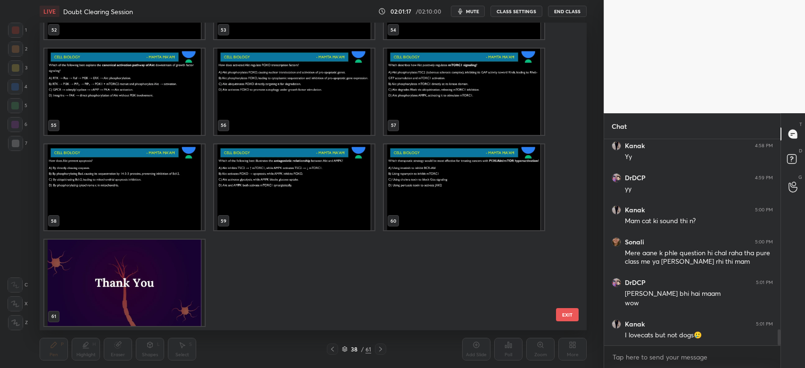
click at [148, 287] on img "grid" at bounding box center [124, 282] width 160 height 86
click at [151, 285] on img "grid" at bounding box center [124, 282] width 160 height 86
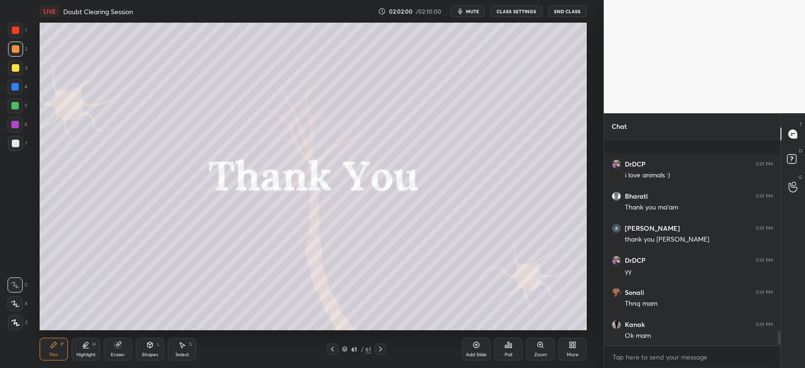
scroll to position [2754, 0]
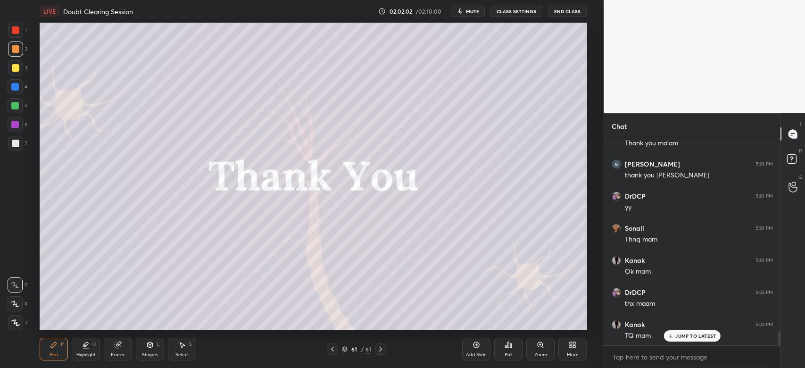
click at [692, 333] on p "JUMP TO LATEST" at bounding box center [695, 336] width 41 height 6
drag, startPoint x: 16, startPoint y: 70, endPoint x: 21, endPoint y: 68, distance: 4.9
click at [16, 70] on div at bounding box center [16, 68] width 8 height 8
click at [15, 48] on div at bounding box center [16, 49] width 8 height 8
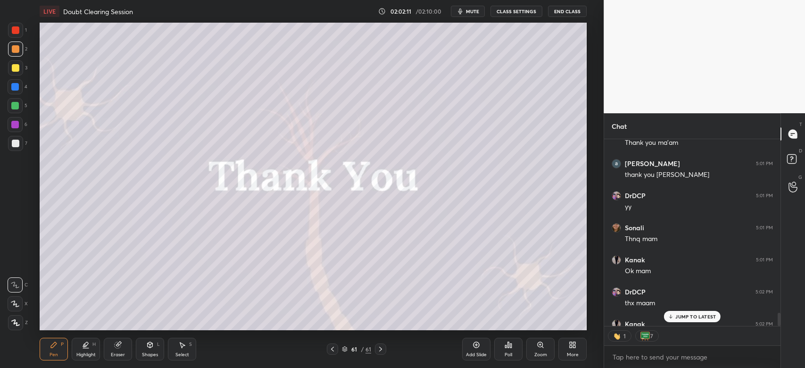
click at [19, 71] on div at bounding box center [15, 67] width 15 height 15
click at [675, 314] on div "JUMP TO LATEST" at bounding box center [692, 316] width 57 height 11
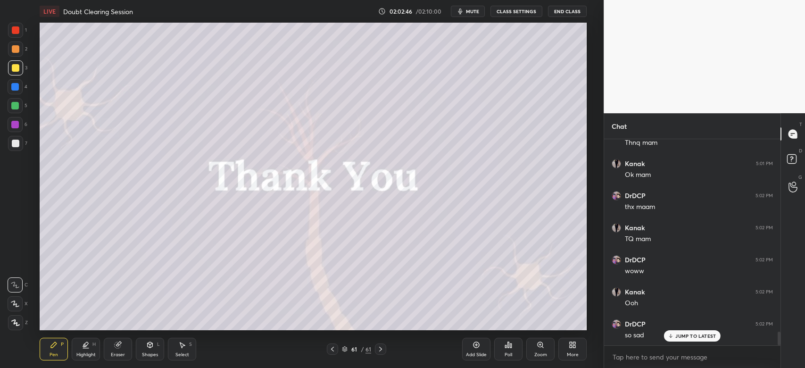
scroll to position [2883, 0]
click at [568, 10] on button "End Class" at bounding box center [567, 11] width 39 height 11
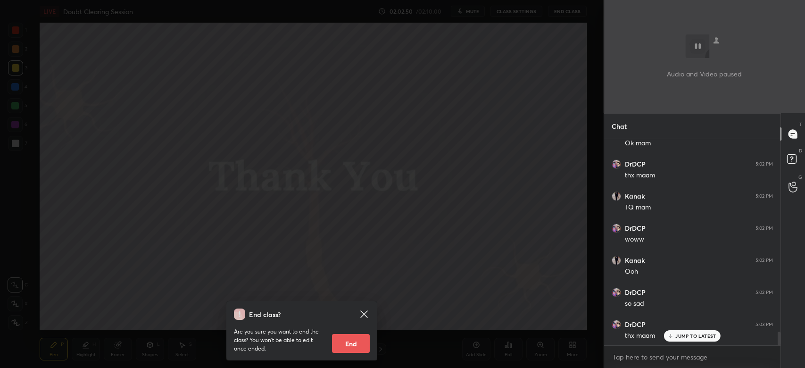
click at [343, 346] on button "End" at bounding box center [351, 343] width 38 height 19
type textarea "x"
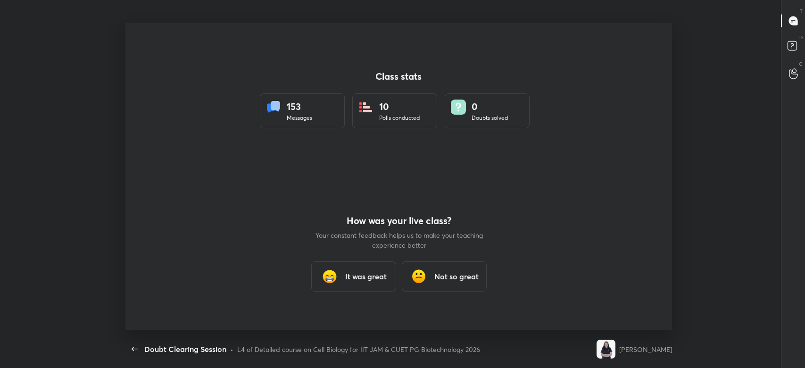
scroll to position [46833, 46344]
